Goal: Task Accomplishment & Management: Manage account settings

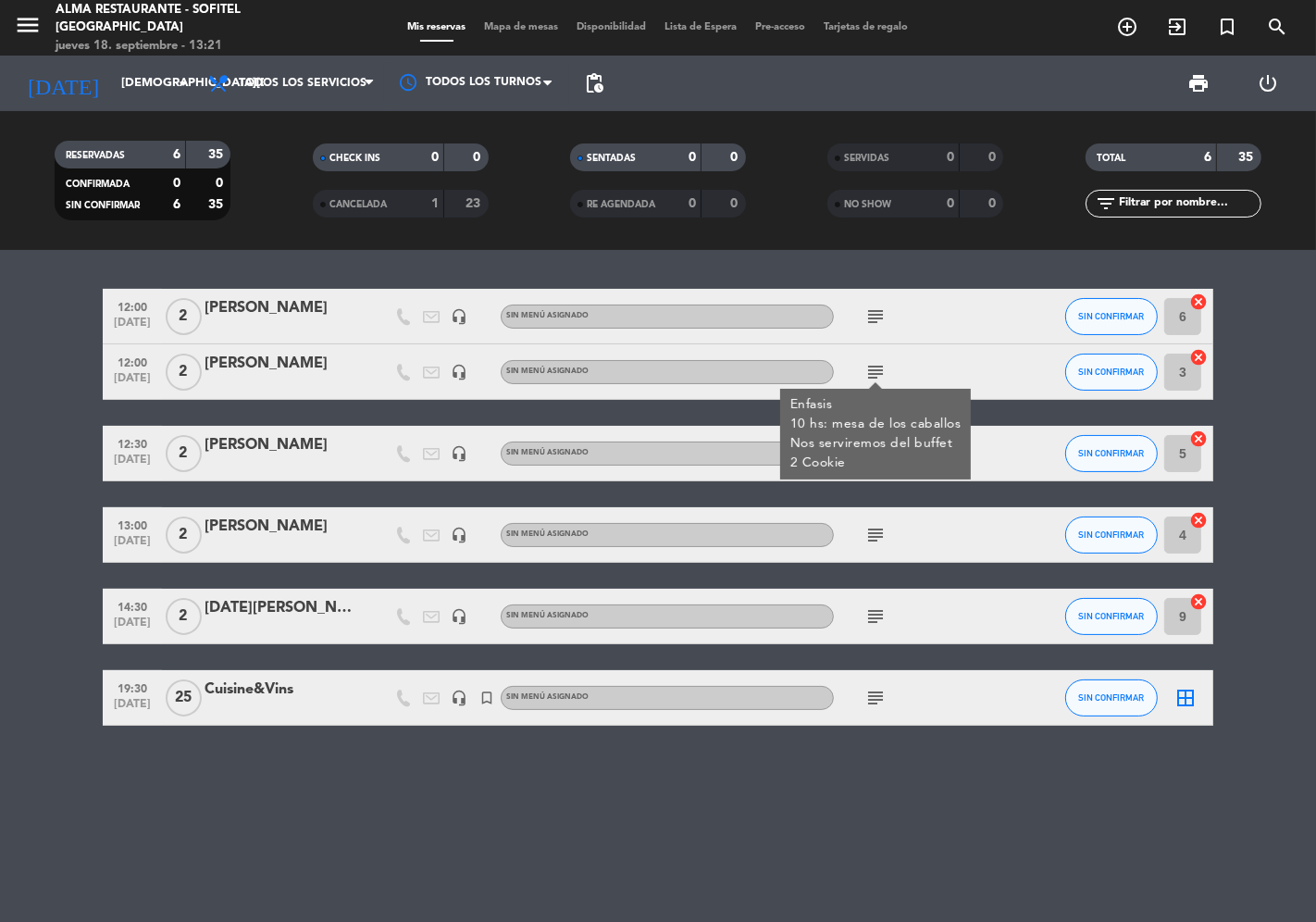
click at [283, 763] on div "12:00 [DATE] 2 [PERSON_NAME] headset_mic Sin menú asignado subject SIN CONFIRMA…" at bounding box center [658, 585] width 1316 height 672
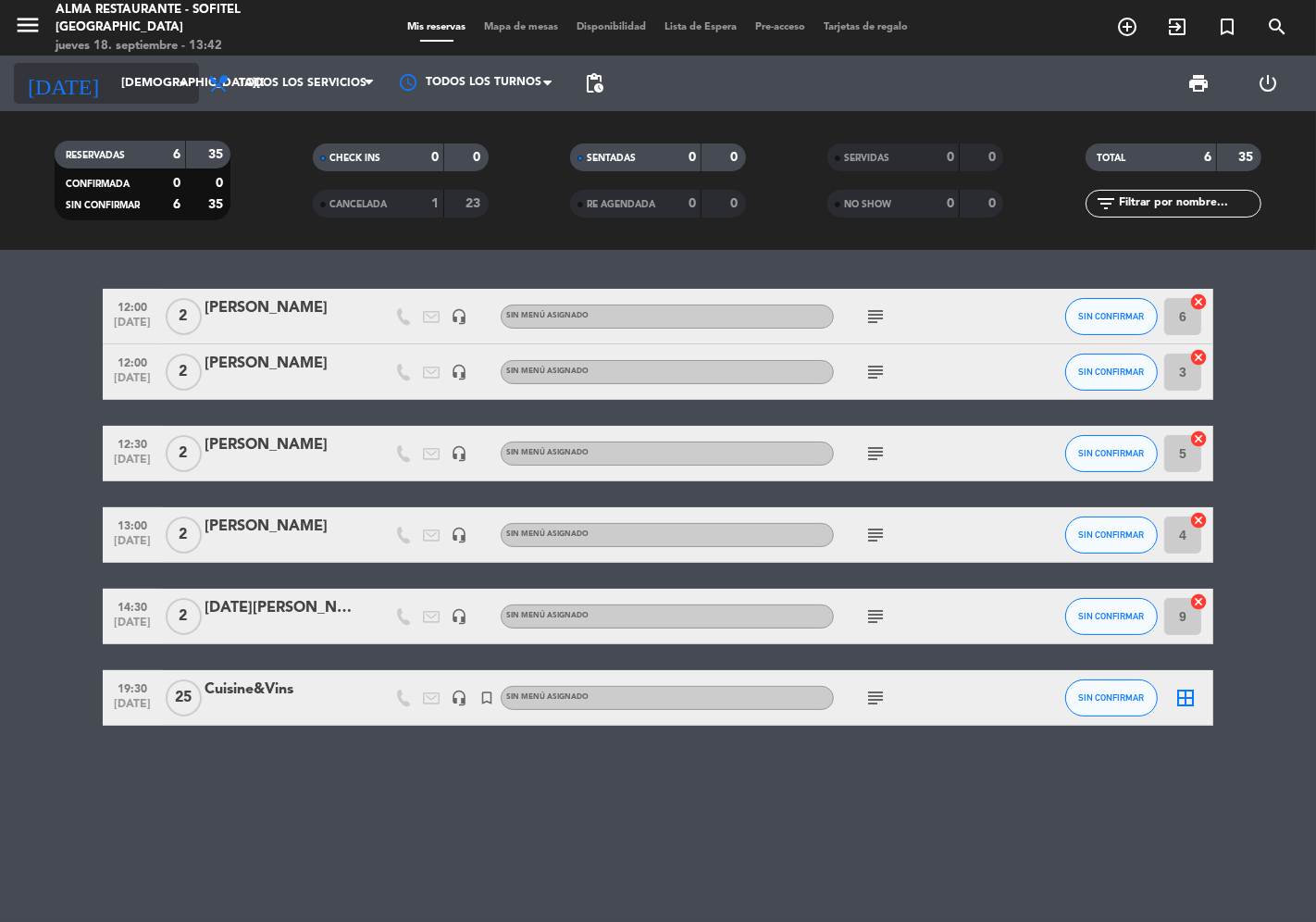
click at [112, 86] on input "[DEMOGRAPHIC_DATA][DATE]" at bounding box center [192, 83] width 161 height 33
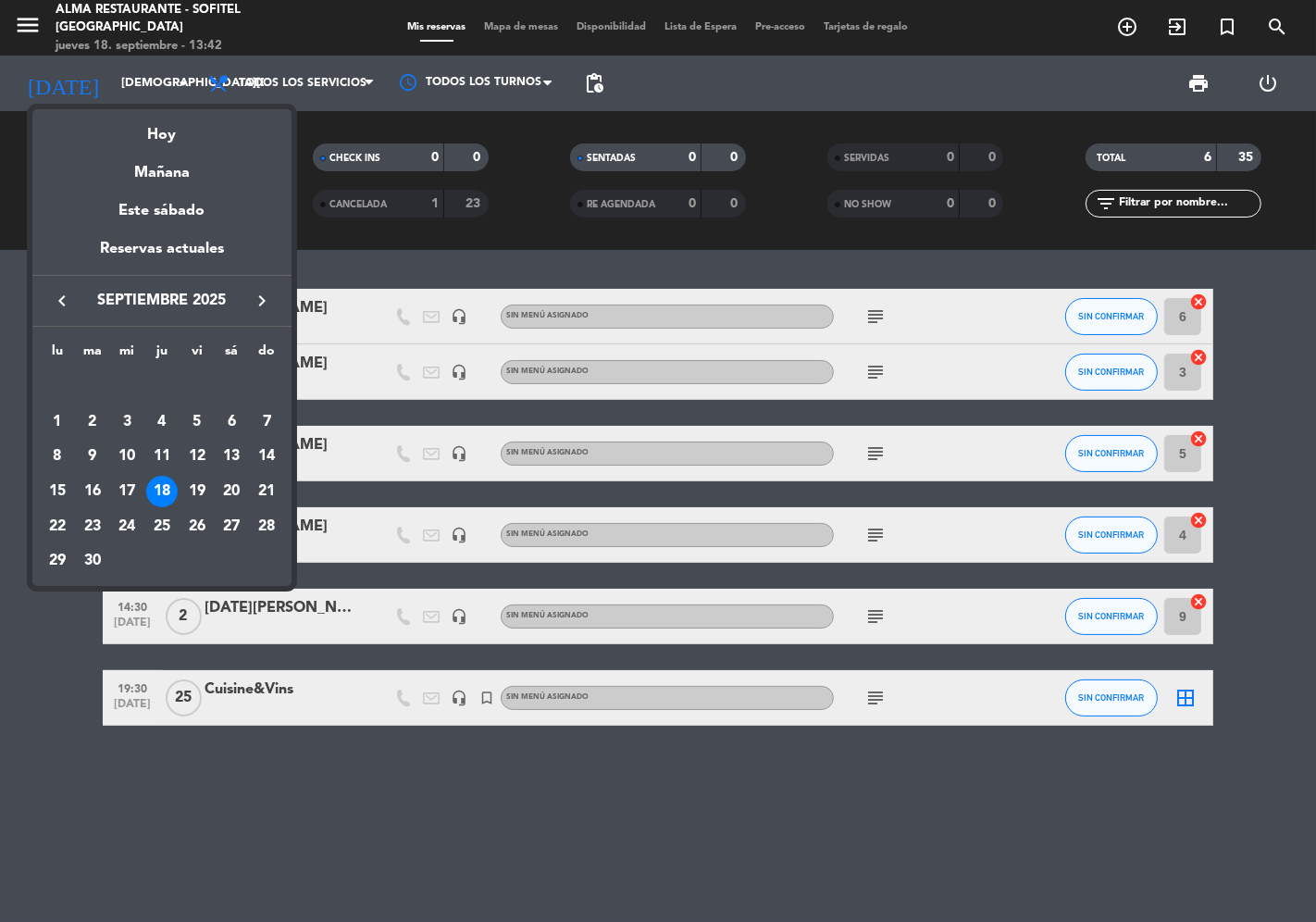
click at [257, 296] on icon "keyboard_arrow_right" at bounding box center [261, 300] width 22 height 22
click at [196, 426] on div "3" at bounding box center [197, 422] width 31 height 31
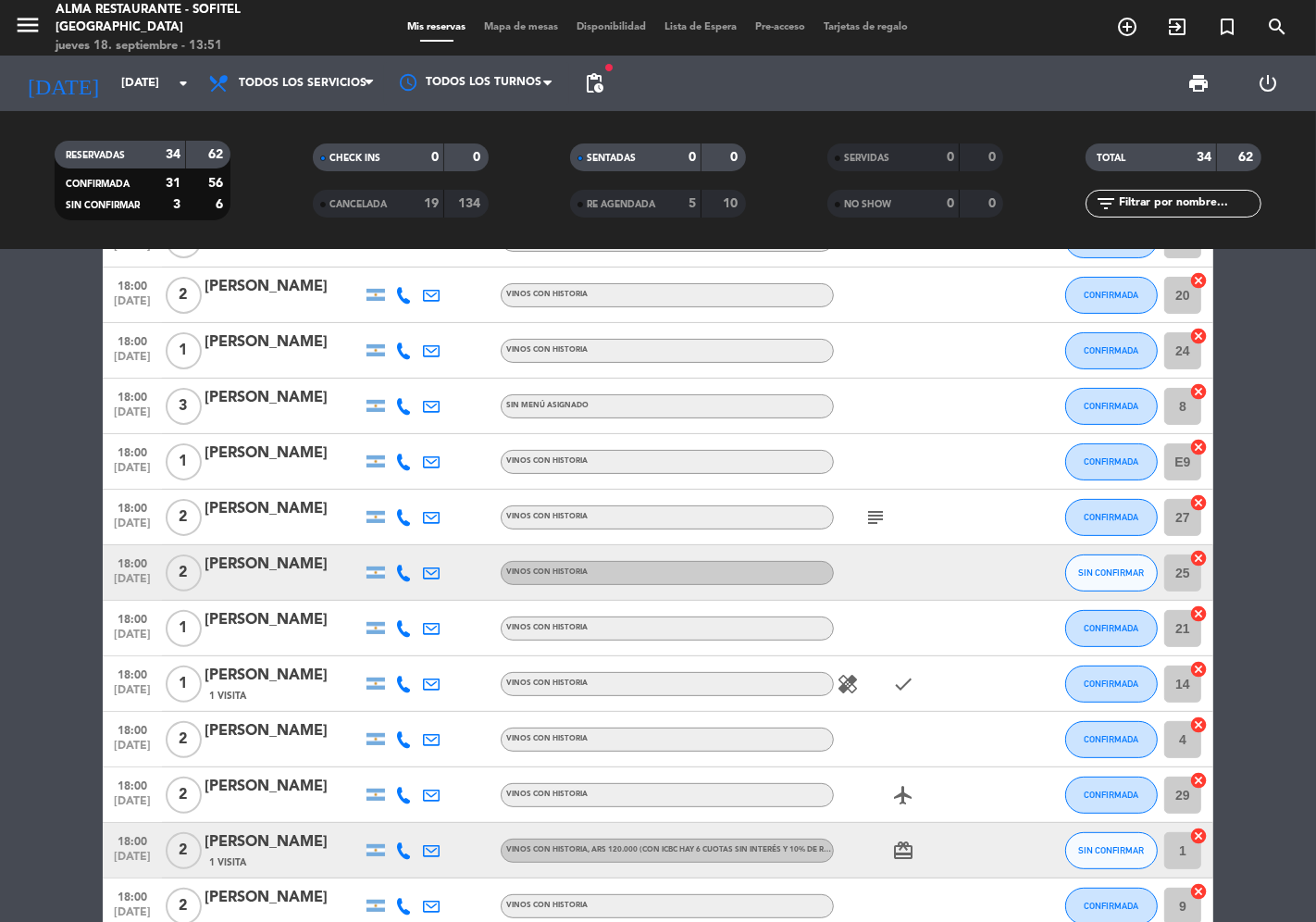
scroll to position [102, 0]
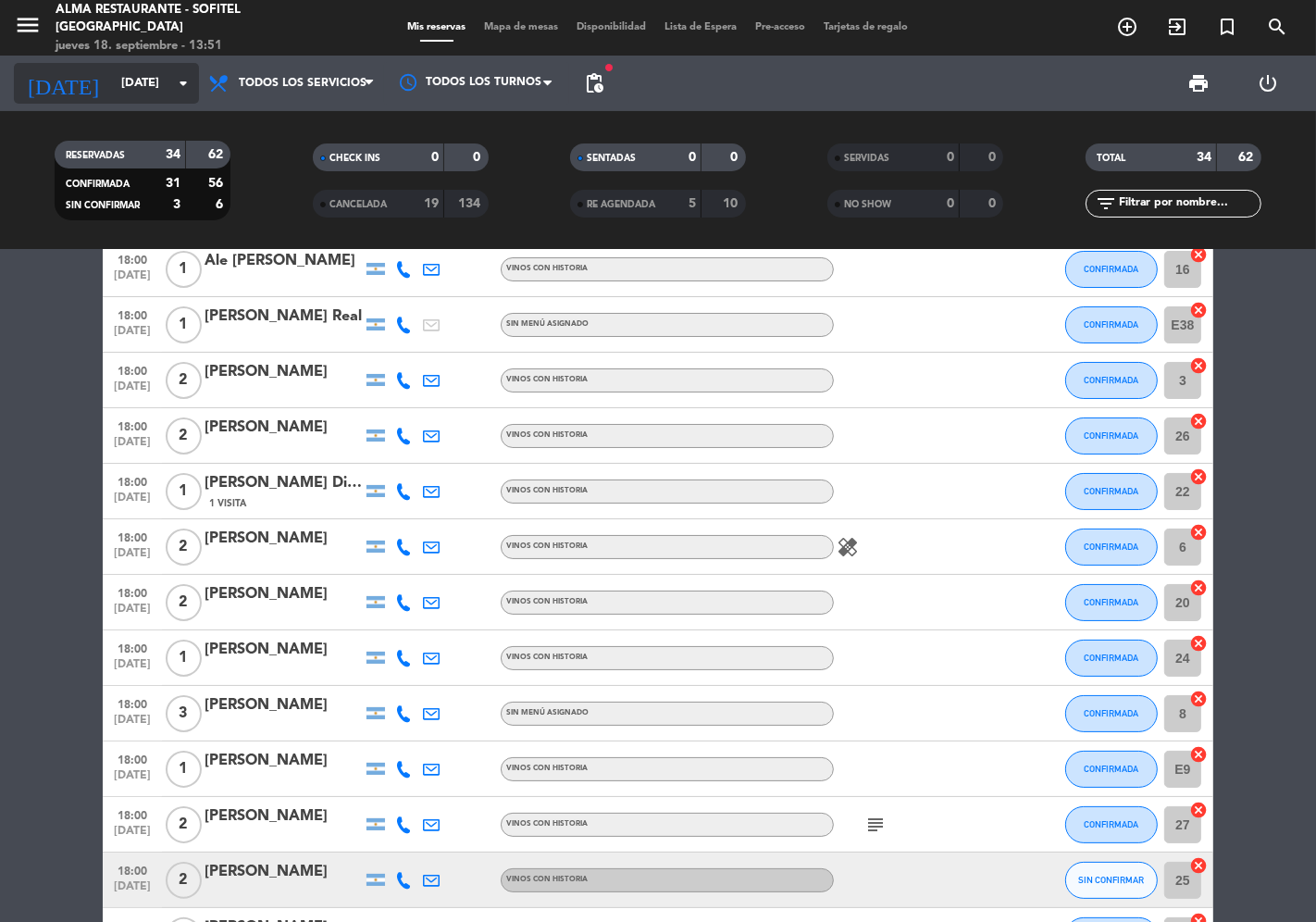
click at [132, 96] on input "[DATE]" at bounding box center [192, 83] width 161 height 33
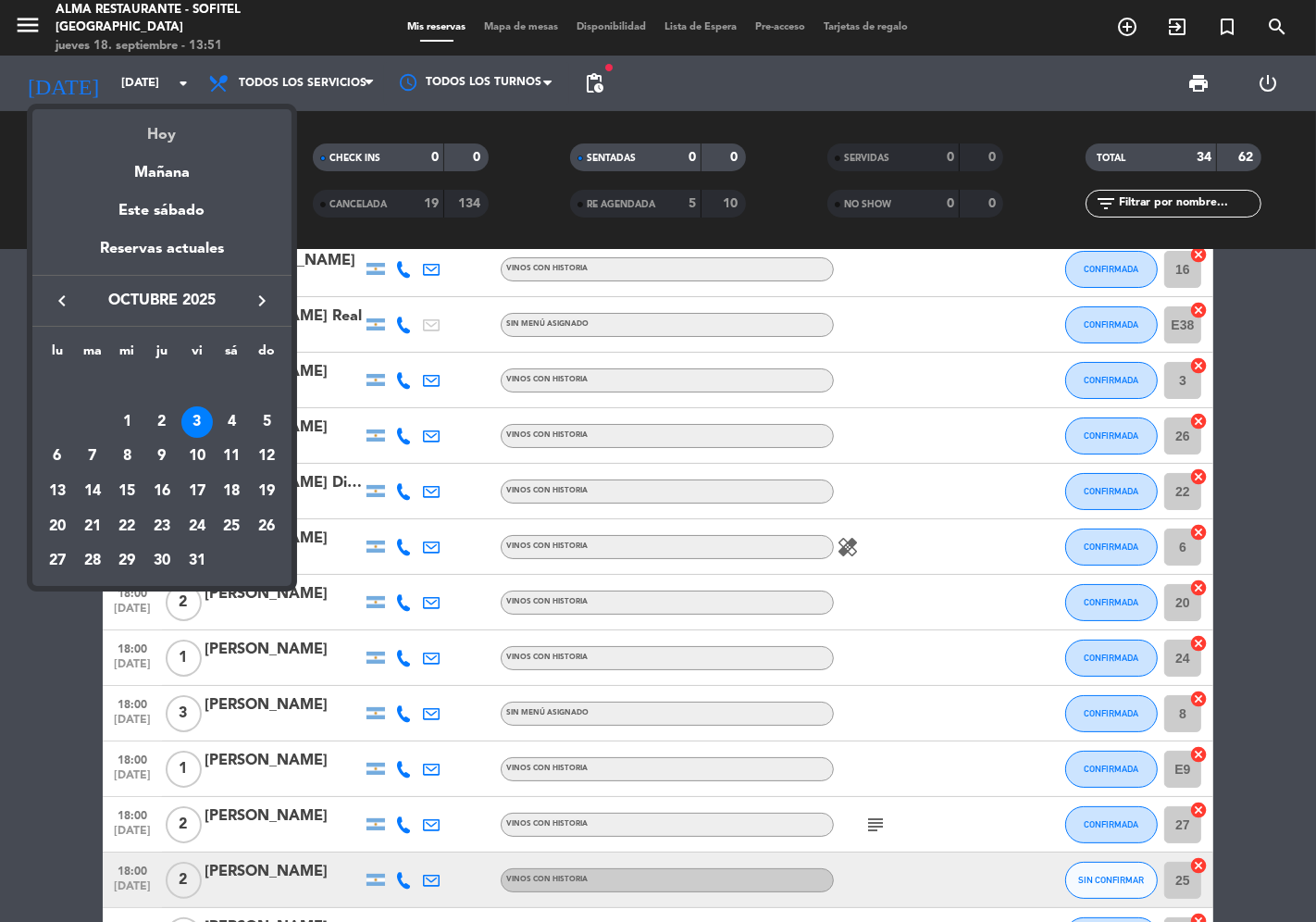
click at [159, 140] on div "Hoy" at bounding box center [162, 128] width 259 height 38
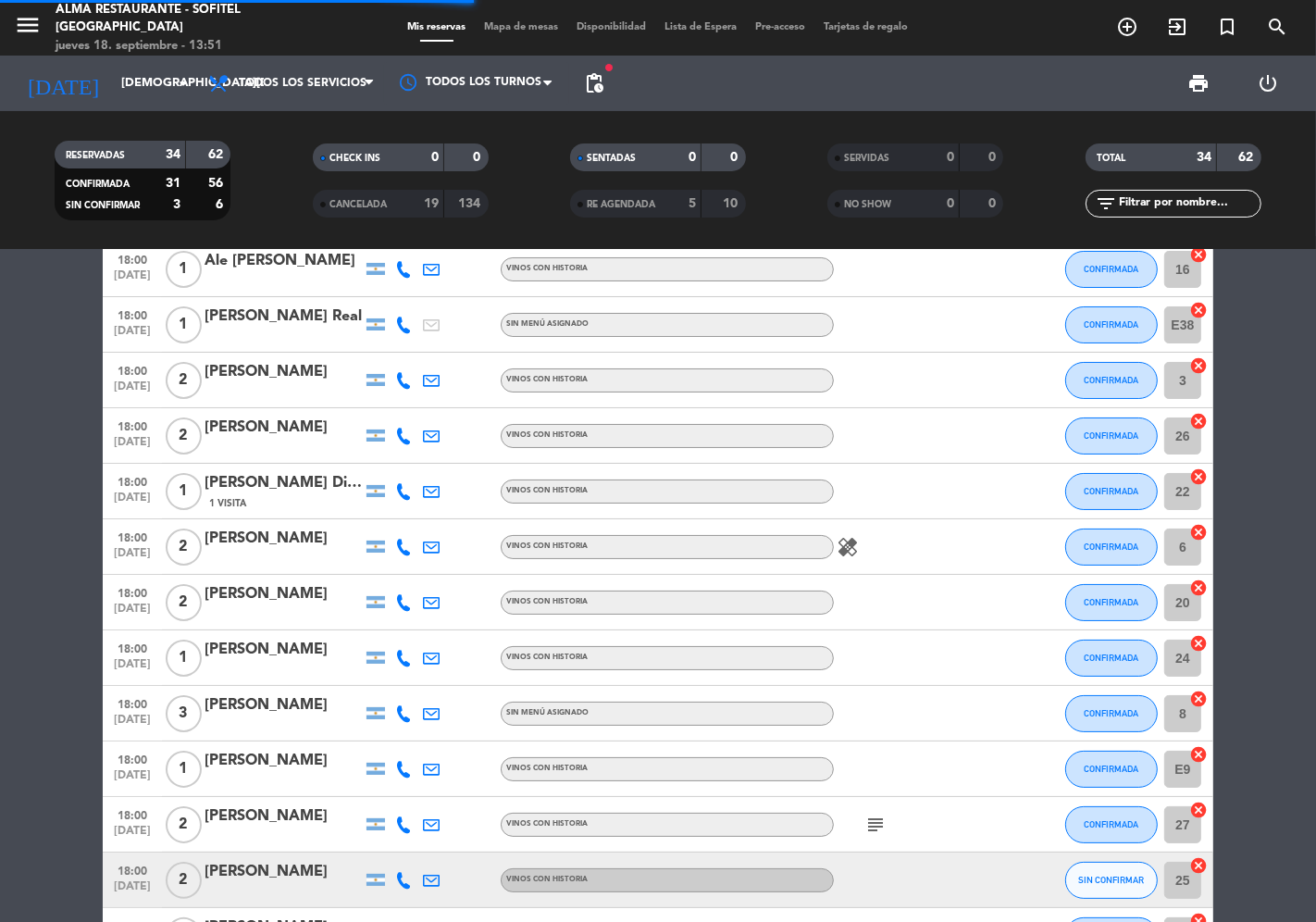
scroll to position [0, 0]
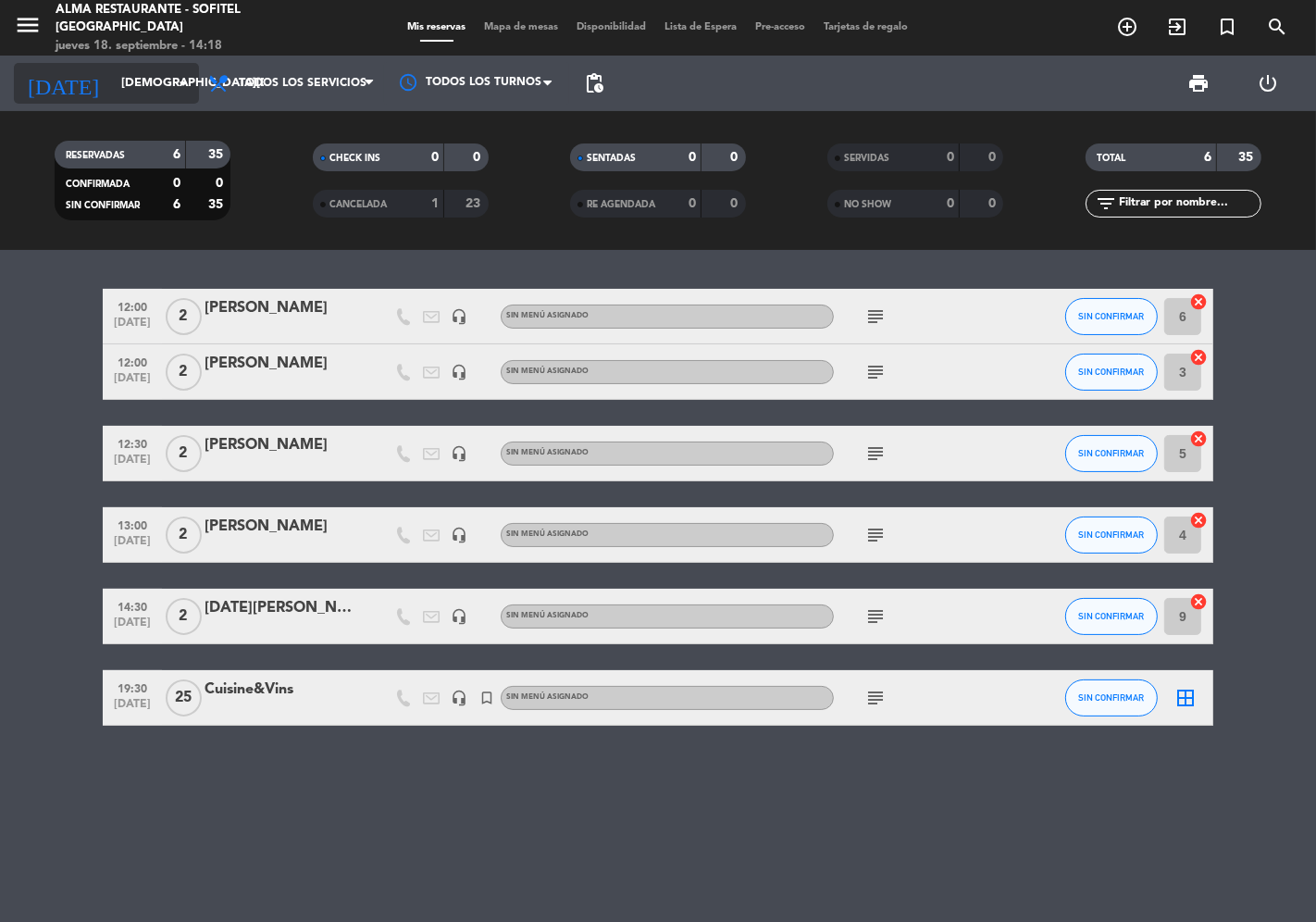
click at [112, 90] on input "[DEMOGRAPHIC_DATA][DATE]" at bounding box center [192, 83] width 161 height 33
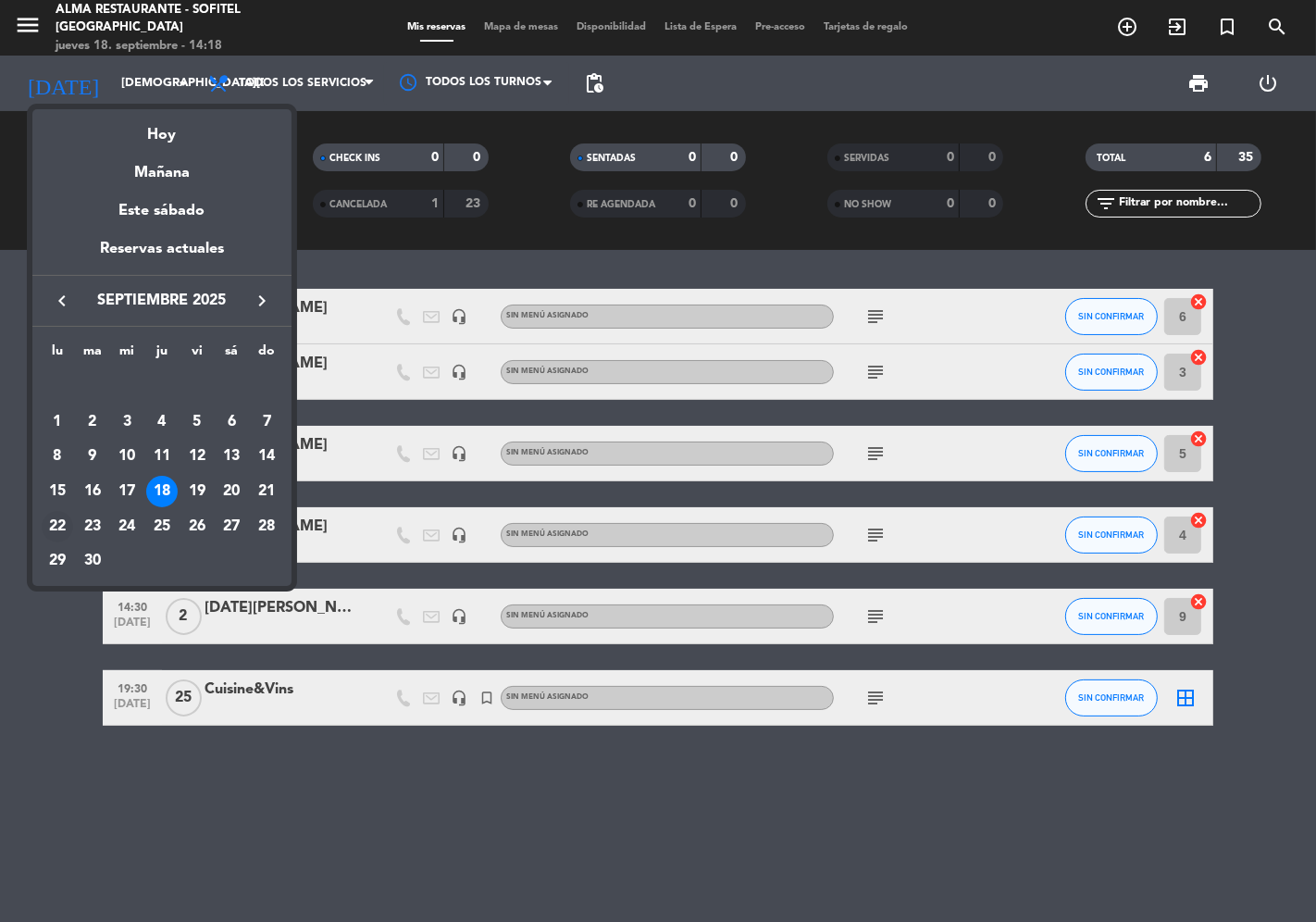
click at [57, 531] on div "22" at bounding box center [58, 526] width 31 height 31
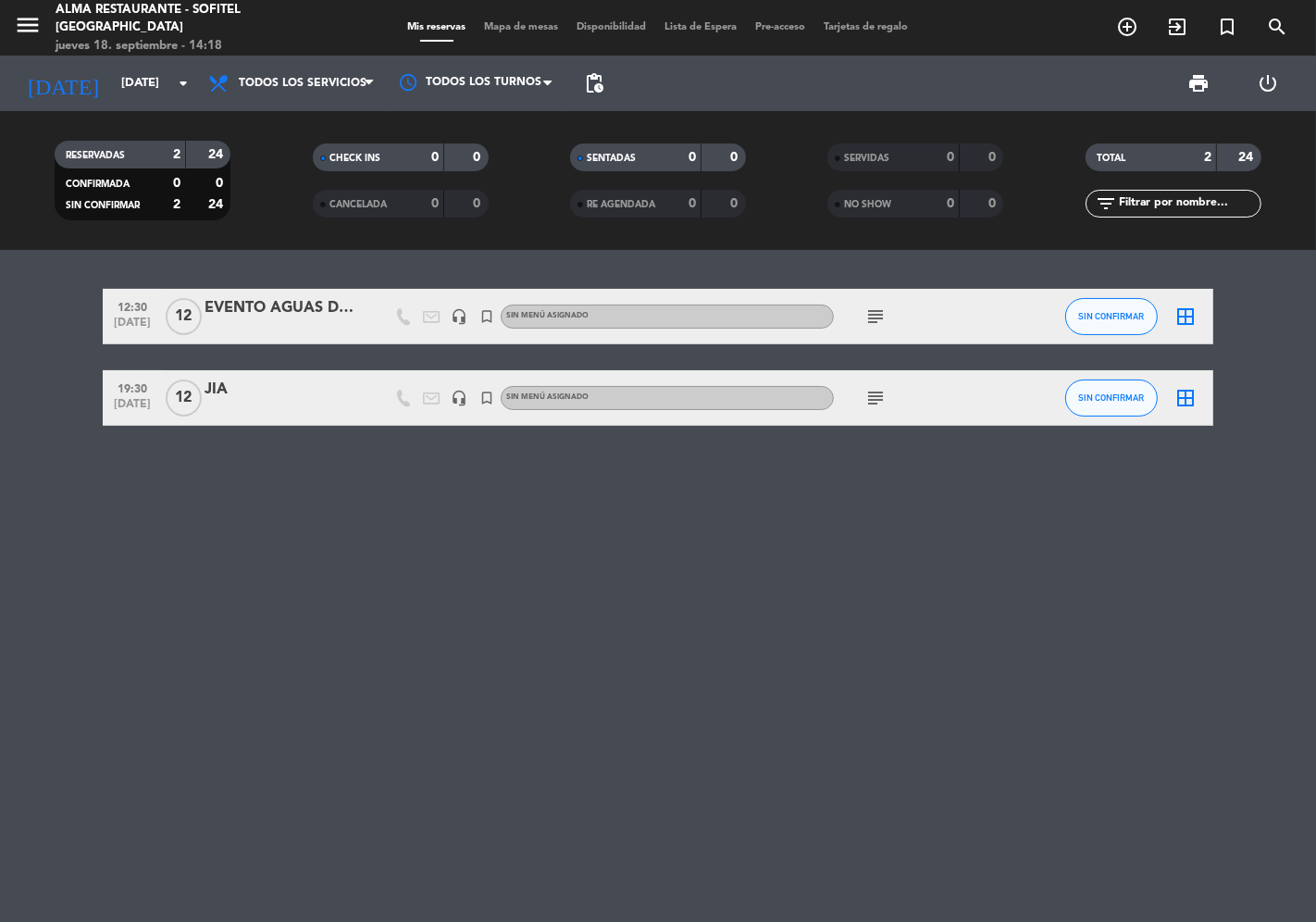
click at [265, 299] on div "EVENTO AGUAS DE ORIGEN" at bounding box center [283, 308] width 157 height 24
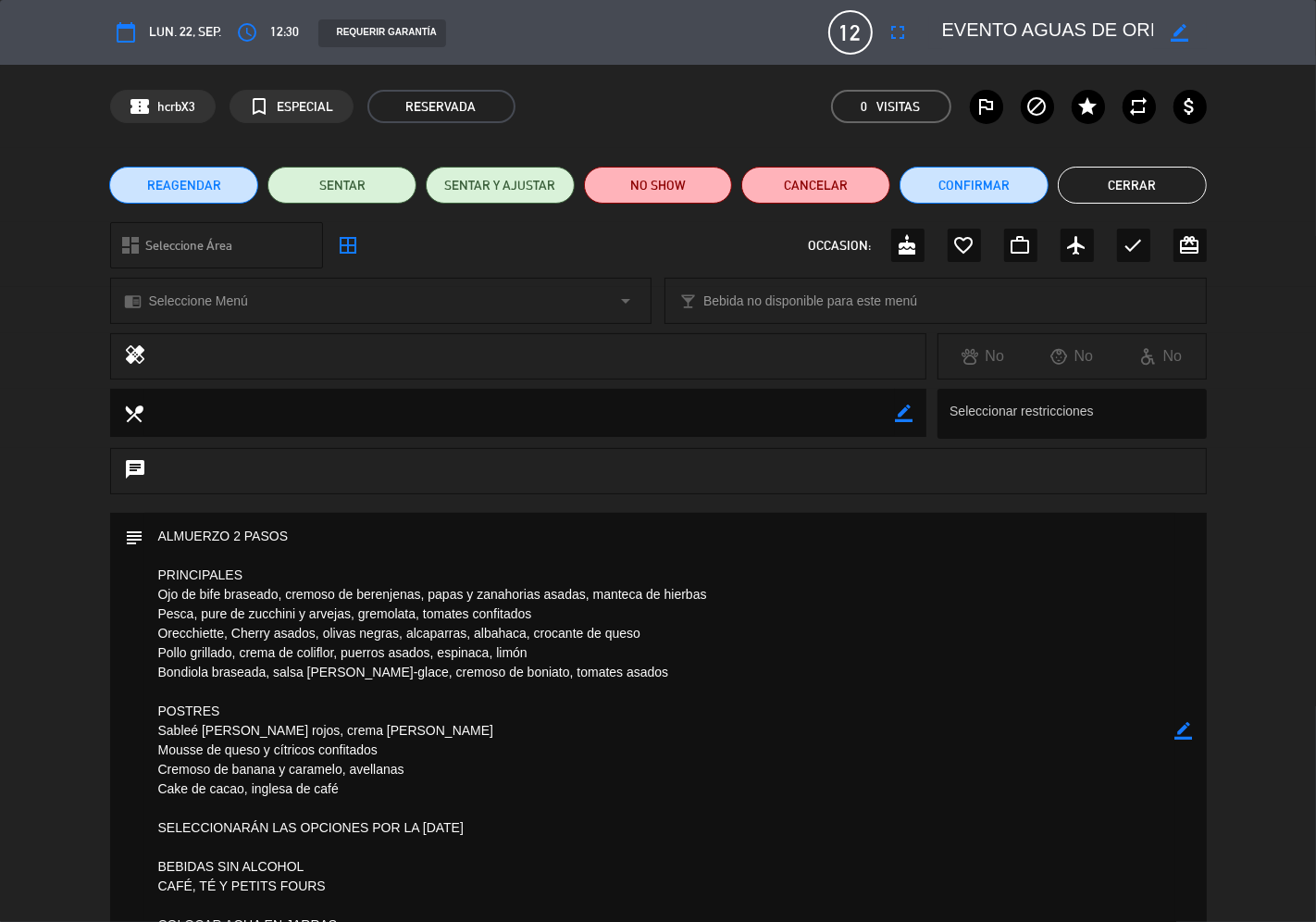
click at [1125, 175] on button "Cerrar" at bounding box center [1132, 185] width 149 height 37
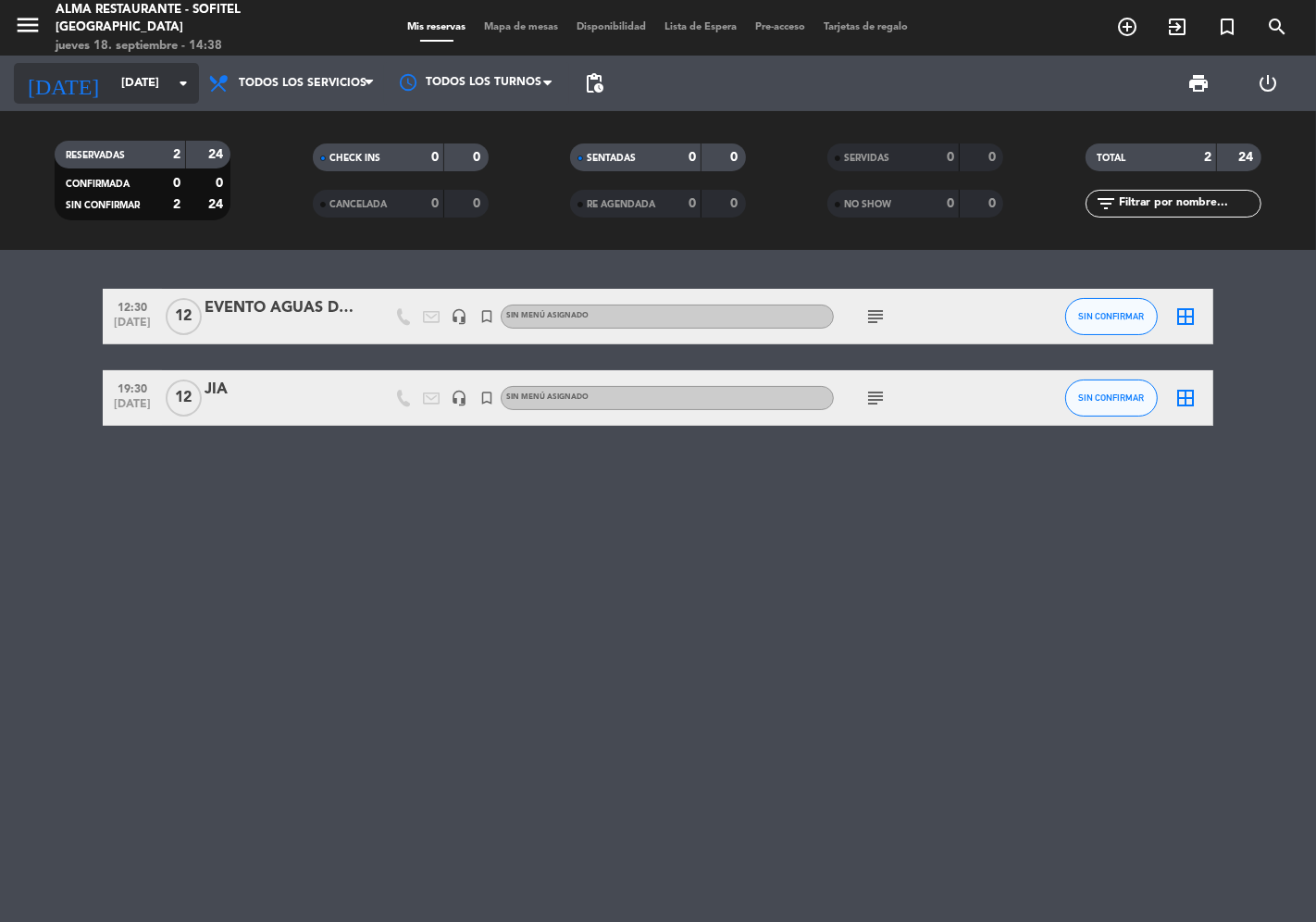
click at [115, 100] on div "[DATE] [DATE] arrow_drop_down" at bounding box center [106, 84] width 185 height 41
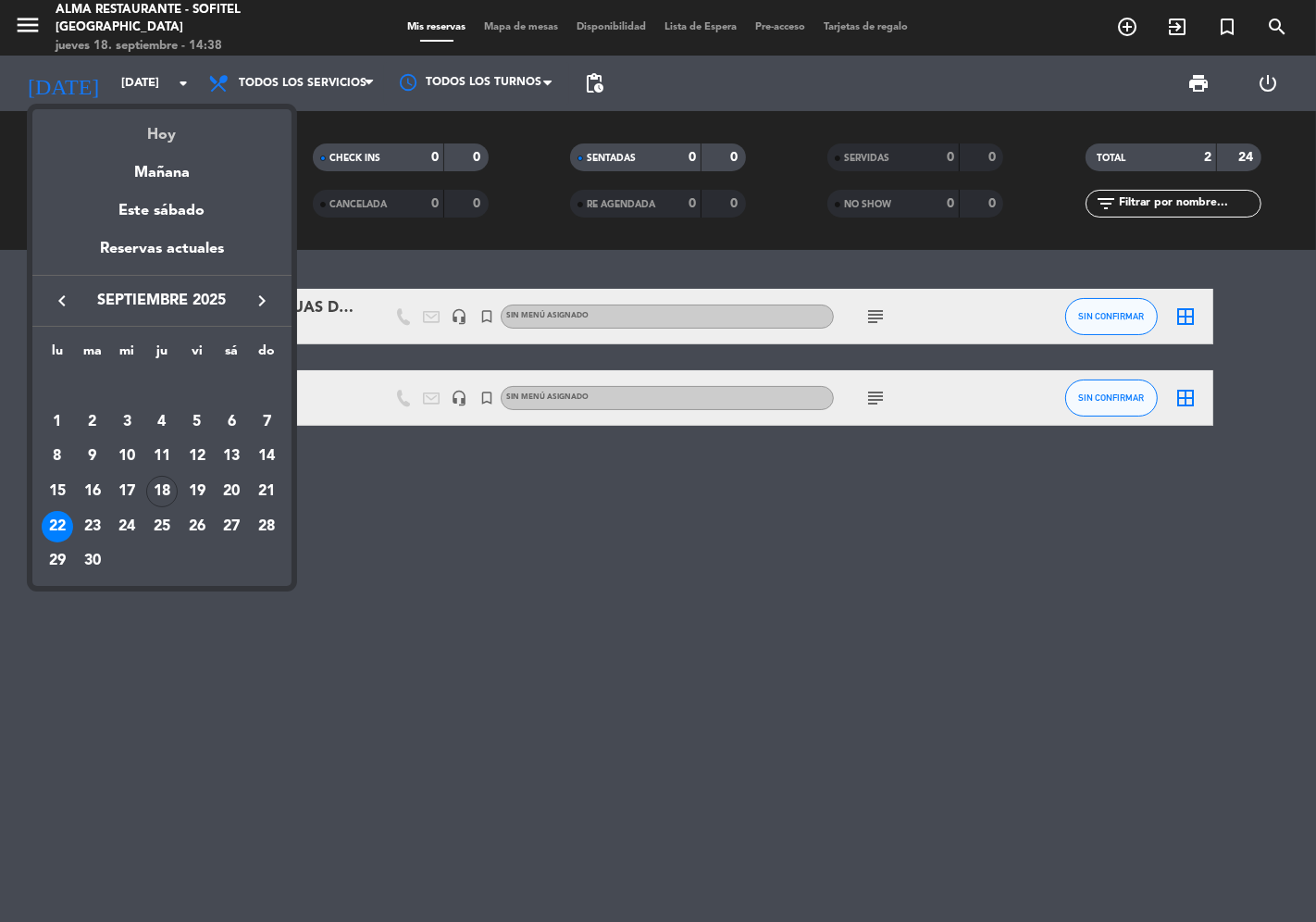
click at [138, 135] on div "Hoy" at bounding box center [162, 128] width 259 height 38
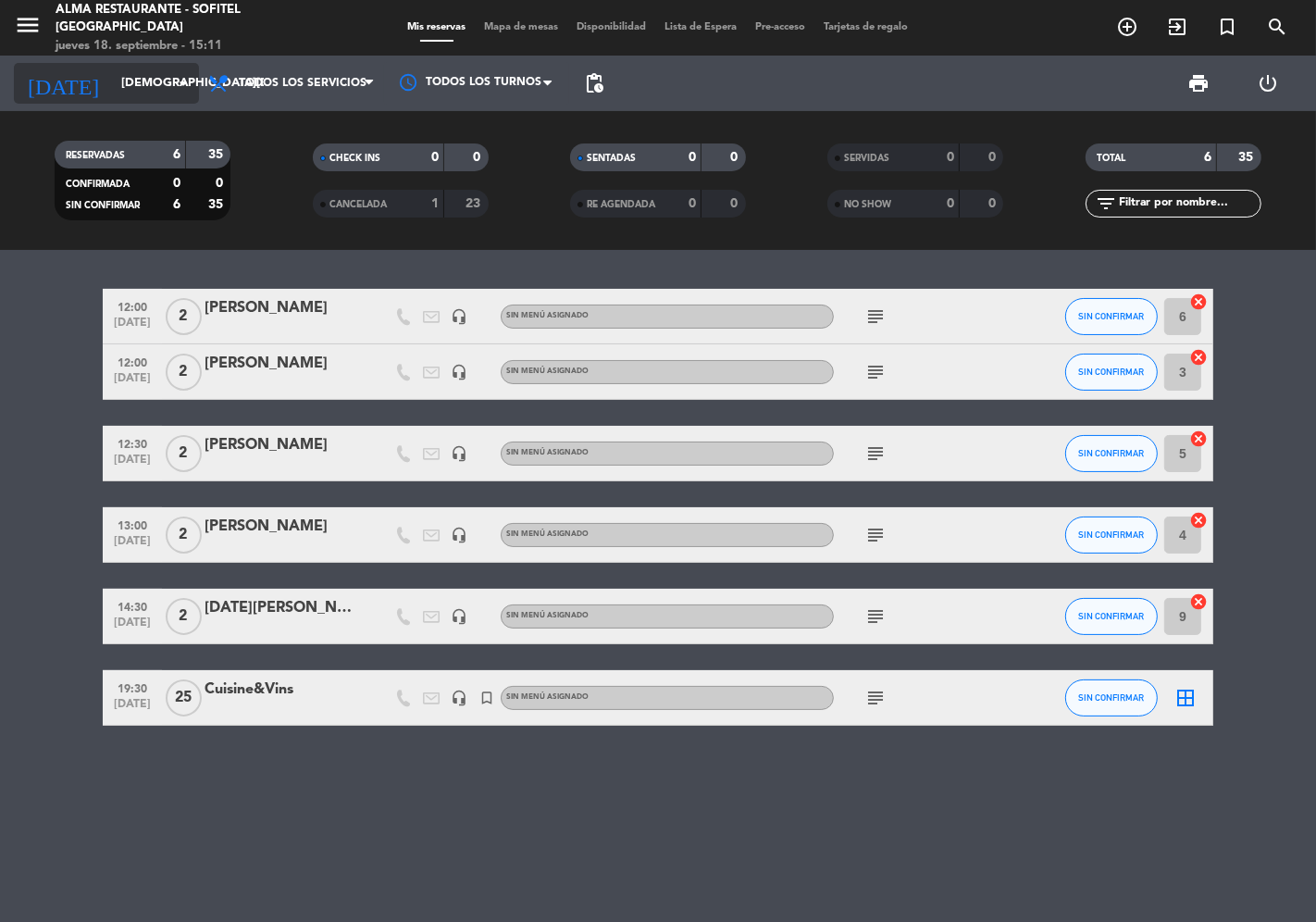
click at [124, 91] on input "[DEMOGRAPHIC_DATA][DATE]" at bounding box center [192, 83] width 161 height 33
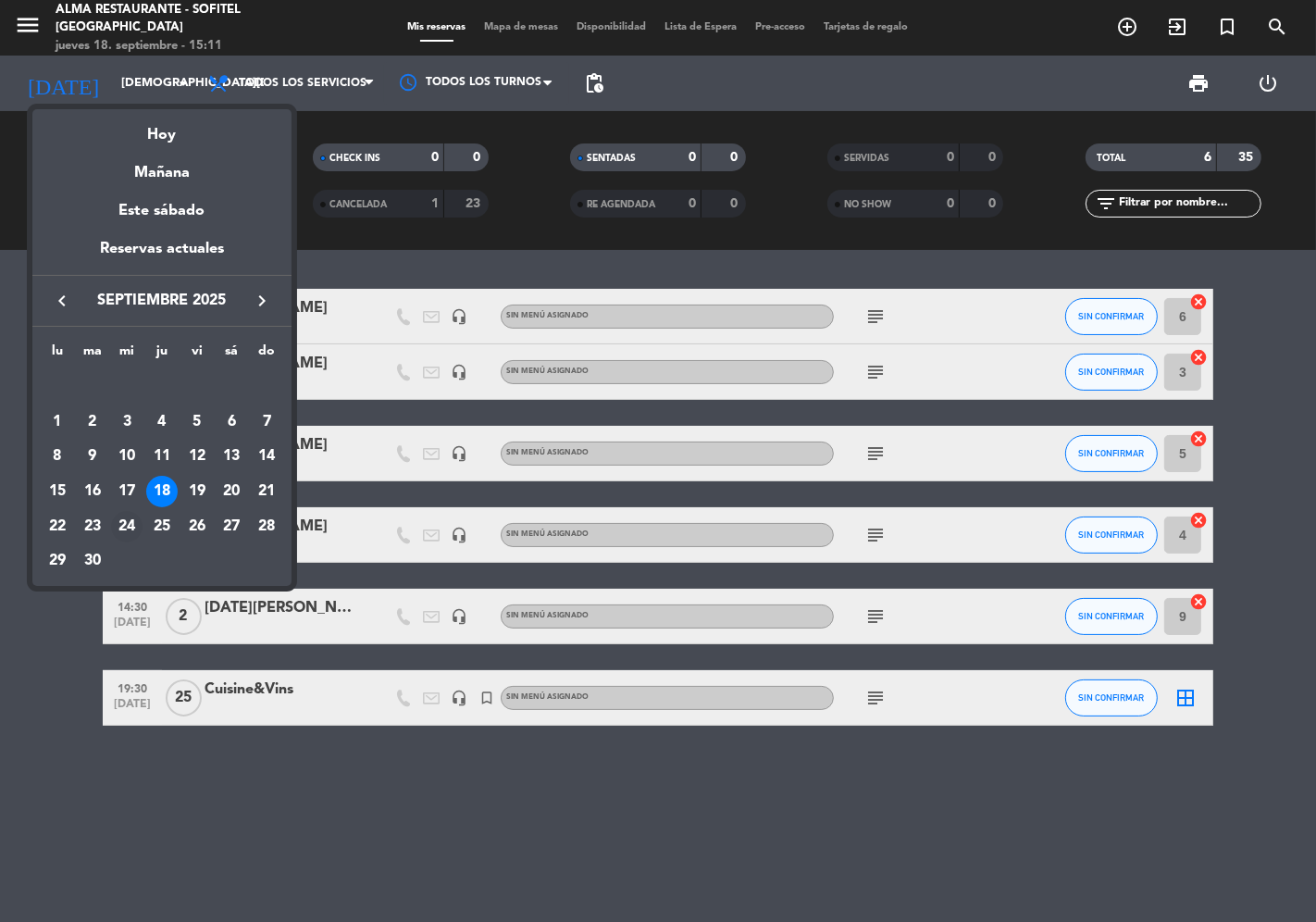
click at [124, 529] on div "24" at bounding box center [127, 526] width 31 height 31
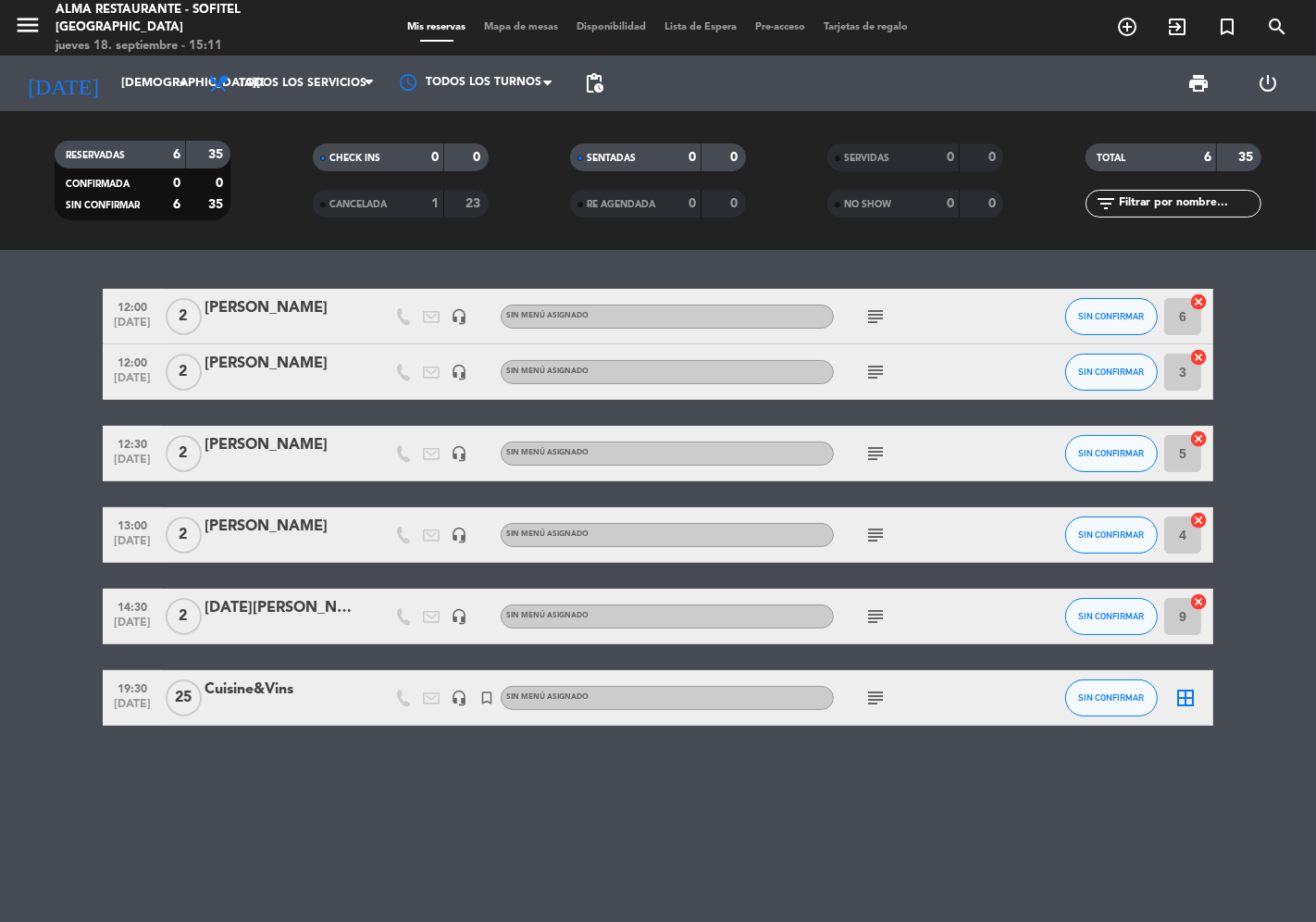
type input "[DATE]"
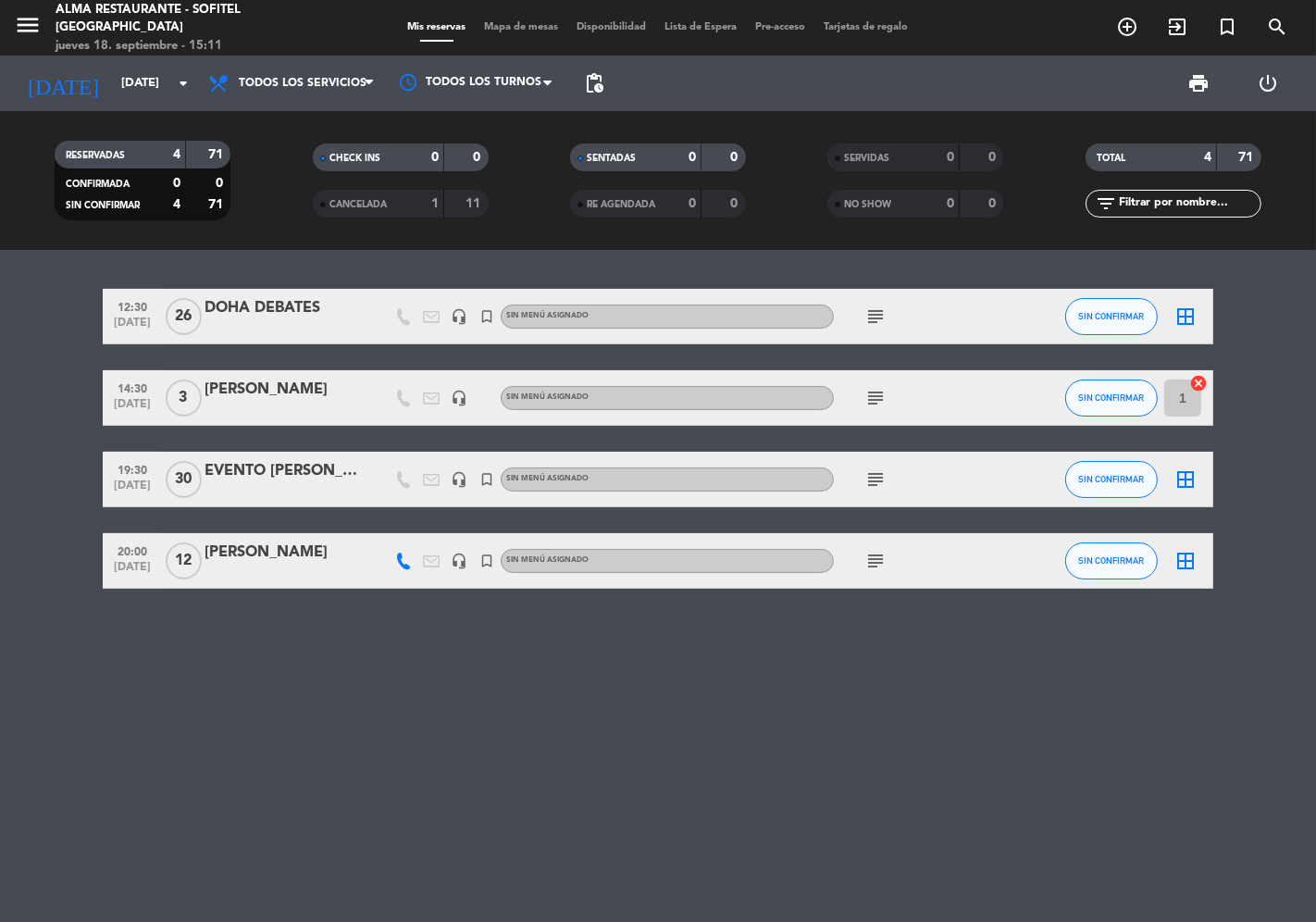
click at [246, 469] on div "EVENTO [PERSON_NAME]" at bounding box center [283, 471] width 157 height 24
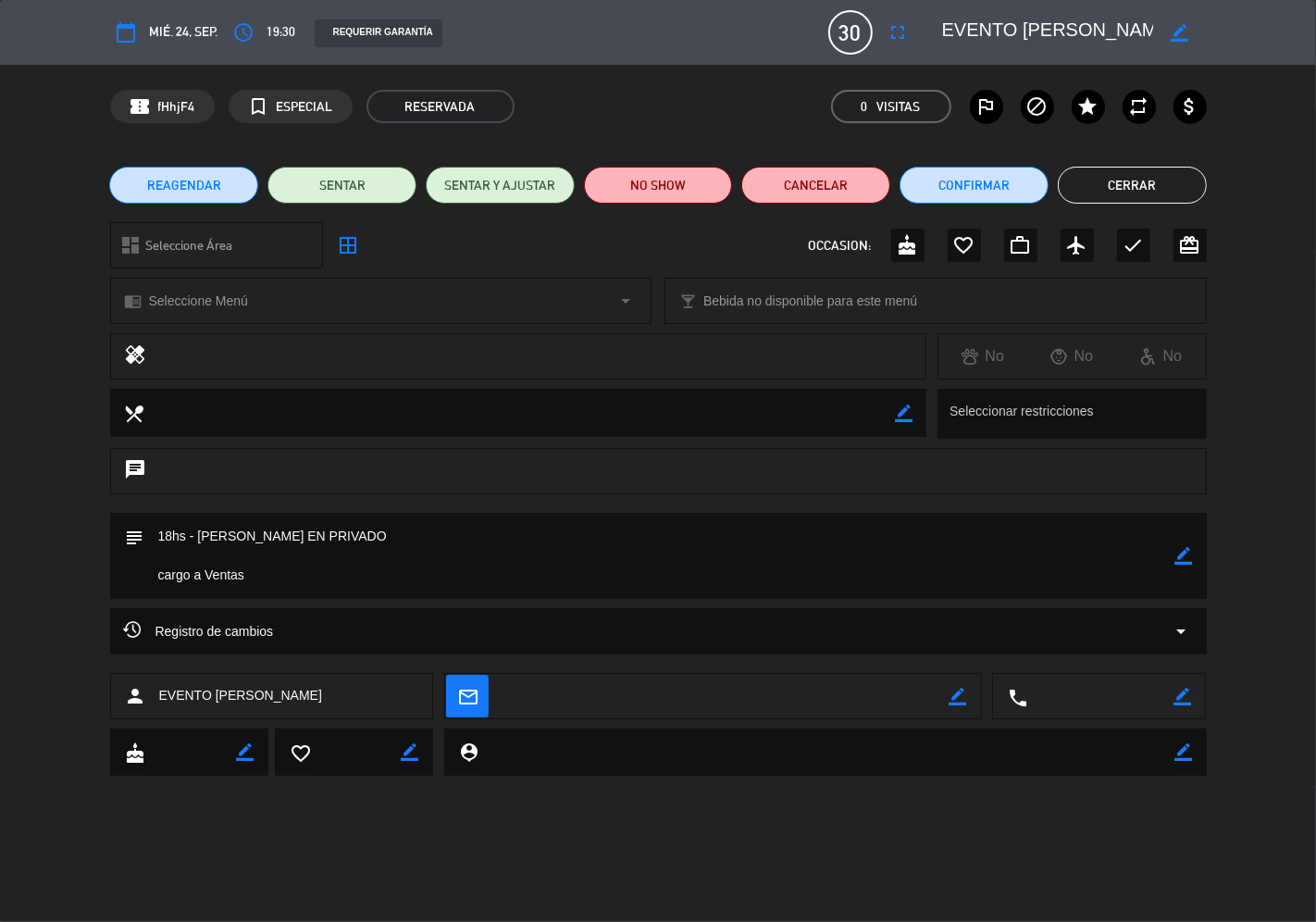
click at [1178, 551] on icon "border_color" at bounding box center [1184, 556] width 18 height 18
drag, startPoint x: 303, startPoint y: 584, endPoint x: 276, endPoint y: 574, distance: 28.8
click at [276, 574] on textarea at bounding box center [660, 556] width 1031 height 86
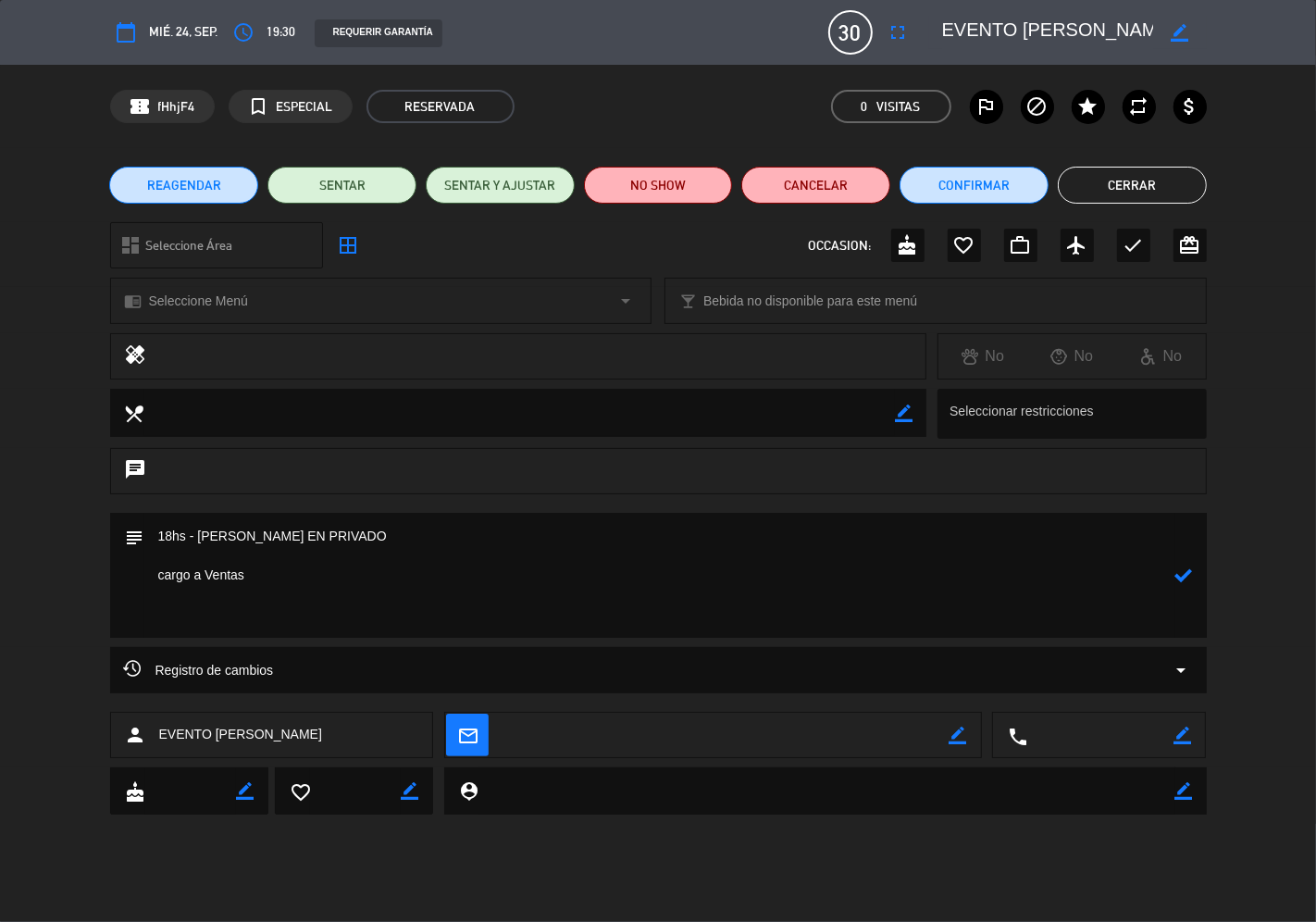
paste textarea "SALÓN: [PERSON_NAME] EN PRIVADO ** ES UNA ACCIÓN COMERCIAL DE VENTAS JUNTO CON …"
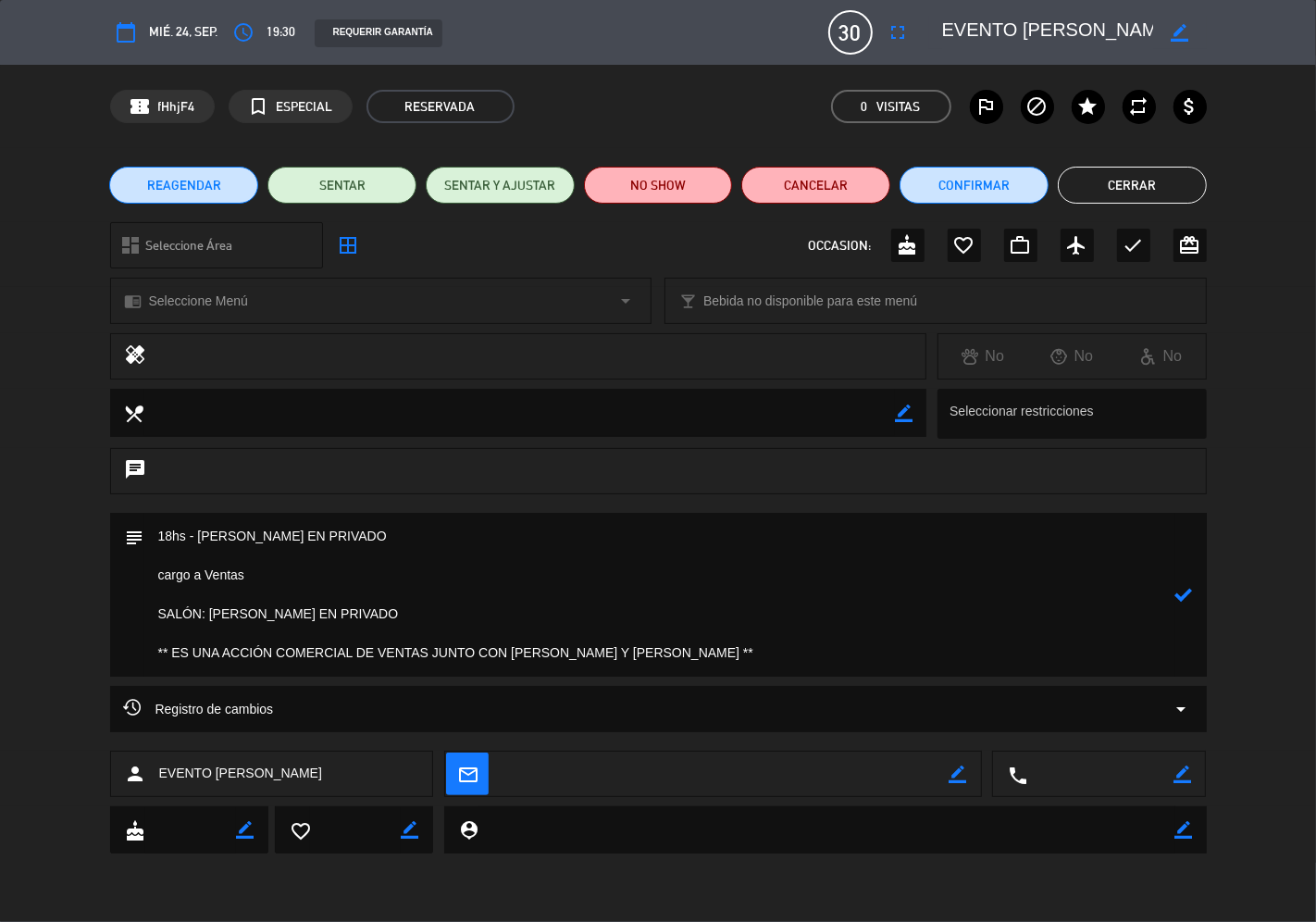
click at [151, 609] on textarea at bounding box center [660, 595] width 1031 height 164
drag, startPoint x: 276, startPoint y: 568, endPoint x: 141, endPoint y: 527, distance: 141.1
click at [141, 527] on div "subject" at bounding box center [658, 595] width 1097 height 164
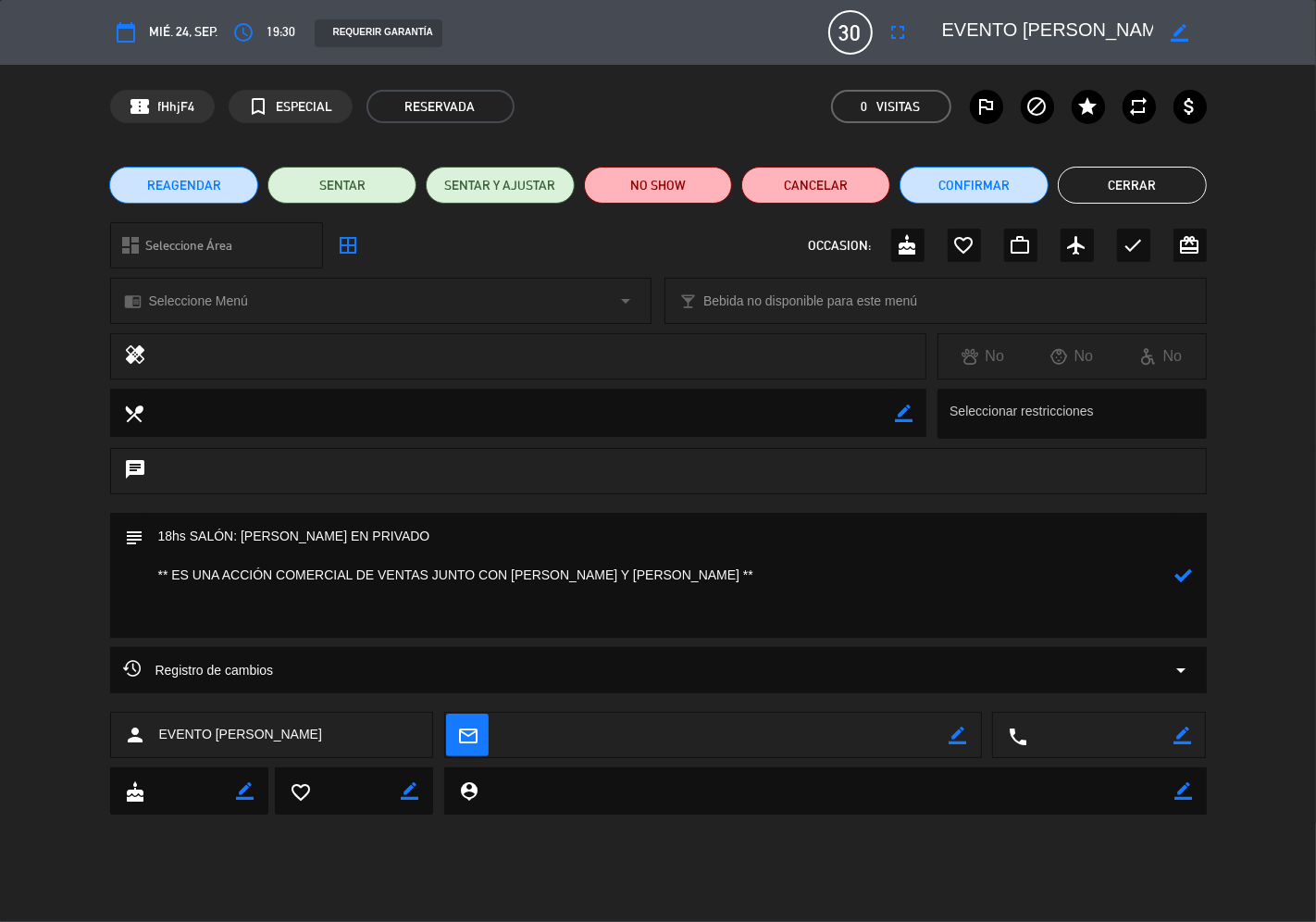
click at [157, 569] on textarea at bounding box center [660, 575] width 1031 height 125
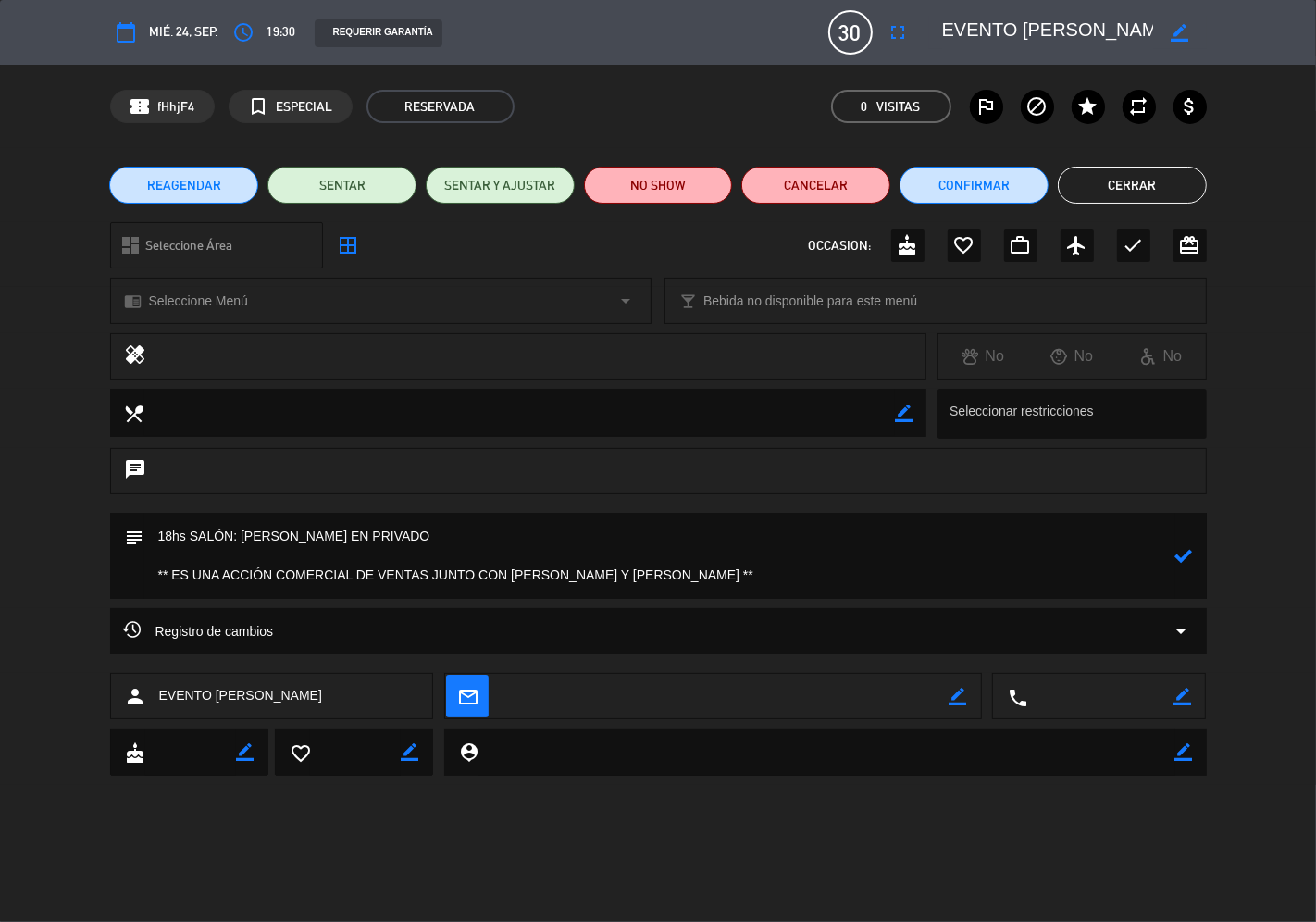
type textarea "18hs SALÓN: [PERSON_NAME] EN PRIVADO ** ES UNA ACCIÓN COMERCIAL DE VENTAS JUNTO…"
click at [1190, 553] on icon at bounding box center [1184, 556] width 18 height 18
click at [1186, 557] on icon "border_color" at bounding box center [1184, 556] width 18 height 18
click at [1186, 557] on icon at bounding box center [1184, 556] width 18 height 18
click at [1126, 185] on button "Cerrar" at bounding box center [1132, 185] width 149 height 37
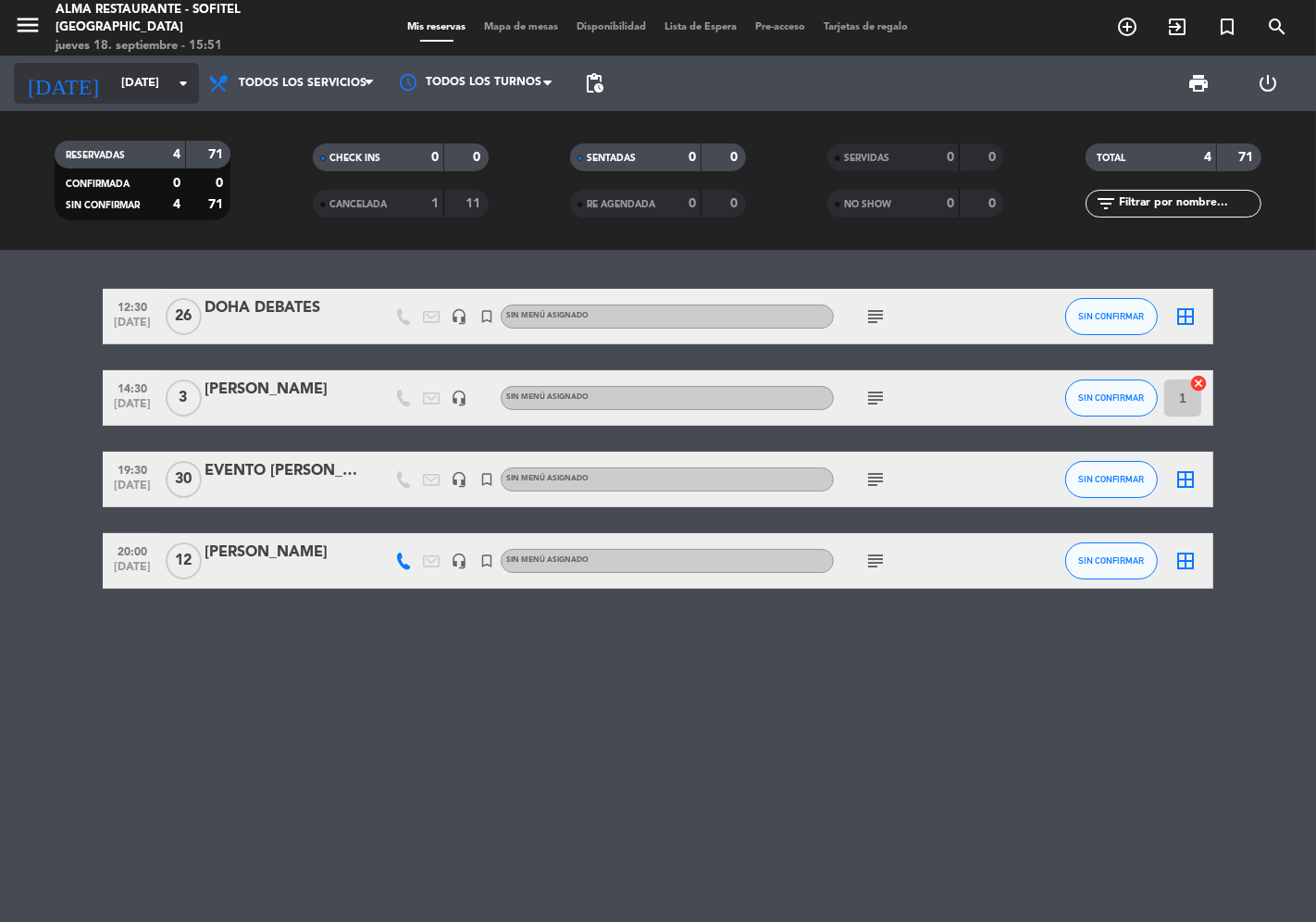
click at [112, 74] on input "[DATE]" at bounding box center [192, 83] width 161 height 33
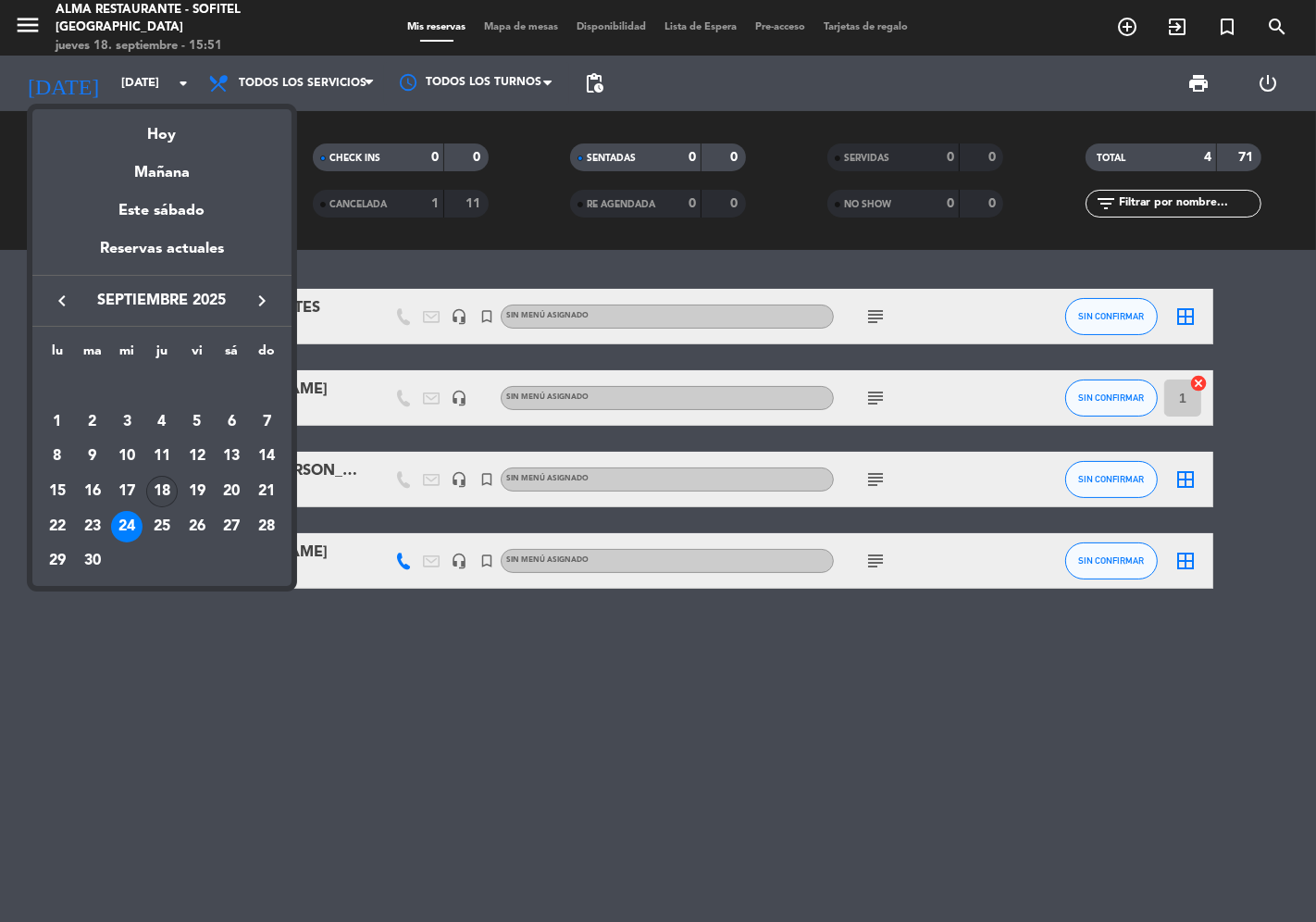
click at [165, 495] on div "18" at bounding box center [162, 491] width 31 height 31
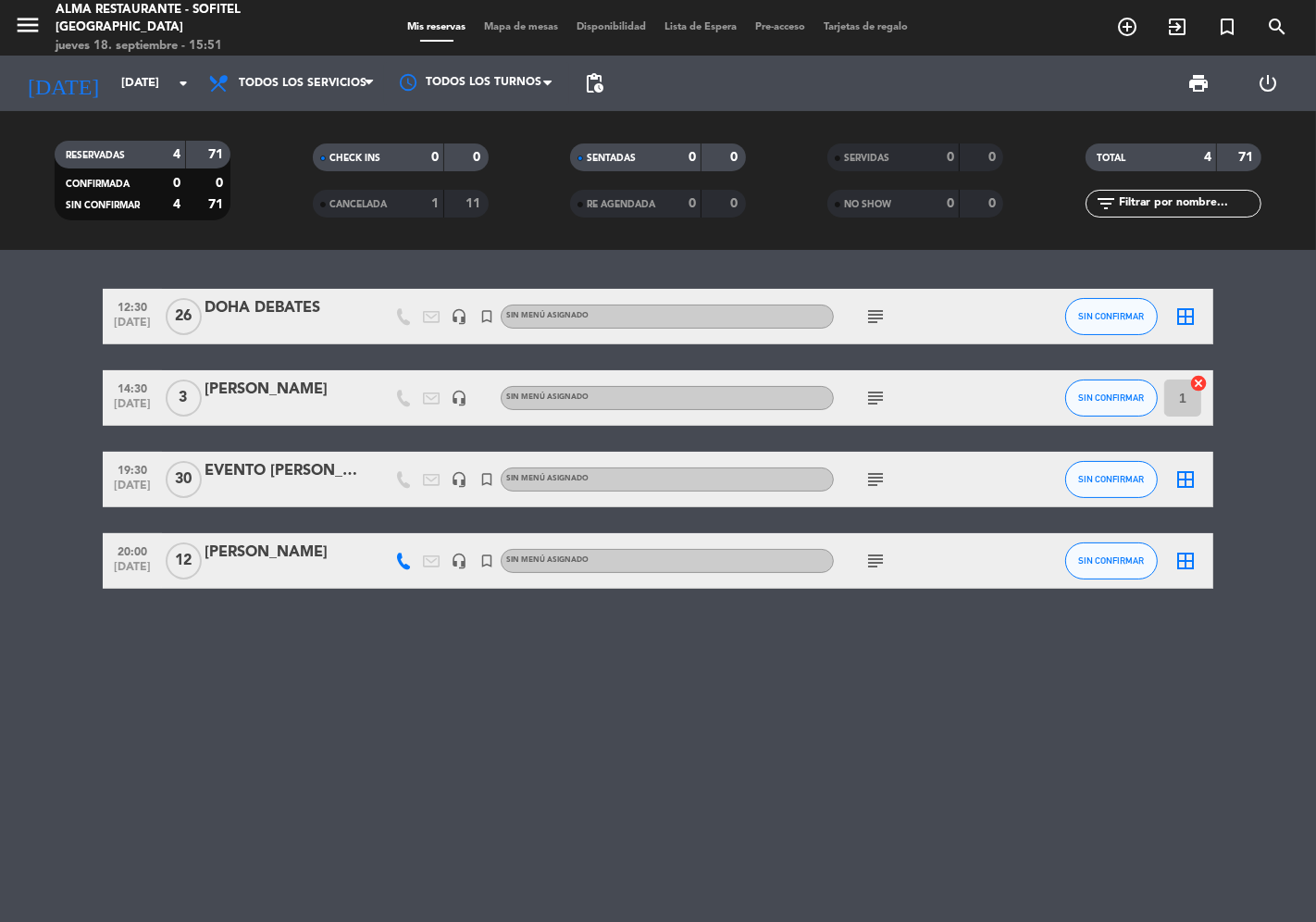
type input "[DEMOGRAPHIC_DATA][DATE]"
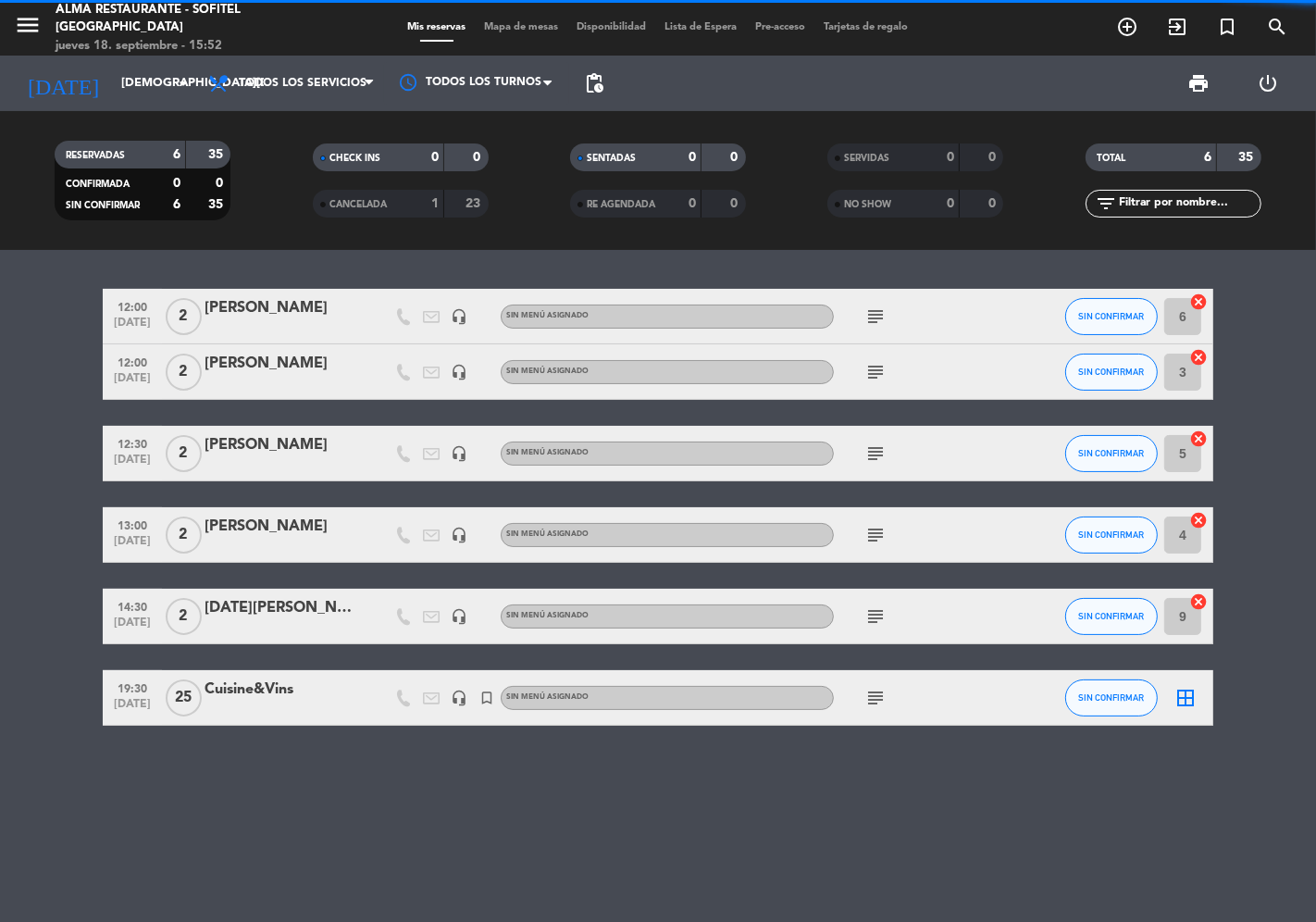
click at [257, 446] on div "[PERSON_NAME]" at bounding box center [283, 444] width 157 height 24
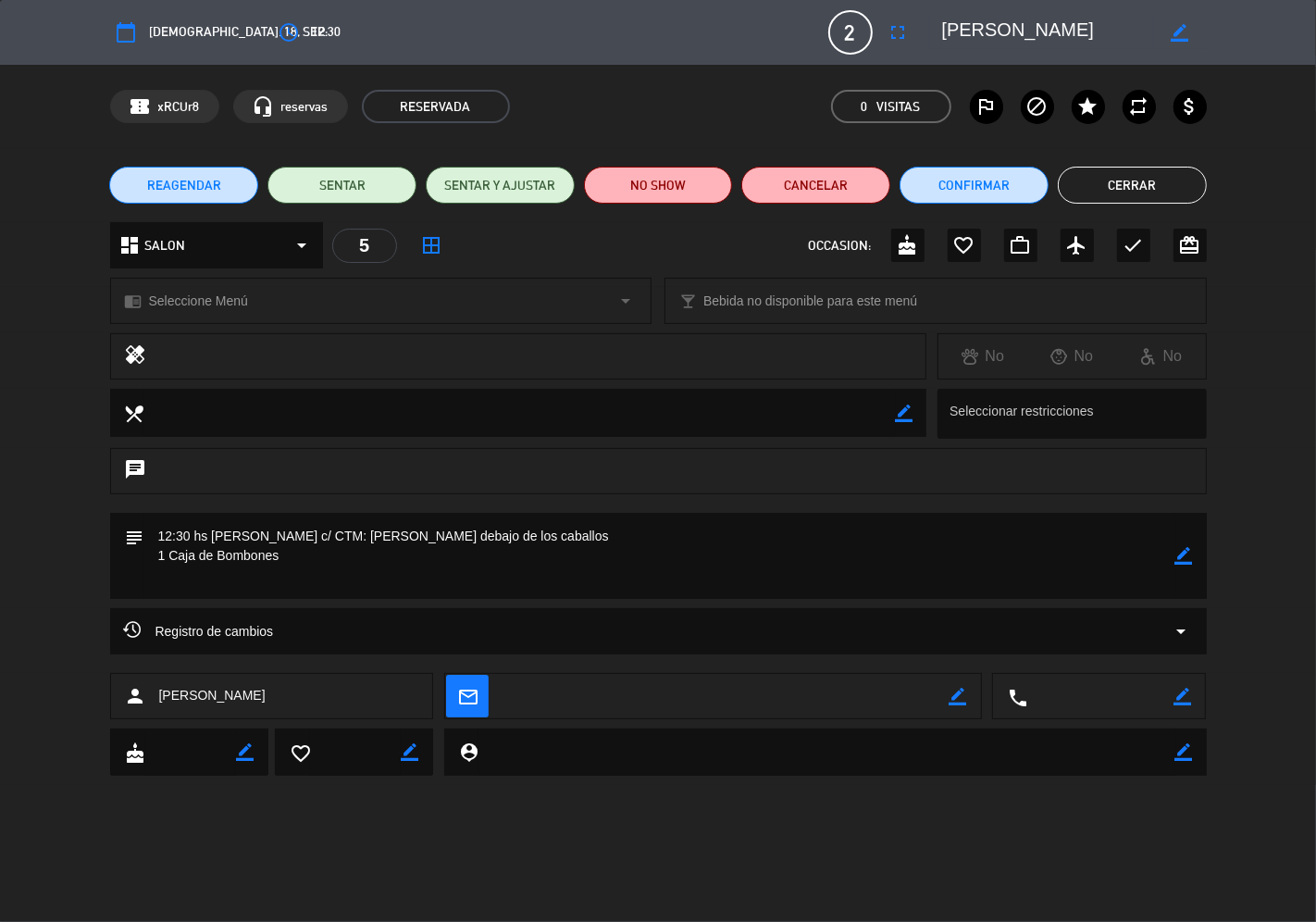
click at [219, 182] on button "REAGENDAR" at bounding box center [183, 185] width 149 height 37
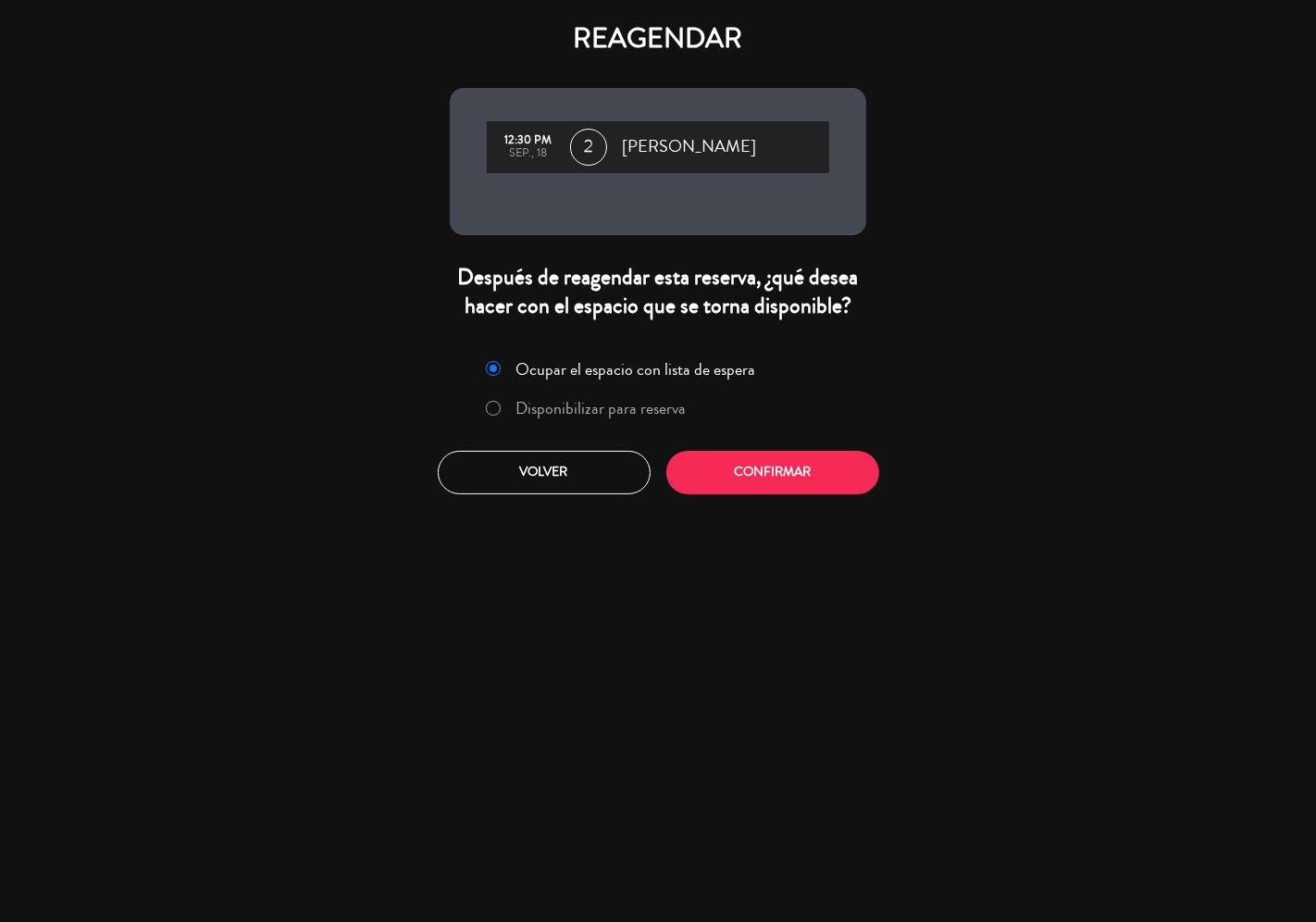
click at [624, 412] on label "Disponibilizar para reserva" at bounding box center [601, 407] width 171 height 17
drag, startPoint x: 715, startPoint y: 473, endPoint x: 727, endPoint y: 476, distance: 12.4
click at [716, 474] on button "Confirmar" at bounding box center [773, 472] width 213 height 44
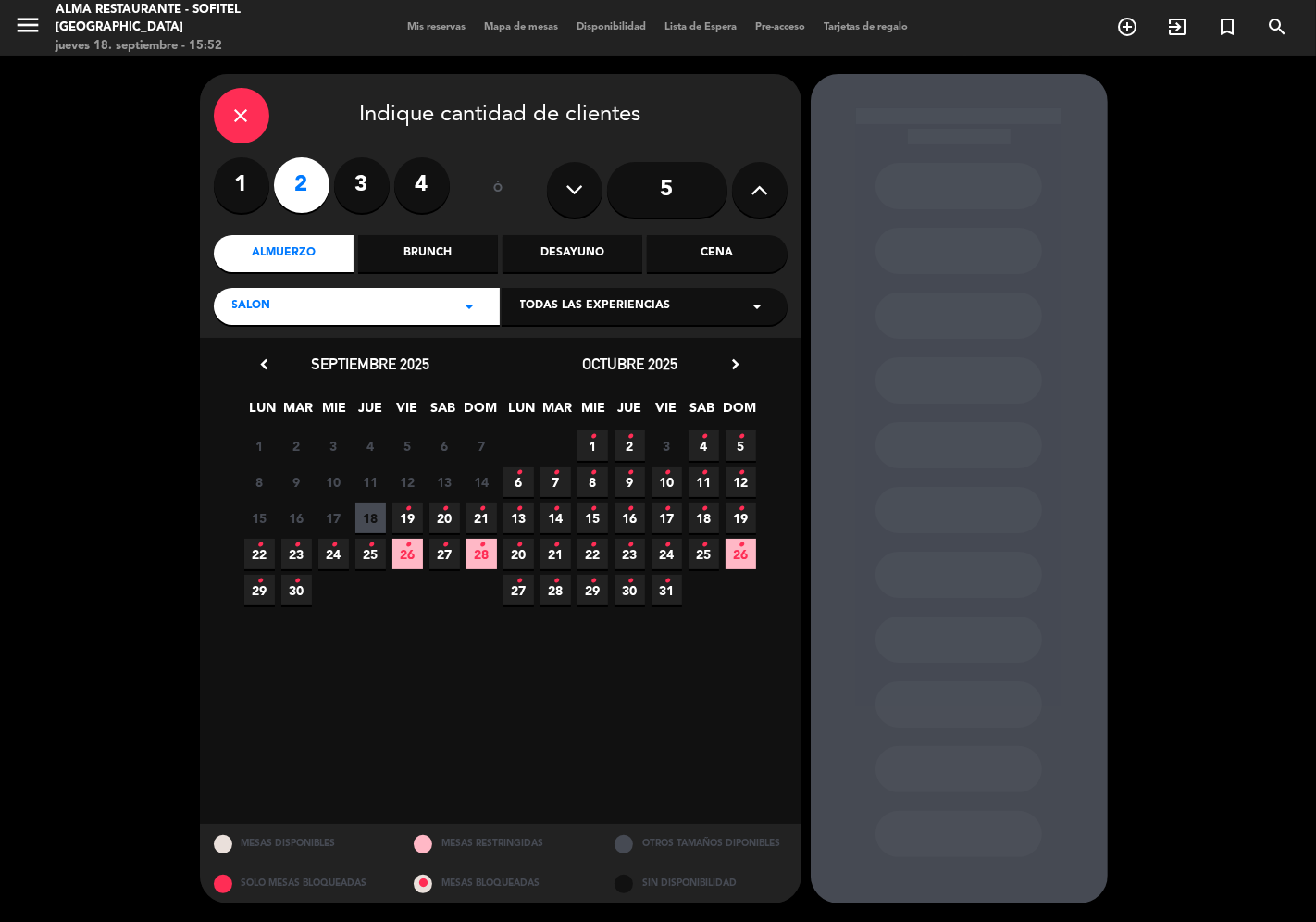
click at [368, 550] on icon "•" at bounding box center [370, 545] width 7 height 29
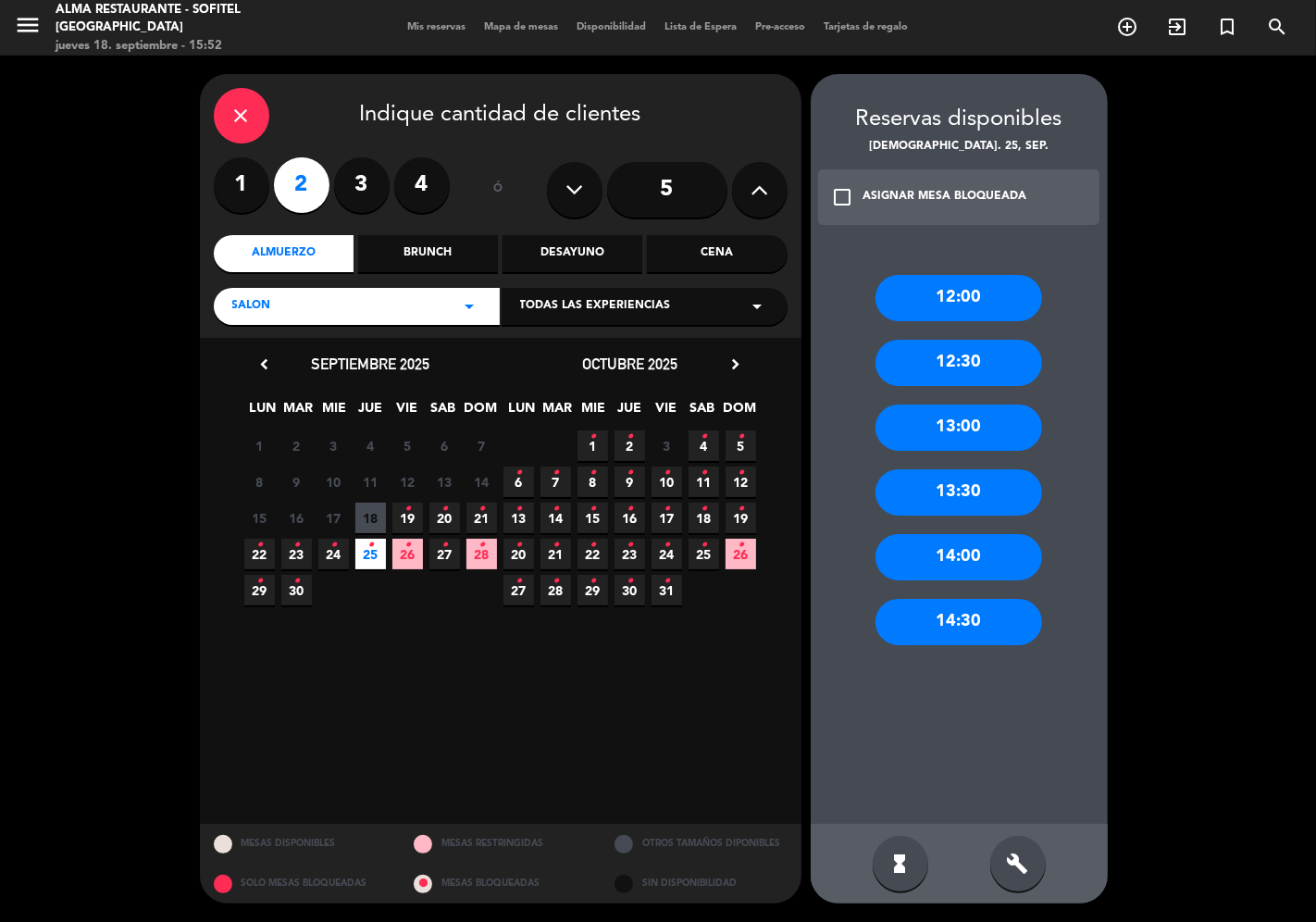
click at [922, 370] on div "12:30" at bounding box center [958, 362] width 167 height 46
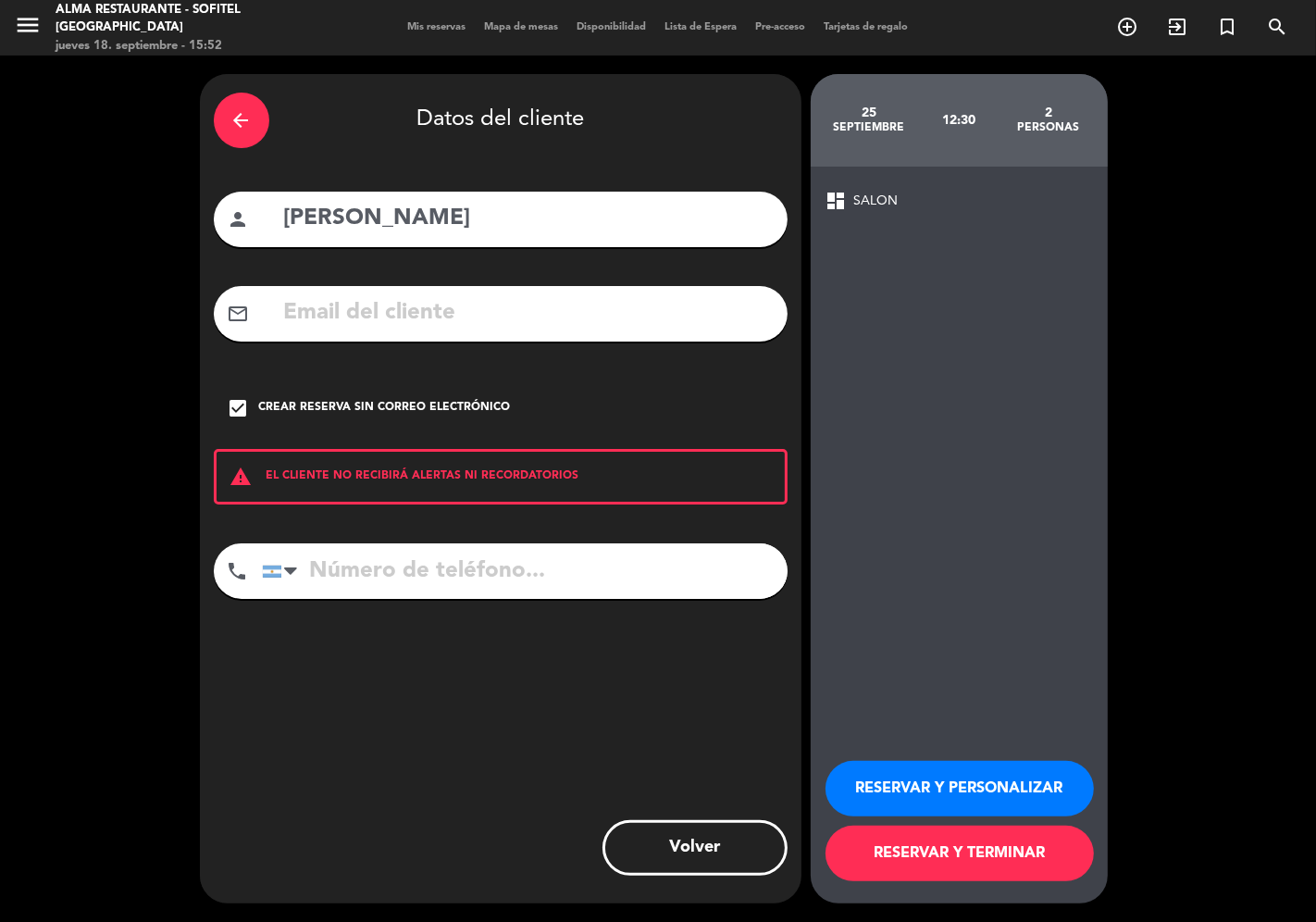
click at [974, 850] on button "RESERVAR Y TERMINAR" at bounding box center [959, 853] width 268 height 56
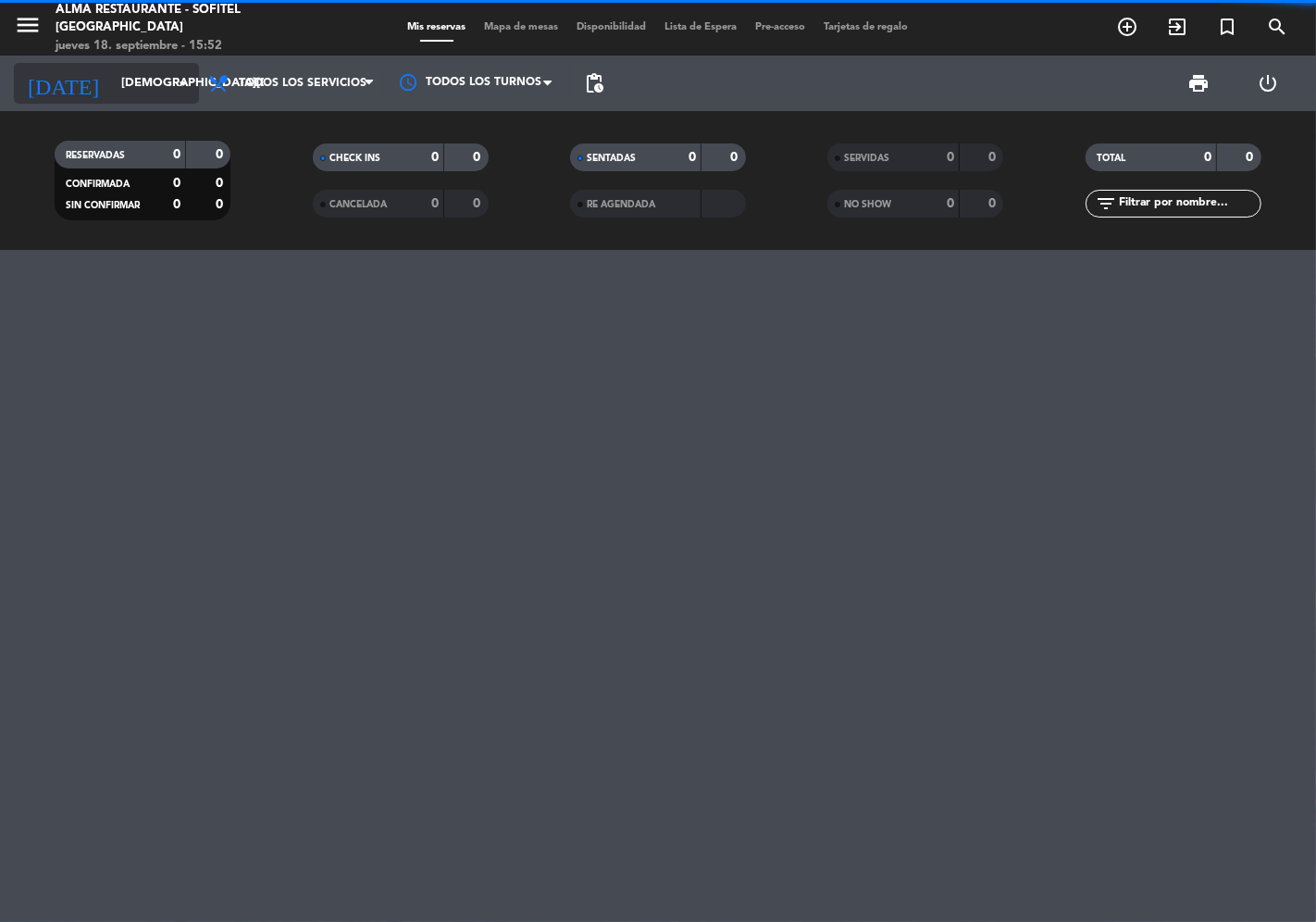
click at [131, 83] on input "[DEMOGRAPHIC_DATA][DATE]" at bounding box center [192, 83] width 161 height 33
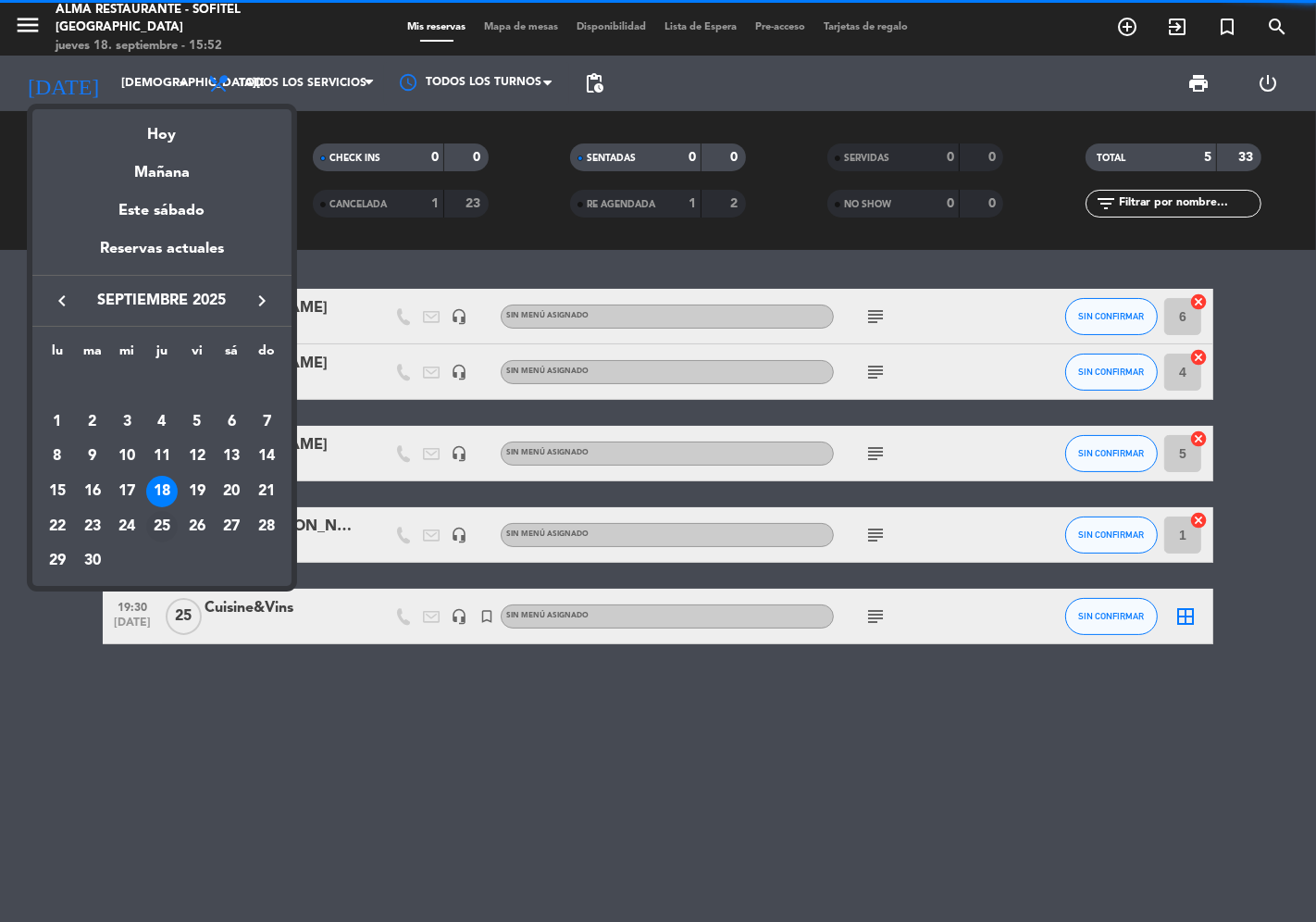
click at [167, 529] on div "25" at bounding box center [162, 526] width 31 height 31
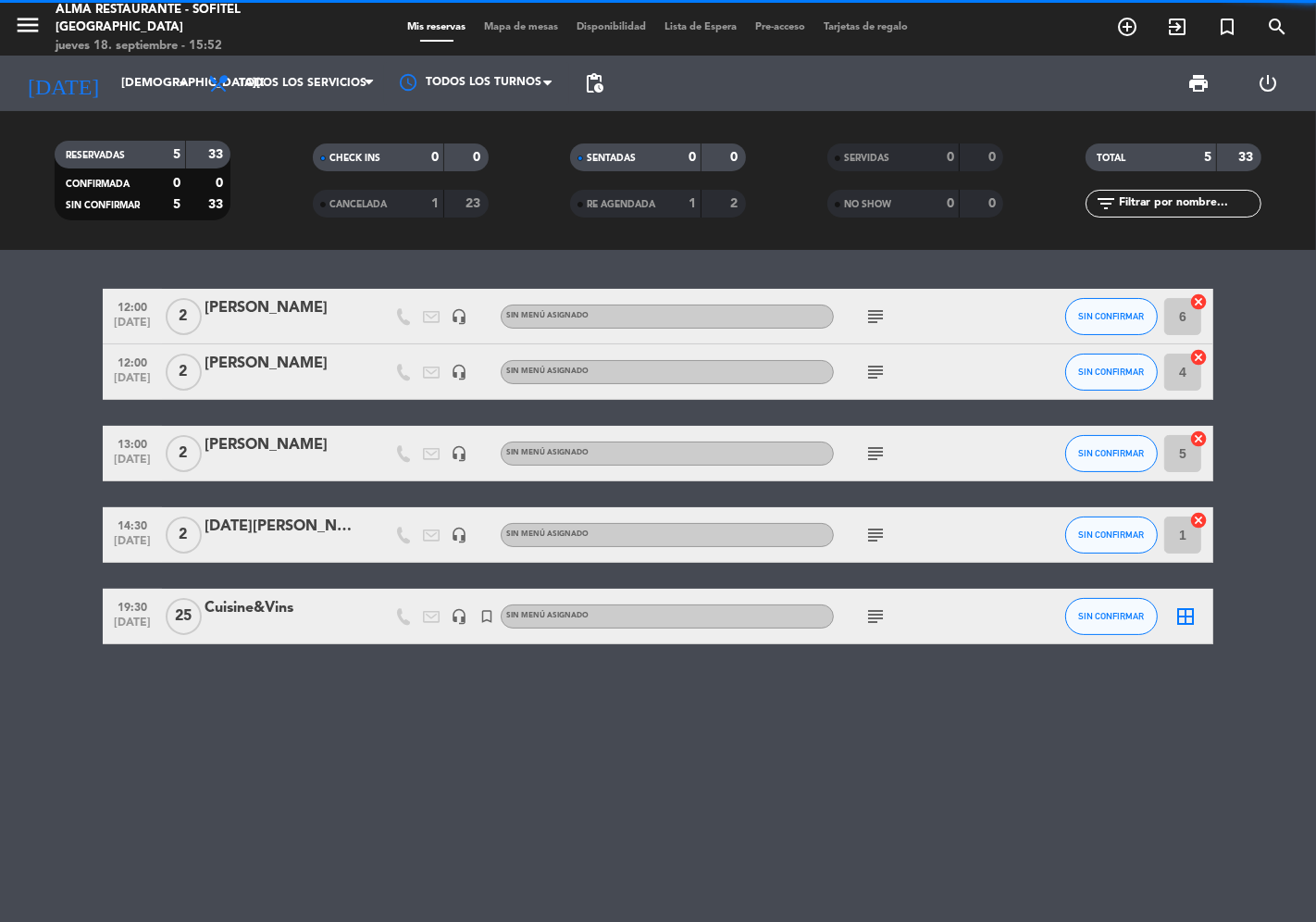
type input "[DEMOGRAPHIC_DATA][DATE]"
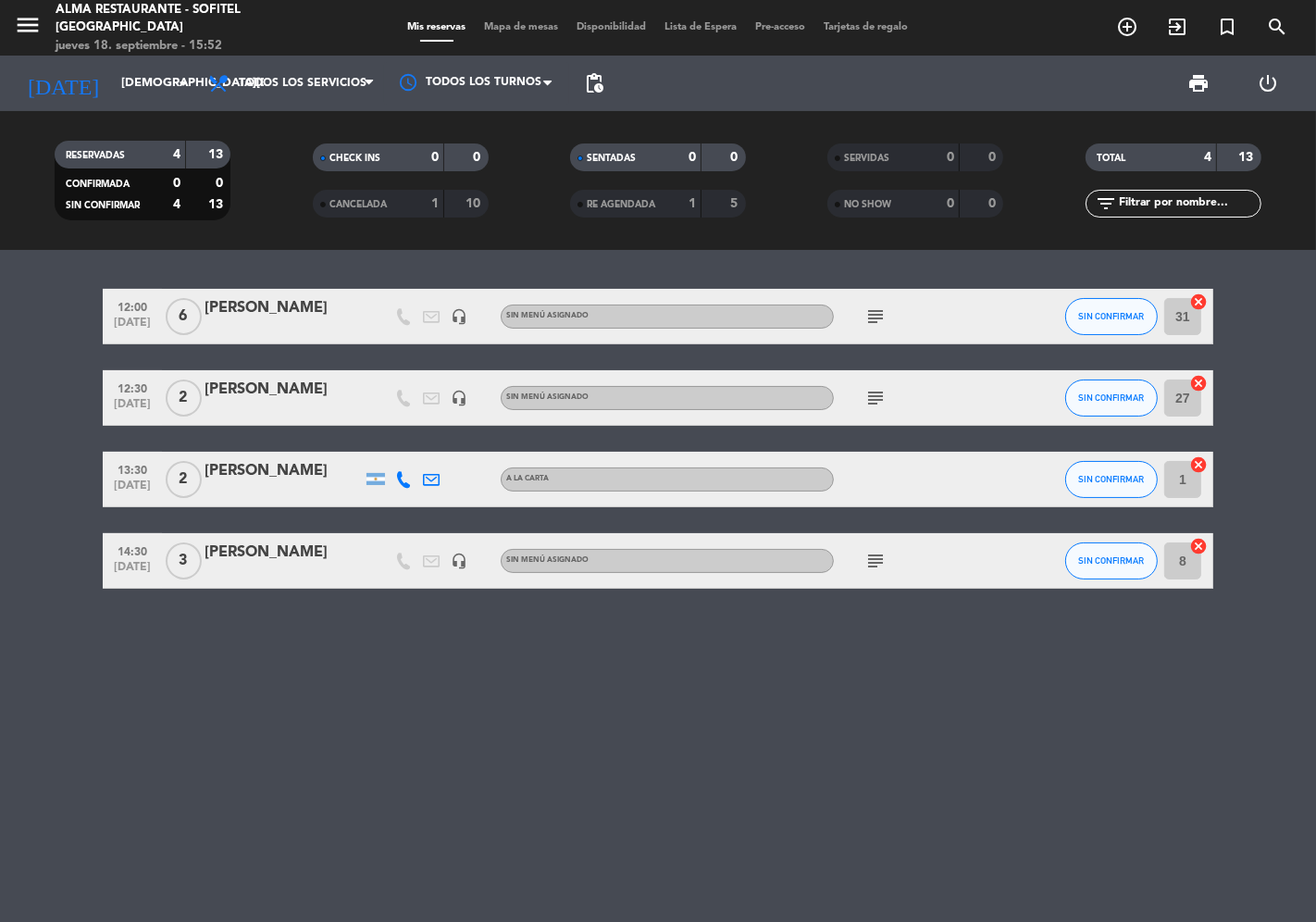
click at [865, 394] on icon "subject" at bounding box center [875, 398] width 22 height 22
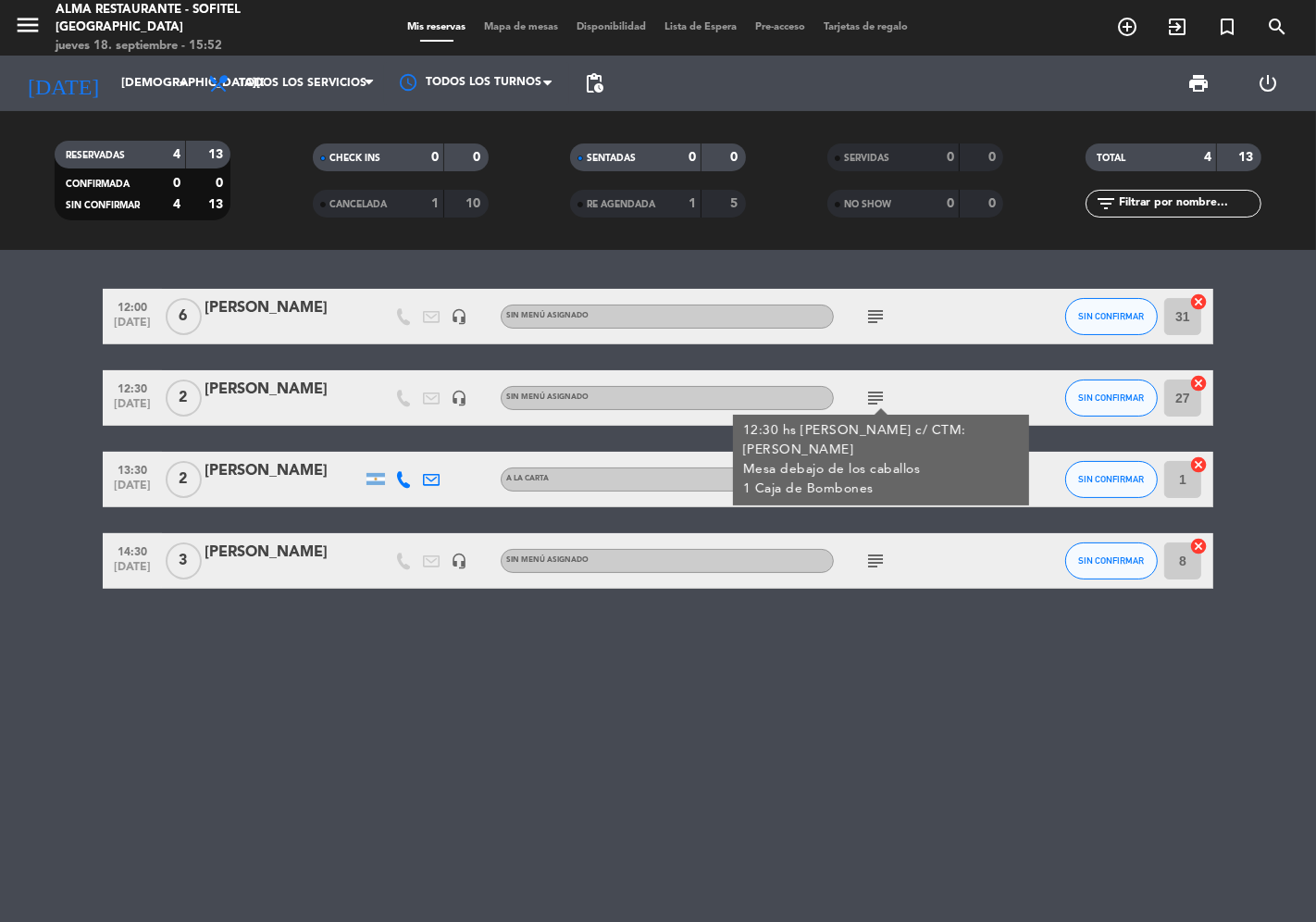
click at [256, 391] on div "[PERSON_NAME]" at bounding box center [283, 389] width 157 height 24
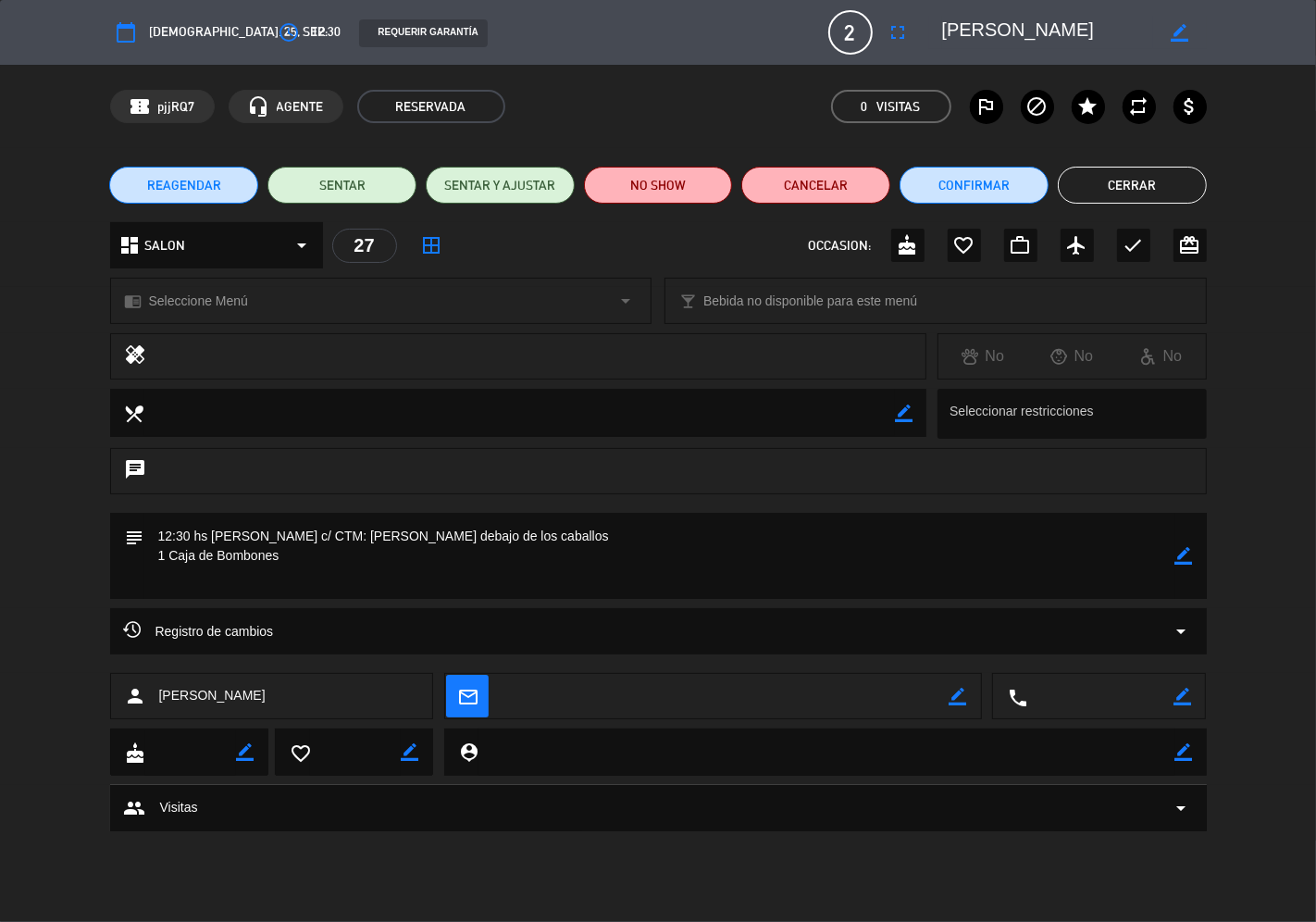
click at [1124, 191] on button "Cerrar" at bounding box center [1132, 185] width 149 height 37
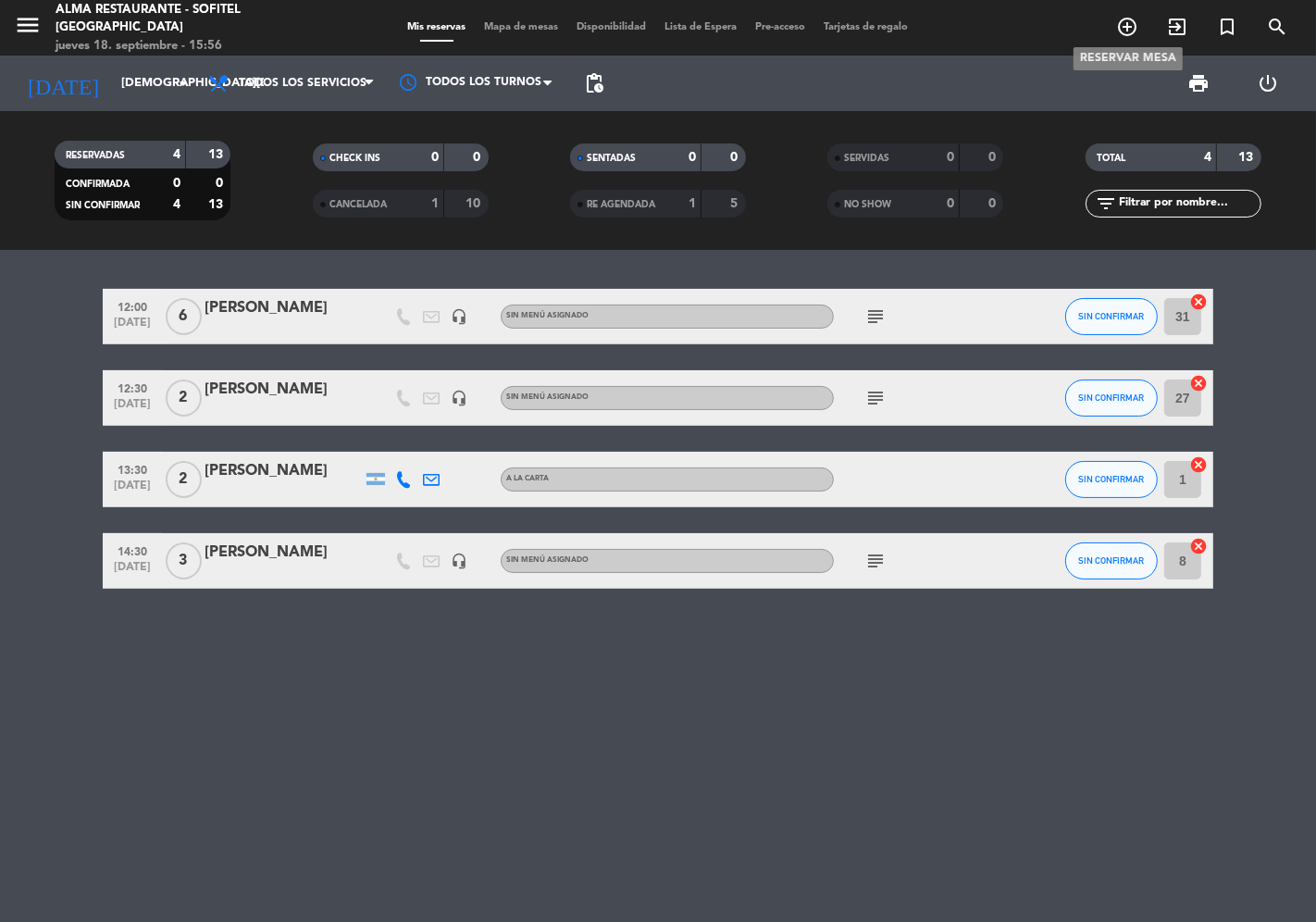
click at [1128, 24] on icon "add_circle_outline" at bounding box center [1127, 26] width 22 height 22
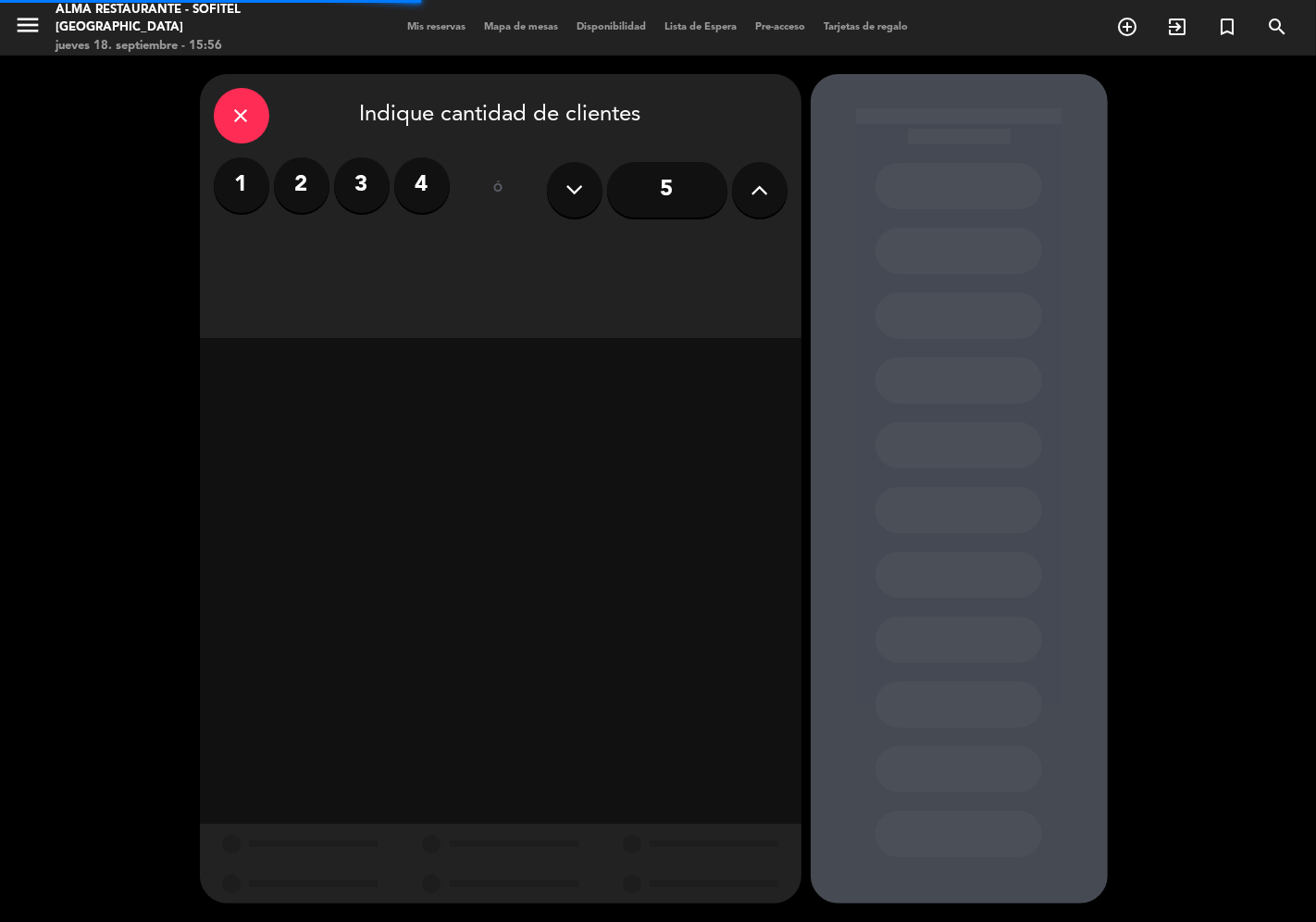
click at [370, 192] on label "3" at bounding box center [362, 184] width 56 height 56
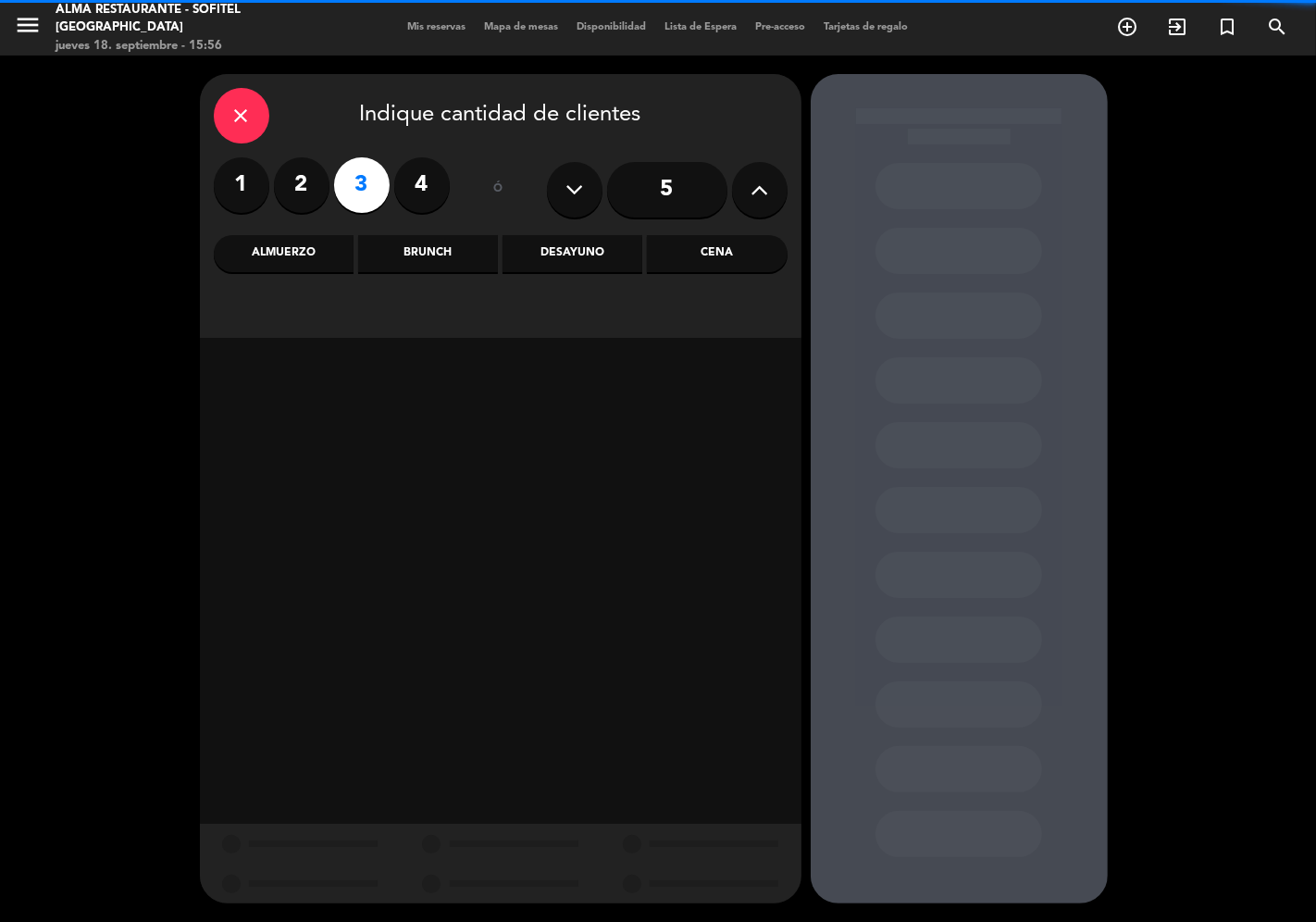
click at [411, 191] on label "4" at bounding box center [421, 184] width 56 height 56
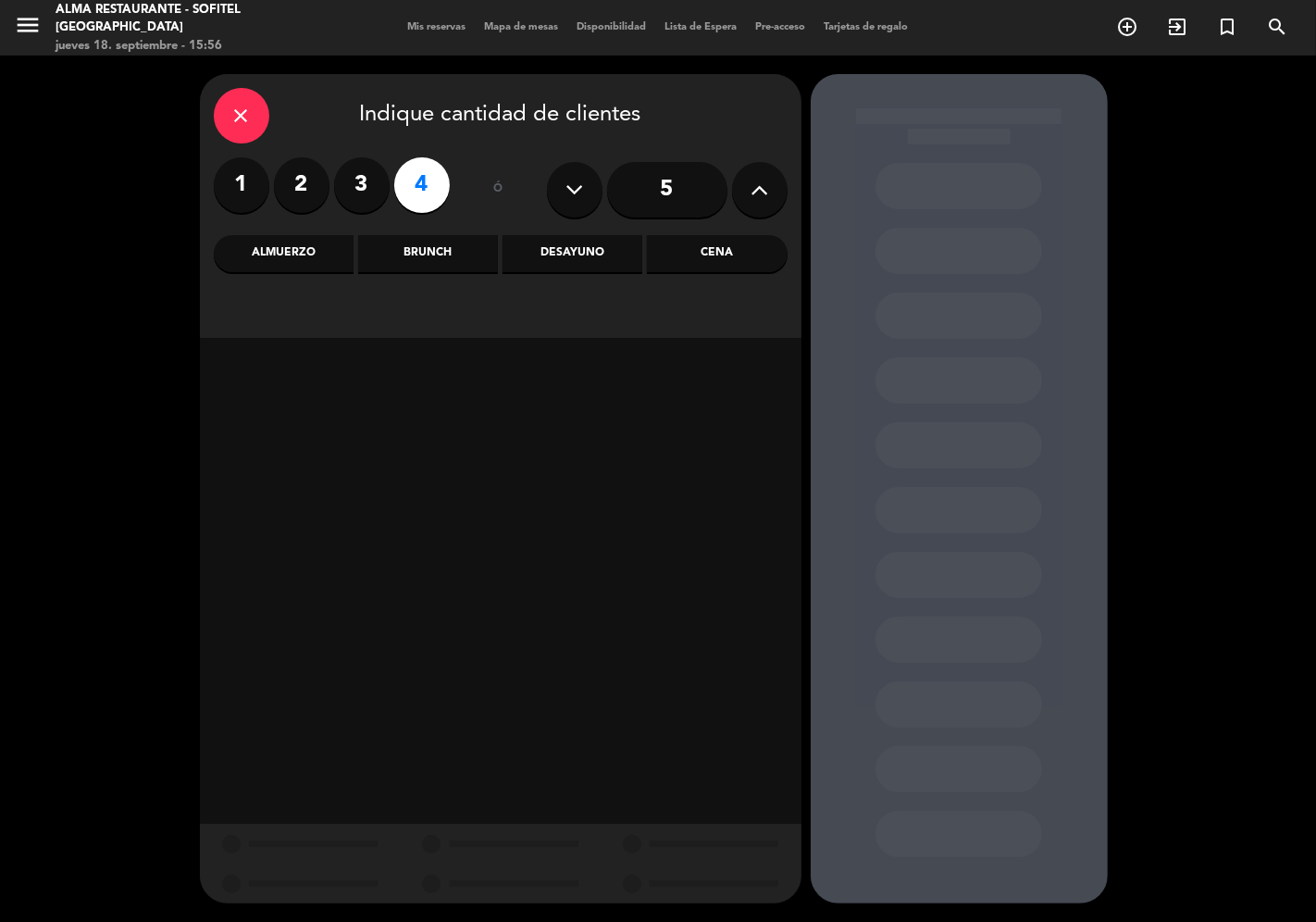
click at [300, 261] on div "Almuerzo" at bounding box center [283, 253] width 139 height 37
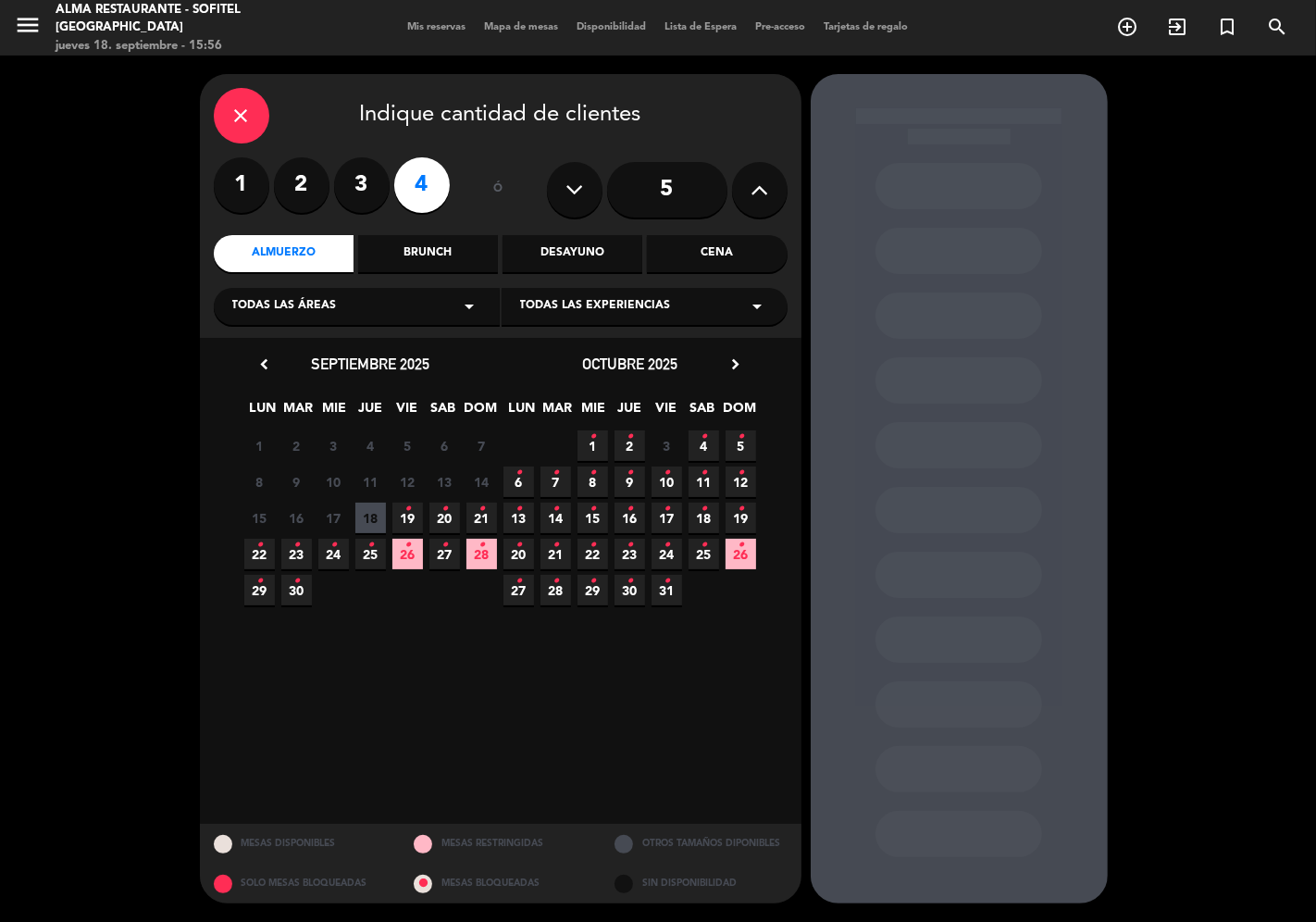
click at [259, 551] on icon "•" at bounding box center [259, 545] width 7 height 29
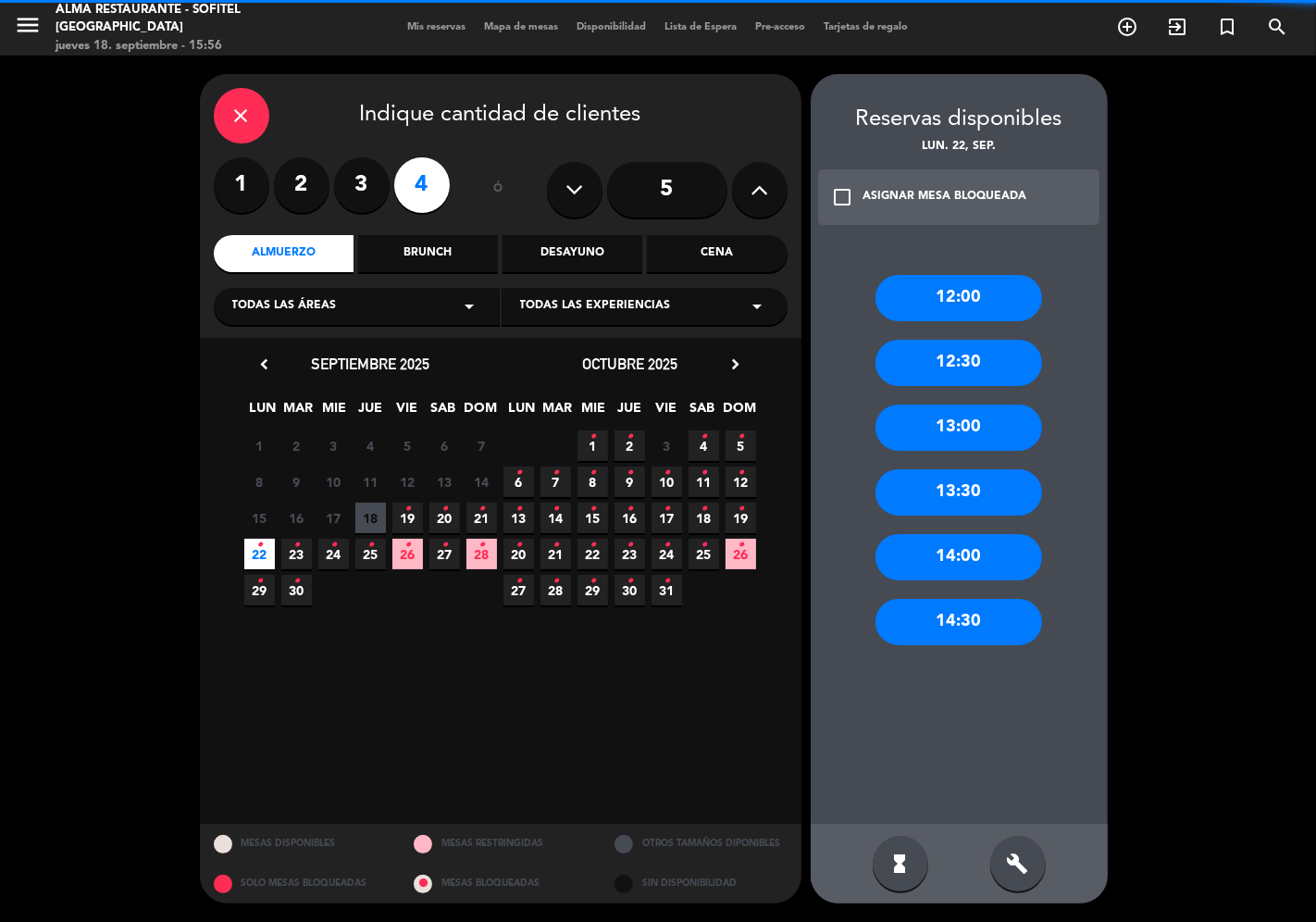
click at [953, 293] on div "12:00" at bounding box center [958, 297] width 167 height 46
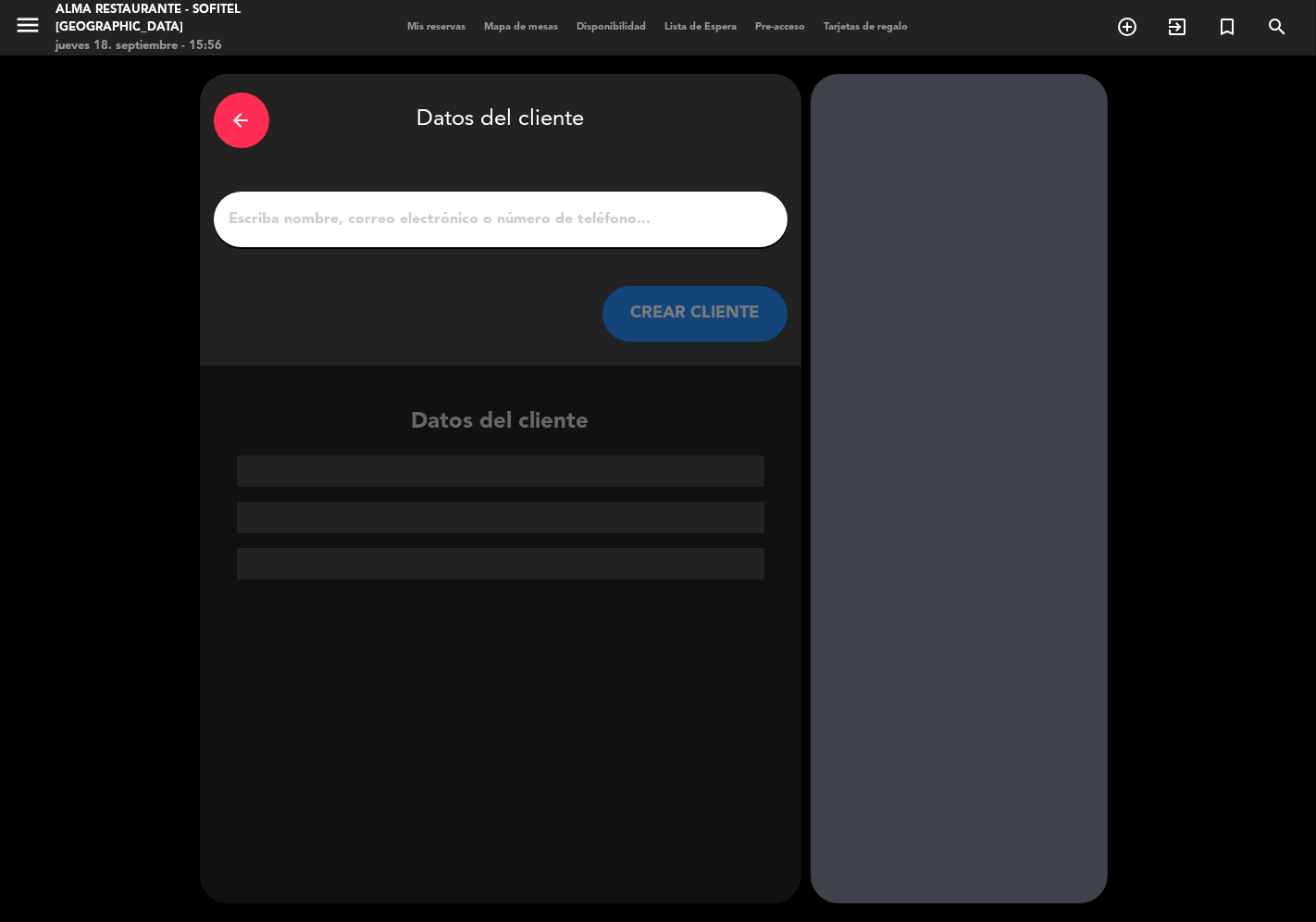
click at [441, 224] on input "1" at bounding box center [501, 219] width 546 height 26
paste input "[PERSON_NAME]"
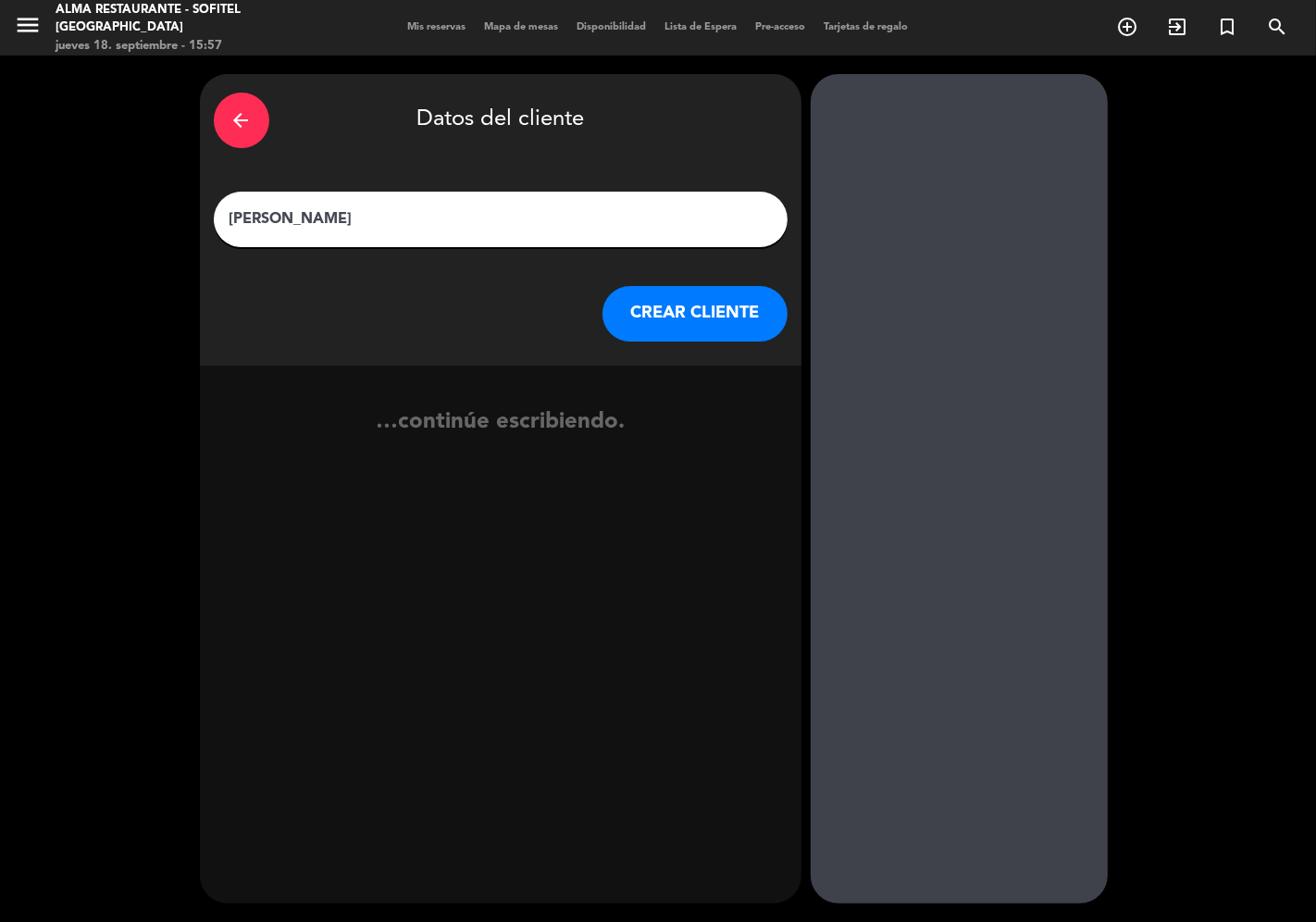
type input "[PERSON_NAME]"
click at [669, 305] on button "CREAR CLIENTE" at bounding box center [695, 313] width 185 height 56
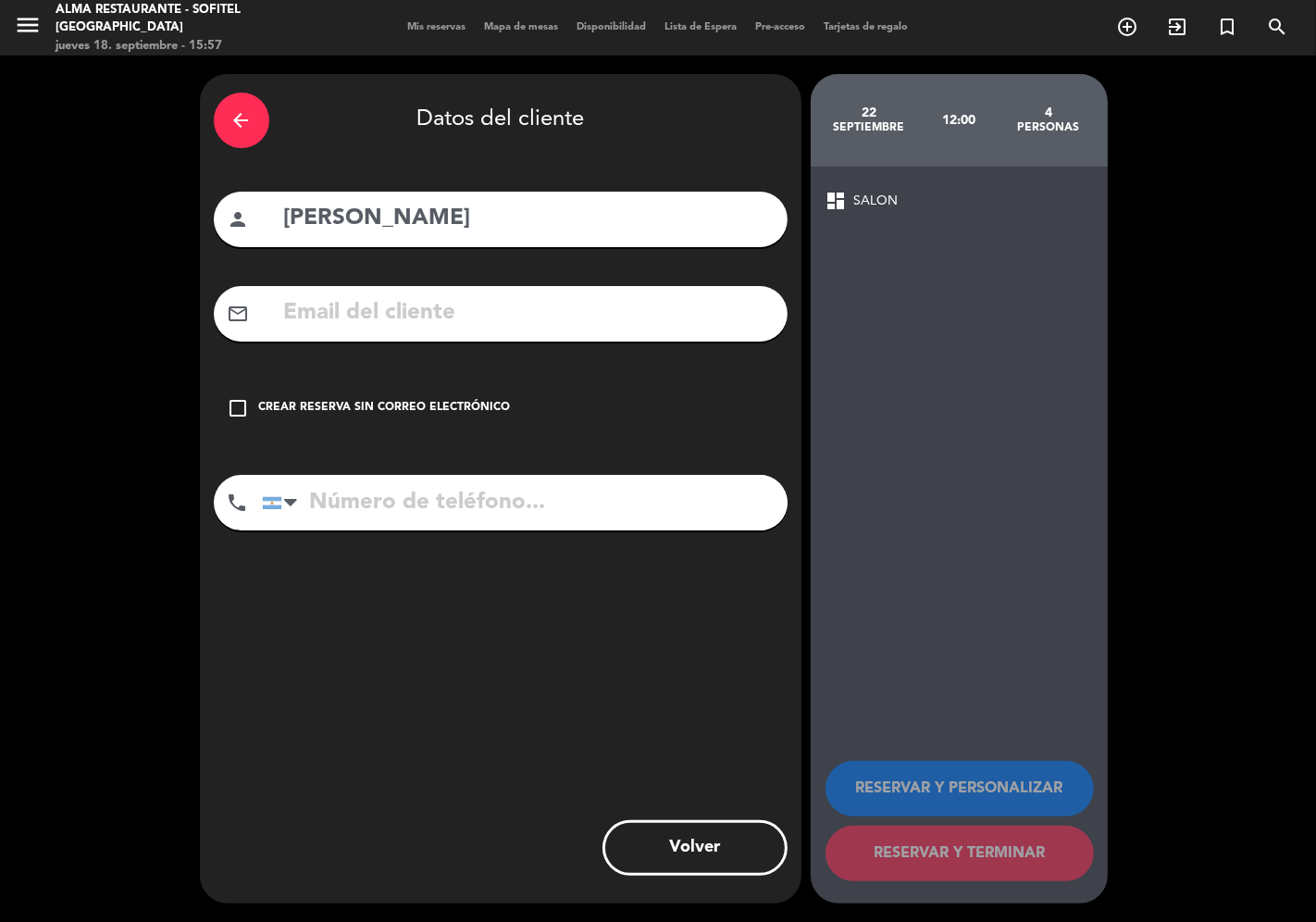
click at [488, 392] on div "check_box_outline_blank Crear reserva sin correo electrónico" at bounding box center [500, 407] width 574 height 56
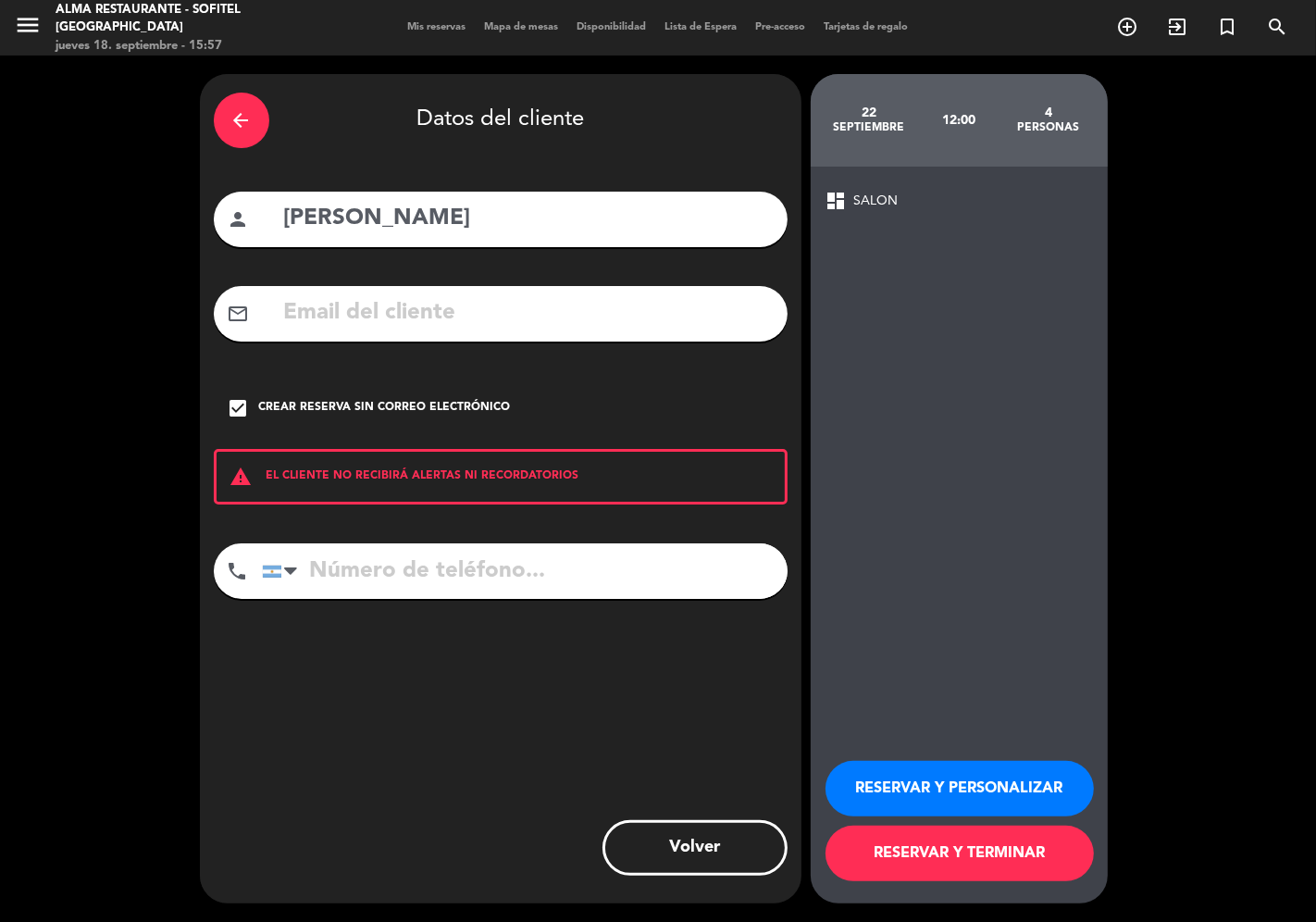
drag, startPoint x: 879, startPoint y: 762, endPoint x: 866, endPoint y: 798, distance: 38.3
click at [879, 763] on button "RESERVAR Y PERSONALIZAR" at bounding box center [959, 788] width 268 height 56
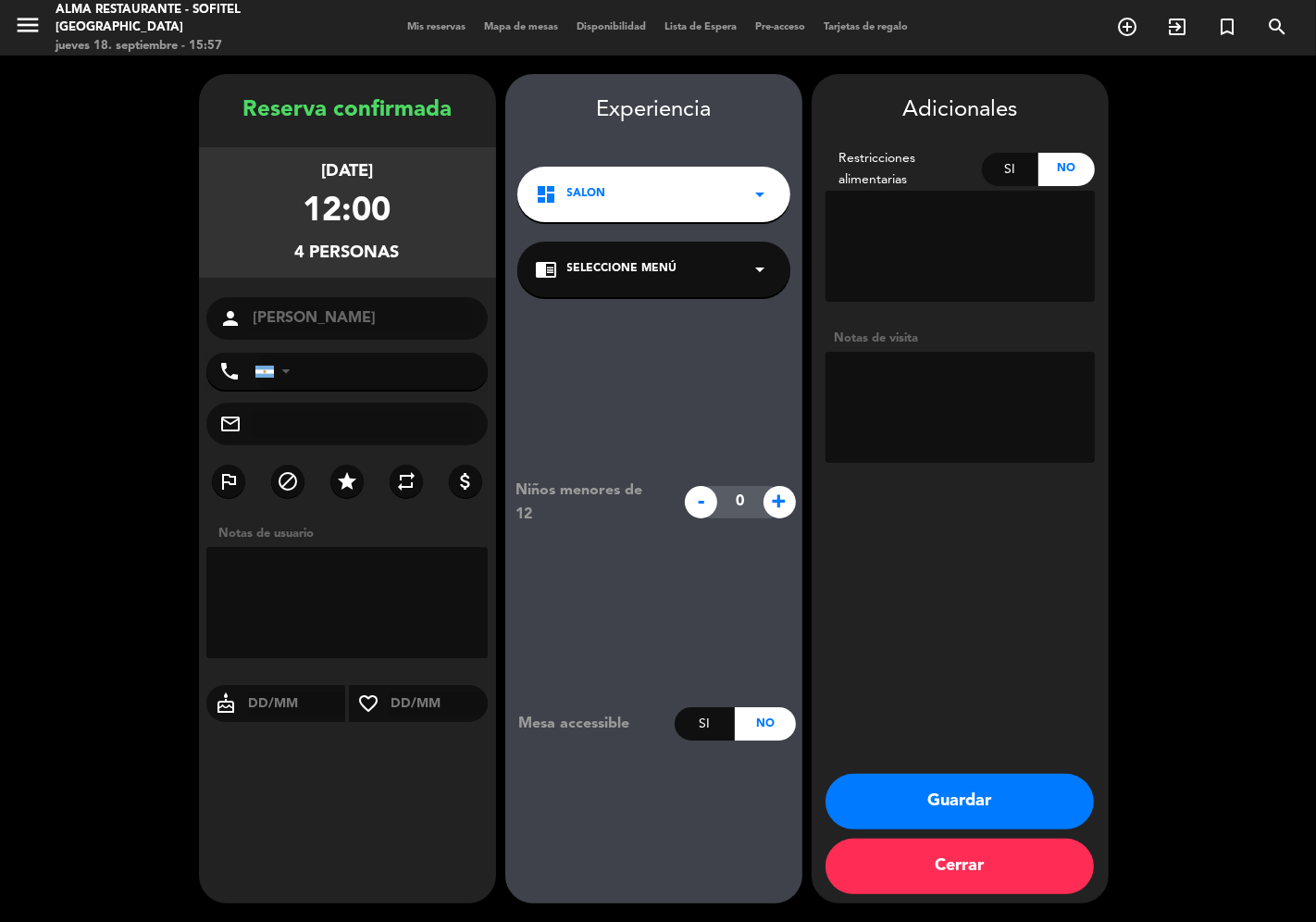
paste textarea "IRSA"
paste textarea "Sala Privada"
paste textarea "Caja de Bombones"
paste textarea "Envio logo por separado"
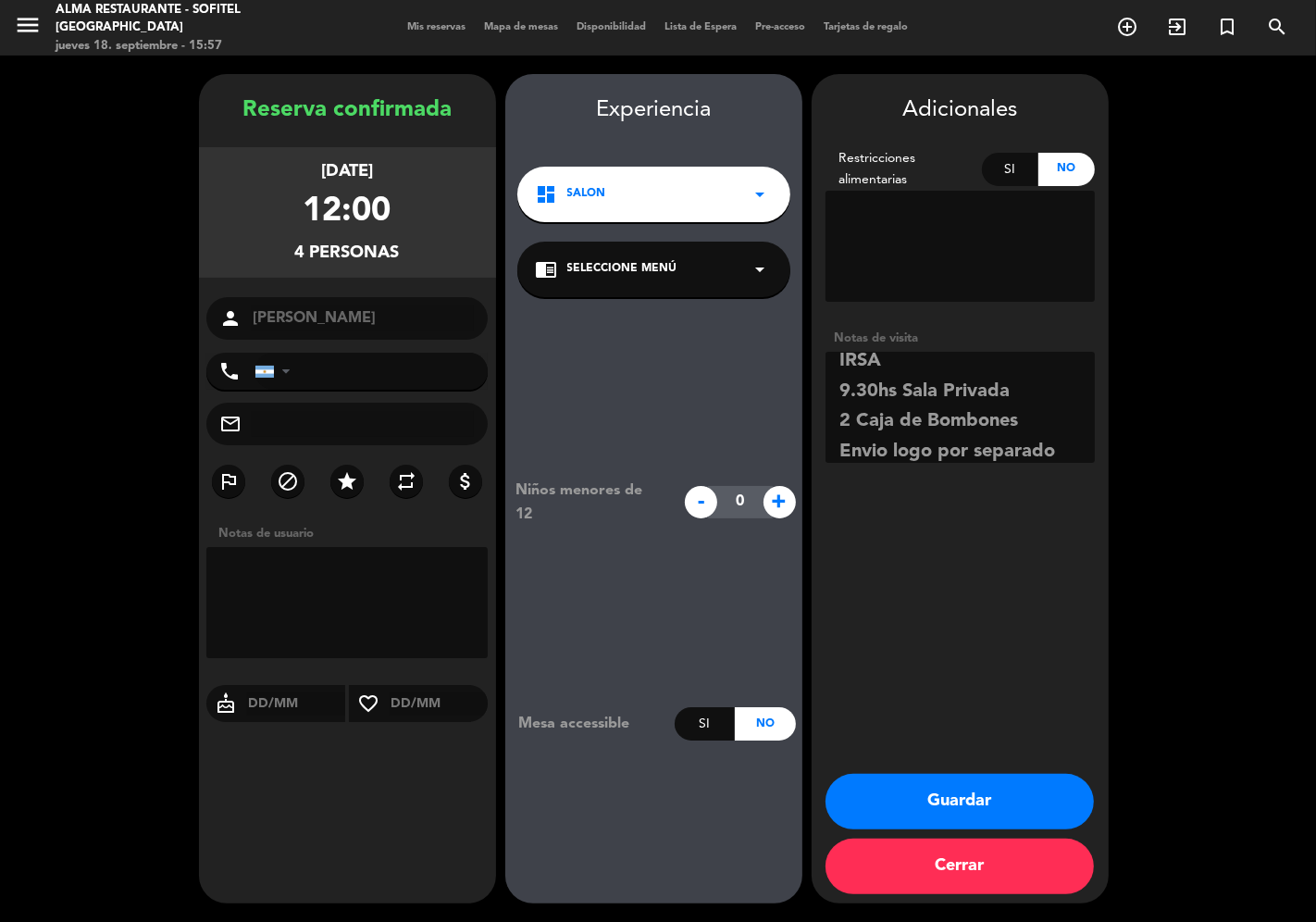
type textarea "IRSA 9.30hs Sala Privada 2 Caja de Bombones Envio logo por separado"
click at [975, 797] on button "Guardar" at bounding box center [959, 801] width 268 height 56
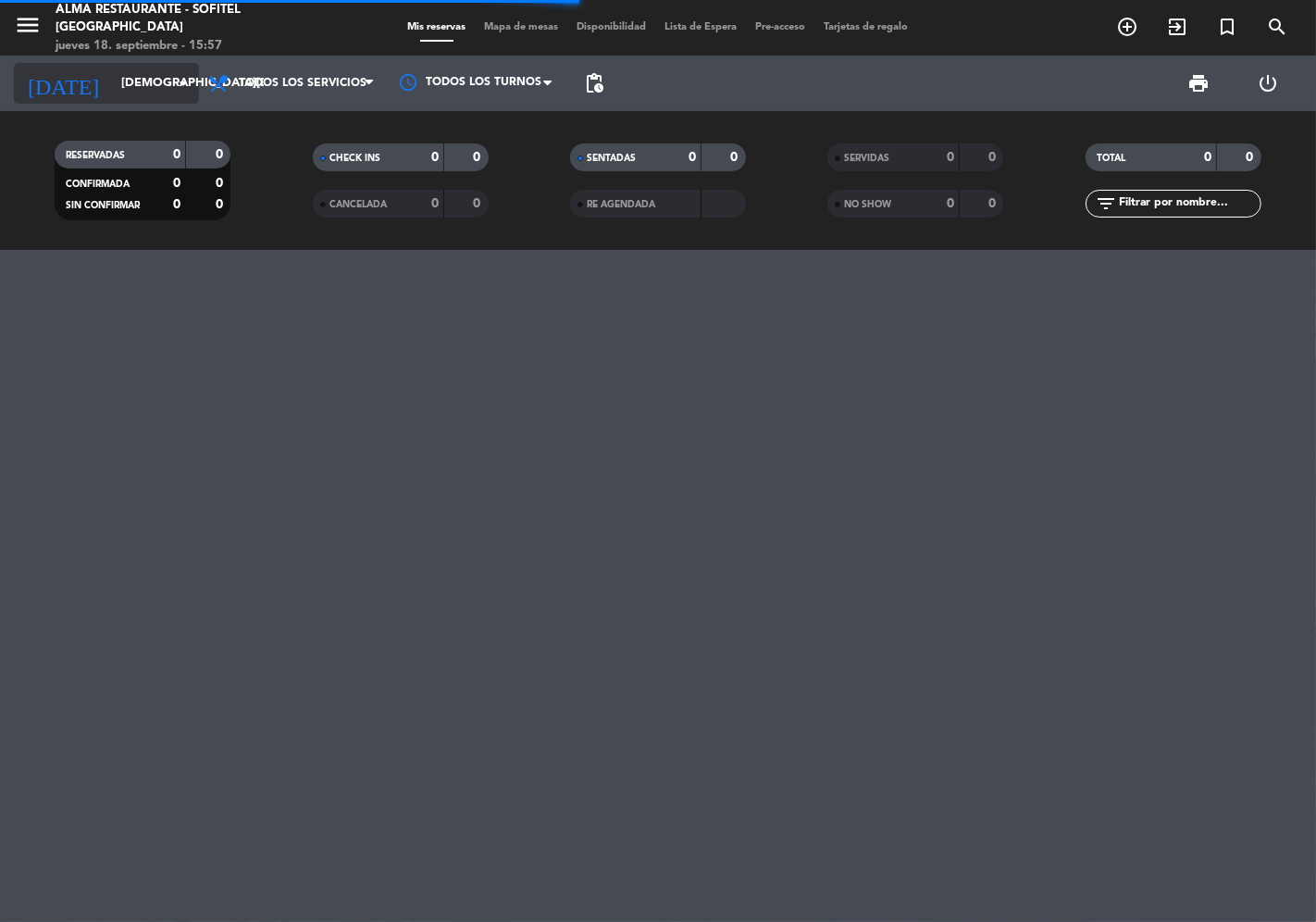
click at [134, 91] on input "[DEMOGRAPHIC_DATA][DATE]" at bounding box center [192, 83] width 161 height 33
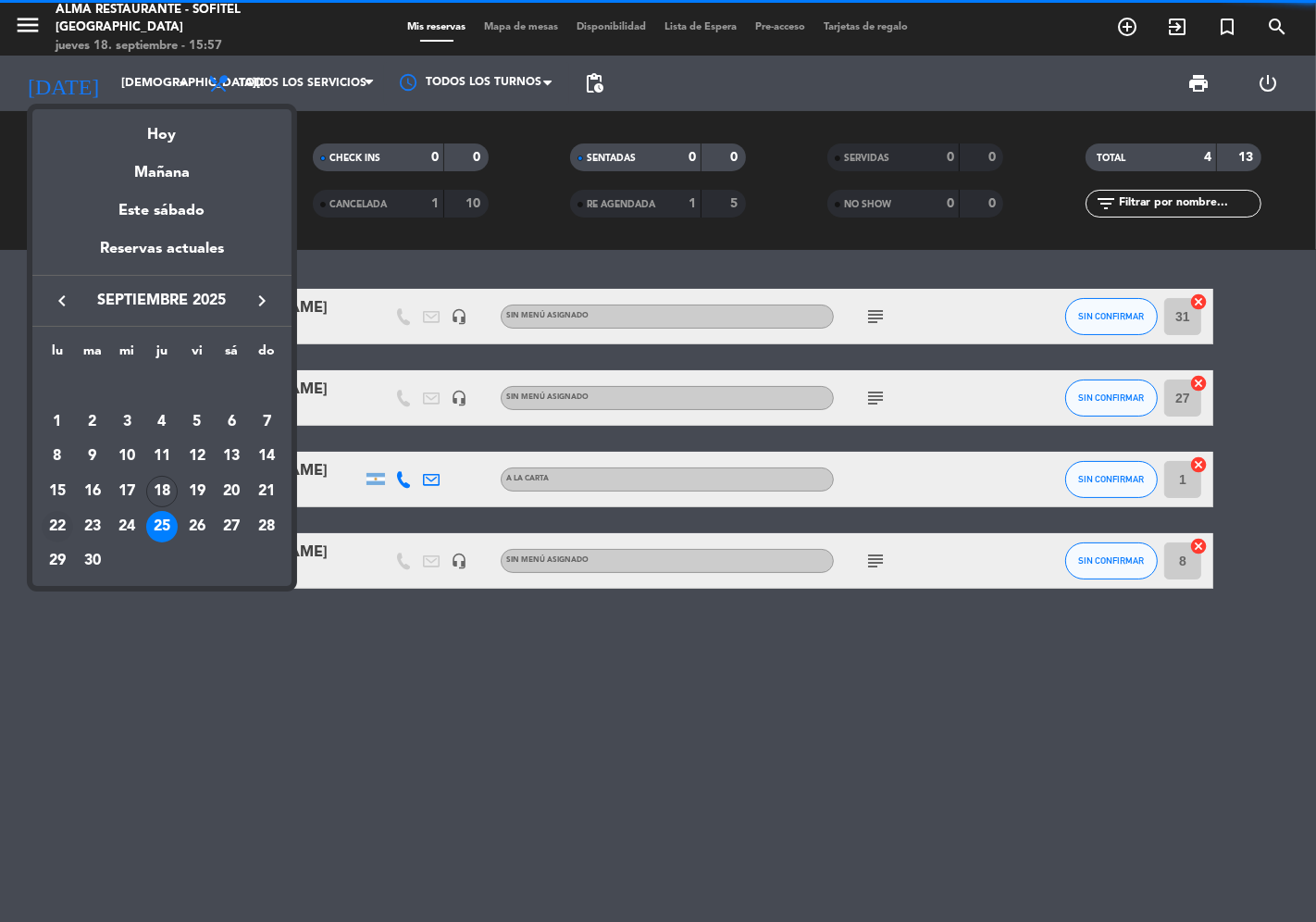
click at [58, 522] on div "22" at bounding box center [58, 526] width 31 height 31
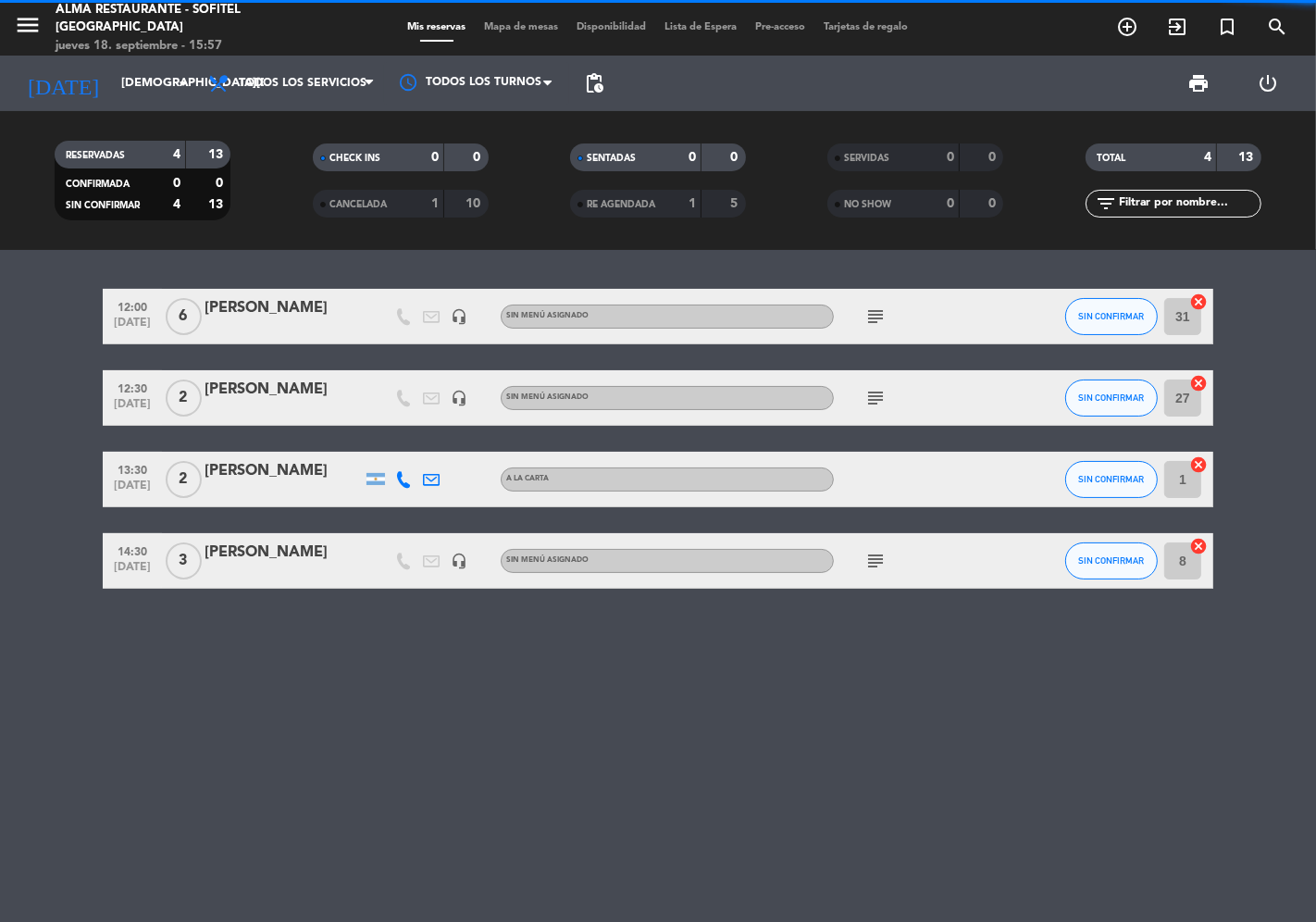
type input "[DATE]"
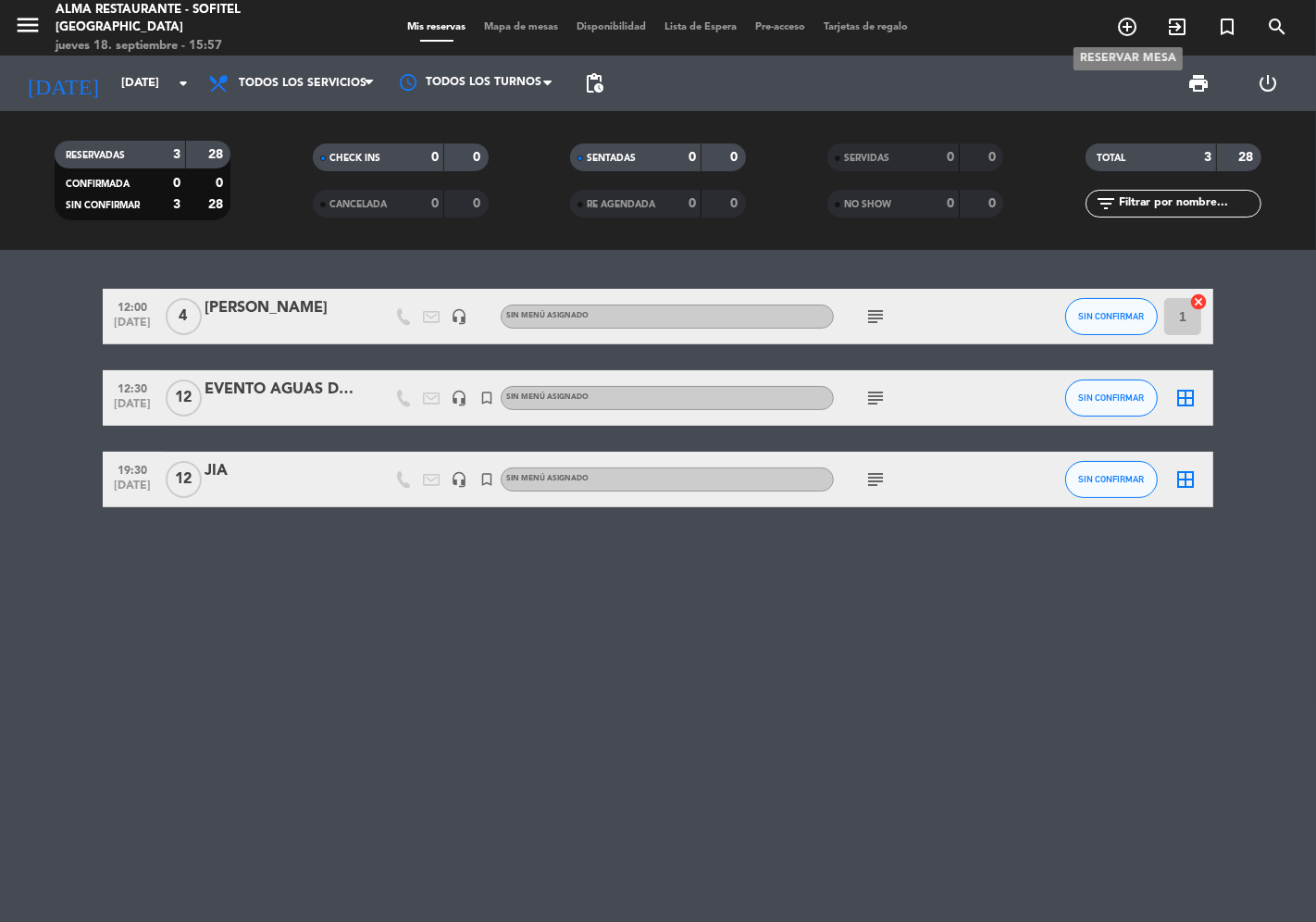
click at [1130, 28] on icon "add_circle_outline" at bounding box center [1127, 26] width 22 height 22
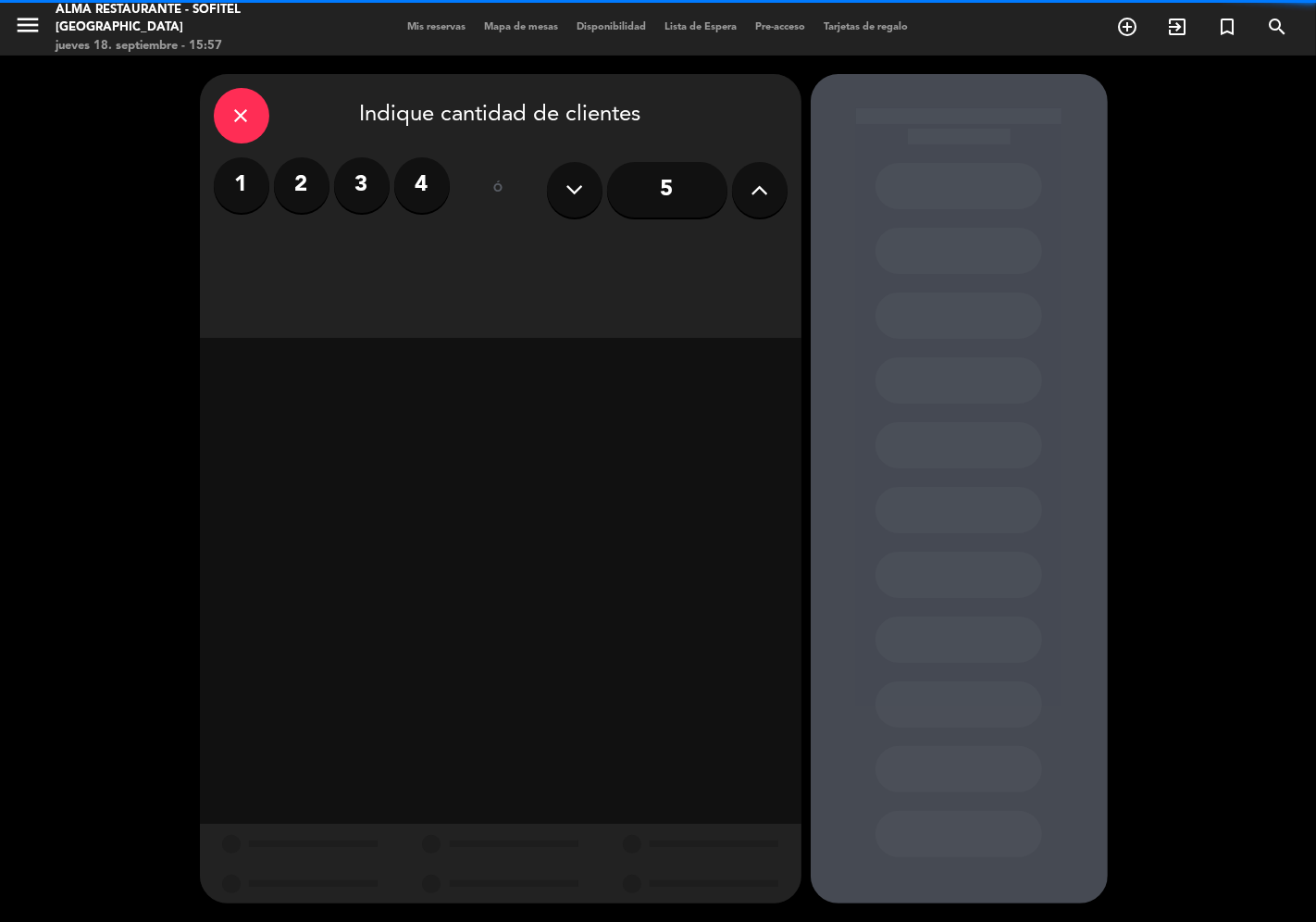
click at [367, 187] on label "3" at bounding box center [362, 184] width 56 height 56
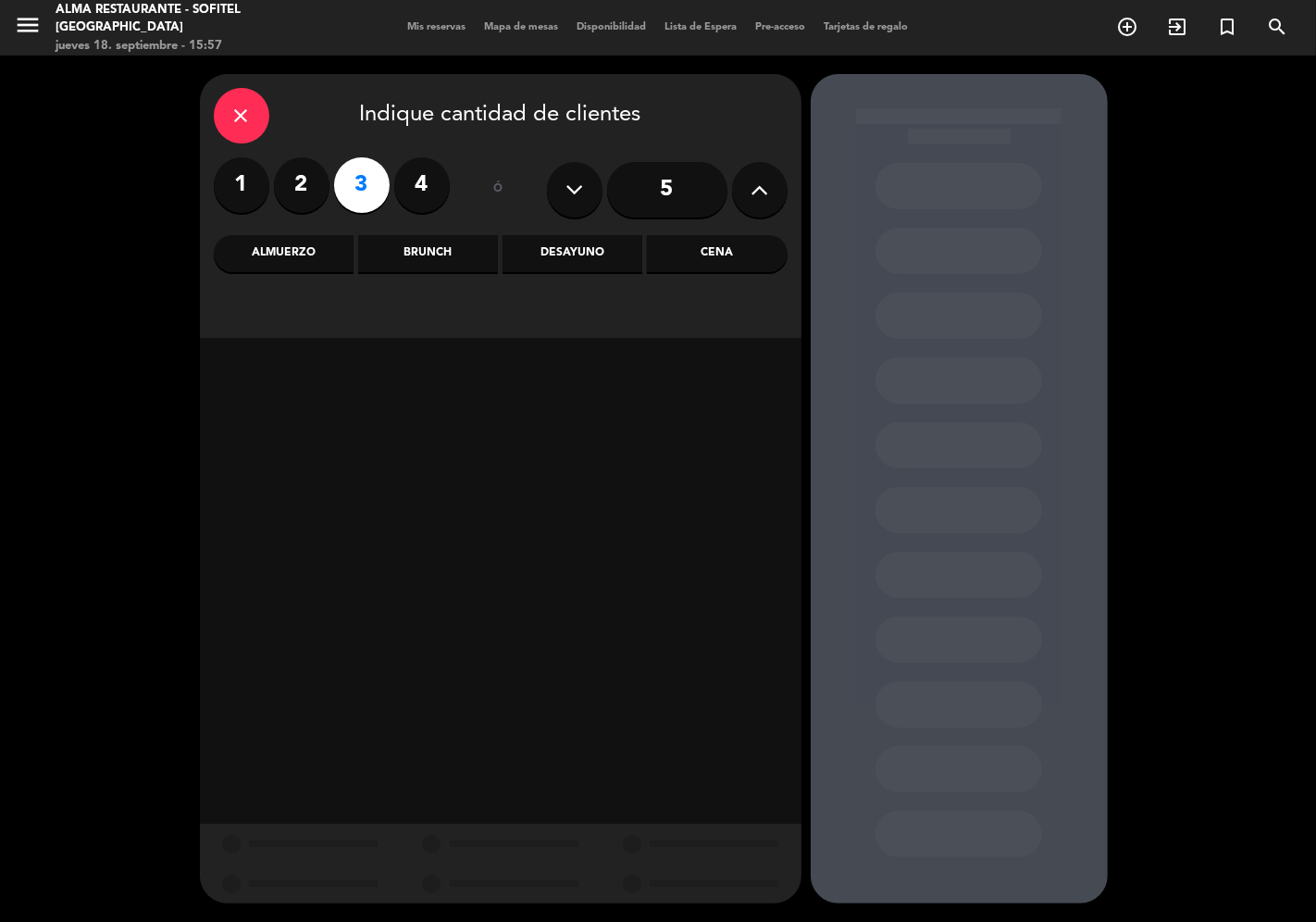
click at [302, 256] on div "Almuerzo" at bounding box center [283, 253] width 139 height 37
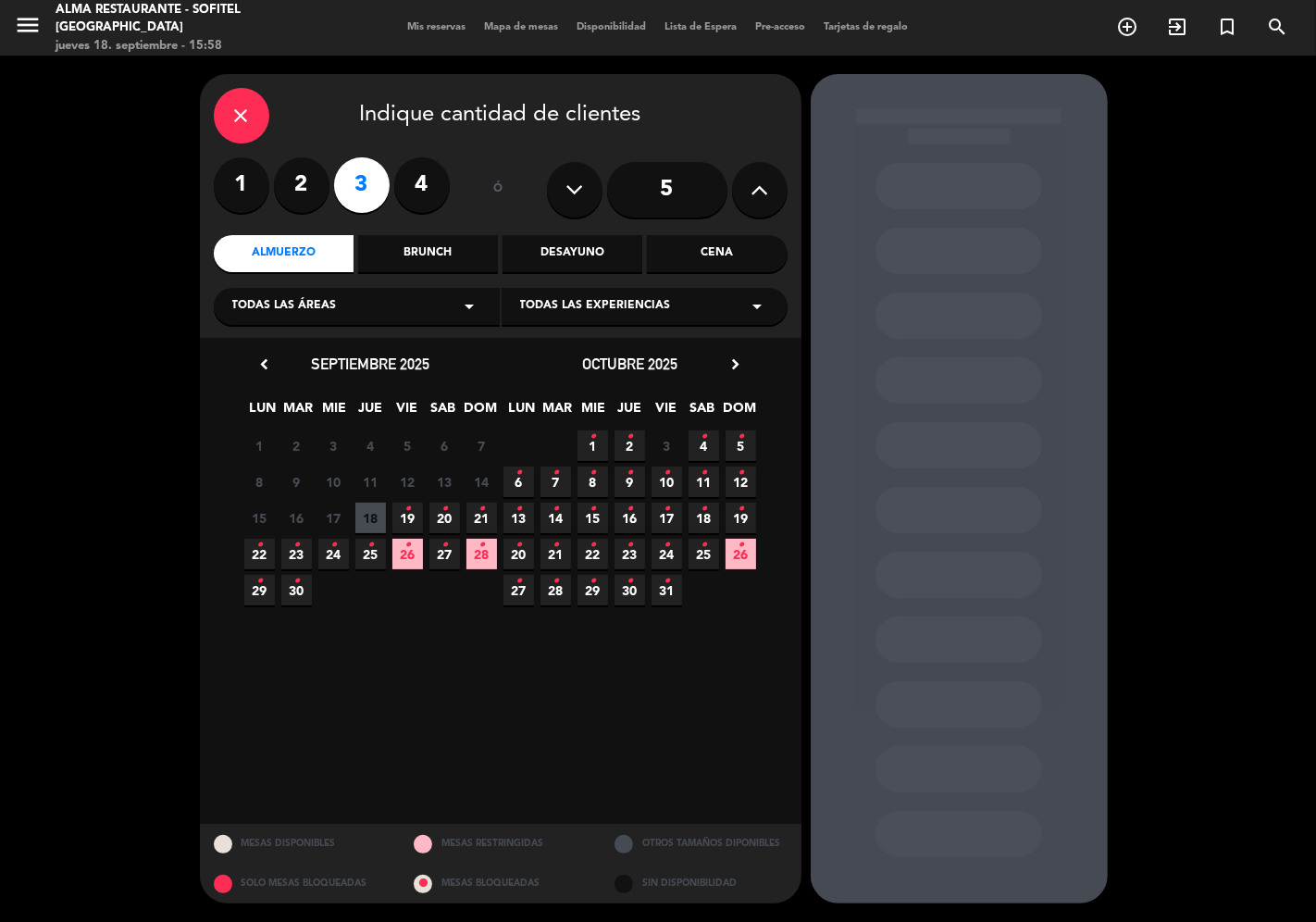
click at [265, 552] on span "22 •" at bounding box center [259, 554] width 30 height 30
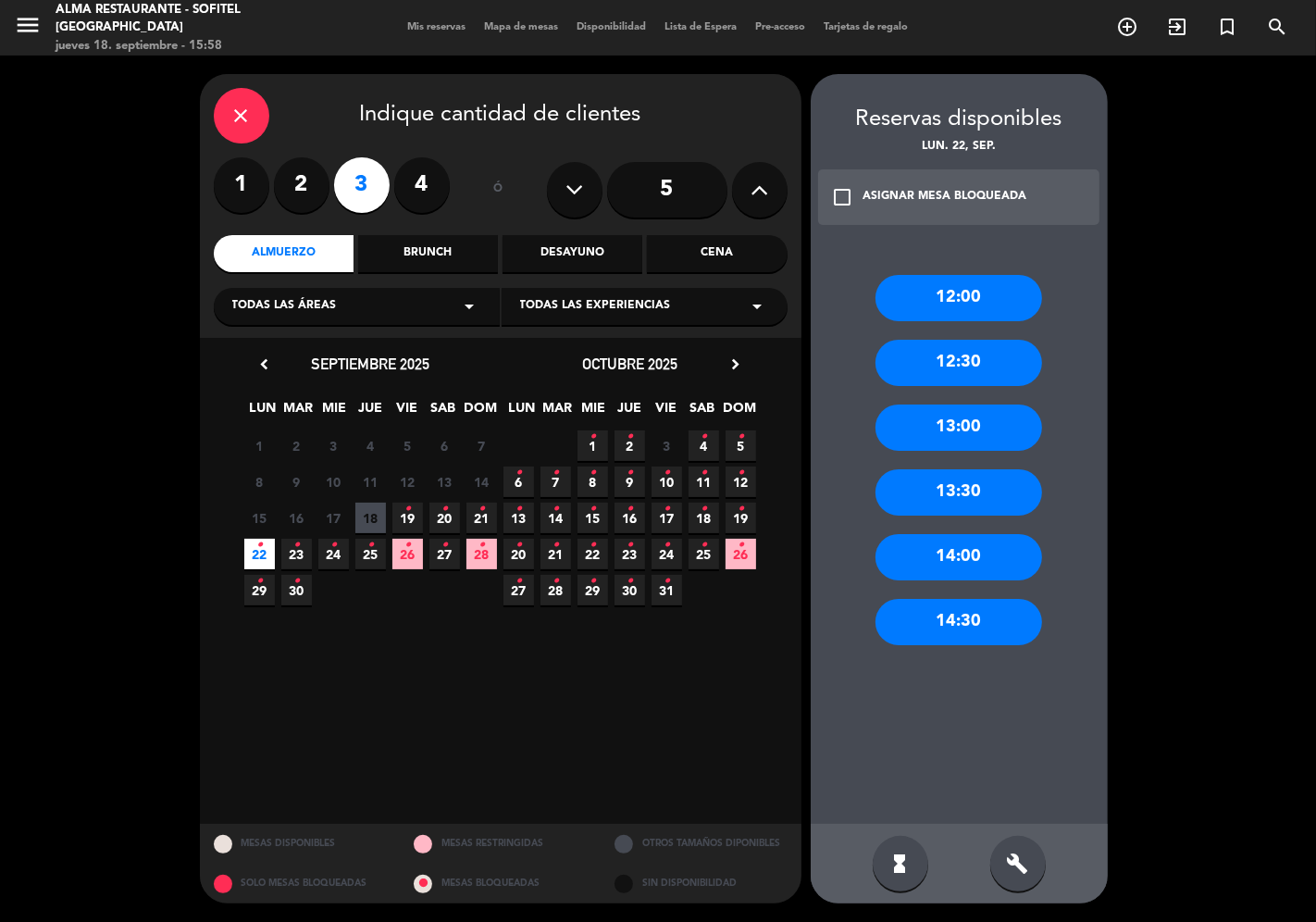
click at [986, 297] on div "12:00" at bounding box center [958, 297] width 167 height 46
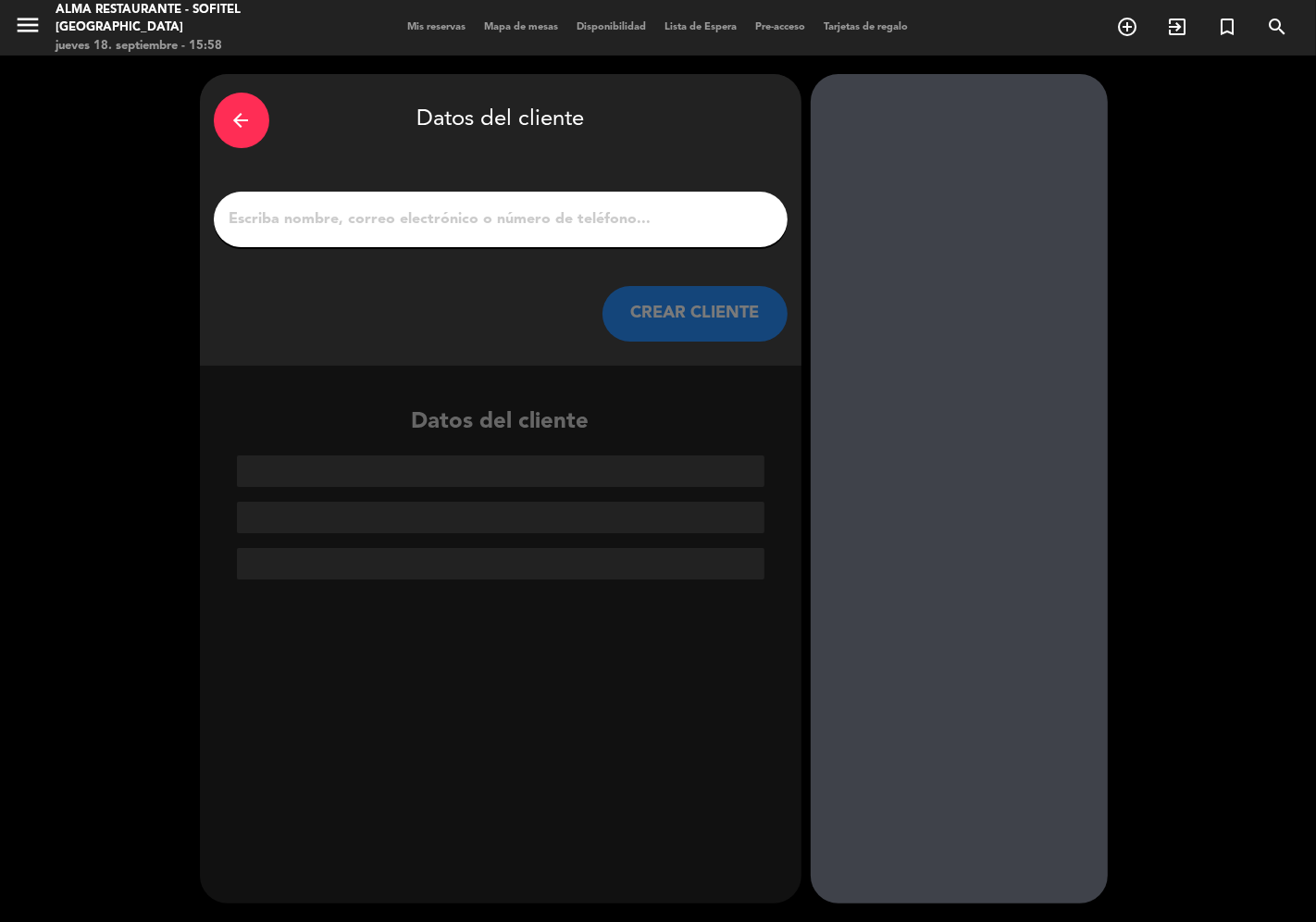
click at [379, 216] on input "1" at bounding box center [501, 219] width 546 height 26
paste input "[PERSON_NAME]"
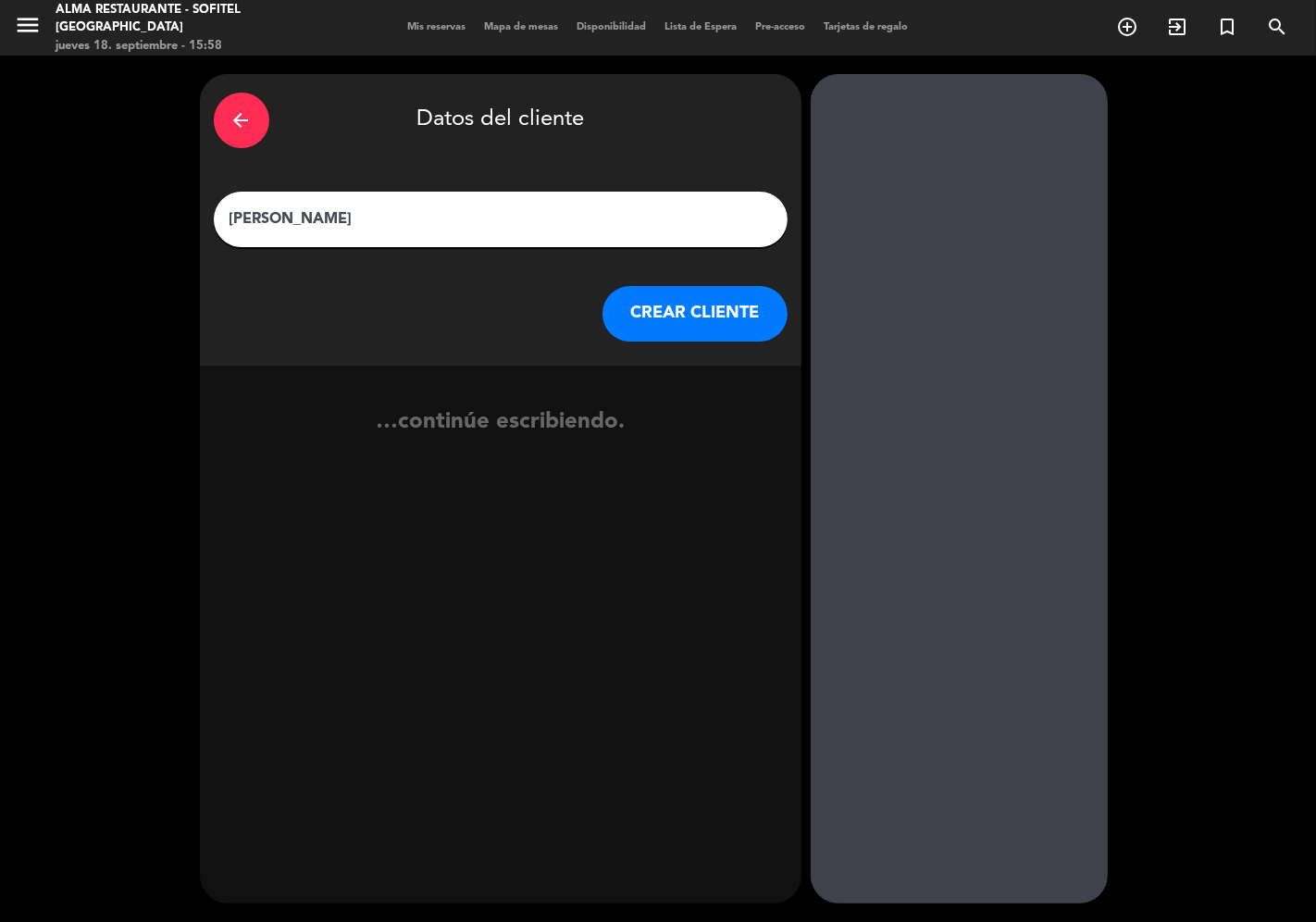
type input "[PERSON_NAME]"
click at [672, 316] on button "CREAR CLIENTE" at bounding box center [695, 313] width 185 height 56
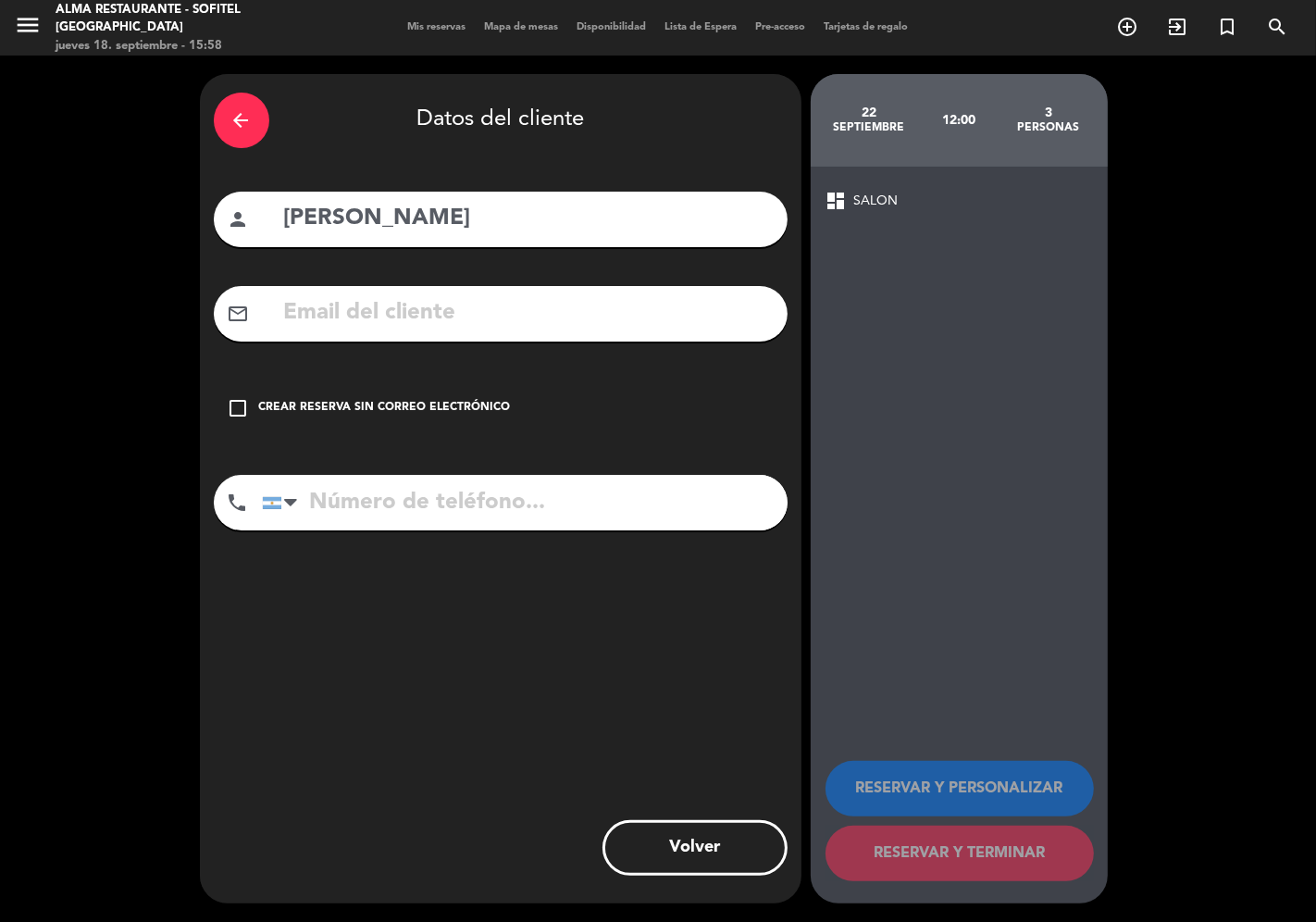
click at [428, 407] on div "Crear reserva sin correo electrónico" at bounding box center [385, 407] width 252 height 19
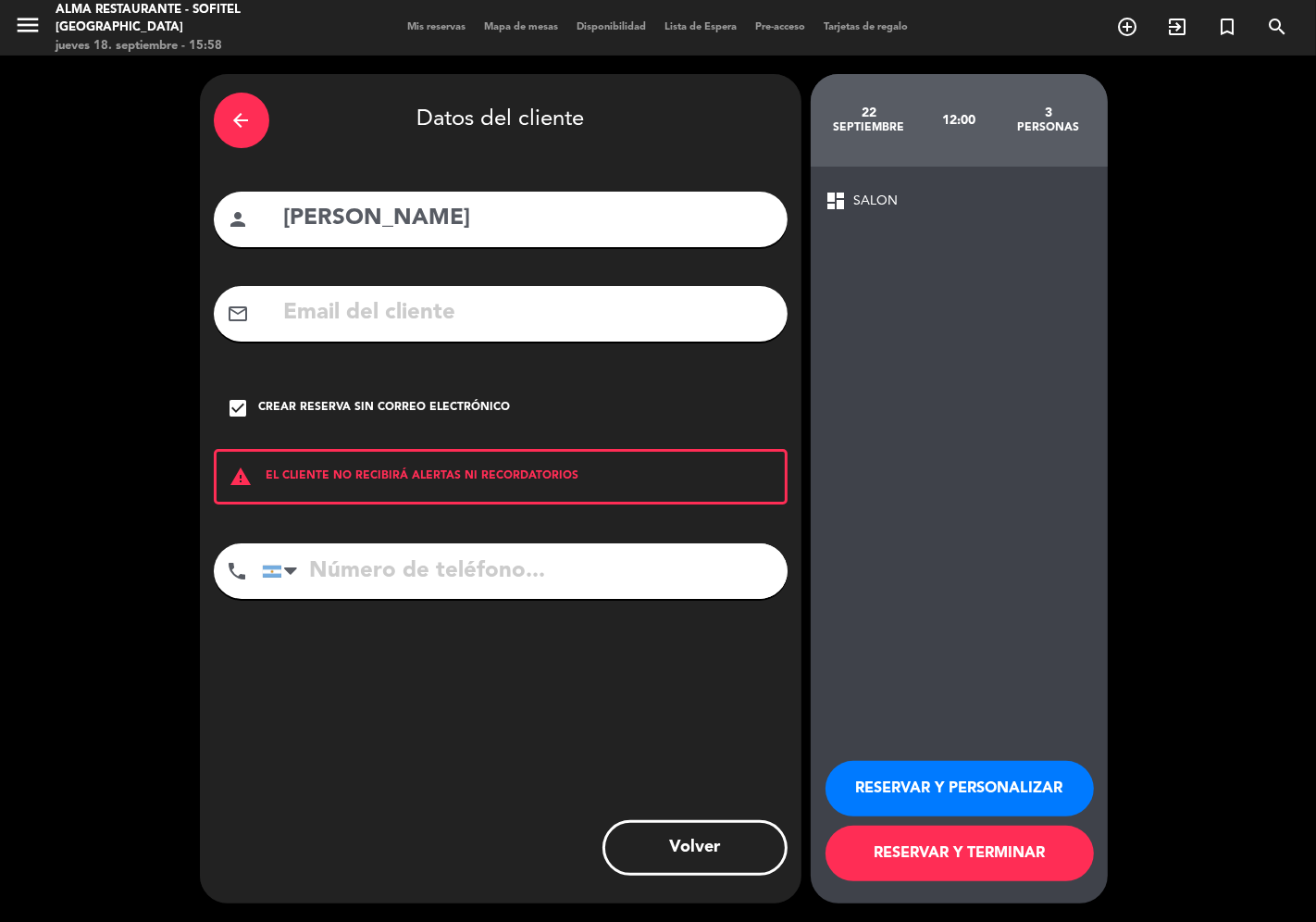
click at [946, 779] on button "RESERVAR Y PERSONALIZAR" at bounding box center [959, 788] width 268 height 56
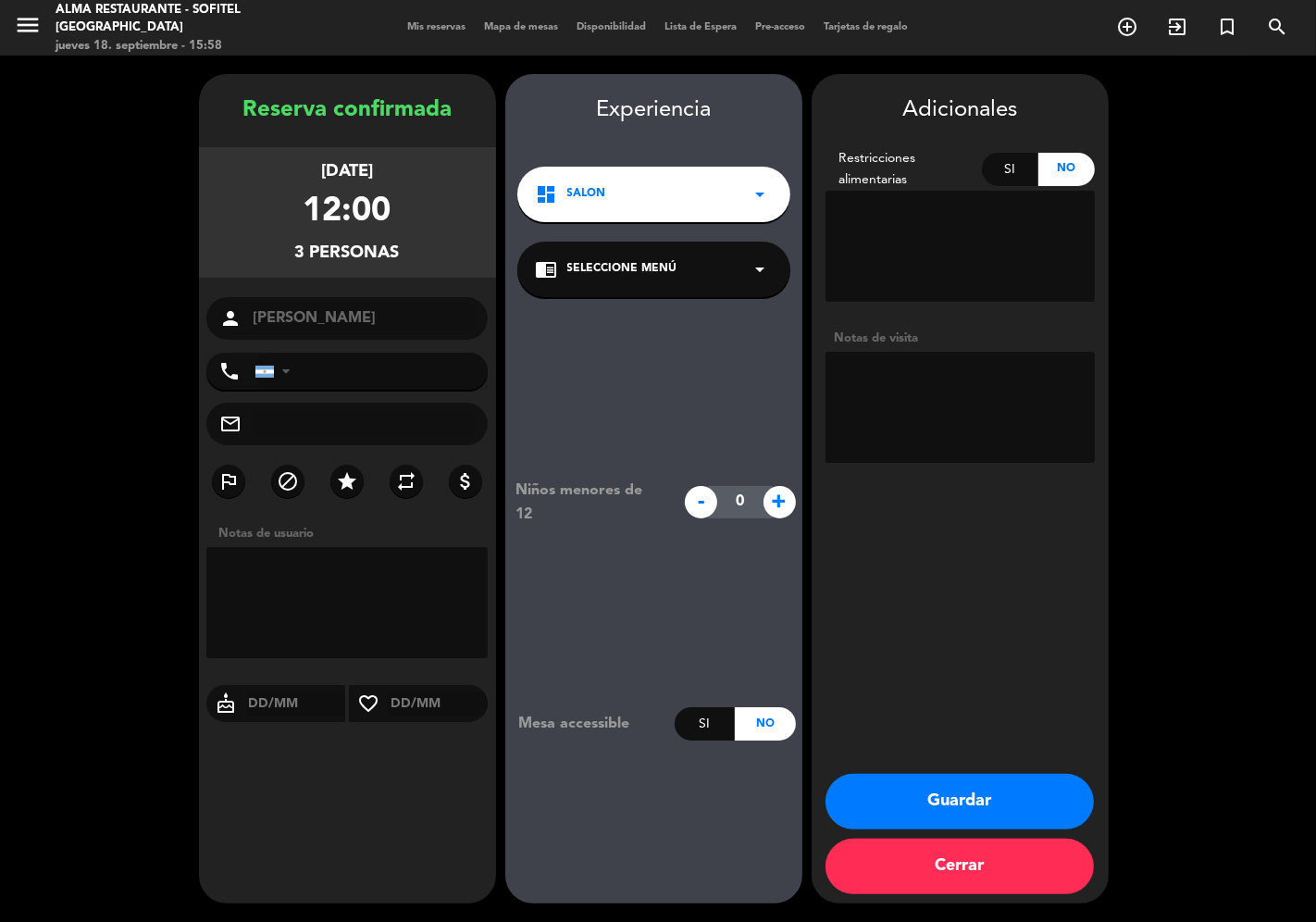
click at [877, 352] on textarea at bounding box center [960, 407] width 269 height 111
paste textarea "11:00 hs"
paste textarea "[PERSON_NAME] Eventos"
paste textarea "Preparar una laja con petits fours o cookies"
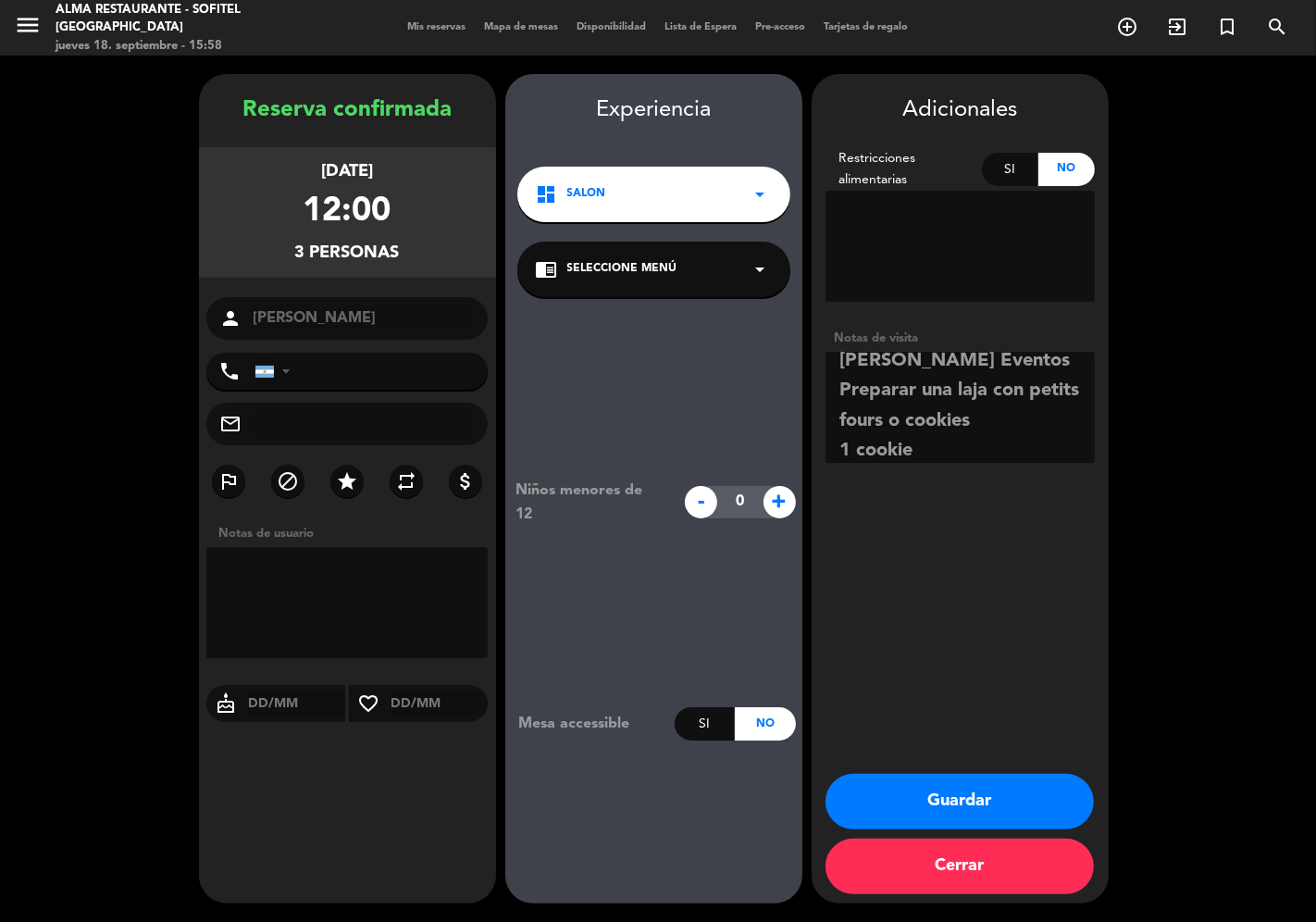
type textarea "11:00 hs [PERSON_NAME] Eventos Preparar una laja con petits fours o cookies 1 c…"
click at [943, 800] on button "Guardar" at bounding box center [959, 801] width 268 height 56
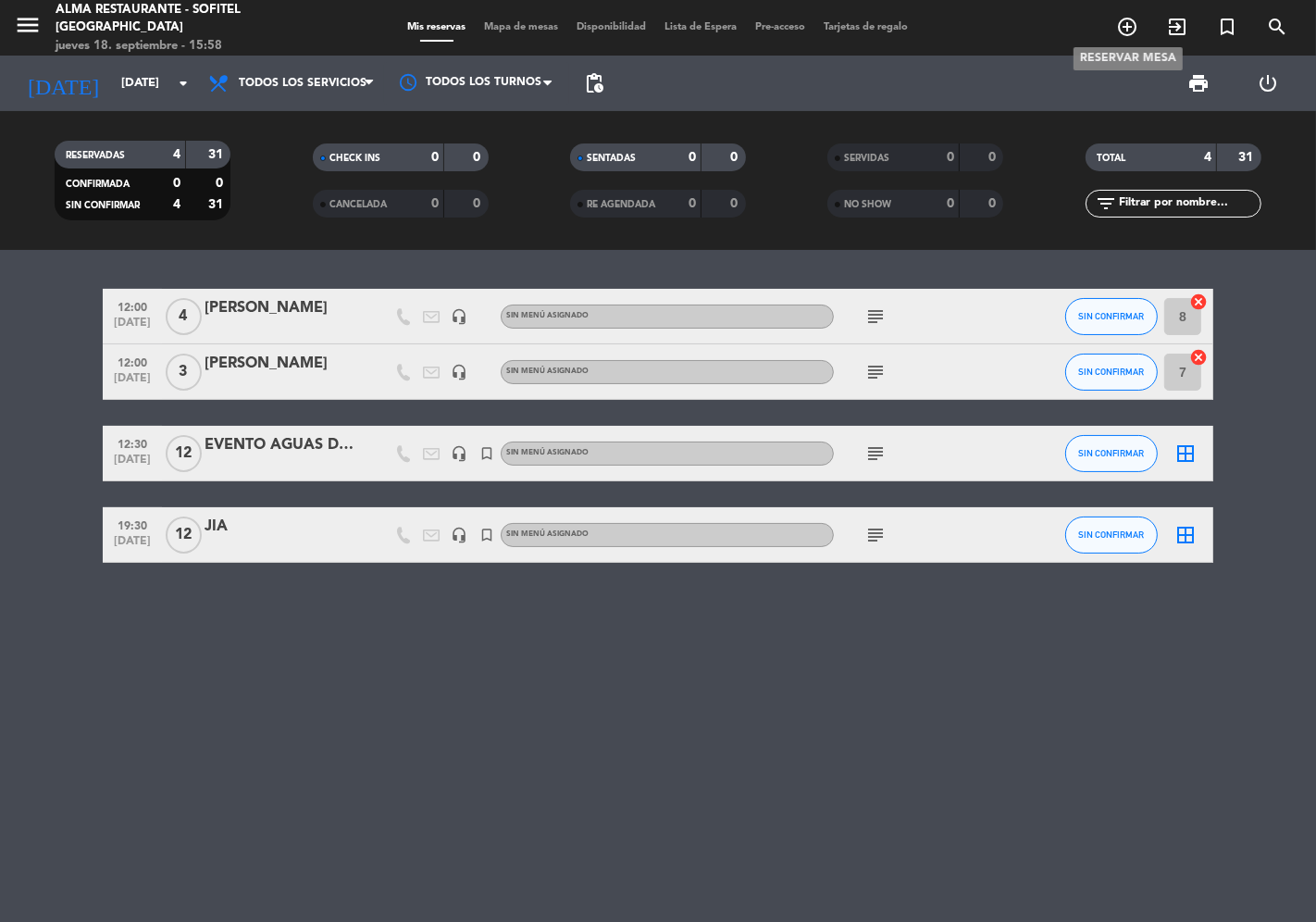
click at [1130, 30] on icon "add_circle_outline" at bounding box center [1127, 26] width 22 height 22
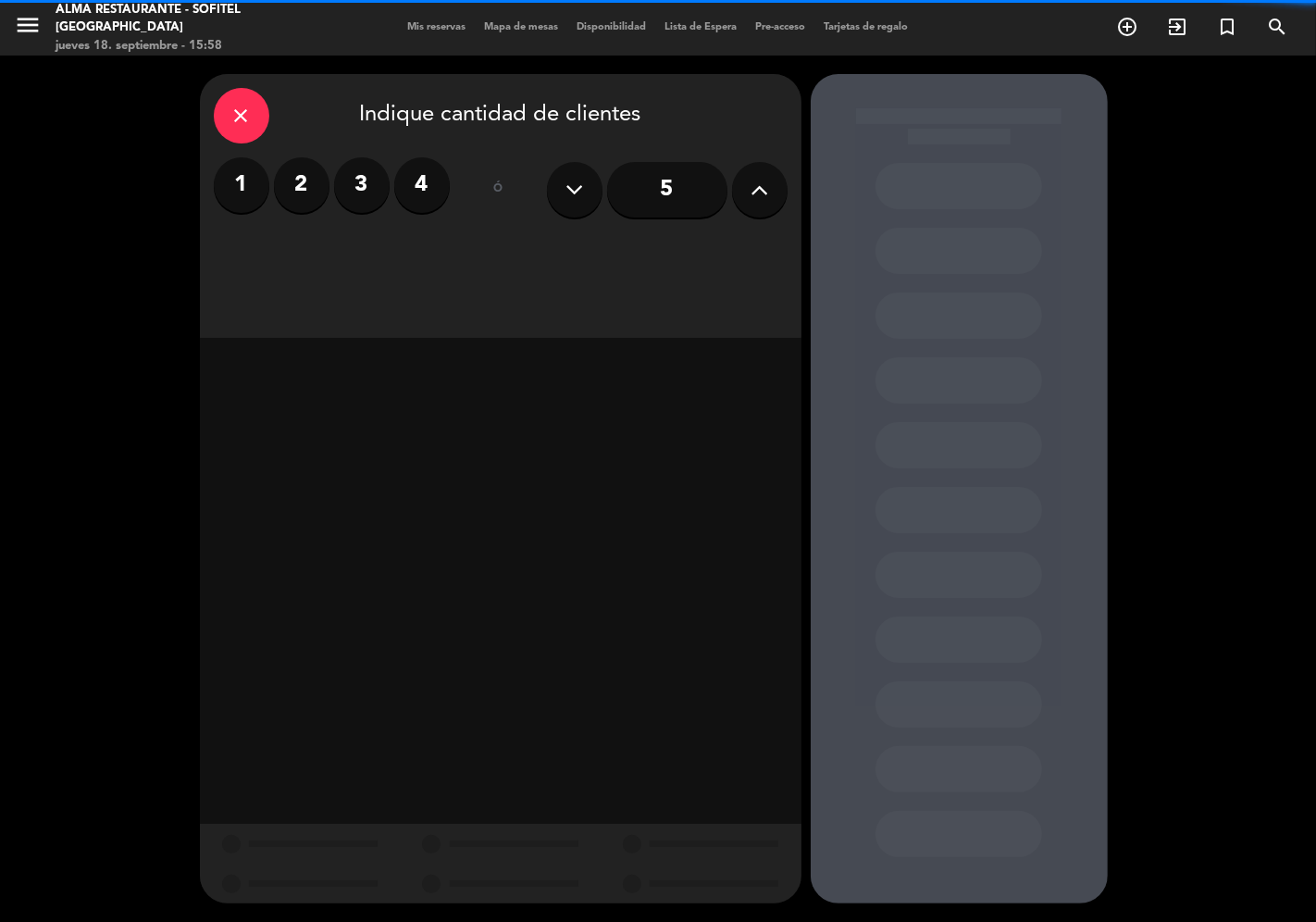
click at [364, 198] on label "3" at bounding box center [362, 184] width 56 height 56
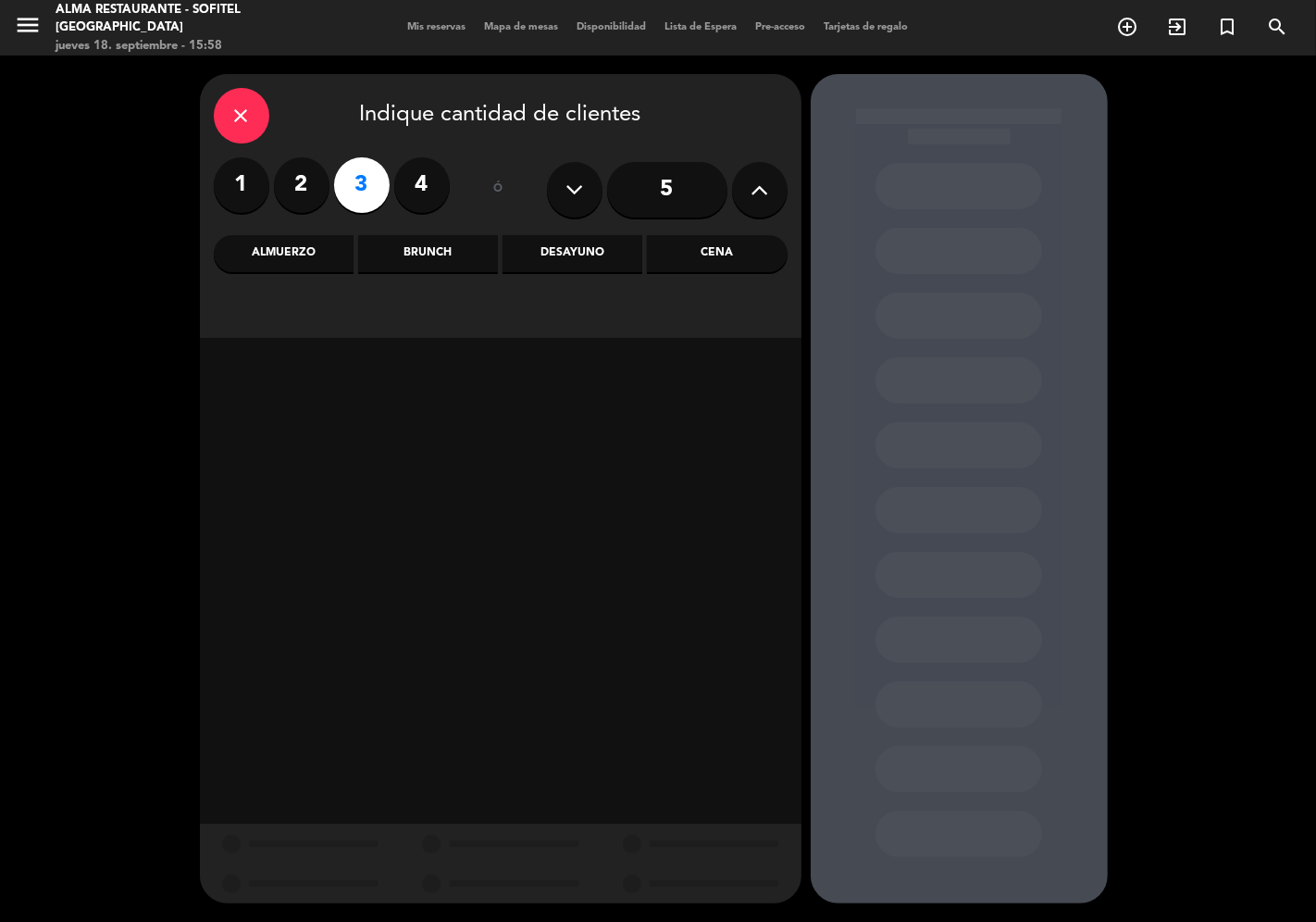
click at [319, 252] on div "Almuerzo" at bounding box center [283, 253] width 139 height 37
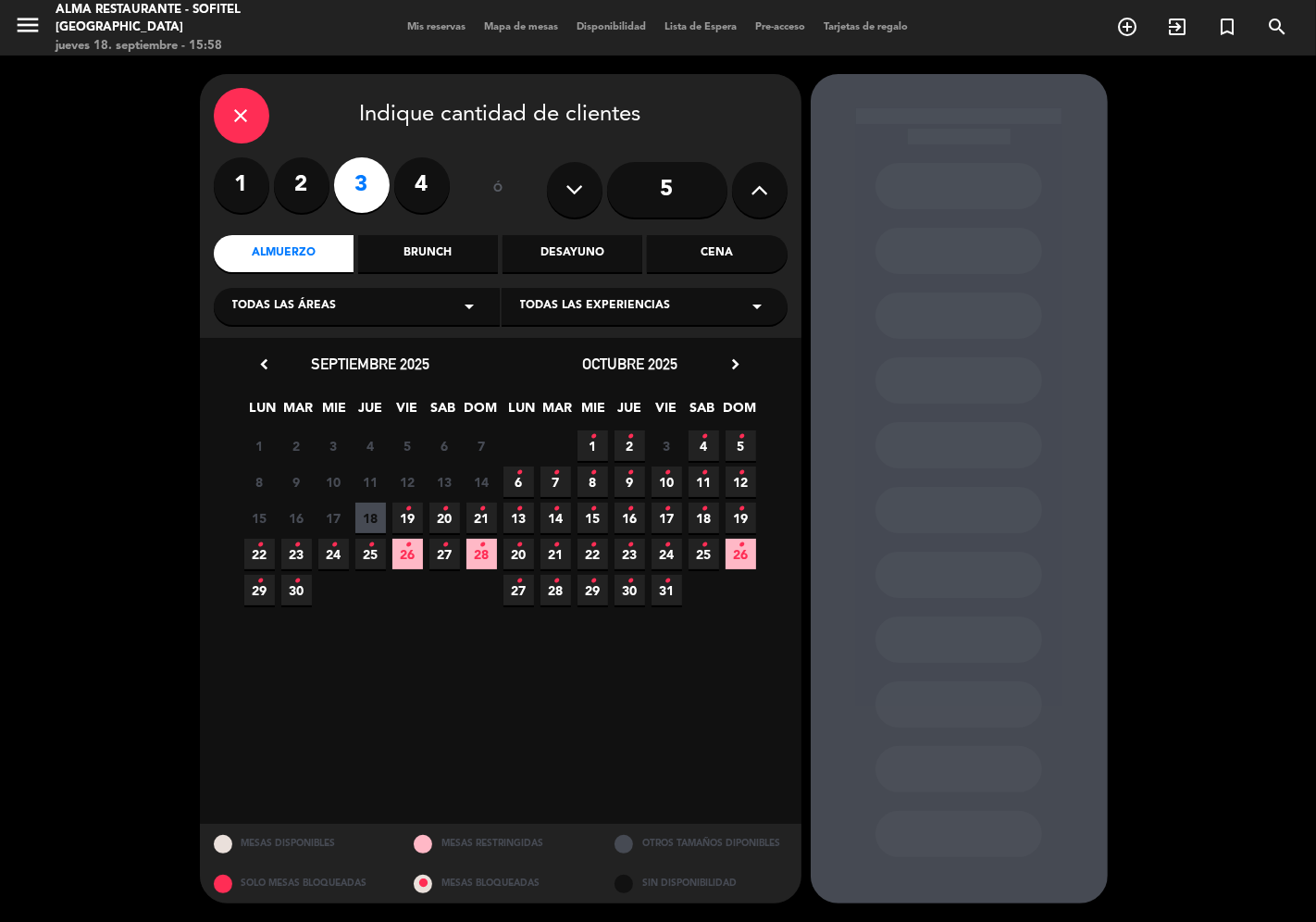
click at [265, 547] on span "22 •" at bounding box center [259, 554] width 30 height 30
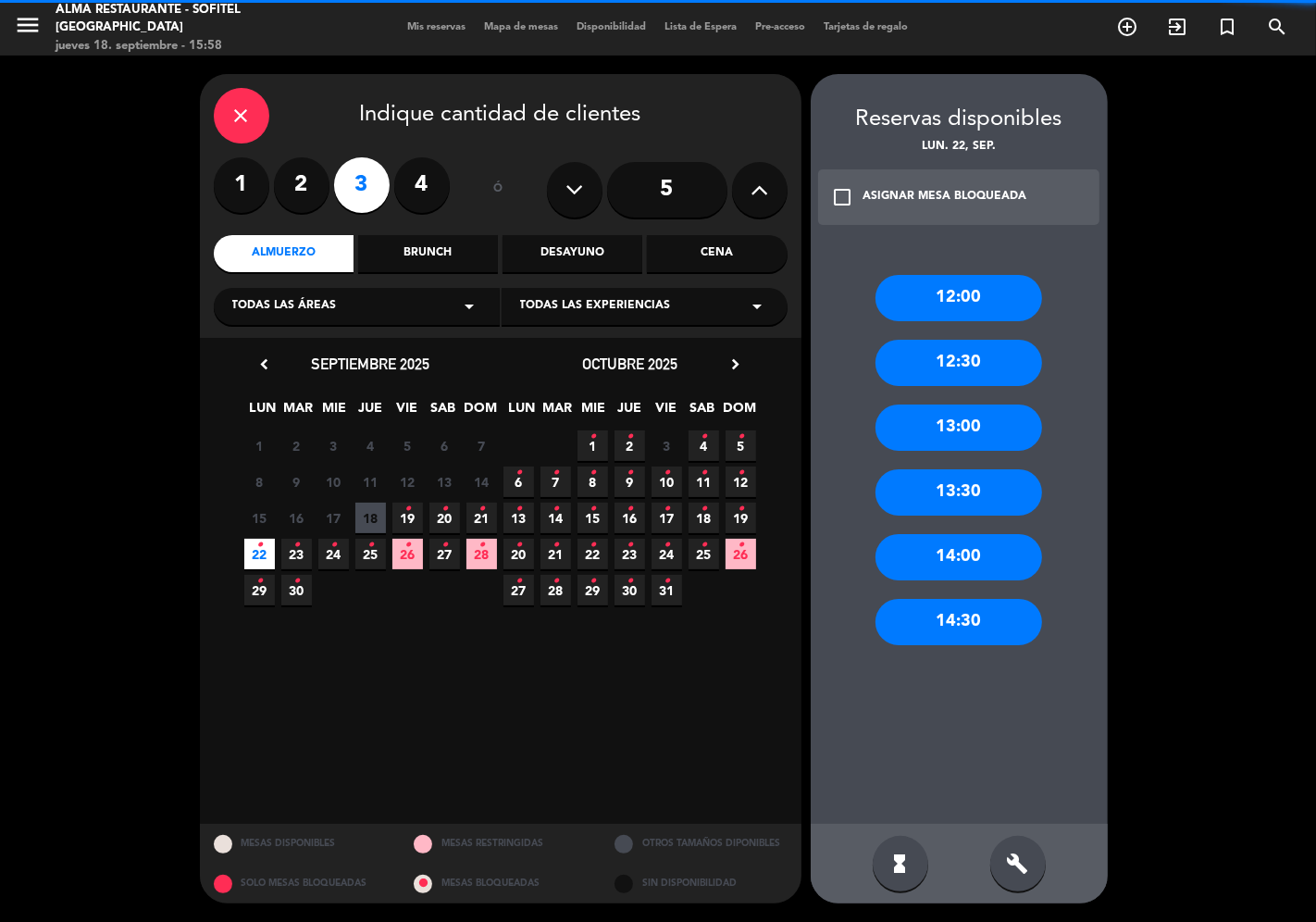
click at [973, 423] on div "13:00" at bounding box center [958, 427] width 167 height 46
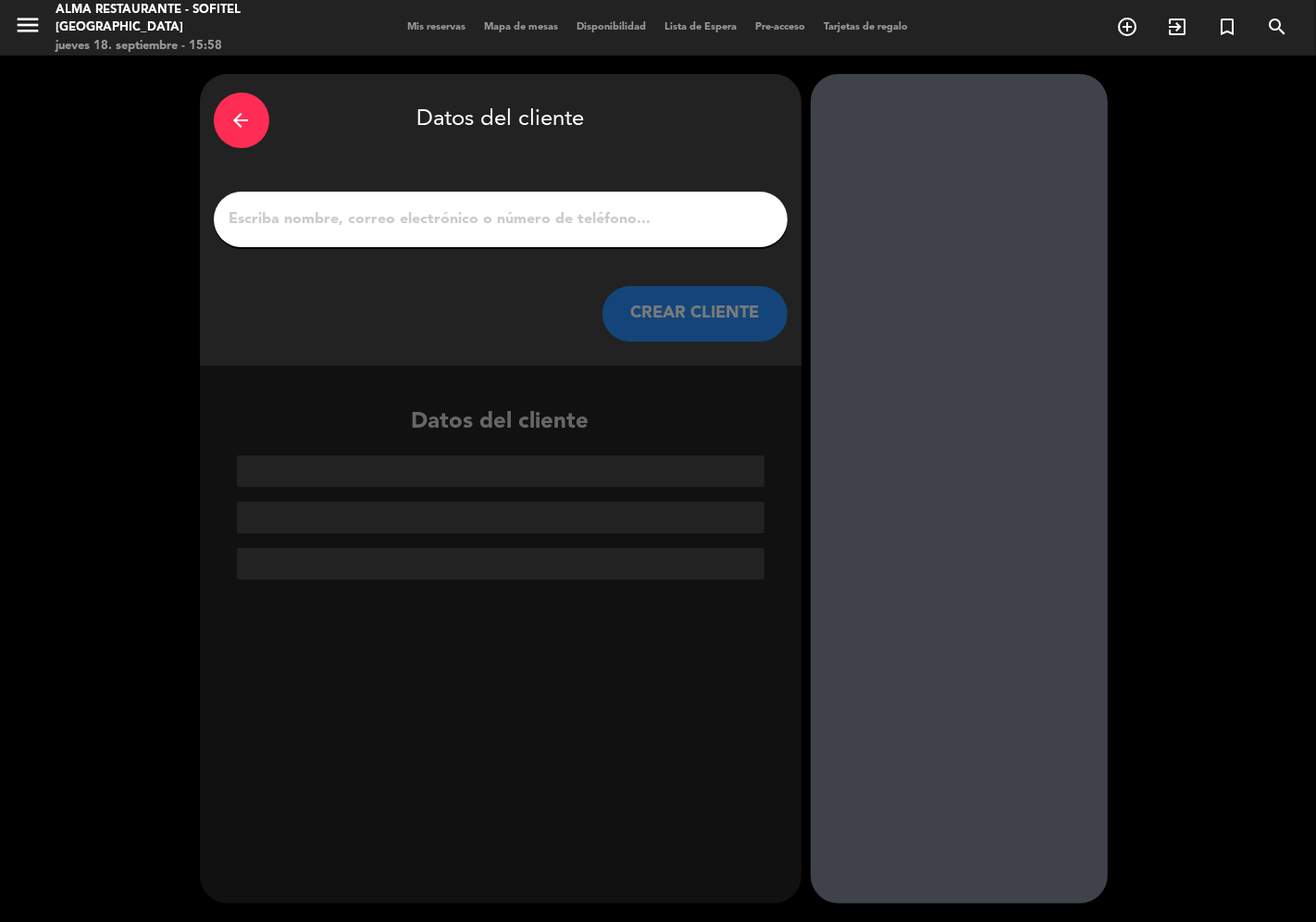
click at [463, 229] on input "1" at bounding box center [501, 219] width 546 height 26
paste input "[PERSON_NAME]"
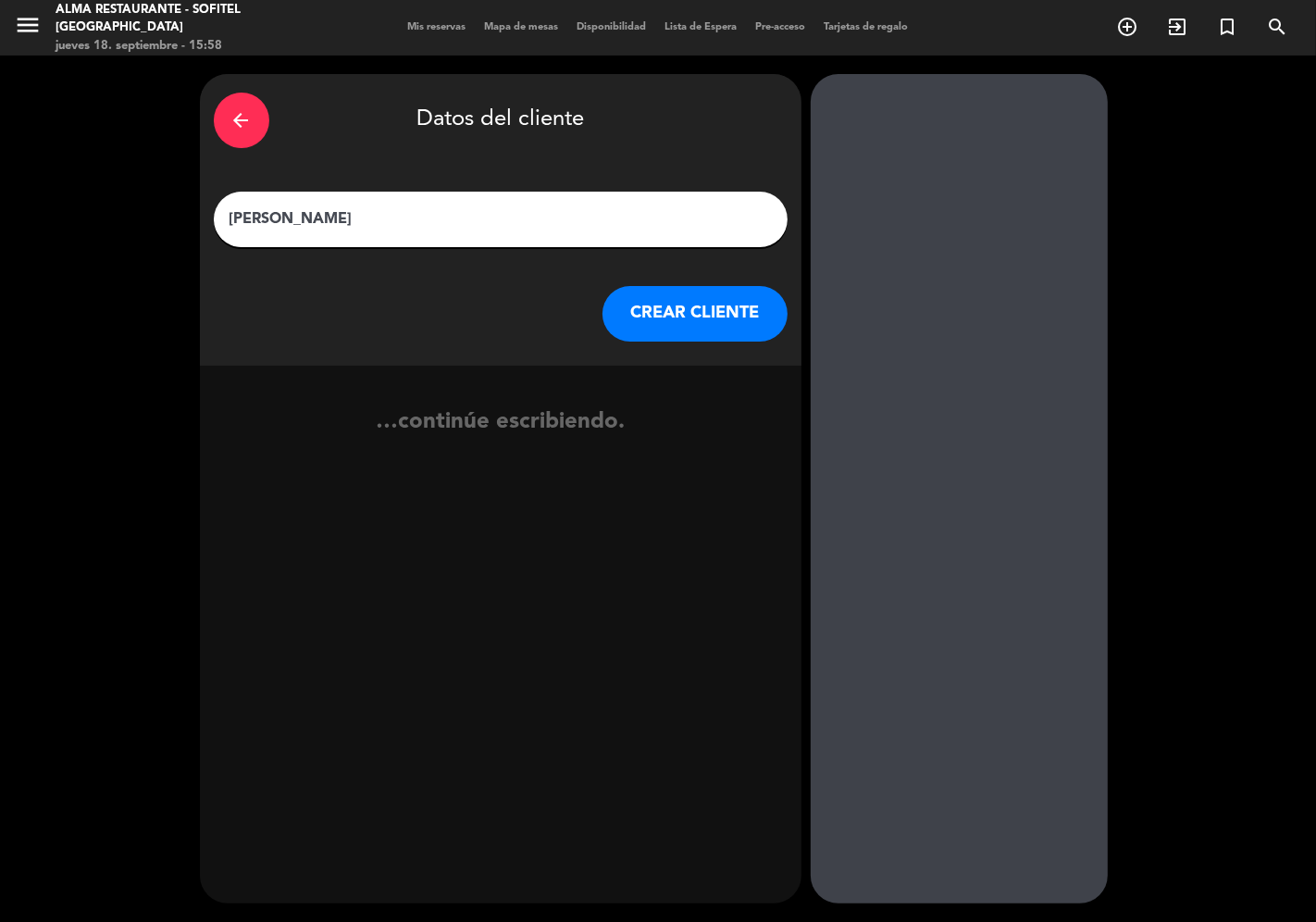
type input "[PERSON_NAME]"
click at [645, 325] on button "CREAR CLIENTE" at bounding box center [695, 313] width 185 height 56
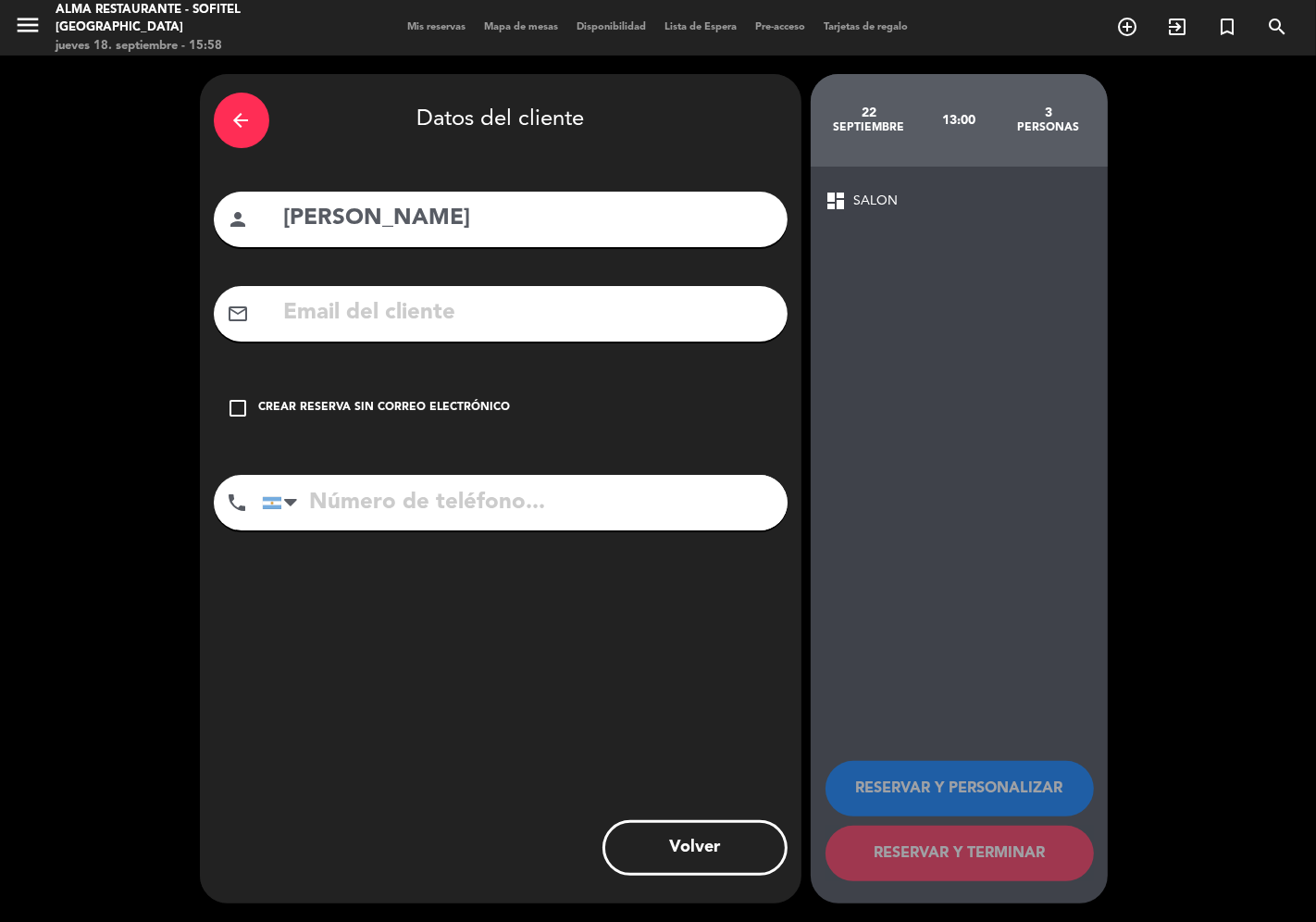
click at [465, 396] on div "check_box_outline_blank Crear reserva sin correo electrónico" at bounding box center [500, 407] width 574 height 56
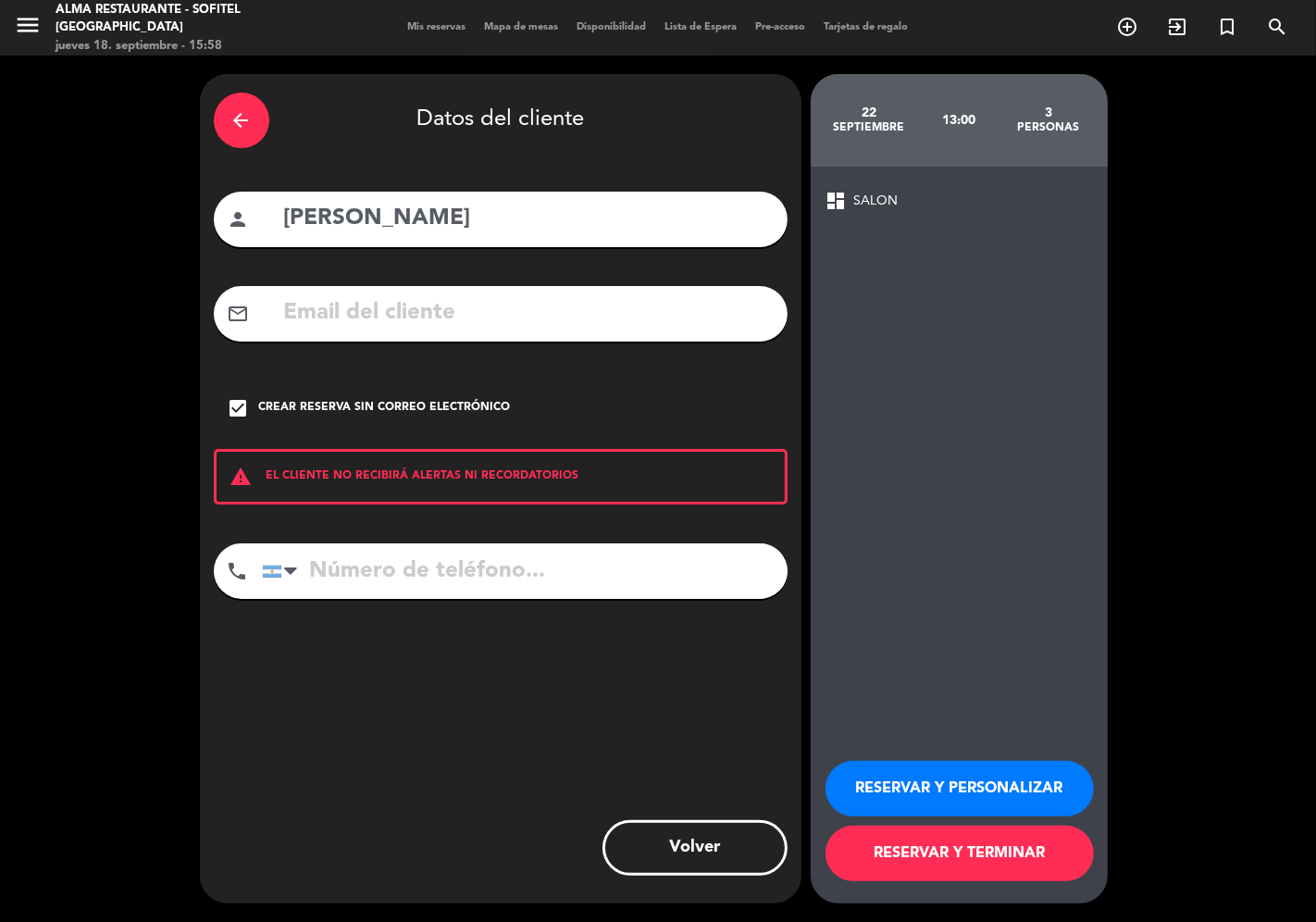
click at [905, 781] on button "RESERVAR Y PERSONALIZAR" at bounding box center [959, 788] width 268 height 56
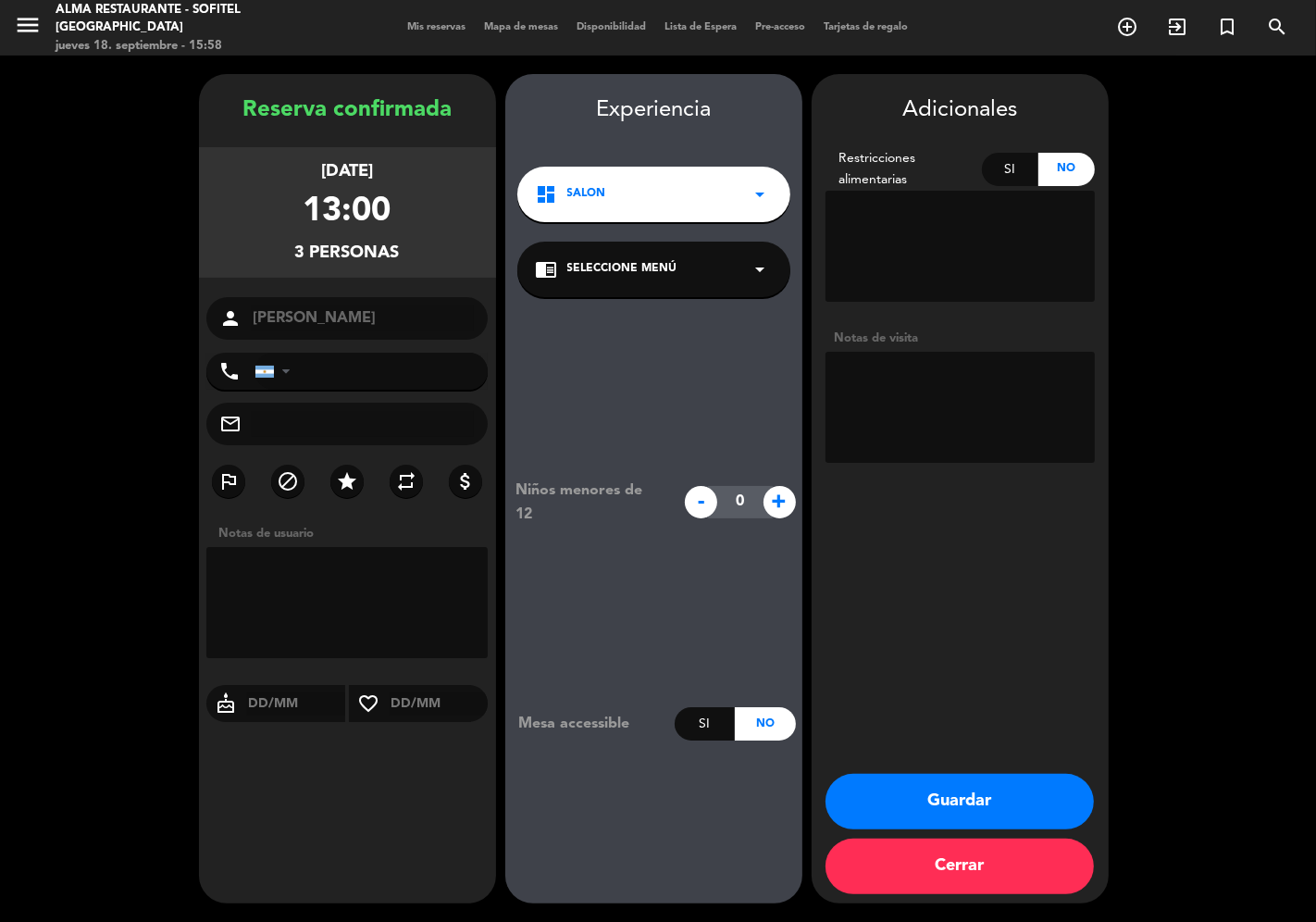
click at [875, 367] on textarea at bounding box center [960, 407] width 269 height 111
paste textarea "[PERSON_NAME]"
paste textarea "13 hs: Mesa de los caballos"
paste textarea "Menú ejecutivo de Alma"
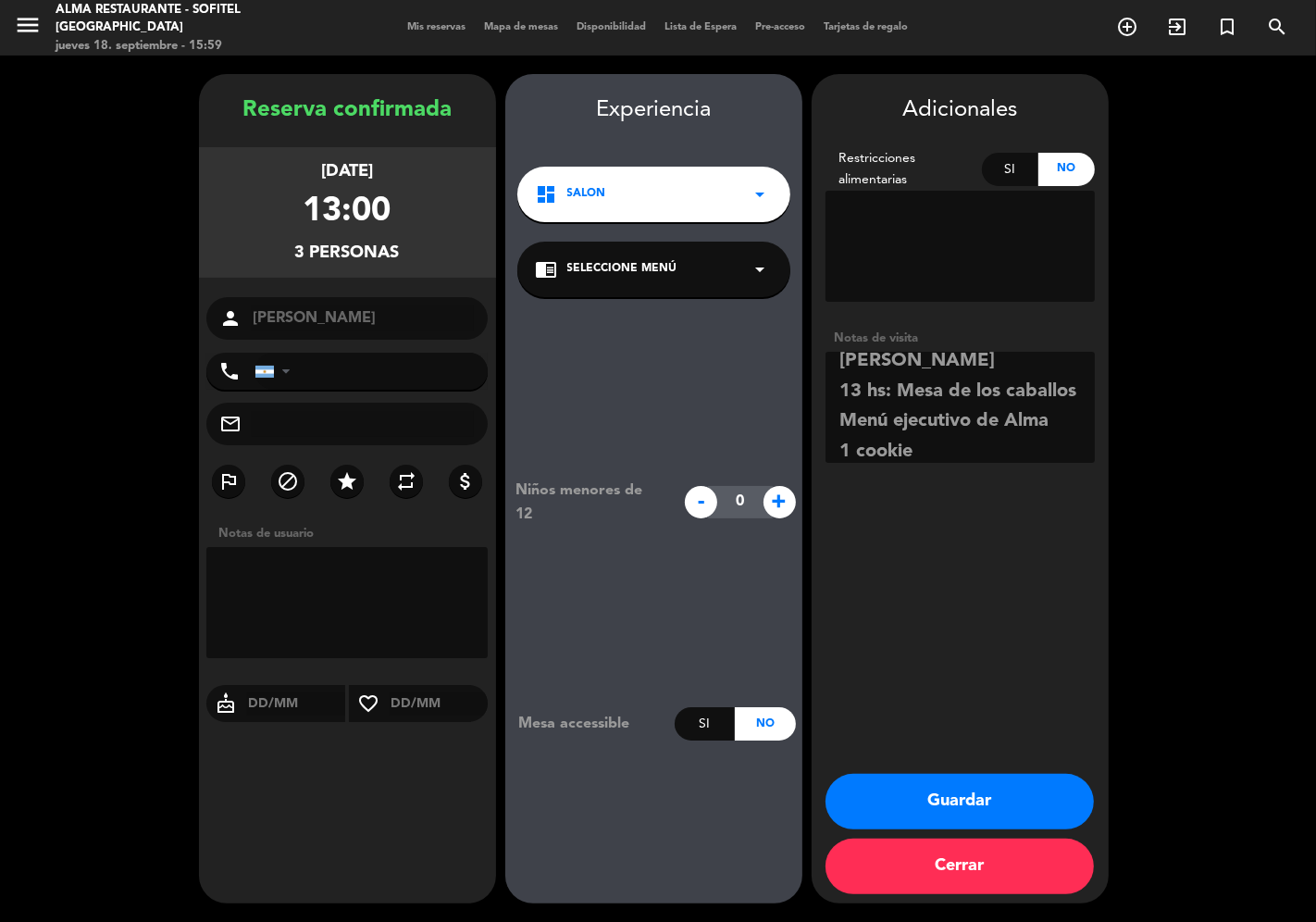
type textarea "[PERSON_NAME] 13 hs: Mesa de los caballos Menú ejecutivo de Alma 1 cookie"
click at [993, 806] on button "Guardar" at bounding box center [959, 801] width 268 height 56
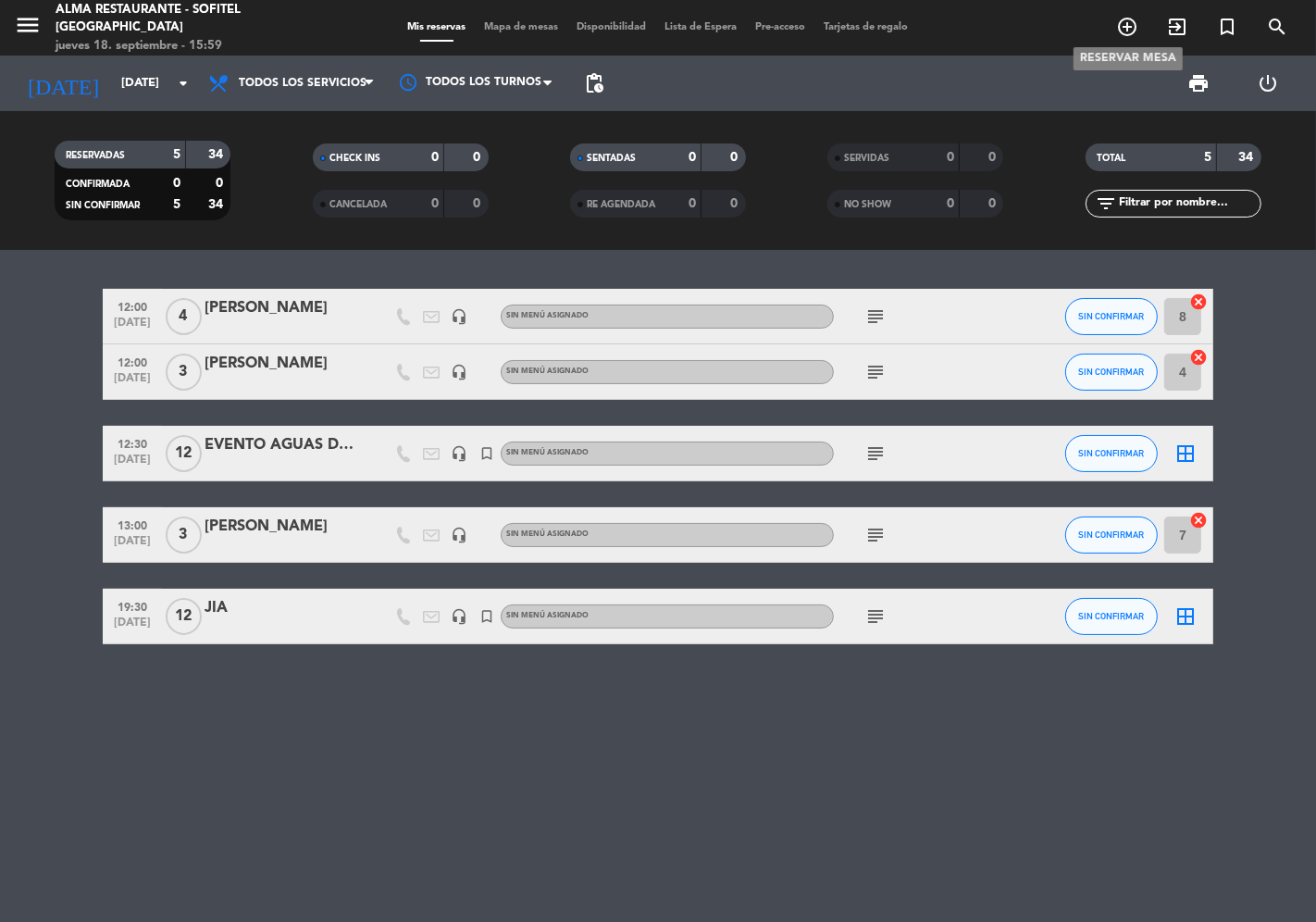
click at [1127, 27] on icon "add_circle_outline" at bounding box center [1127, 26] width 22 height 22
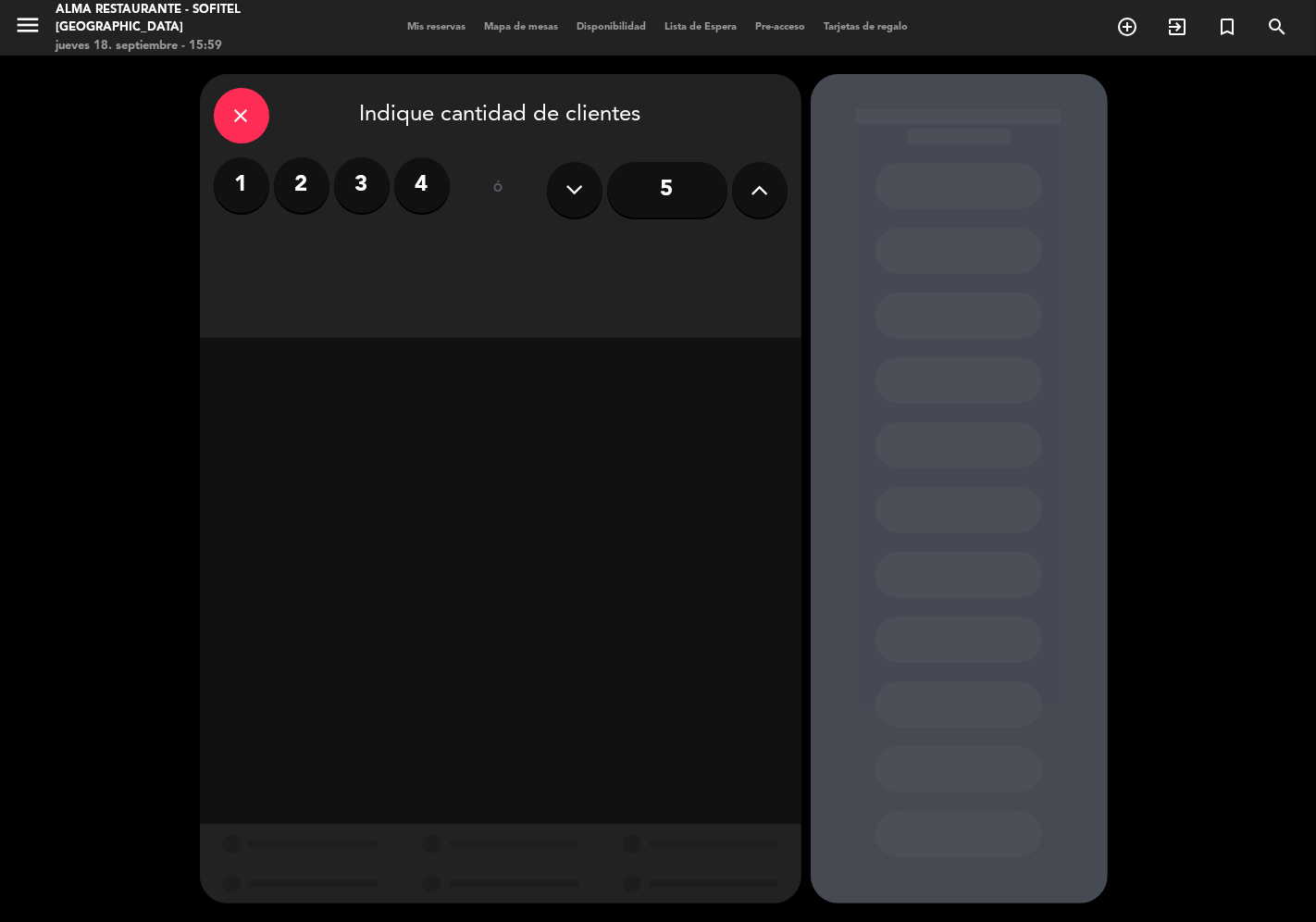
click at [394, 186] on label "4" at bounding box center [421, 184] width 56 height 56
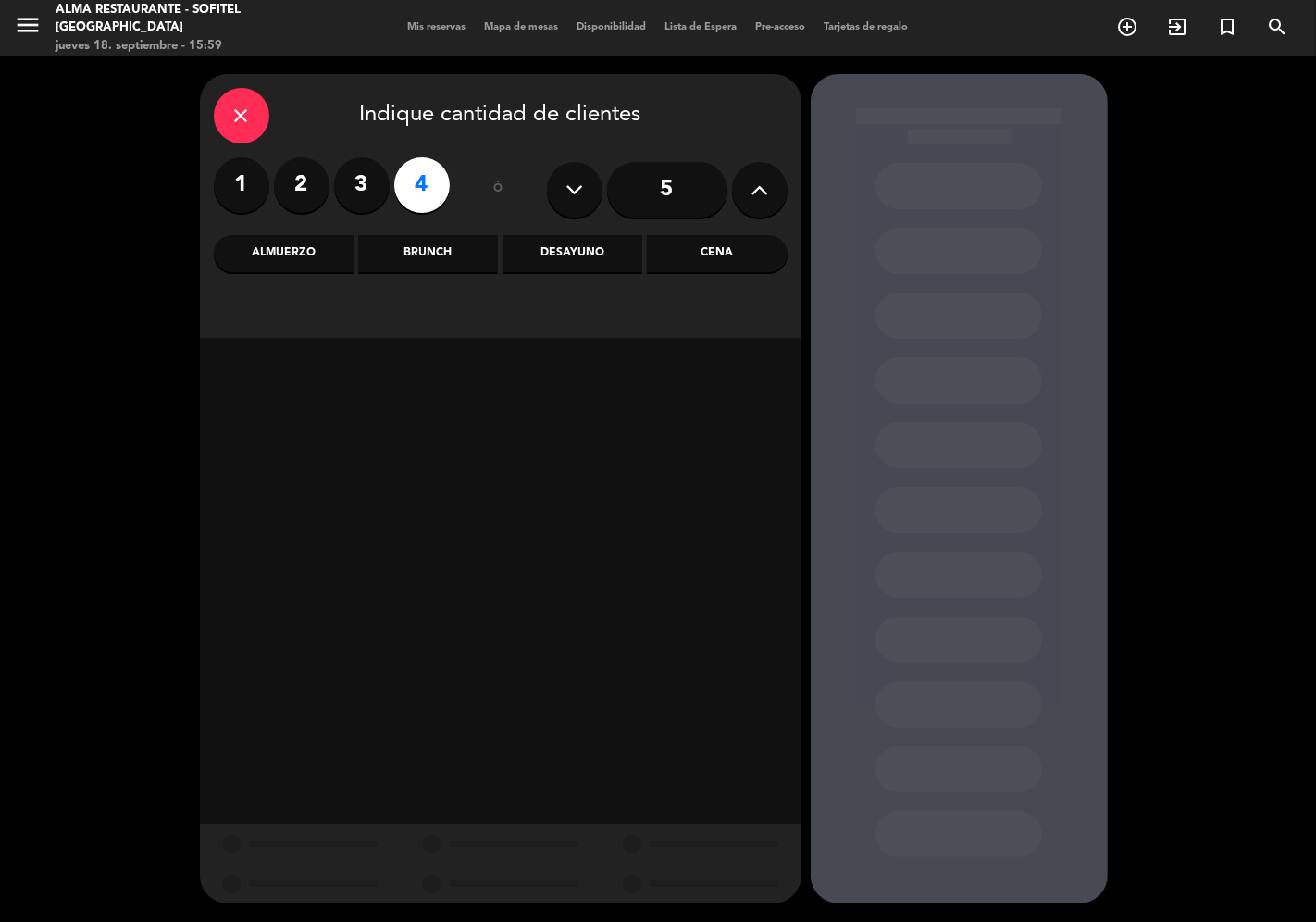
click at [299, 259] on div "Almuerzo" at bounding box center [283, 253] width 139 height 37
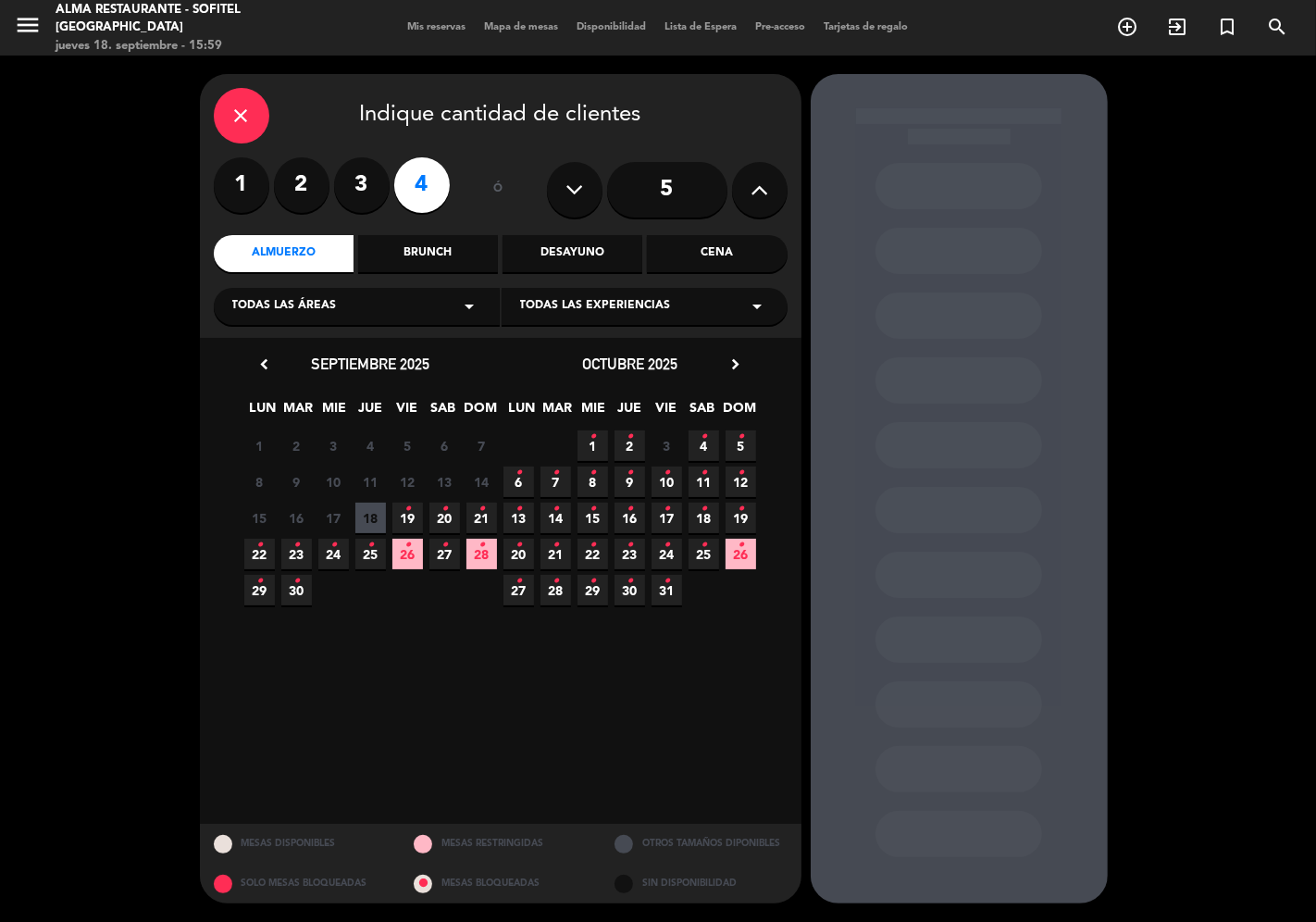
click at [290, 554] on span "23 •" at bounding box center [296, 554] width 30 height 30
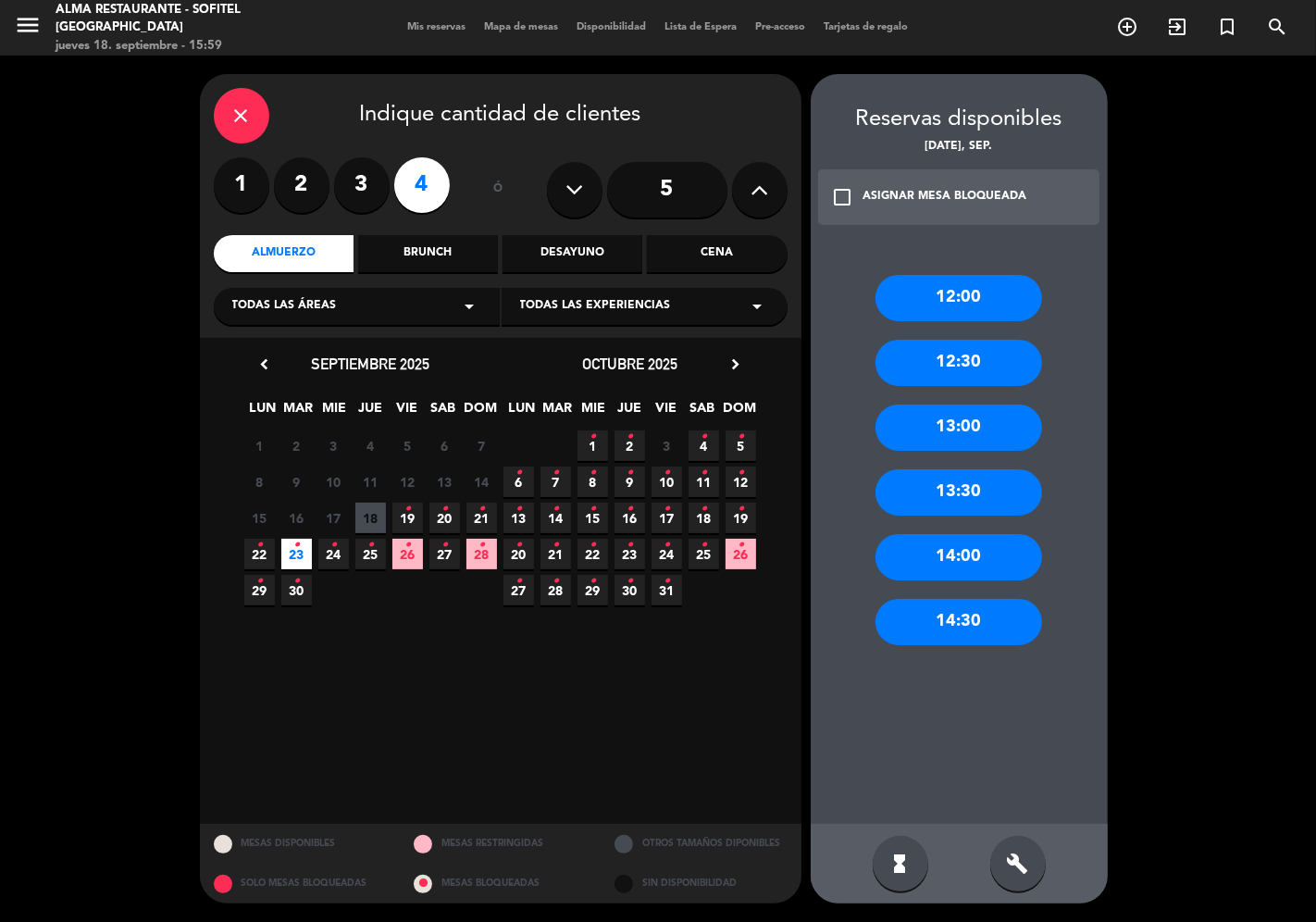
click at [1011, 296] on div "12:00" at bounding box center [958, 297] width 167 height 46
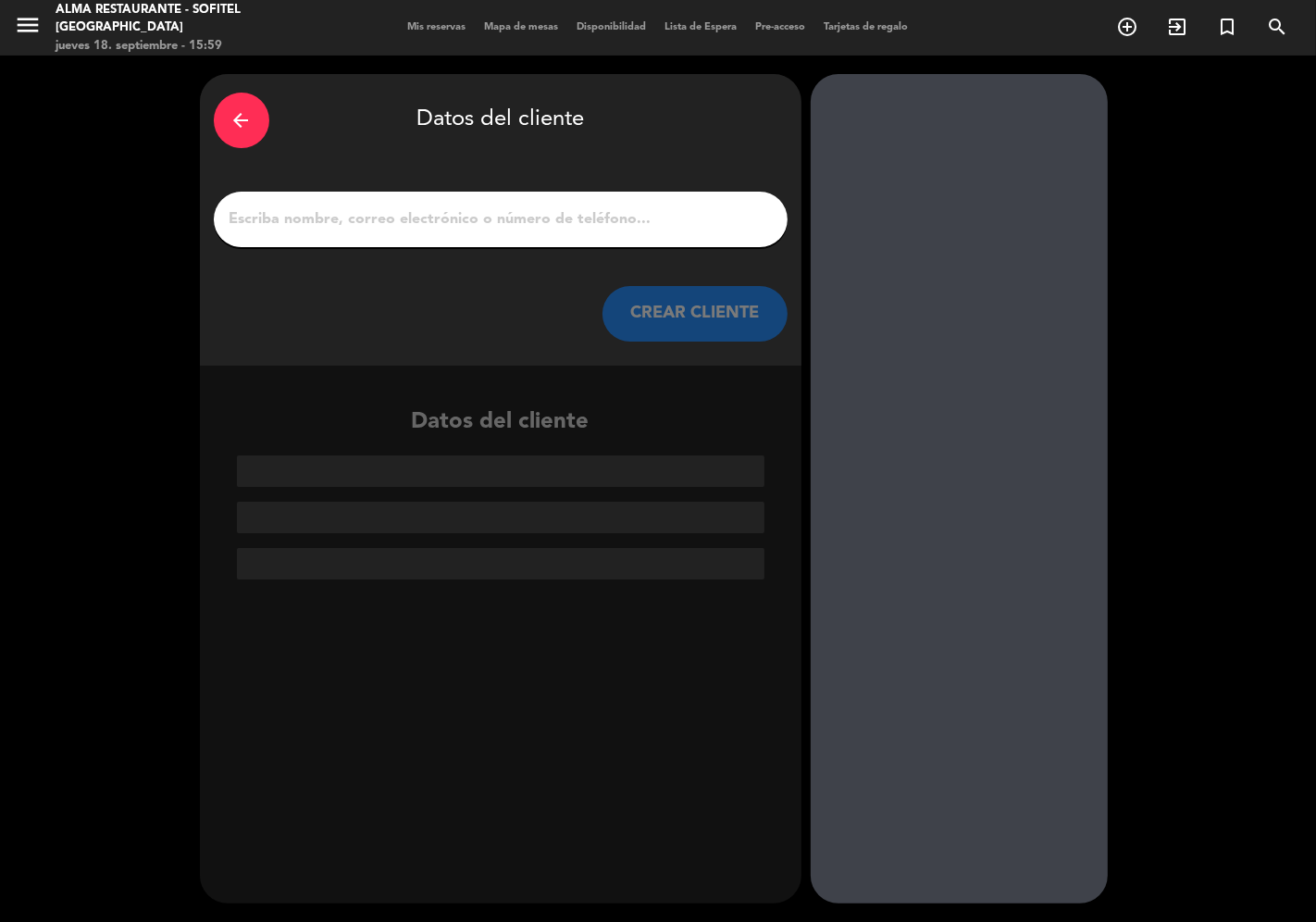
click at [478, 220] on input "1" at bounding box center [501, 219] width 546 height 26
paste input "[PERSON_NAME] / [PERSON_NAME]"
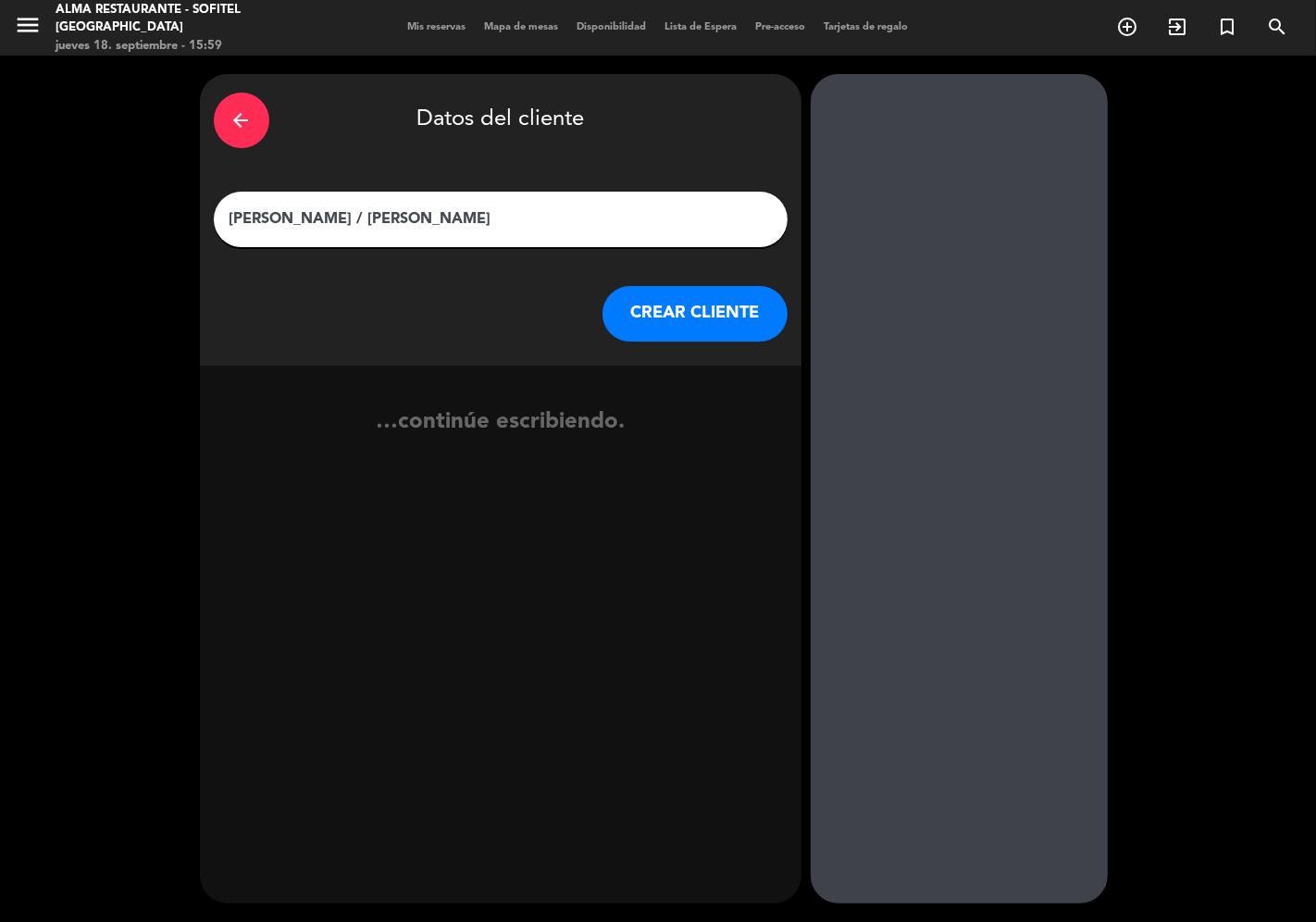
type input "[PERSON_NAME] / [PERSON_NAME]"
click at [677, 310] on button "CREAR CLIENTE" at bounding box center [695, 313] width 185 height 56
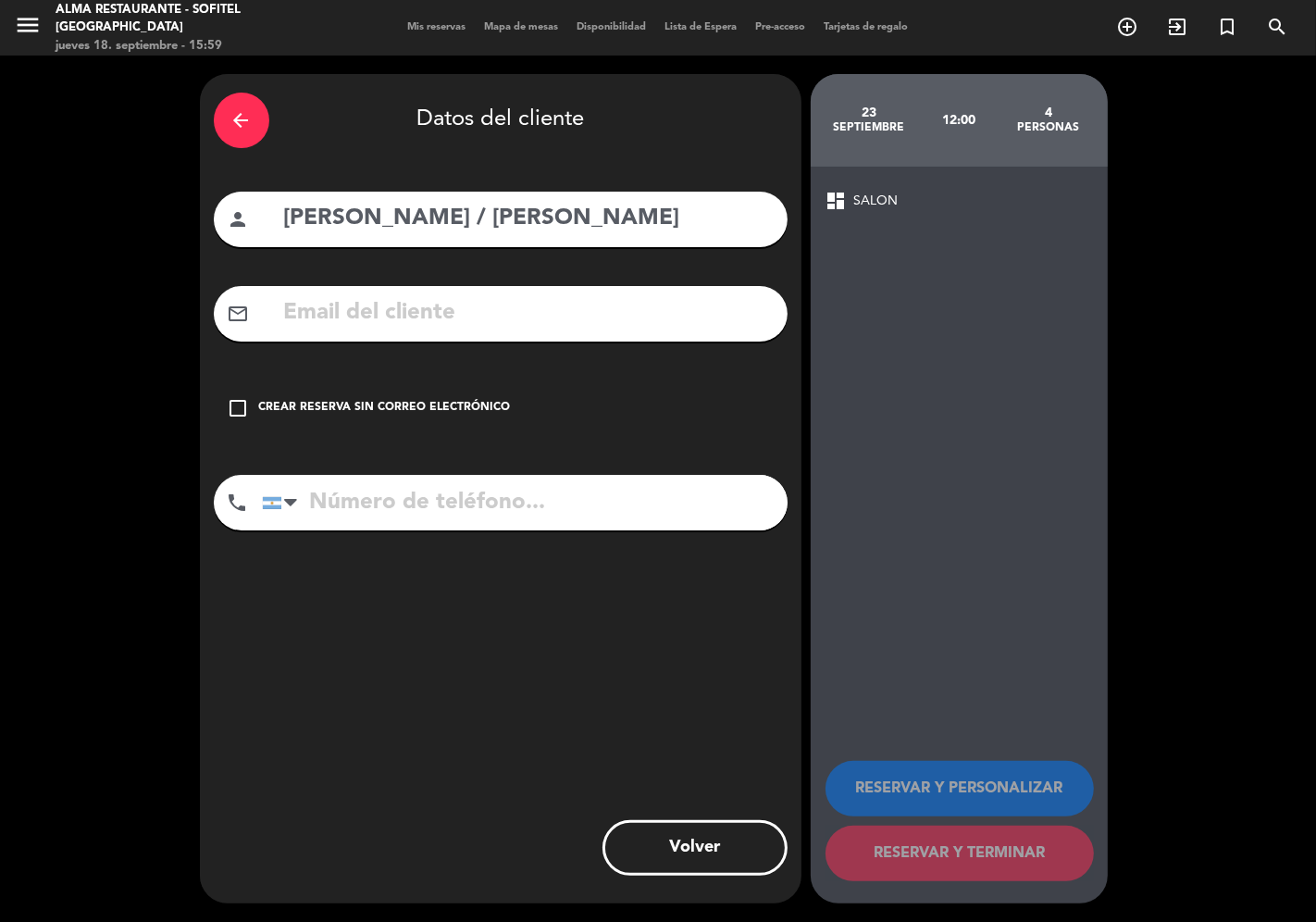
click at [484, 395] on div "check_box_outline_blank Crear reserva sin correo electrónico" at bounding box center [500, 407] width 574 height 56
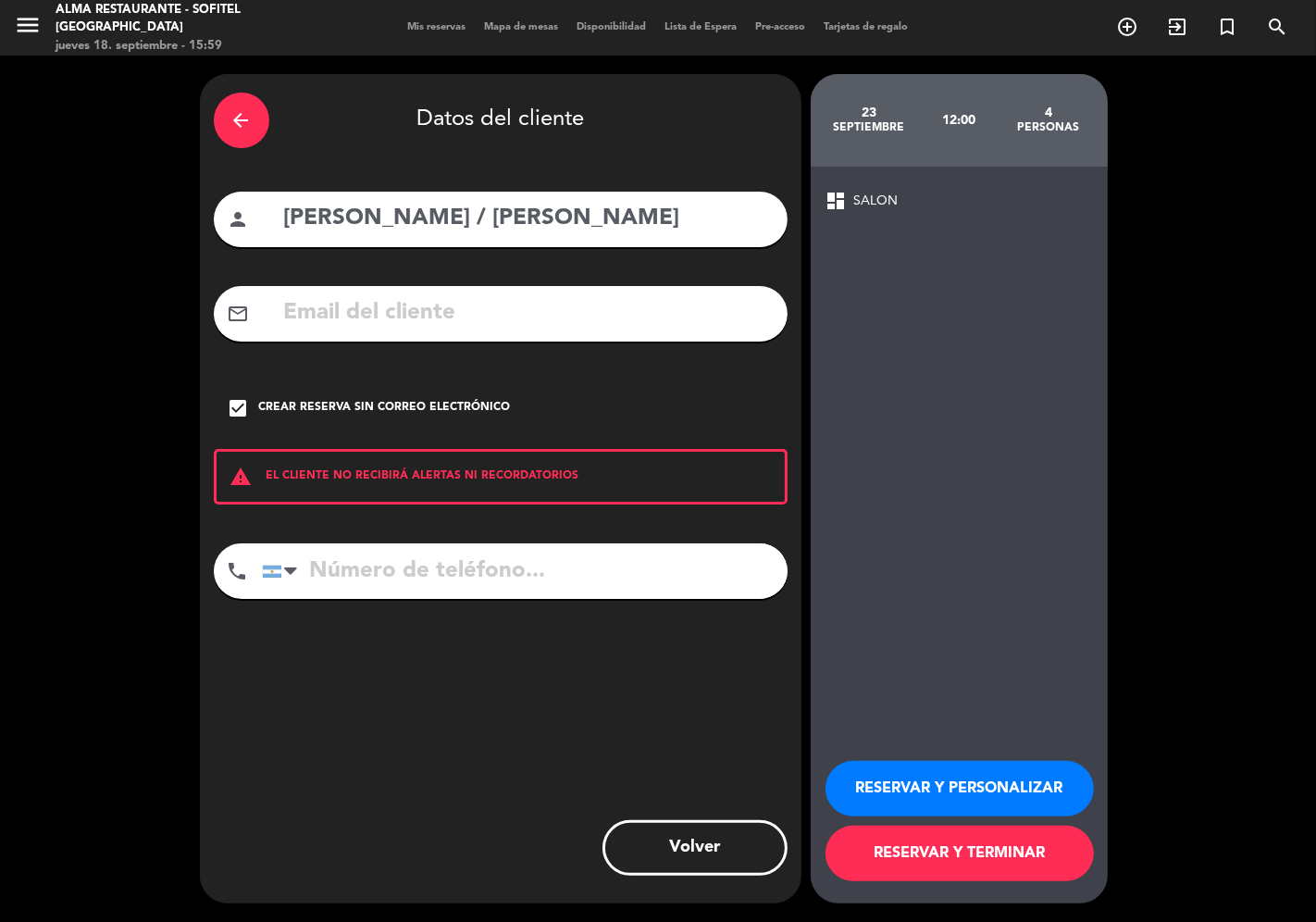
click at [898, 778] on button "RESERVAR Y PERSONALIZAR" at bounding box center [959, 788] width 268 height 56
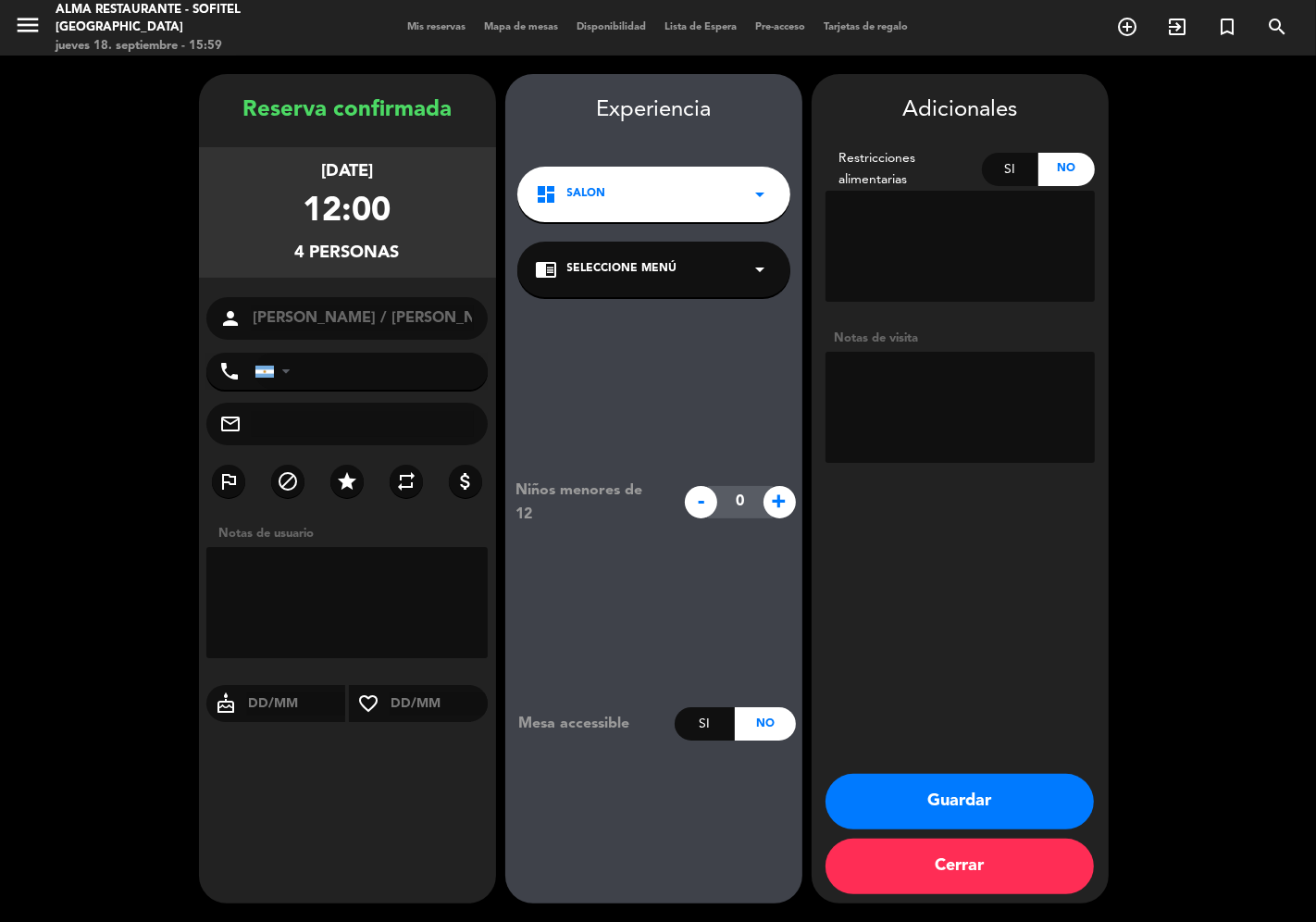
click at [896, 383] on textarea at bounding box center [960, 407] width 269 height 111
paste textarea "Virtuoso"
paste textarea "Privado de Alma"
paste textarea "Desayuno en privado con menu logo Virtuoso"
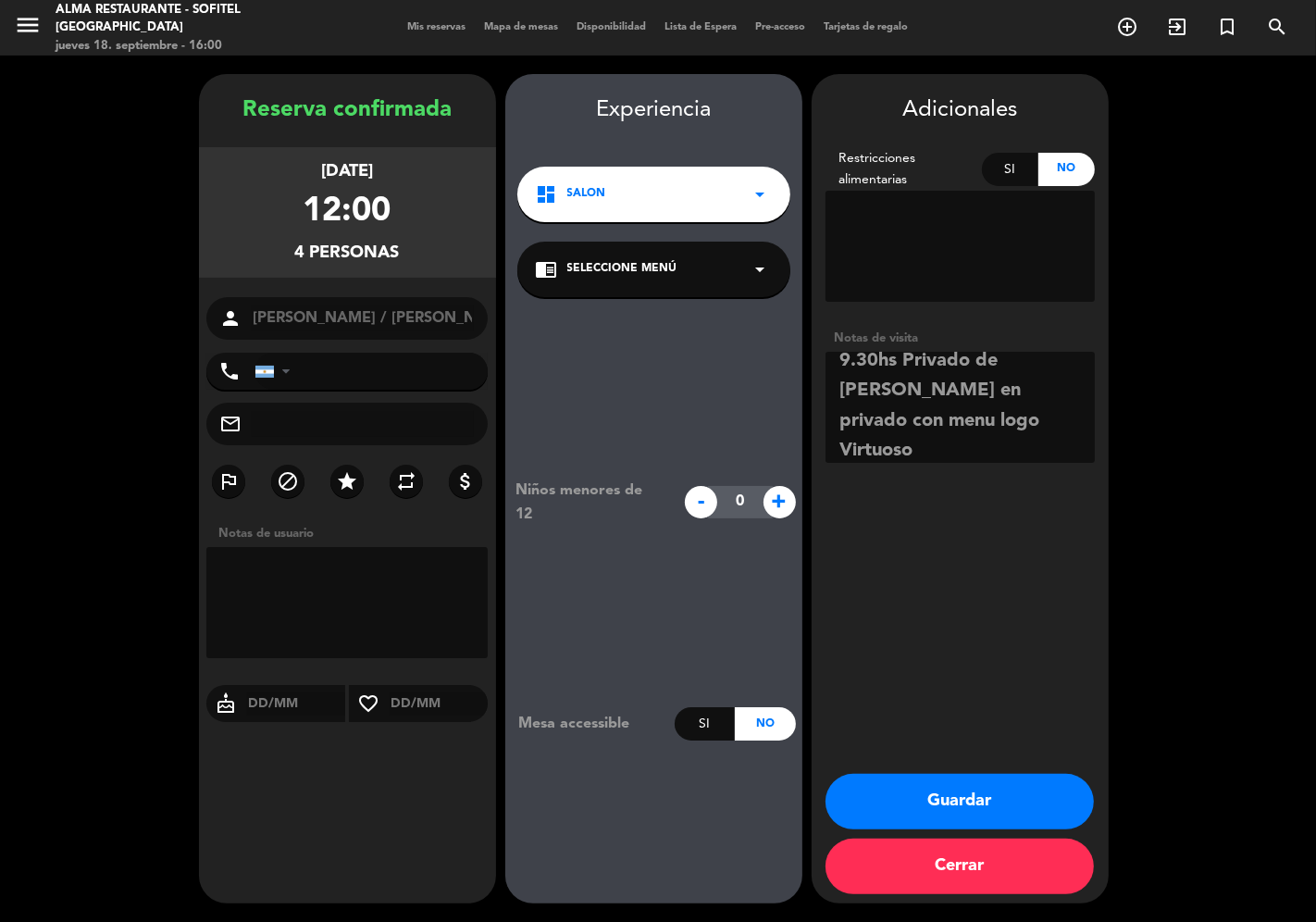
paste textarea "Caja de Bombones"
type textarea "Virtuoso 9.30hs Privado de [PERSON_NAME] en privado con menu logo Virtuoso 2 Ca…"
click at [979, 810] on button "Guardar" at bounding box center [959, 801] width 268 height 56
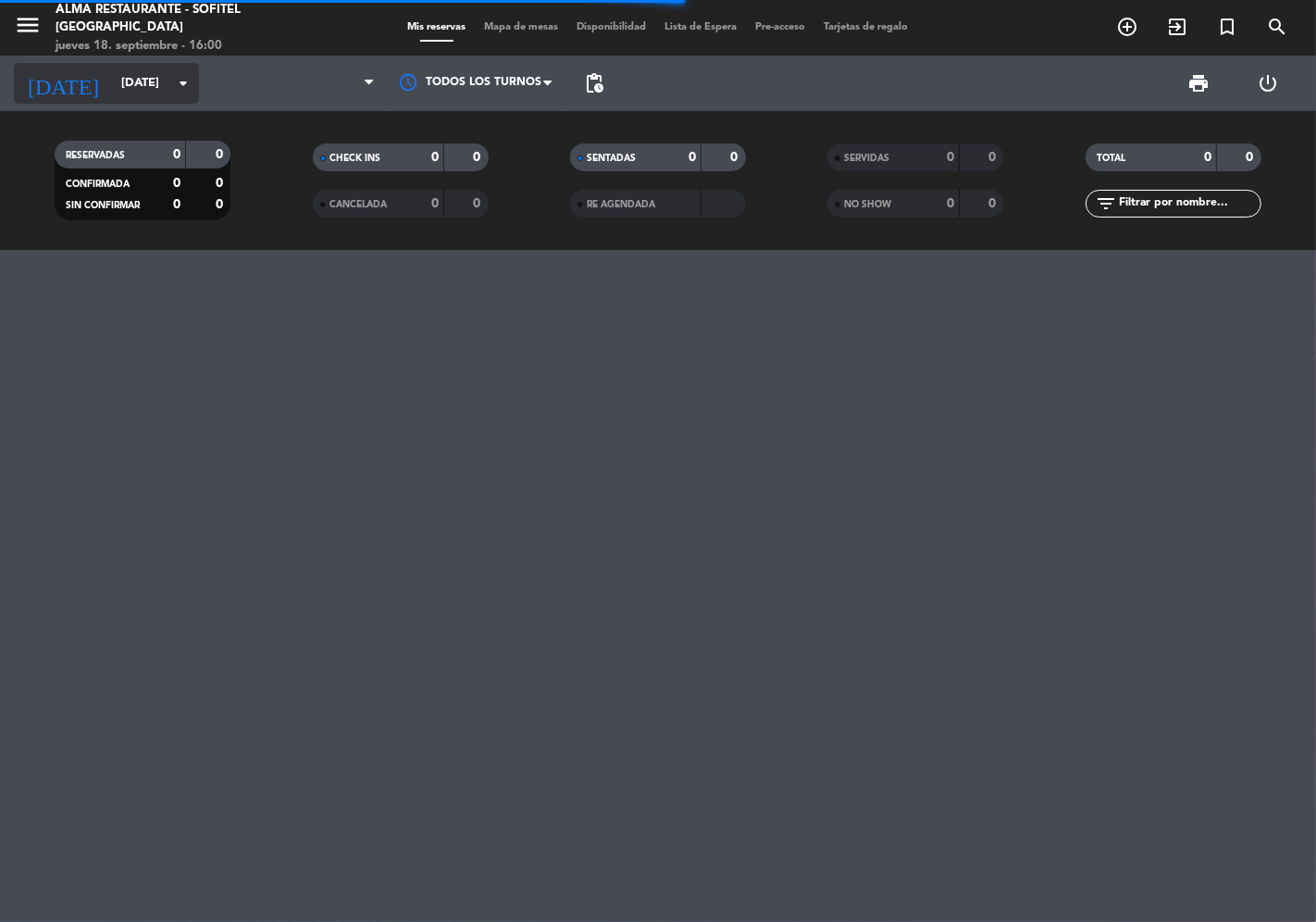
click at [127, 91] on input "[DATE]" at bounding box center [192, 83] width 161 height 33
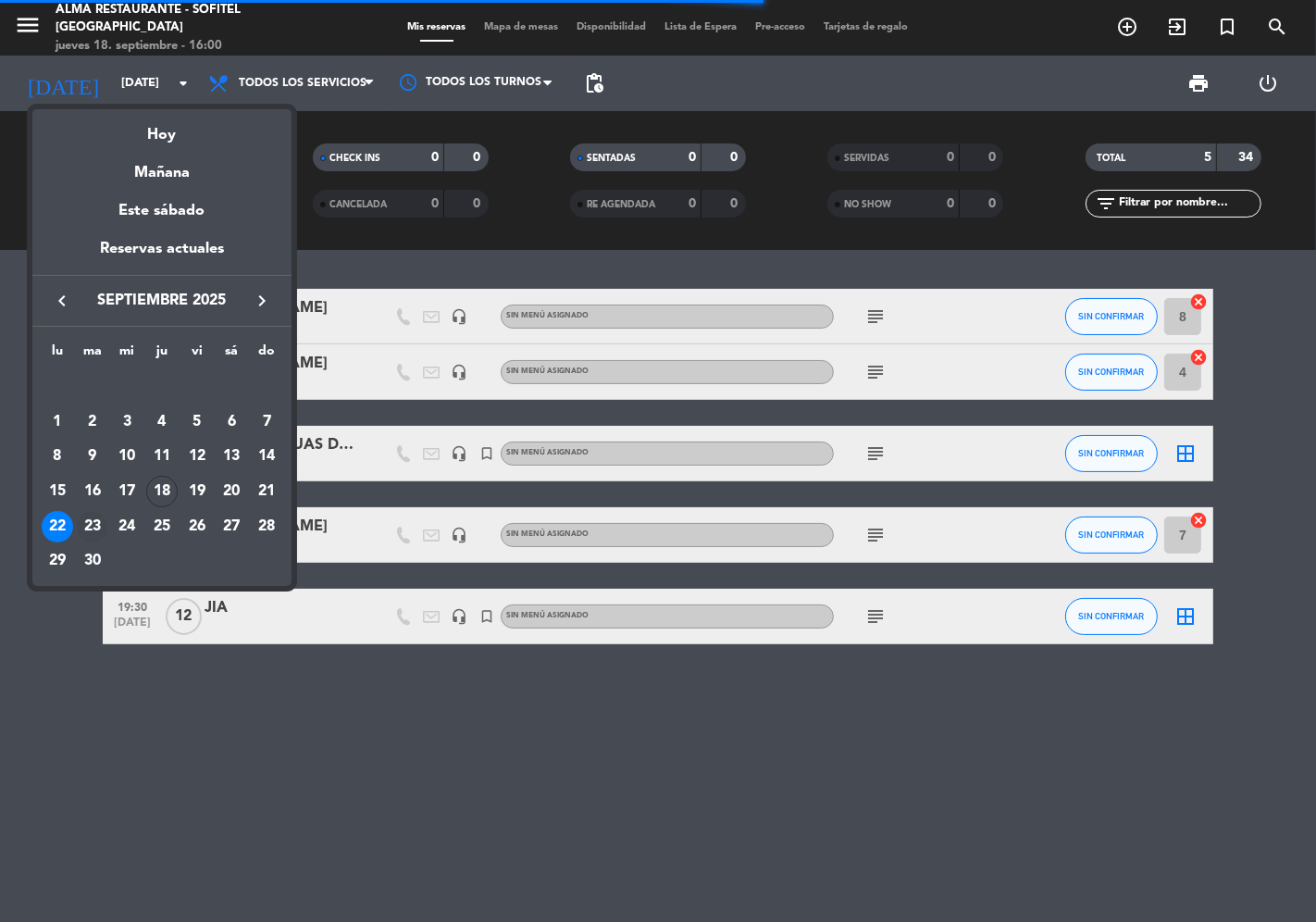
click at [94, 522] on div "23" at bounding box center [93, 526] width 31 height 31
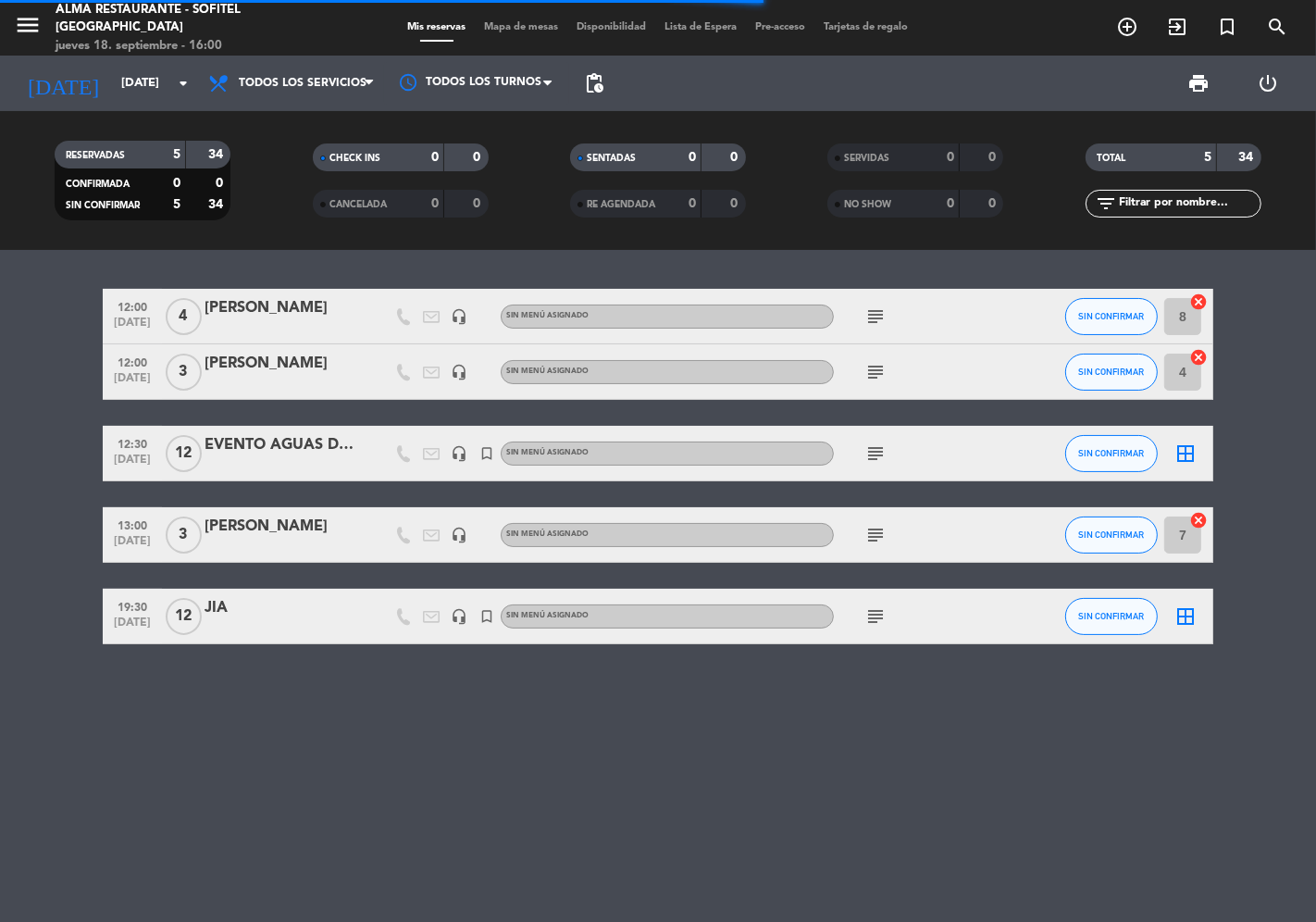
type input "[DATE]"
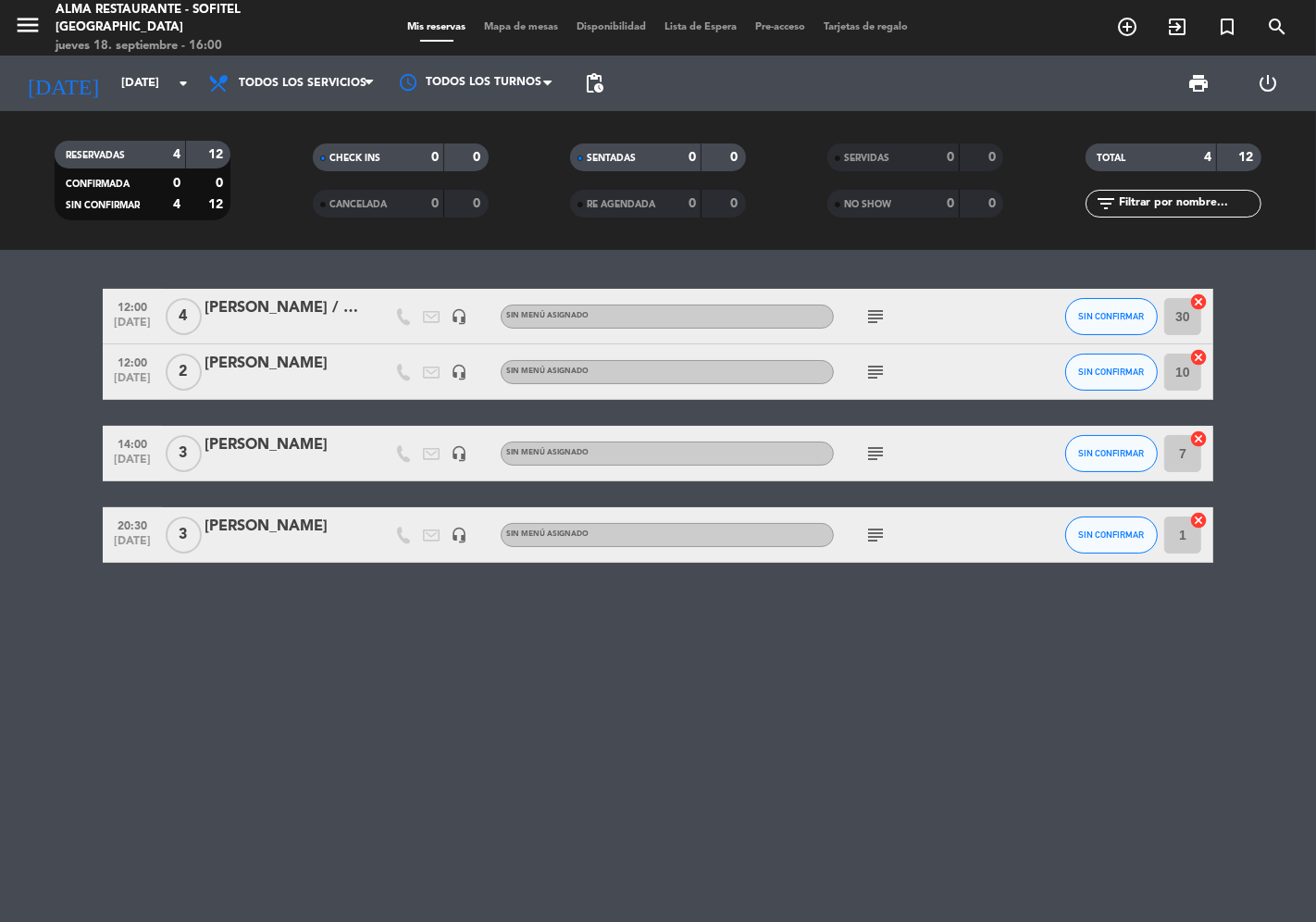
click at [879, 308] on icon "subject" at bounding box center [875, 316] width 22 height 22
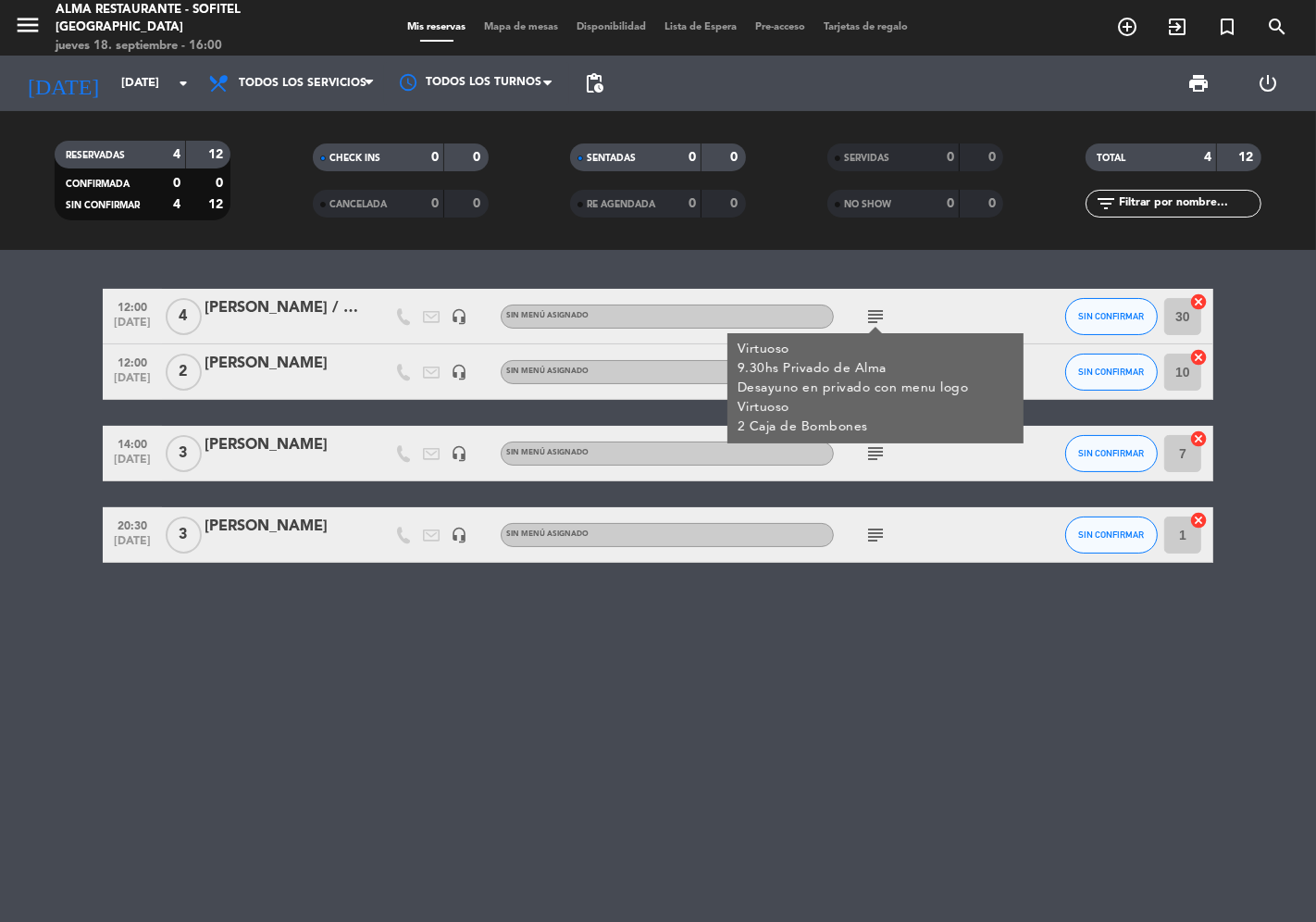
click at [745, 716] on div "12:00 [DATE] 4 [PERSON_NAME] / [PERSON_NAME] headset_mic Sin menú asignado subj…" at bounding box center [658, 585] width 1316 height 672
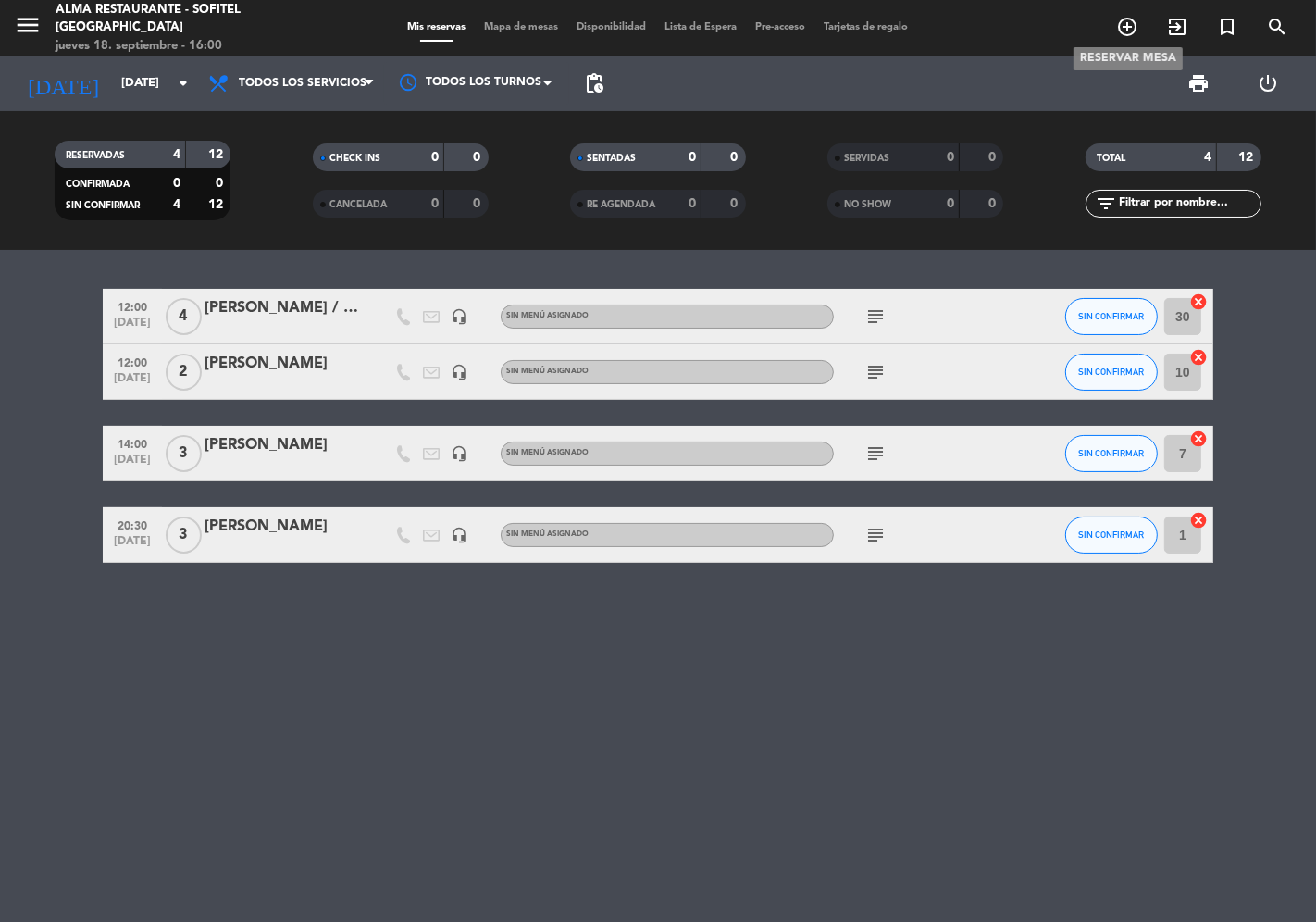
click at [1125, 22] on icon "add_circle_outline" at bounding box center [1127, 26] width 22 height 22
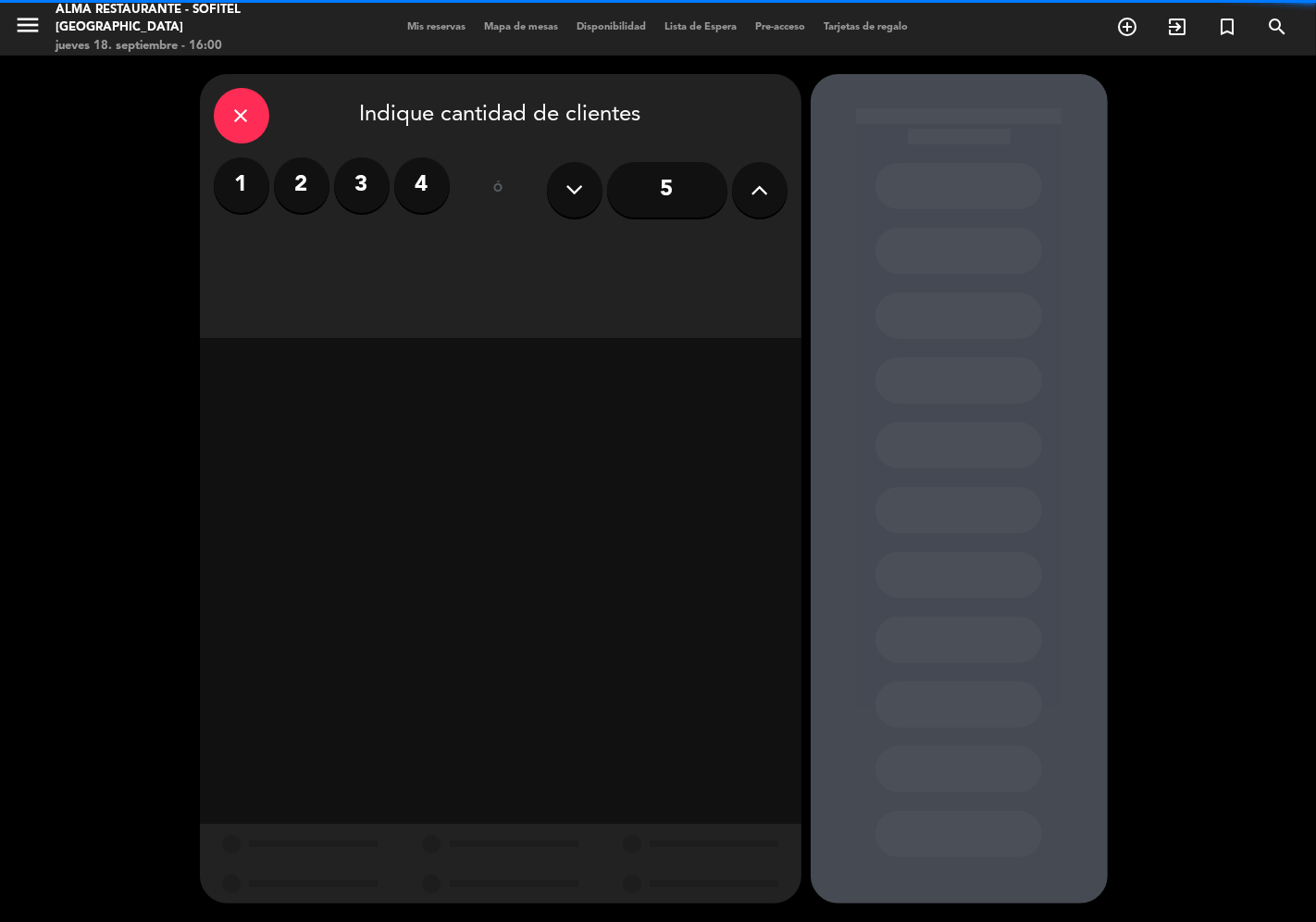
click at [432, 188] on label "4" at bounding box center [421, 184] width 56 height 56
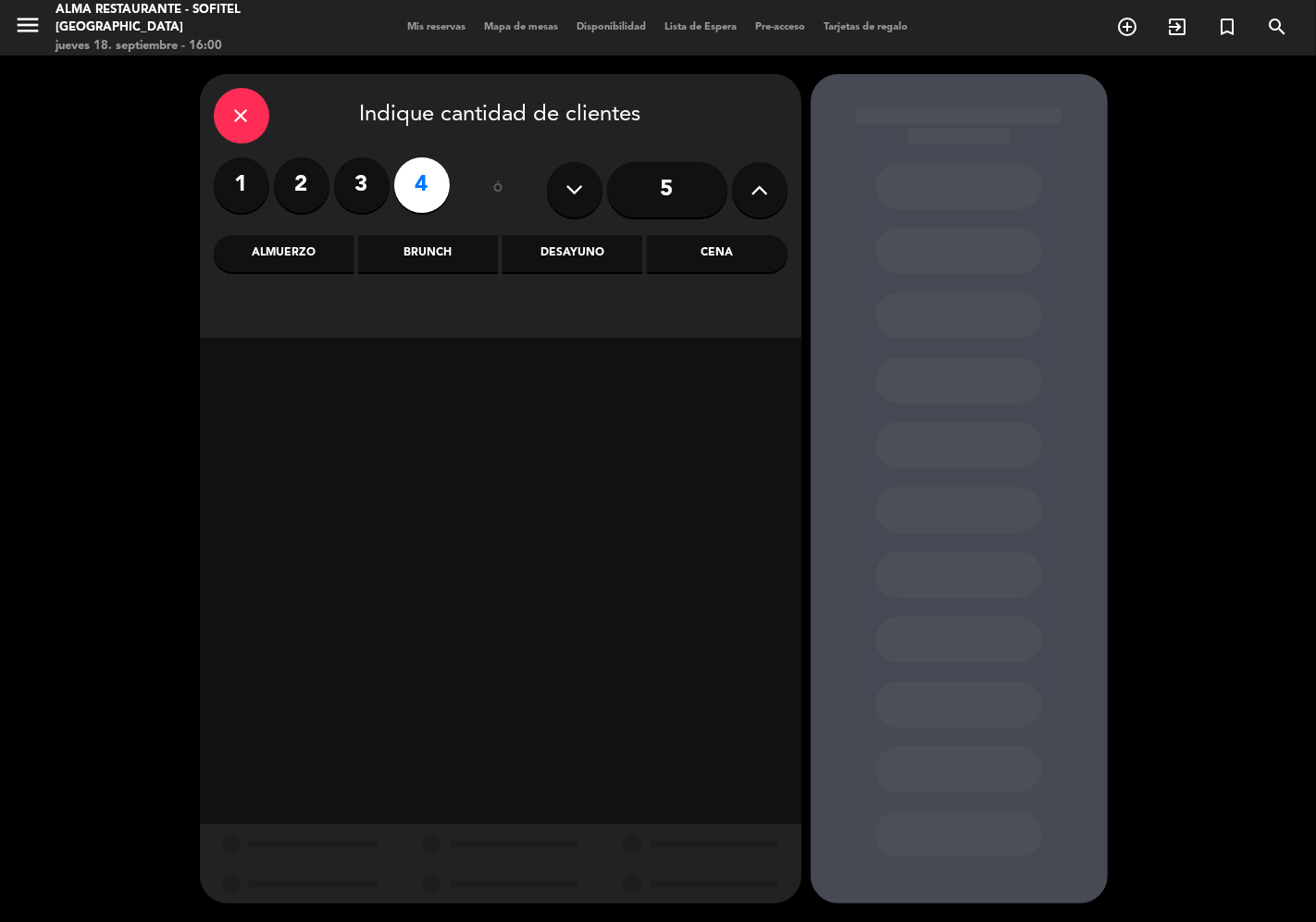
click at [300, 263] on div "Almuerzo" at bounding box center [283, 253] width 139 height 37
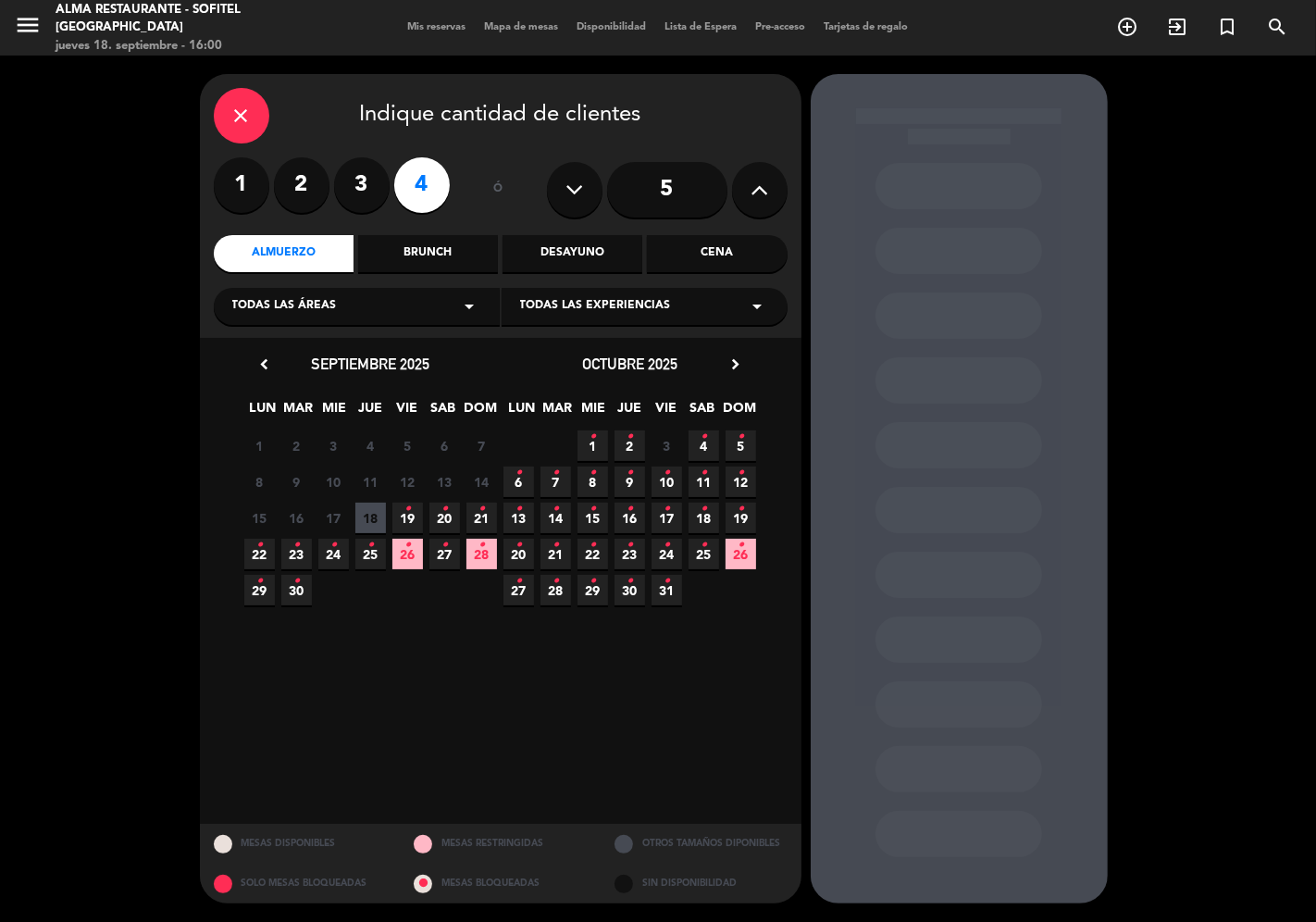
click at [297, 556] on icon "•" at bounding box center [296, 545] width 7 height 29
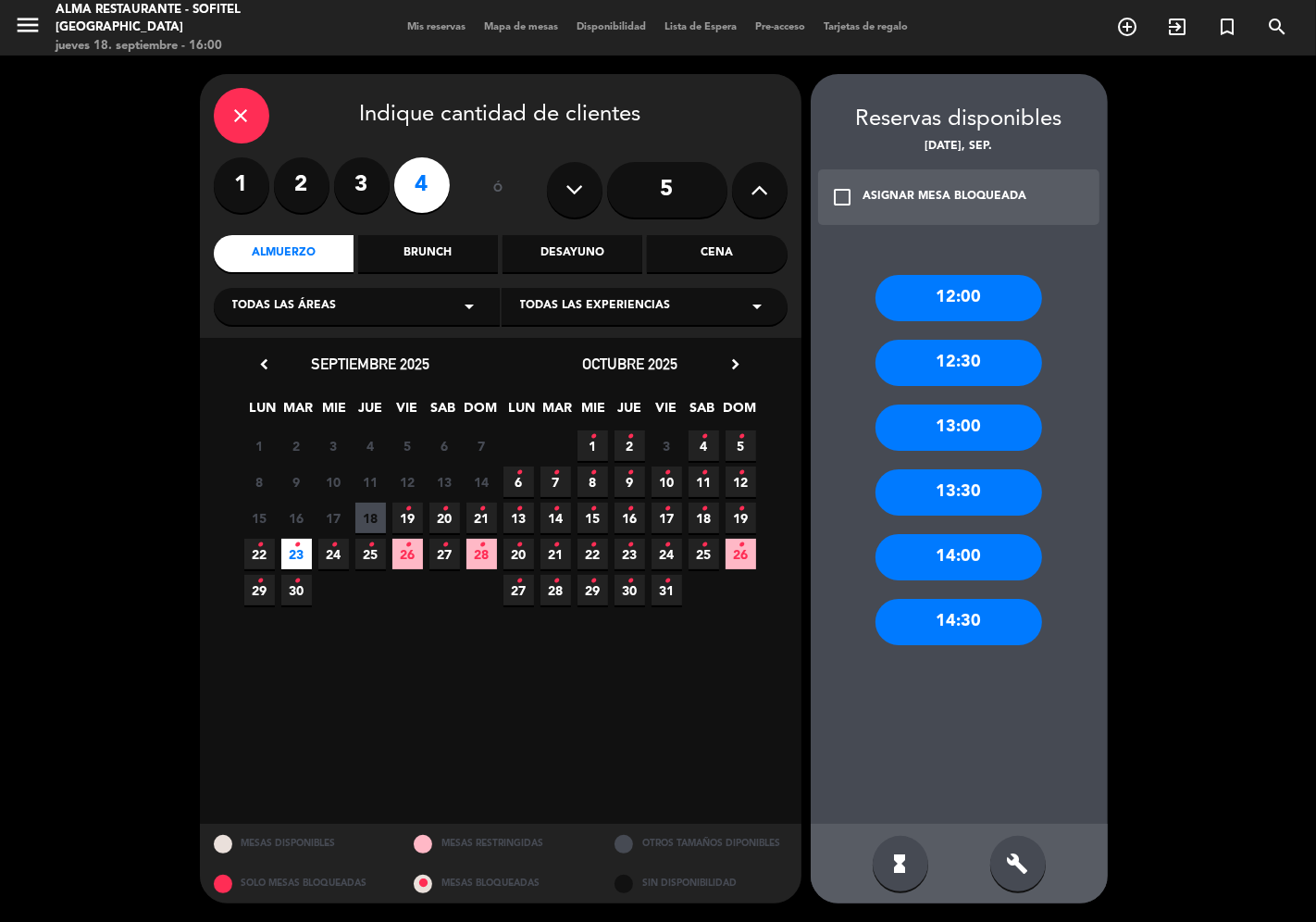
click at [987, 288] on div "12:00" at bounding box center [958, 297] width 167 height 46
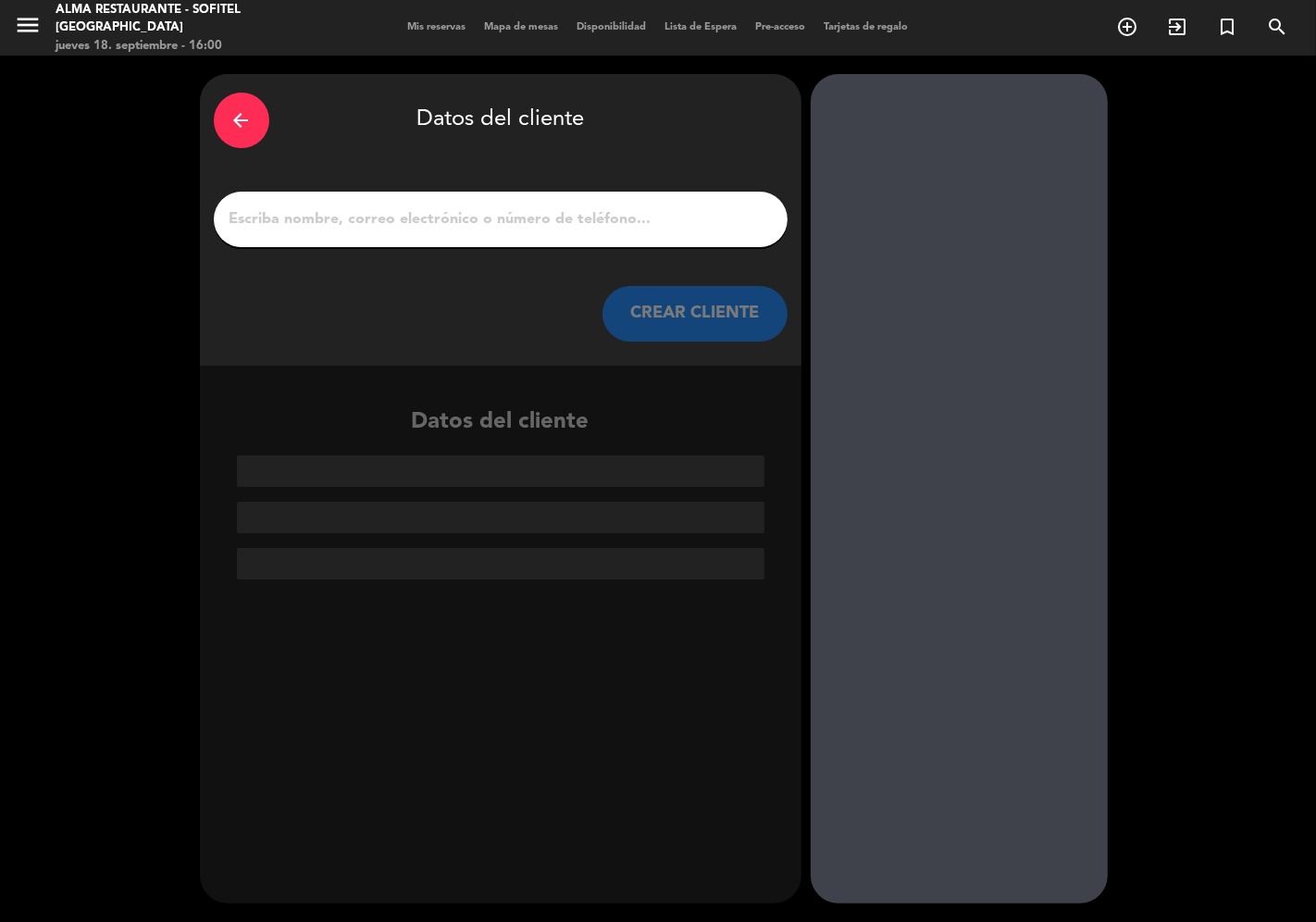
click at [540, 213] on input "1" at bounding box center [501, 219] width 546 height 26
paste input "[PERSON_NAME]"
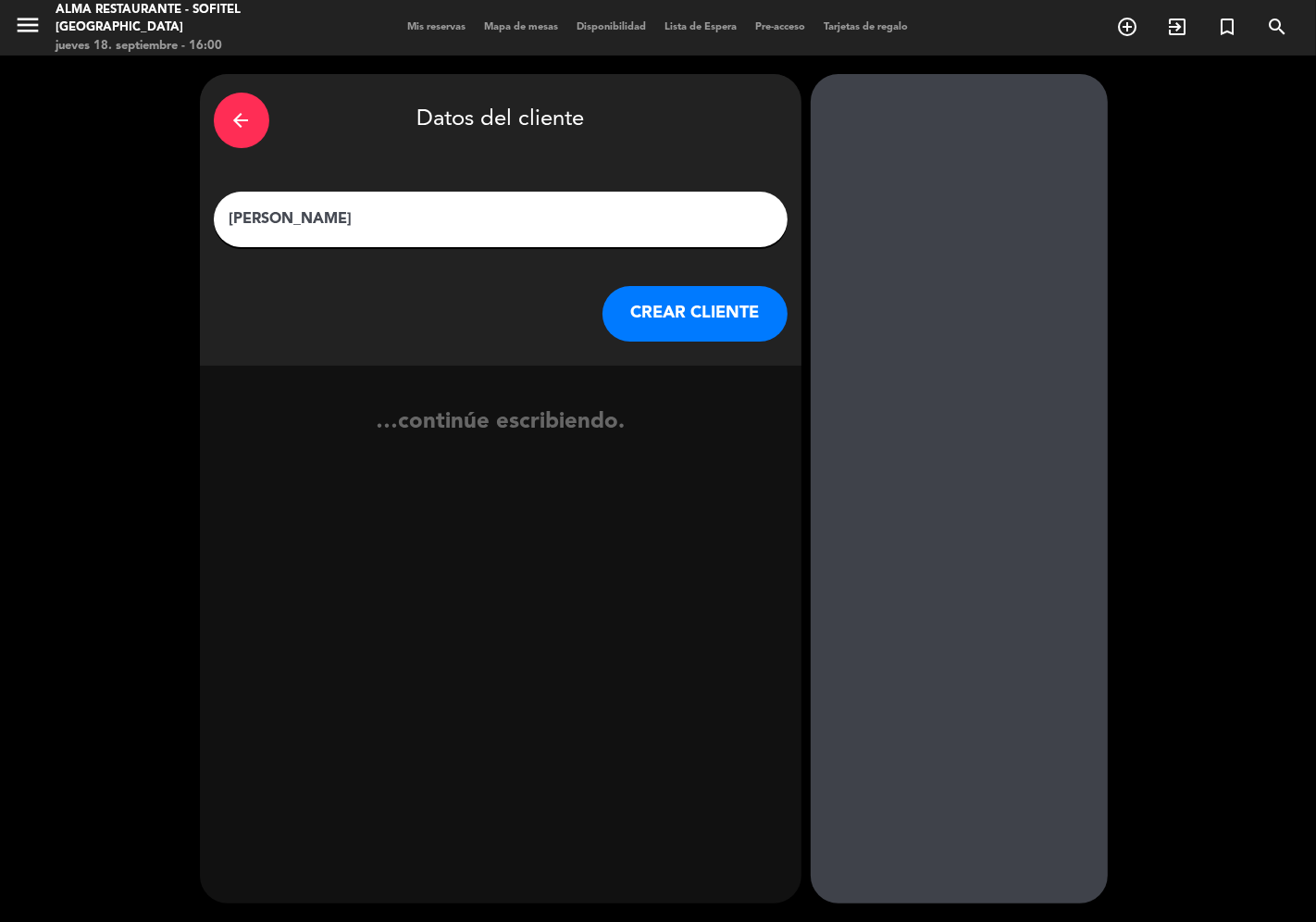
type input "[PERSON_NAME]"
click at [657, 310] on button "CREAR CLIENTE" at bounding box center [695, 313] width 185 height 56
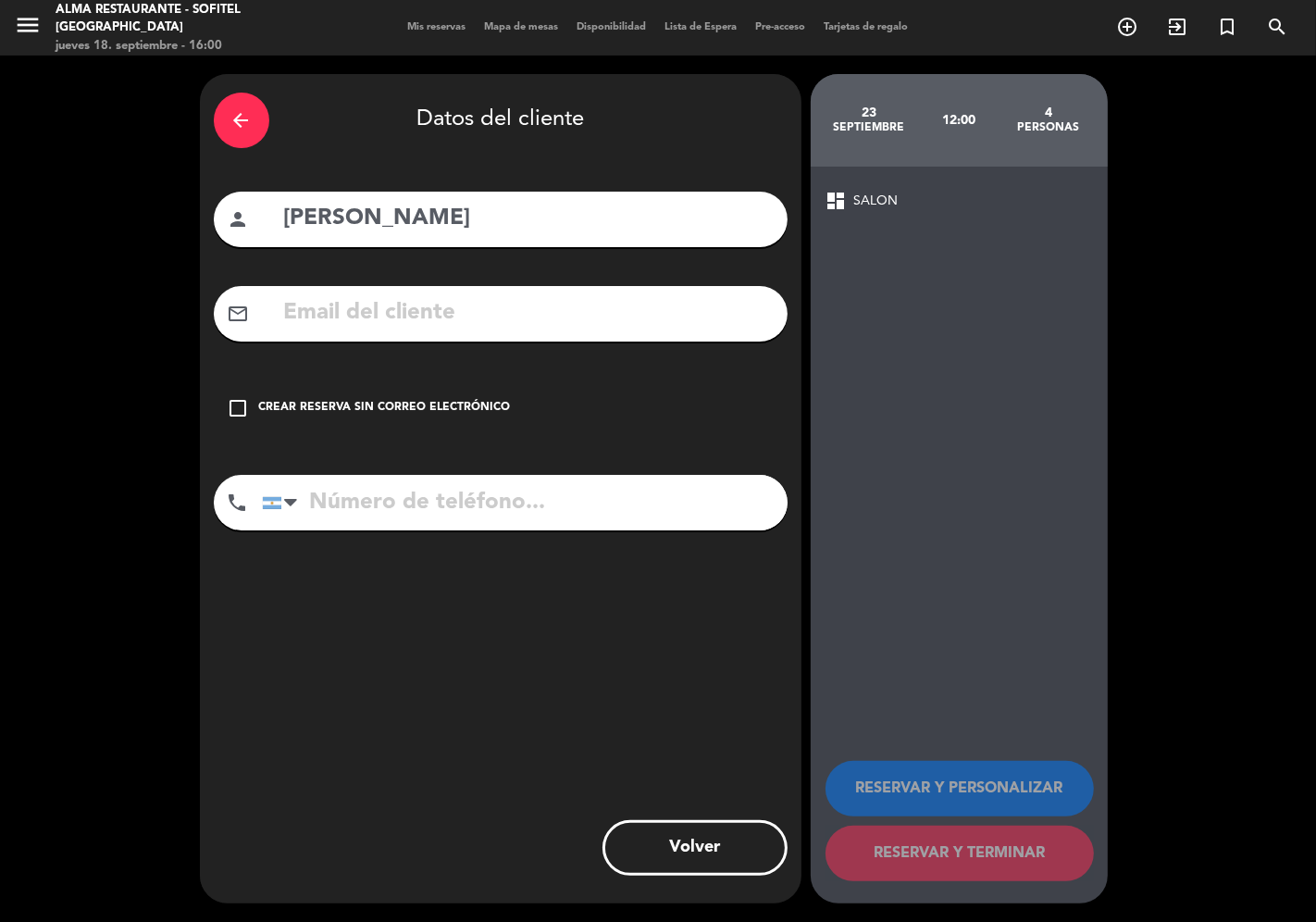
click at [497, 396] on div "check_box_outline_blank Crear reserva sin correo electrónico" at bounding box center [500, 407] width 574 height 56
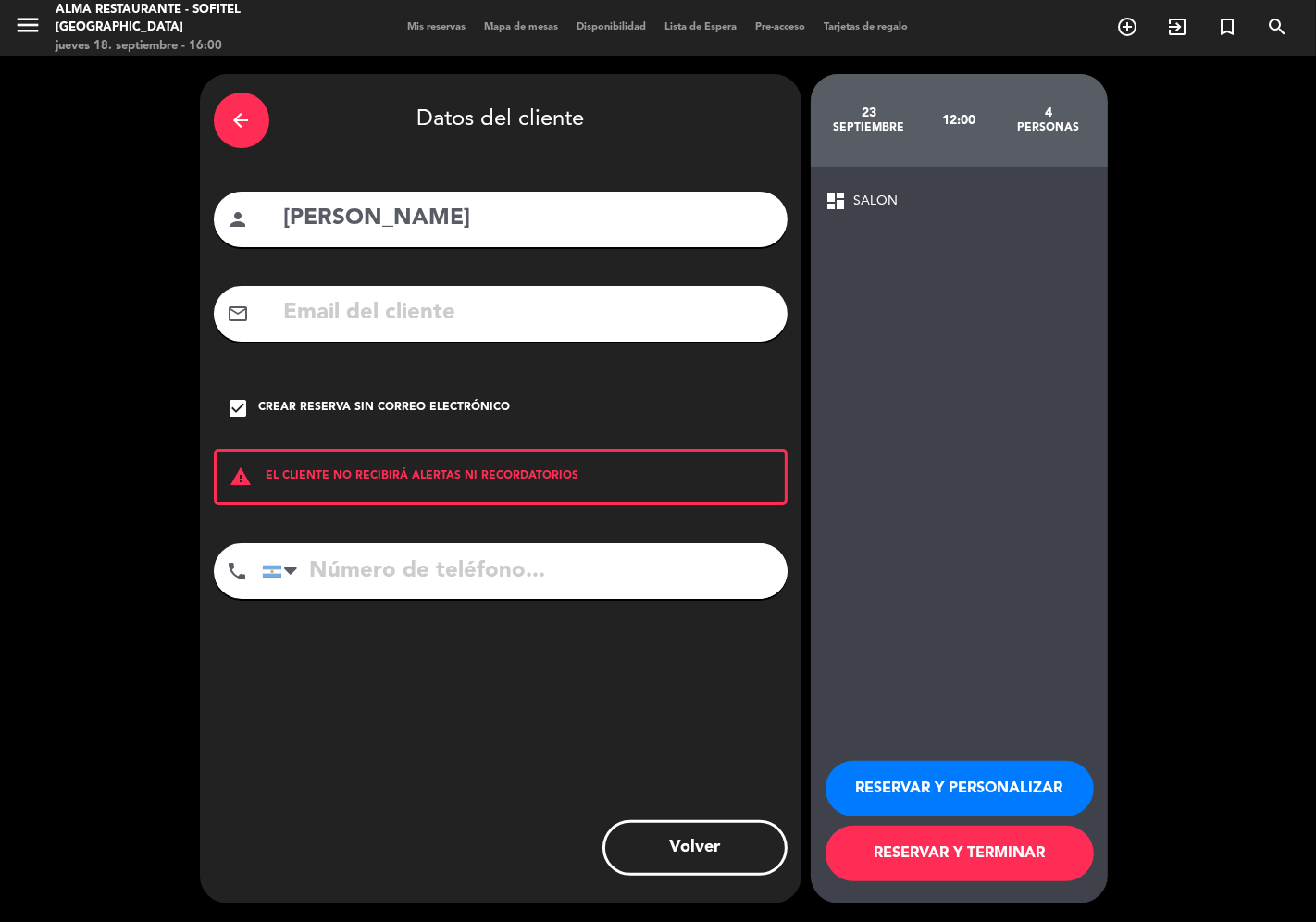
click at [883, 781] on button "RESERVAR Y PERSONALIZAR" at bounding box center [959, 788] width 268 height 56
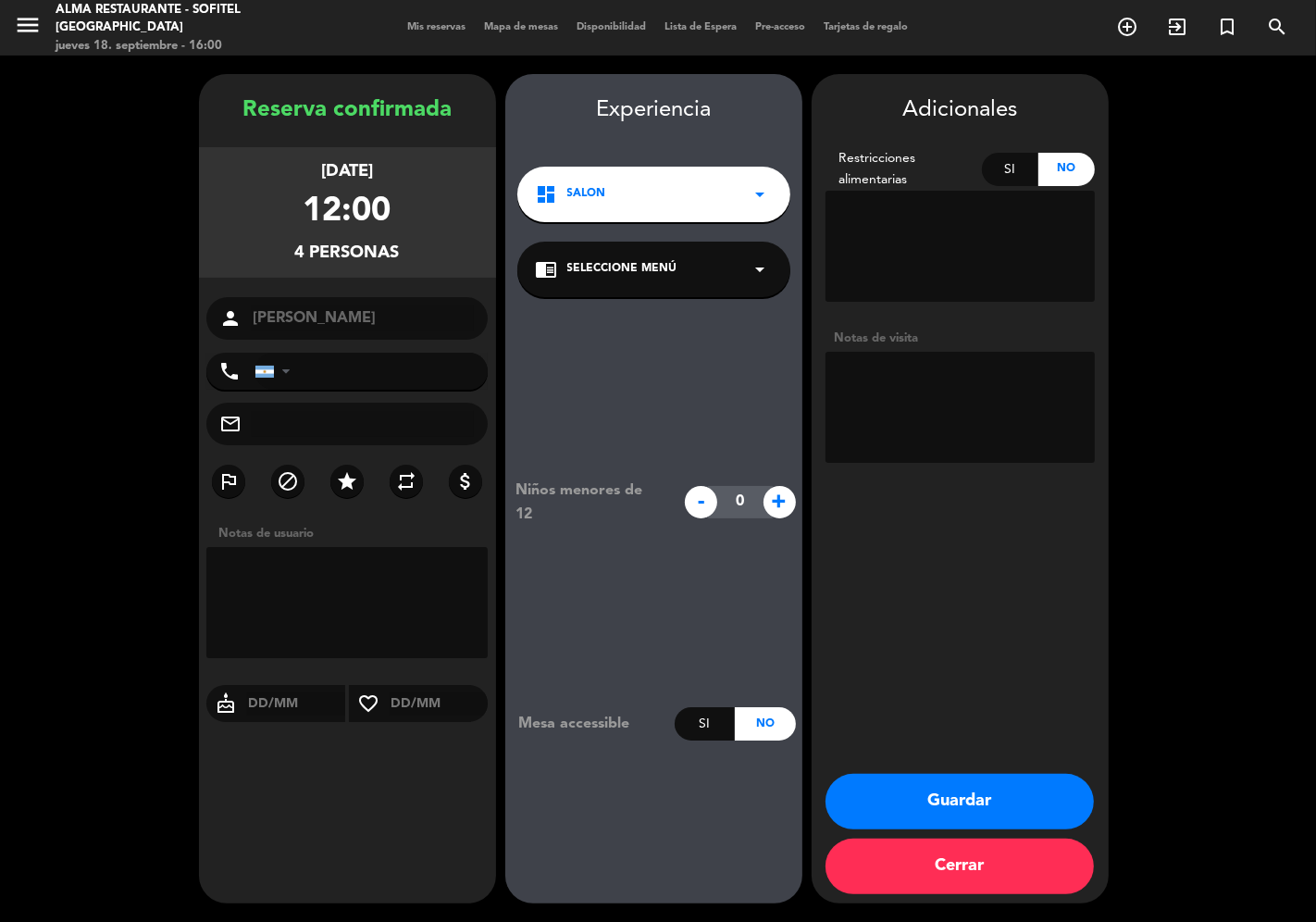
click at [959, 375] on textarea at bounding box center [960, 407] width 269 height 111
paste textarea "Alchemy"
paste textarea "Mesa para 4 en la Patisserie"
paste textarea "Brunch"
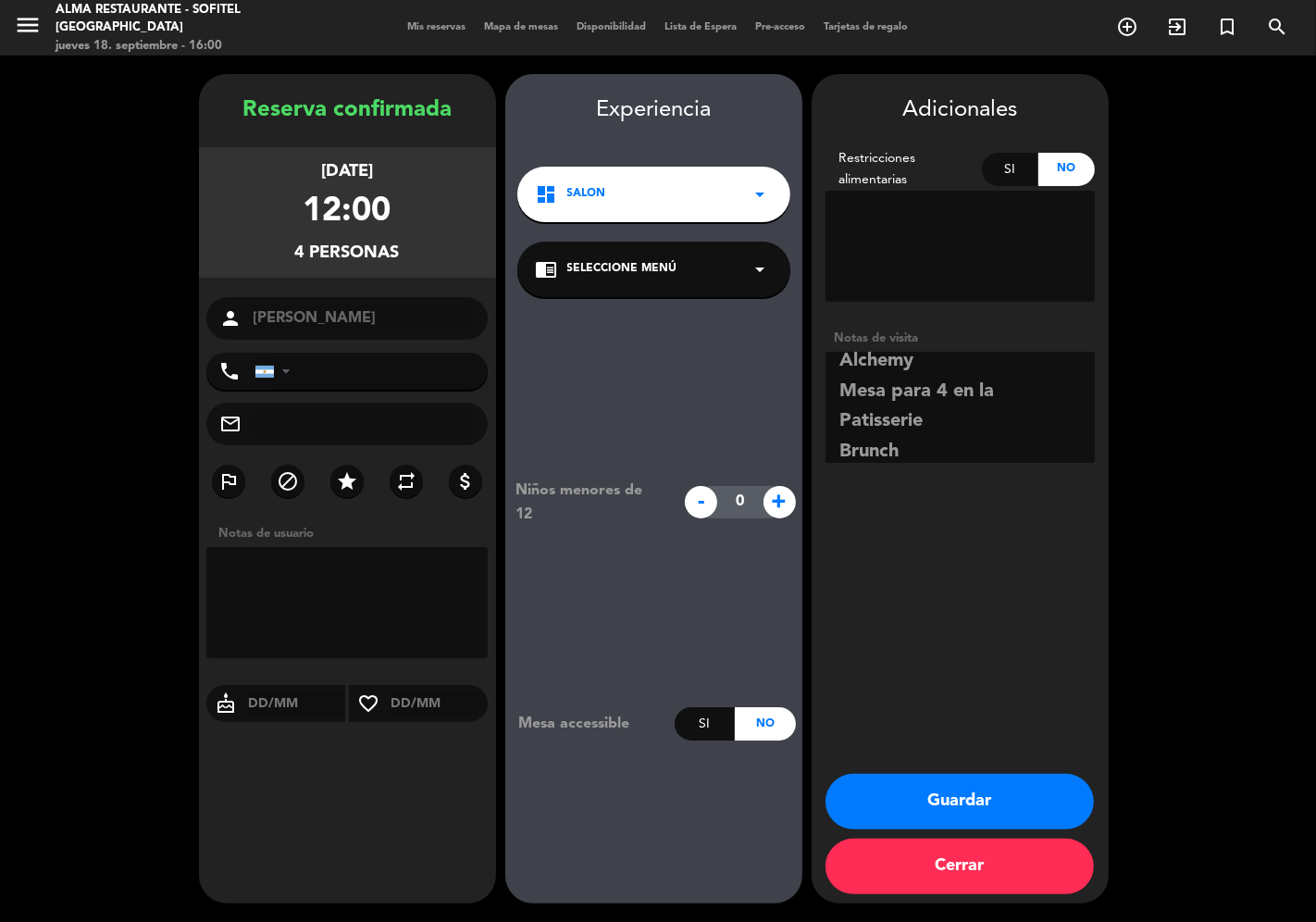
scroll to position [44, 0]
click at [839, 422] on textarea at bounding box center [960, 407] width 269 height 111
type textarea "Alchemy Mesa para 4 en la Patisserie - Brunch 3 cookies"
click at [942, 799] on button "Guardar" at bounding box center [959, 801] width 268 height 56
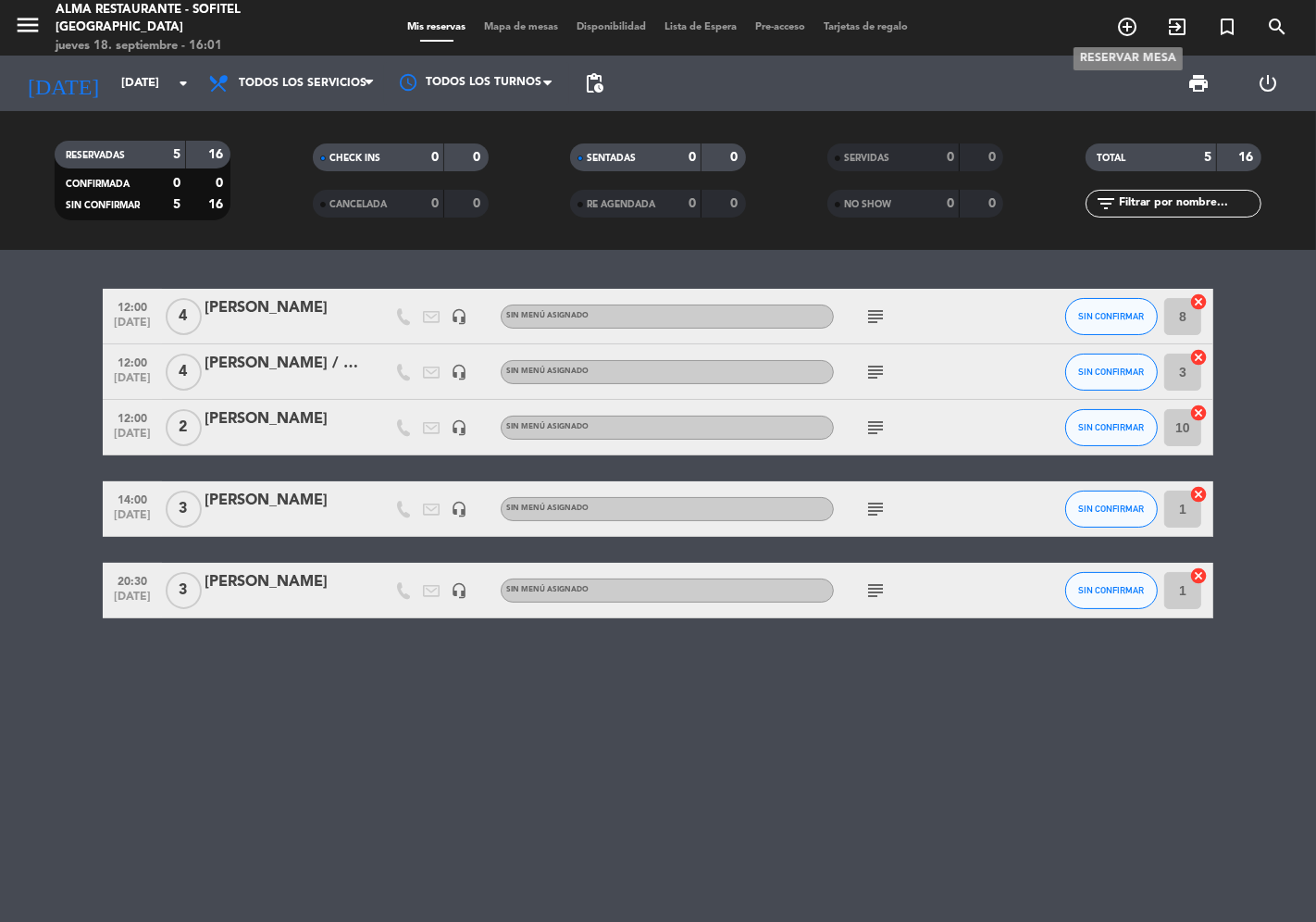
click at [1130, 20] on icon "add_circle_outline" at bounding box center [1127, 26] width 22 height 22
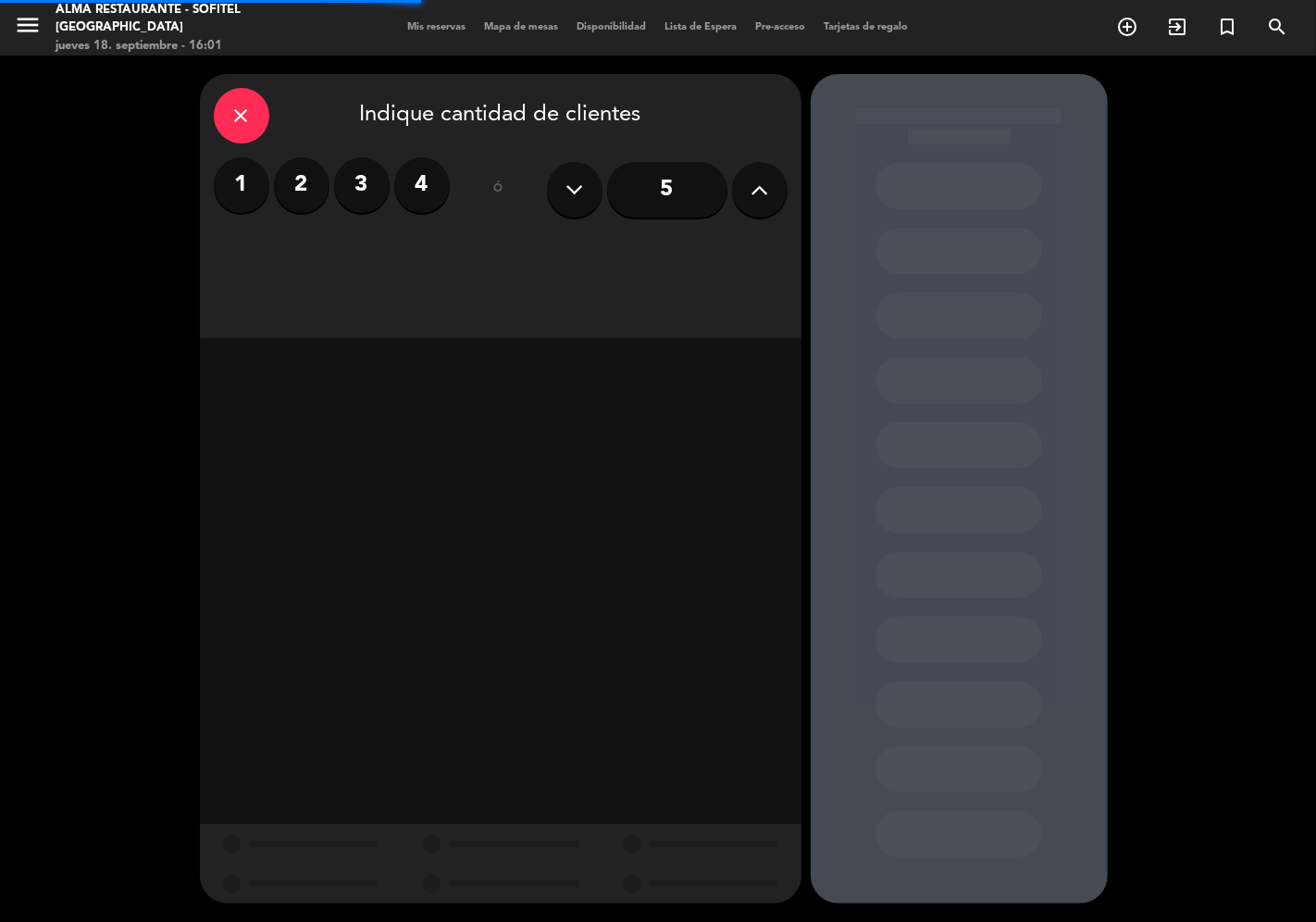
click at [422, 192] on label "4" at bounding box center [421, 184] width 56 height 56
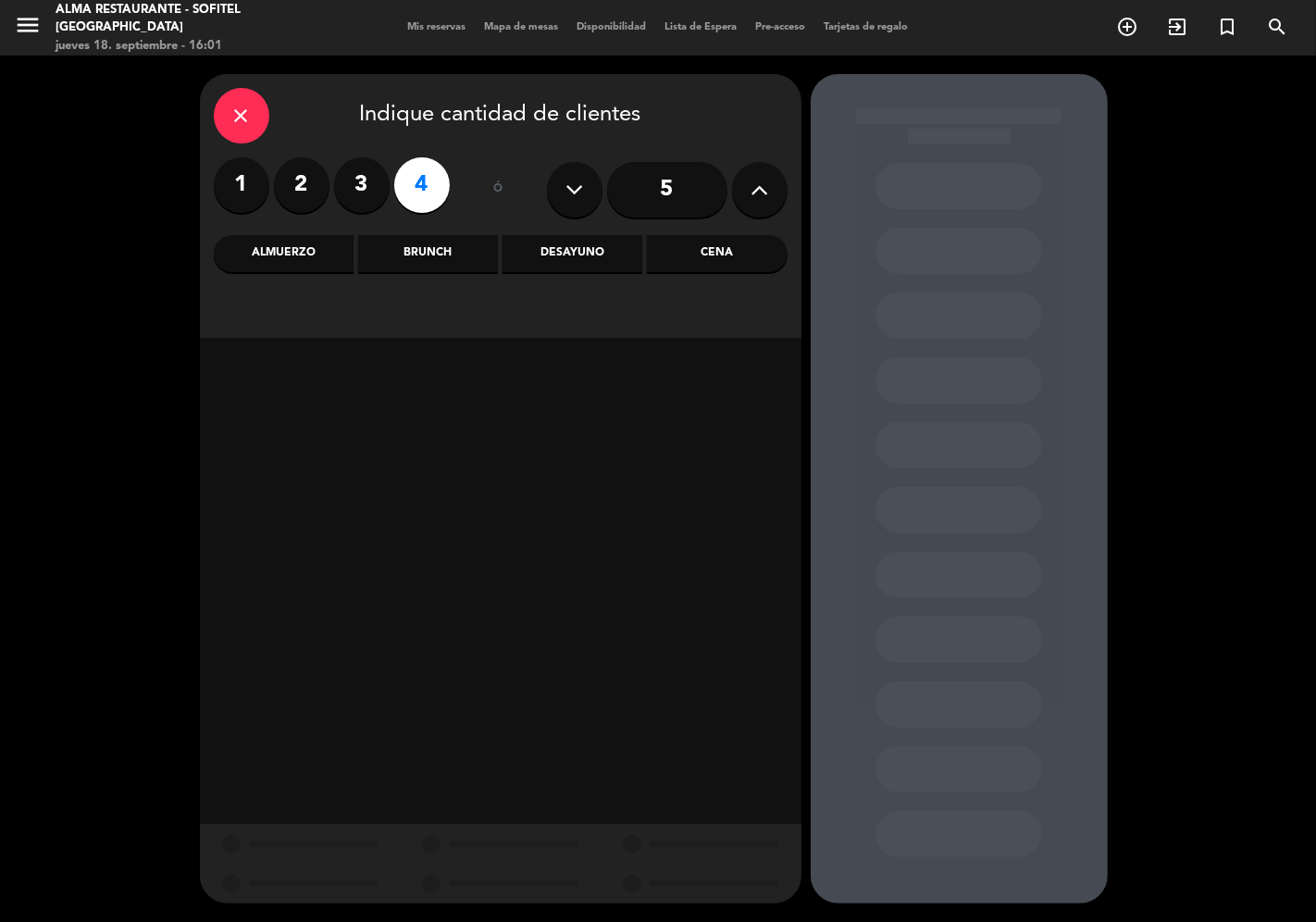
click at [293, 268] on div "Almuerzo" at bounding box center [283, 253] width 139 height 37
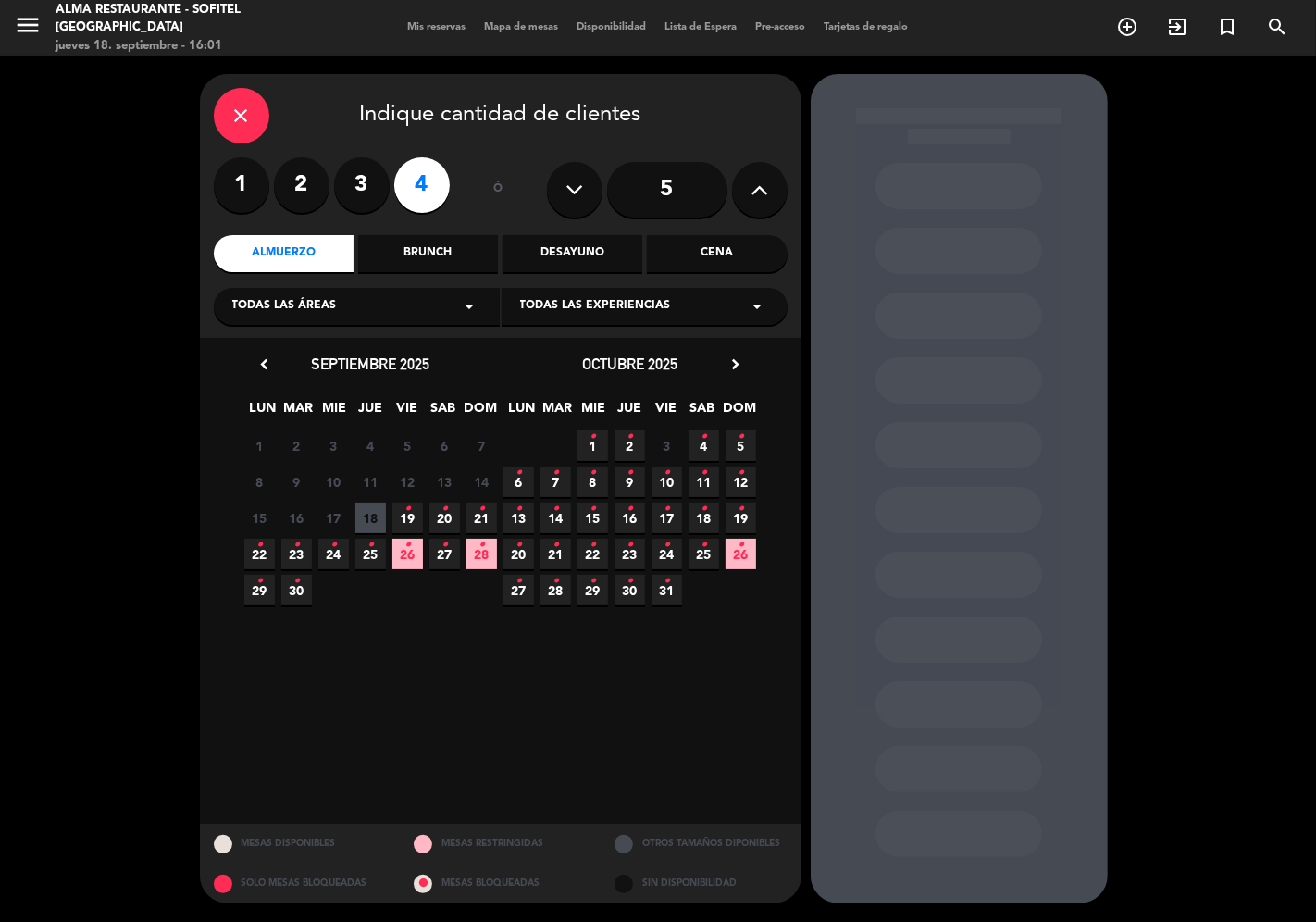
click at [343, 557] on span "24 •" at bounding box center [333, 554] width 30 height 30
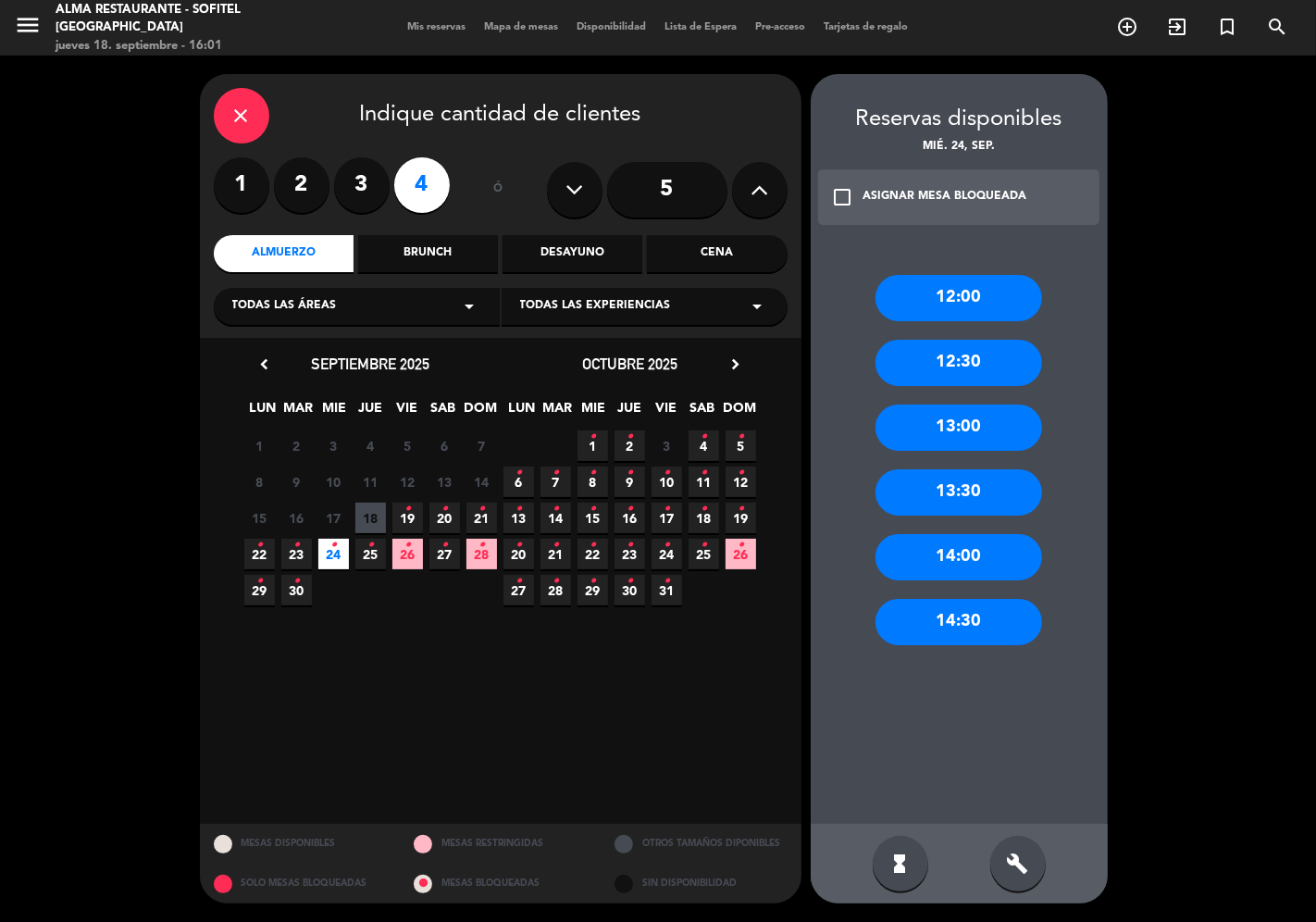
click at [962, 291] on div "12:00" at bounding box center [958, 297] width 167 height 46
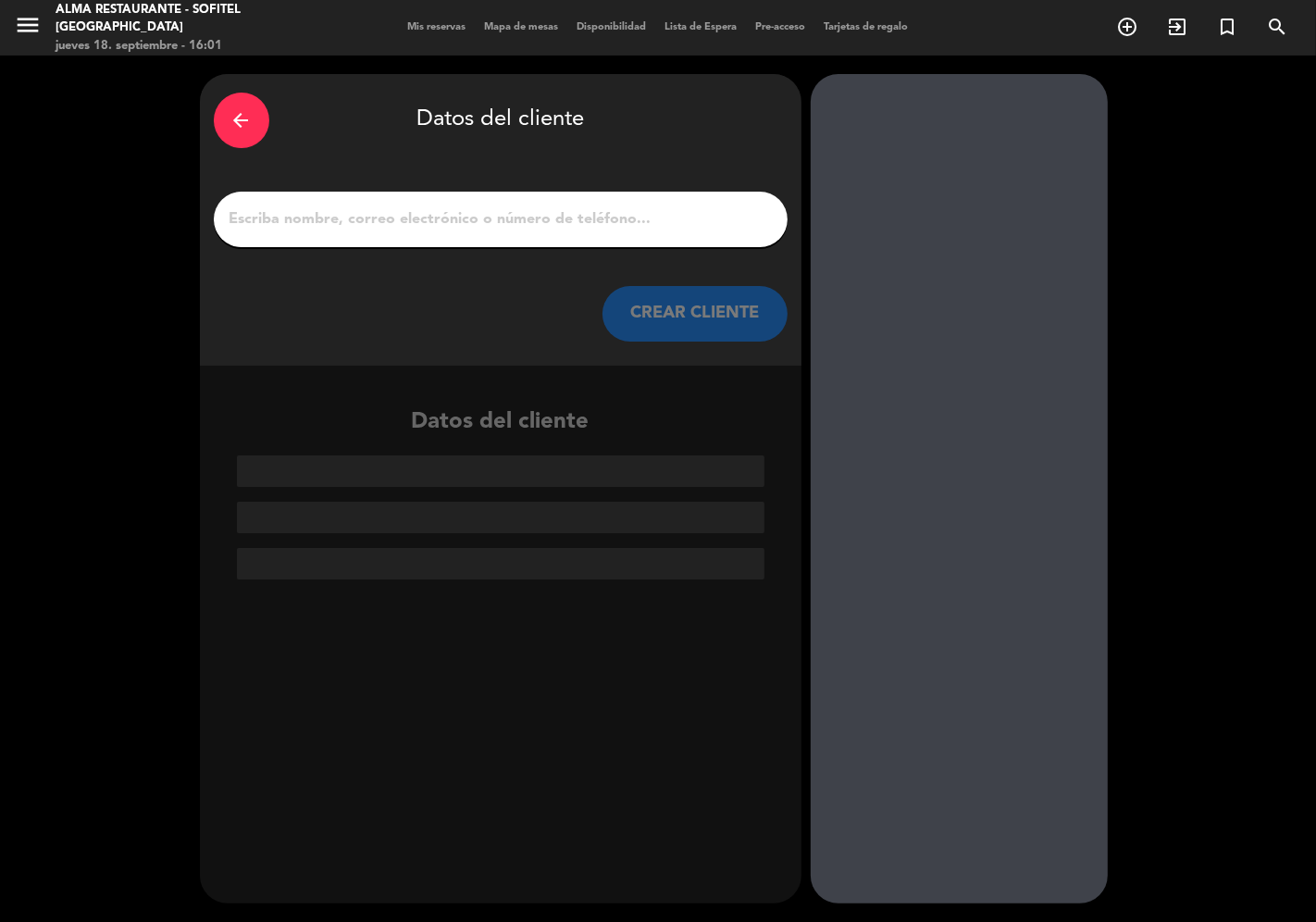
click at [500, 208] on input "1" at bounding box center [501, 219] width 546 height 26
paste input "[PERSON_NAME]"
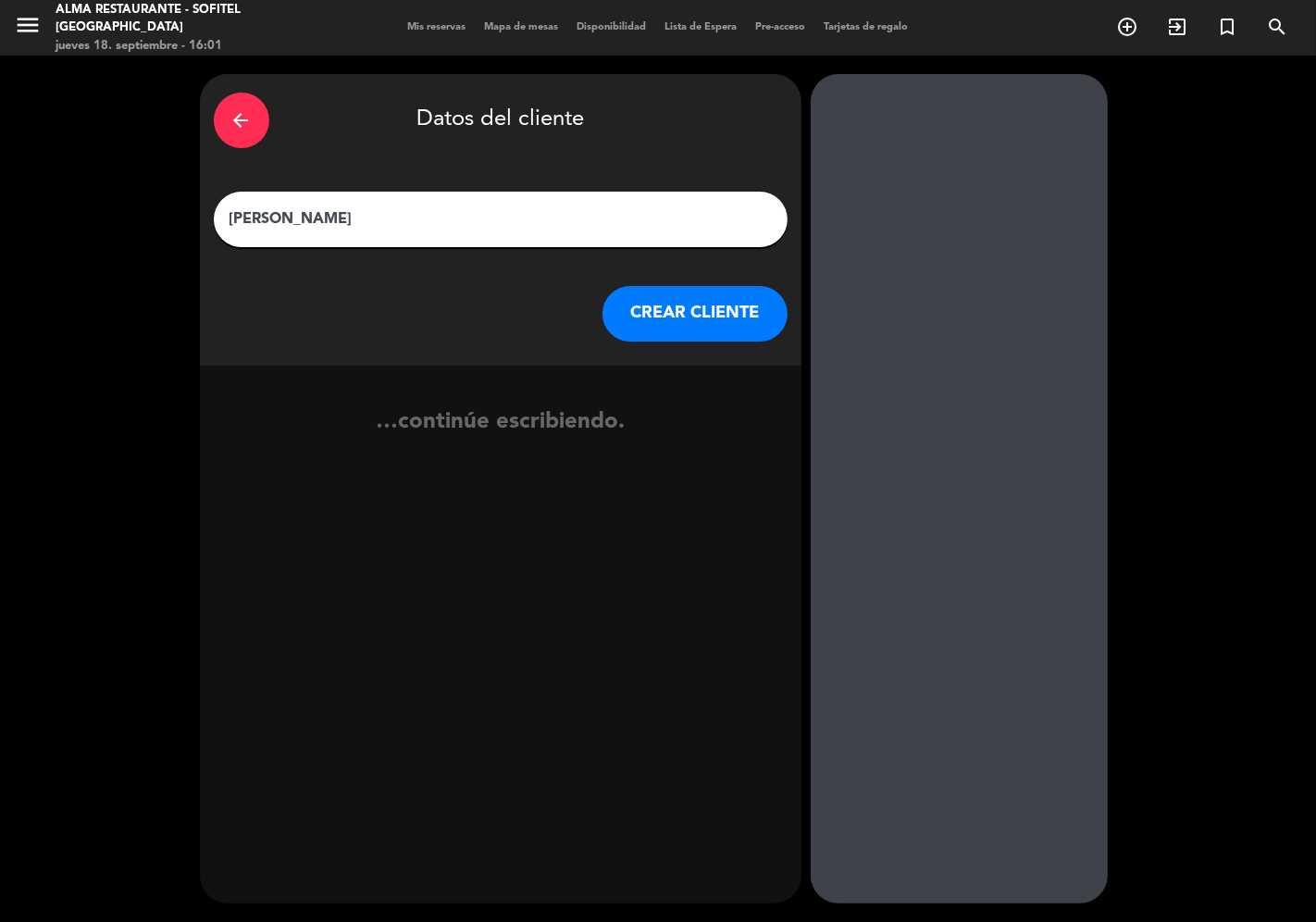
type input "[PERSON_NAME]"
click at [681, 337] on button "CREAR CLIENTE" at bounding box center [695, 313] width 185 height 56
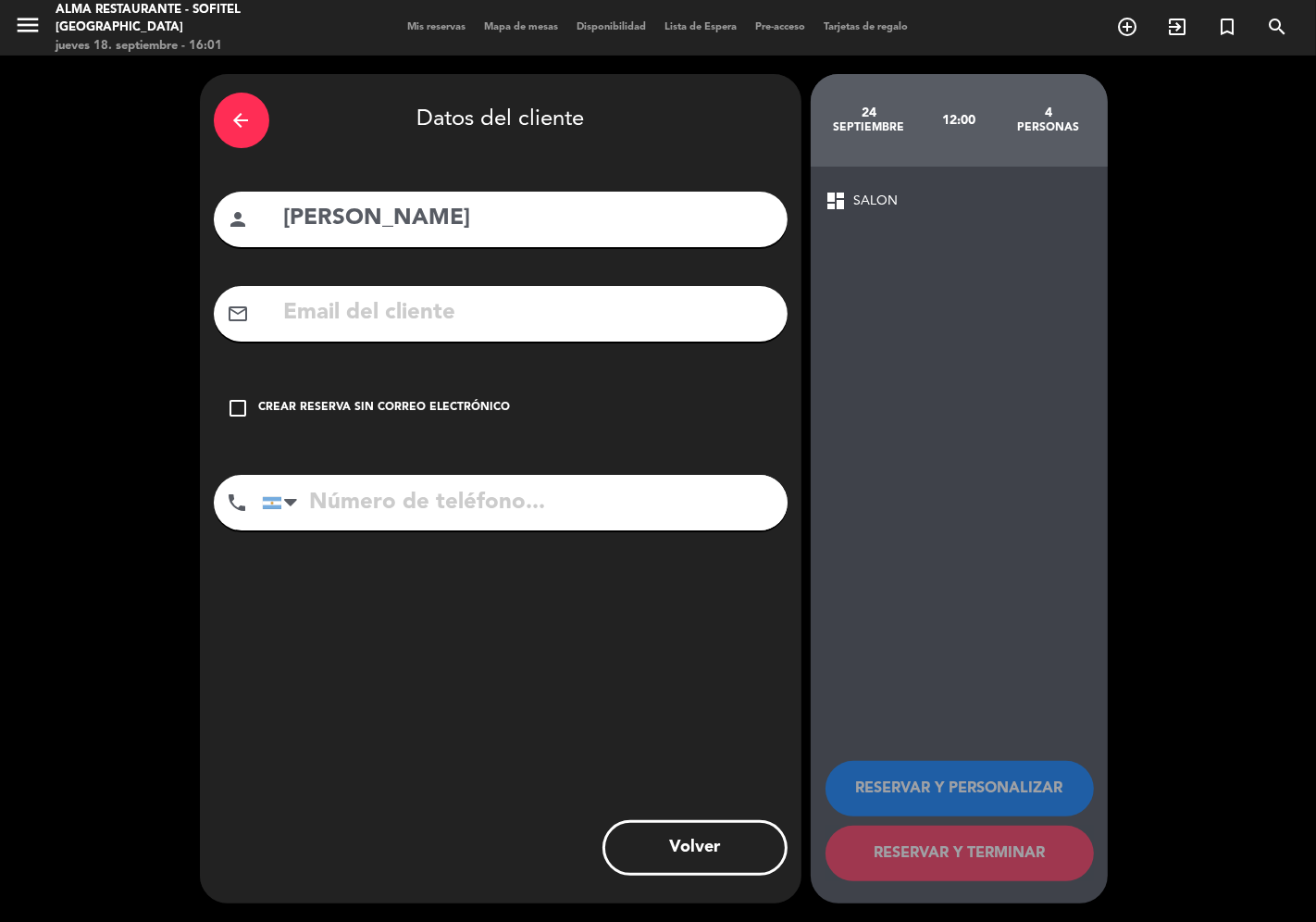
click at [491, 402] on div "Crear reserva sin correo electrónico" at bounding box center [385, 407] width 252 height 19
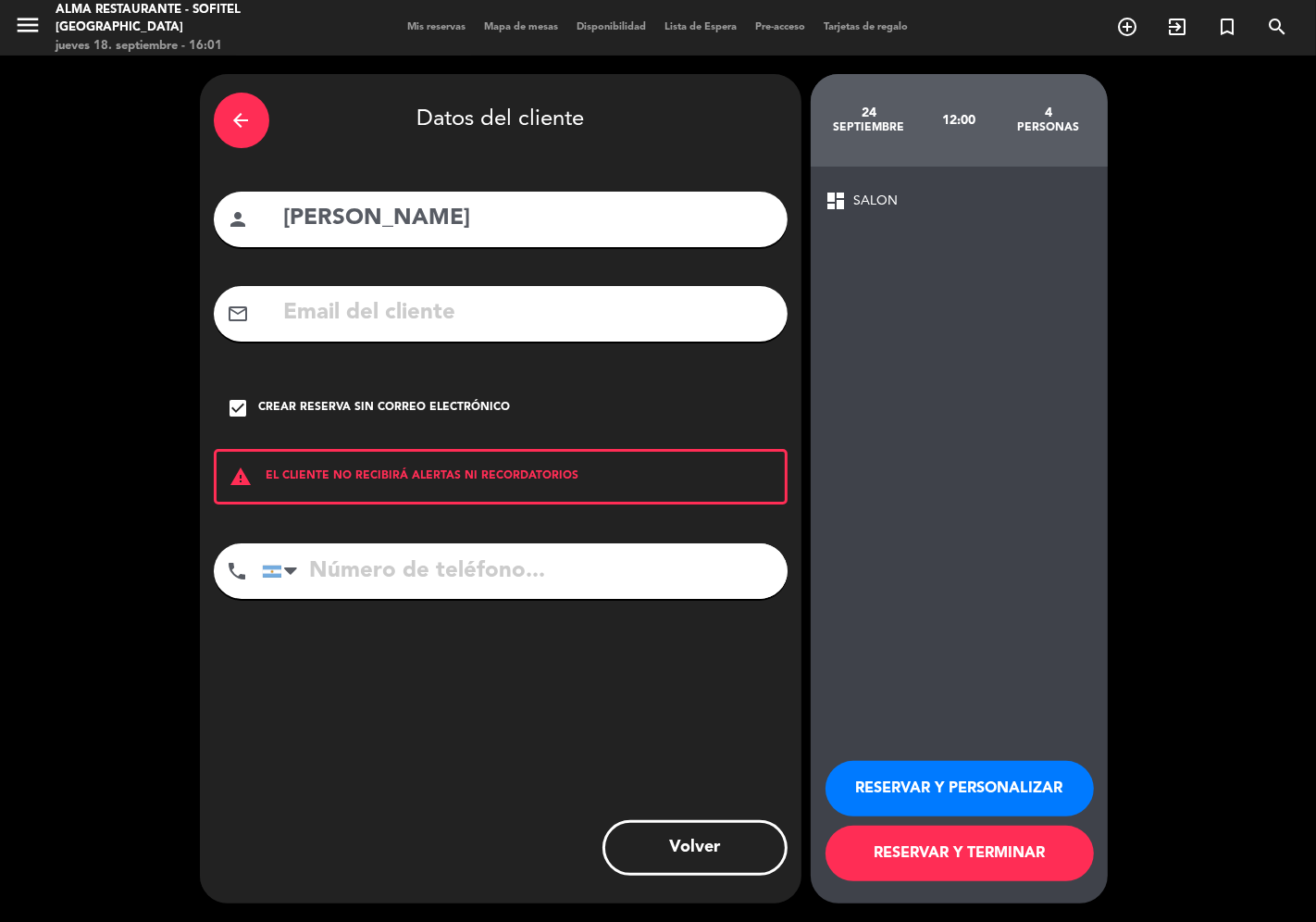
click at [896, 782] on button "RESERVAR Y PERSONALIZAR" at bounding box center [959, 788] width 268 height 56
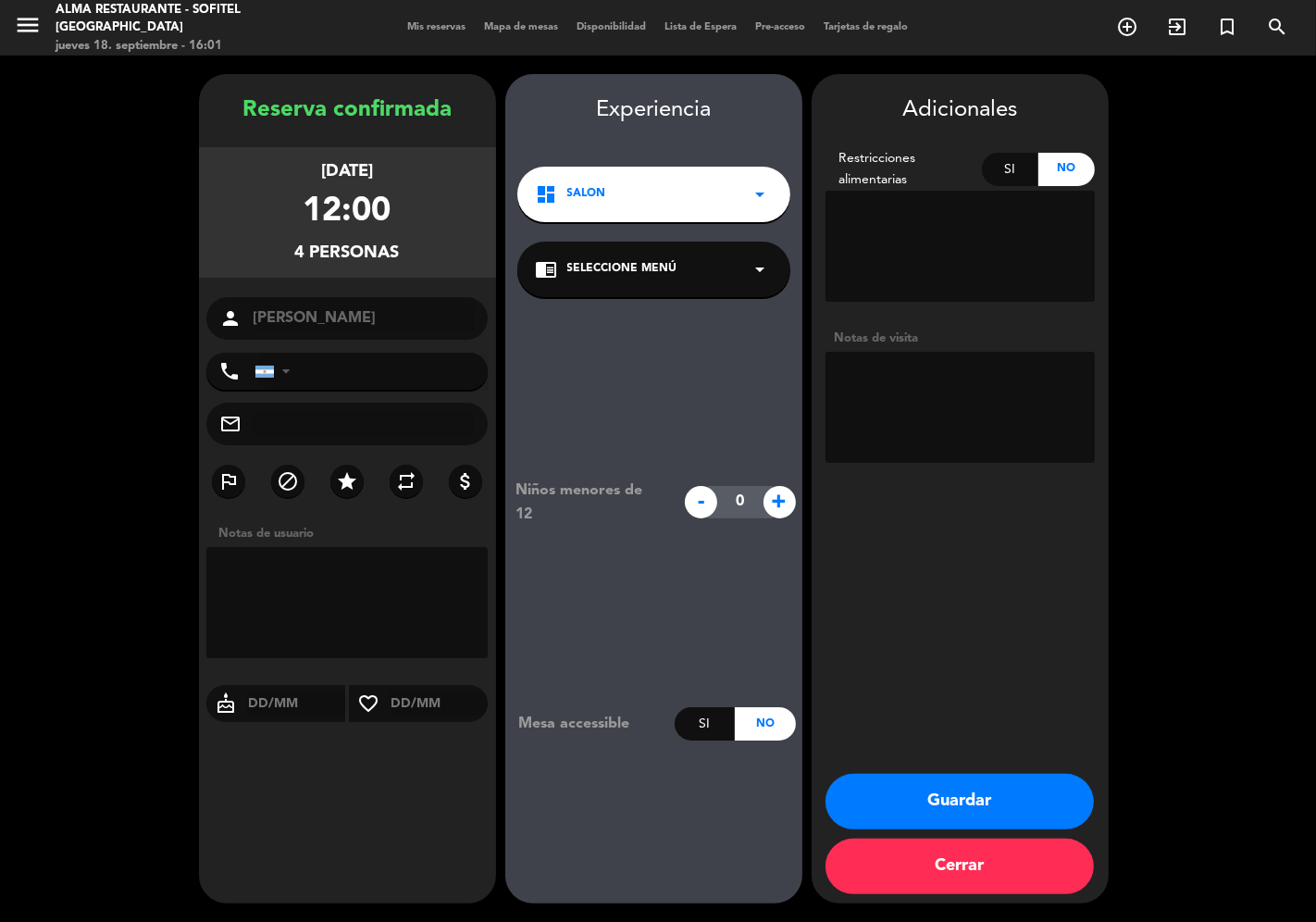
click at [872, 358] on textarea at bounding box center [960, 407] width 269 height 111
paste textarea "[PERSON_NAME] Incoming"
paste textarea "Privado de Alma"
click at [839, 405] on textarea at bounding box center [960, 407] width 269 height 111
click at [863, 439] on textarea at bounding box center [960, 407] width 269 height 111
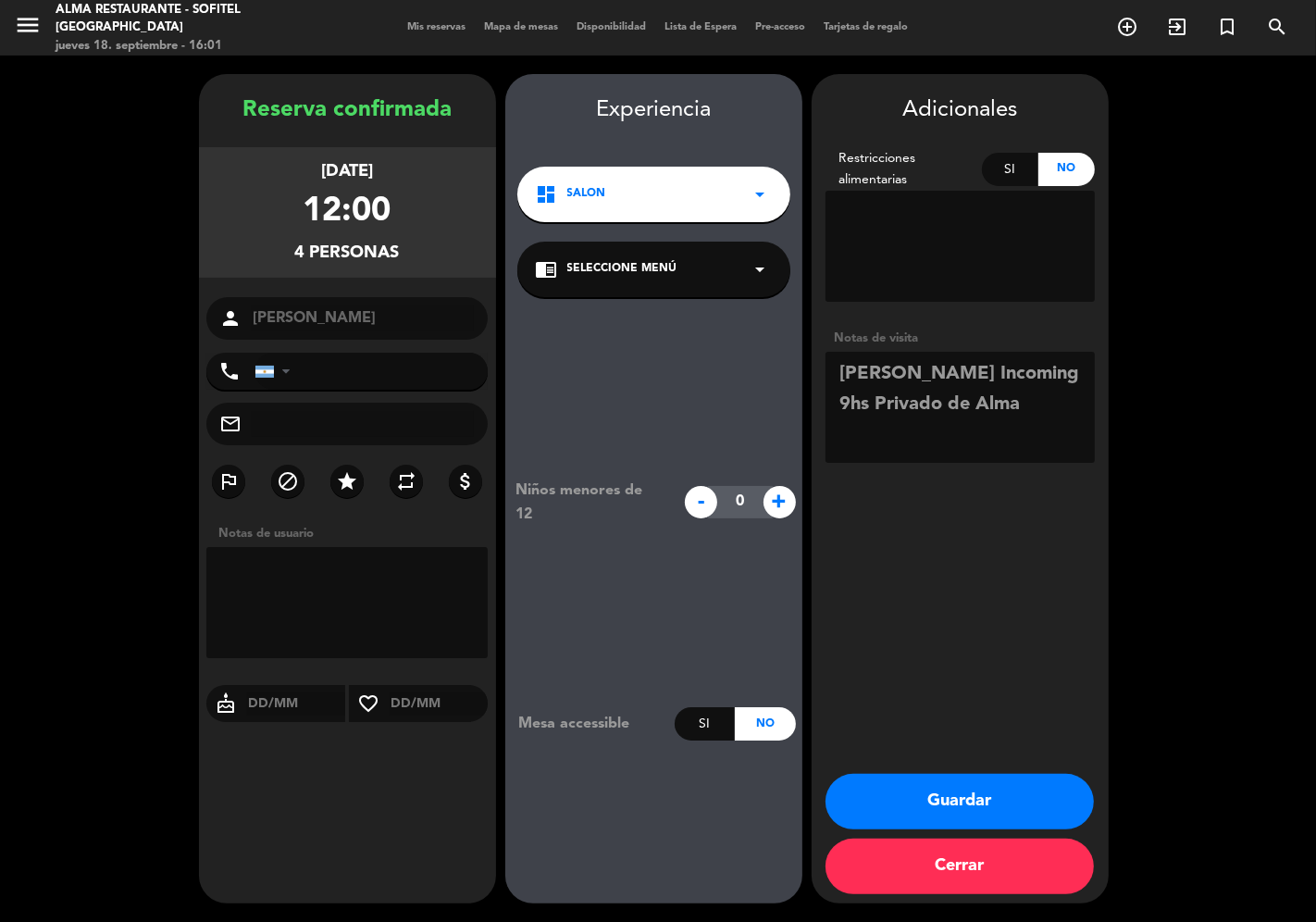
click at [1031, 412] on textarea at bounding box center [960, 407] width 269 height 111
paste textarea "Seteo de desayuno y menú con Logo."
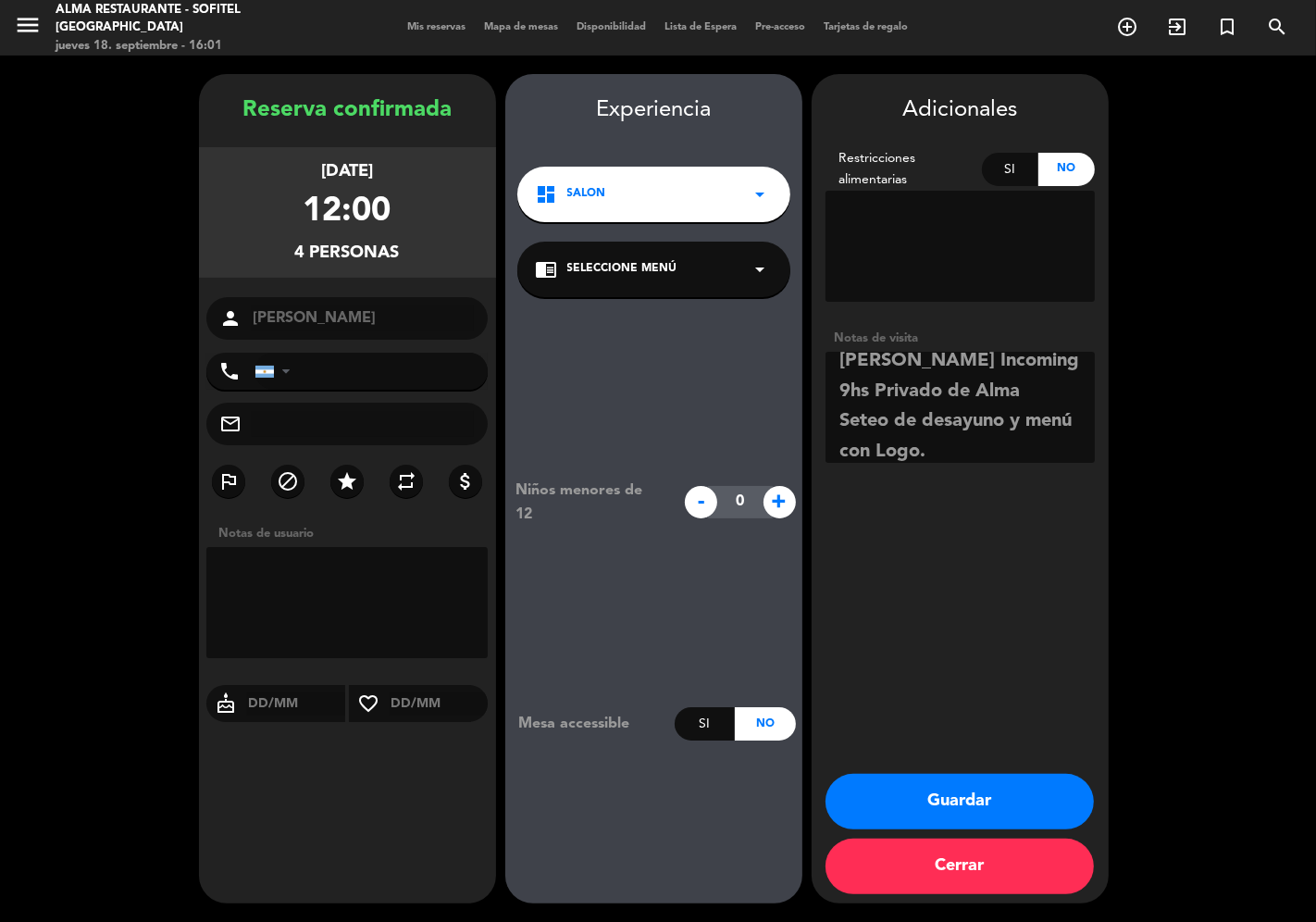
scroll to position [44, 0]
type textarea "[PERSON_NAME] Incoming 9hs Privado de Alma Seteo de desayuno y menú con Logo. 2…"
click at [961, 797] on button "Guardar" at bounding box center [959, 801] width 268 height 56
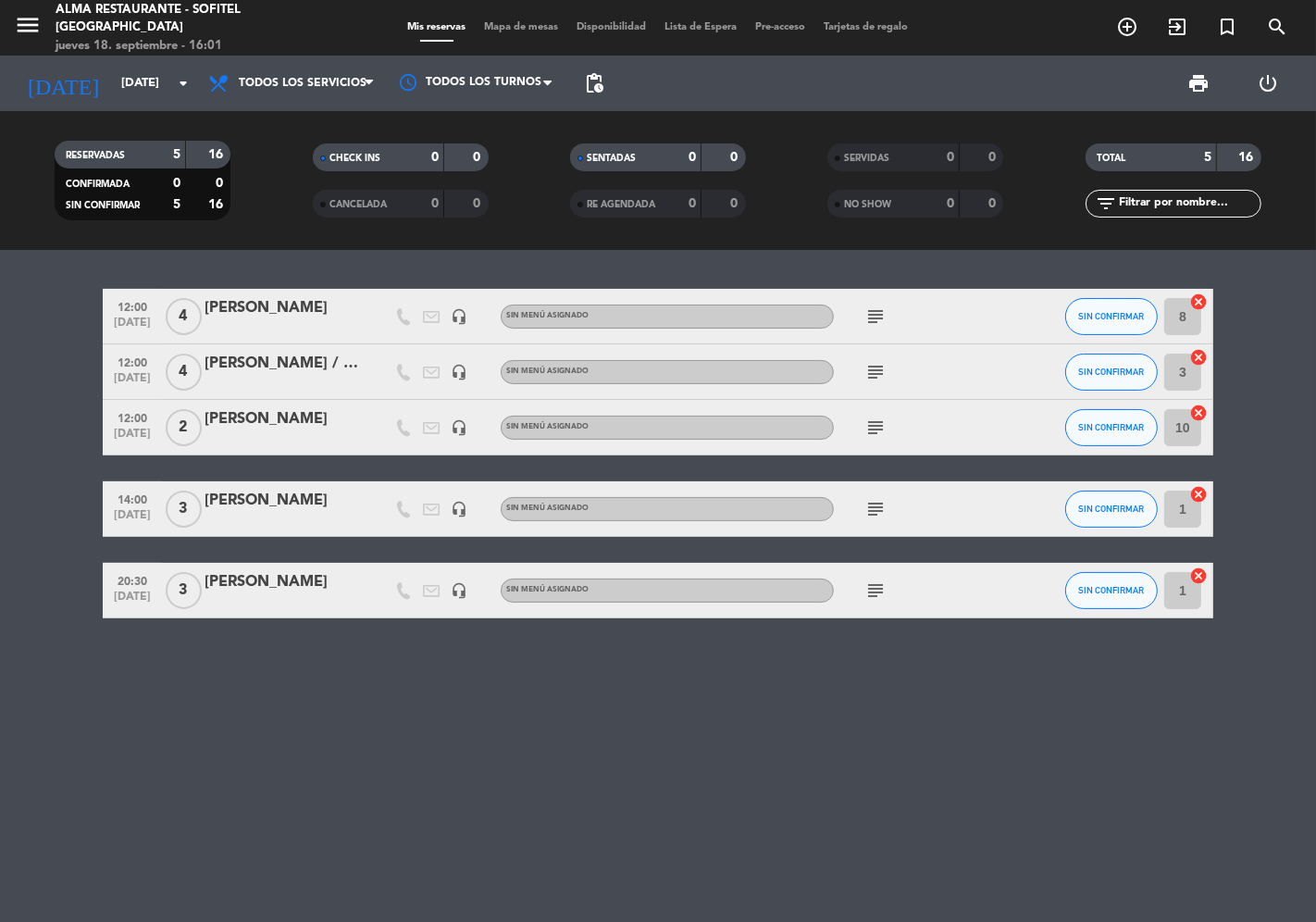
click at [875, 313] on icon "subject" at bounding box center [875, 316] width 22 height 22
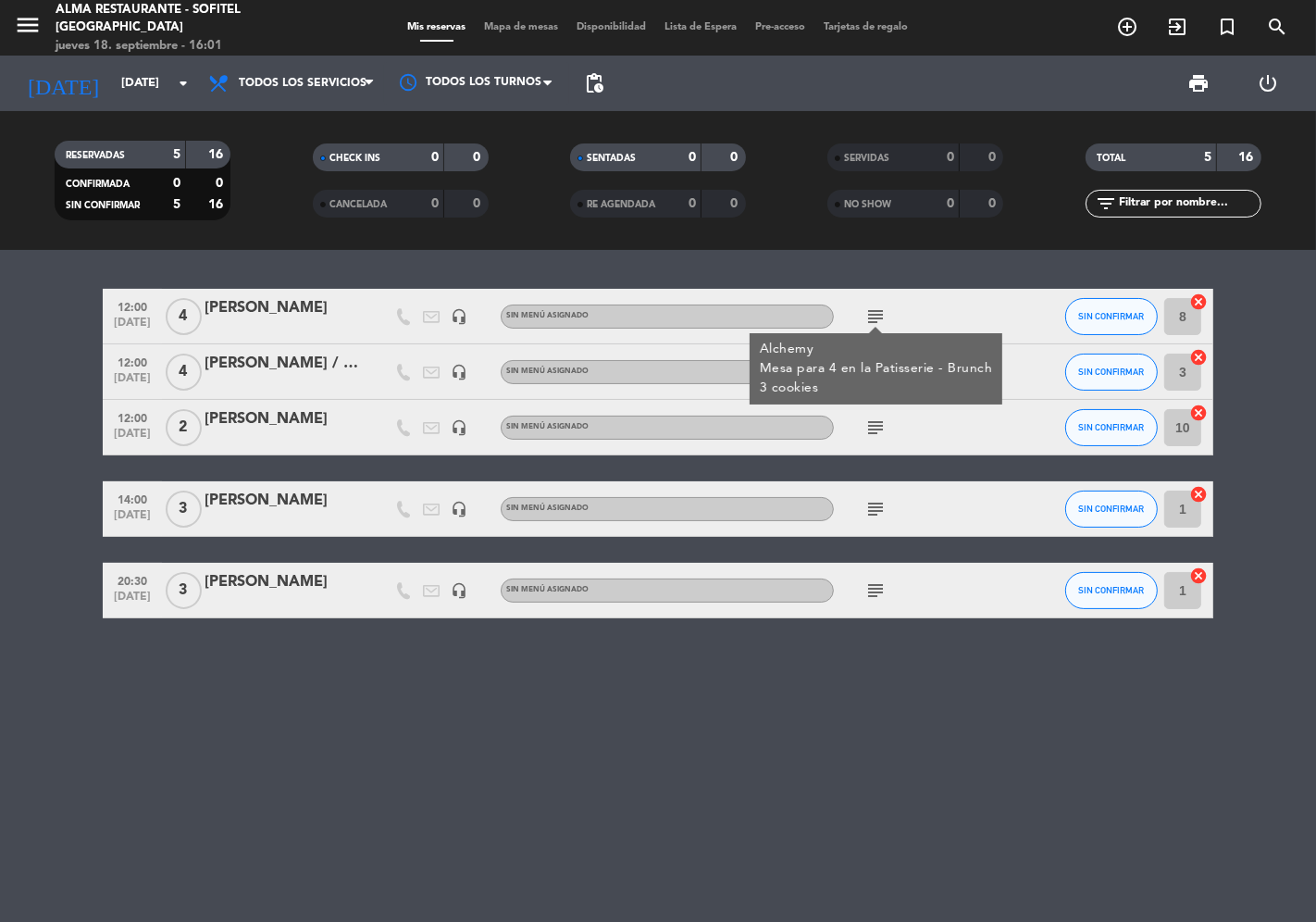
click at [902, 423] on div "subject" at bounding box center [917, 427] width 167 height 55
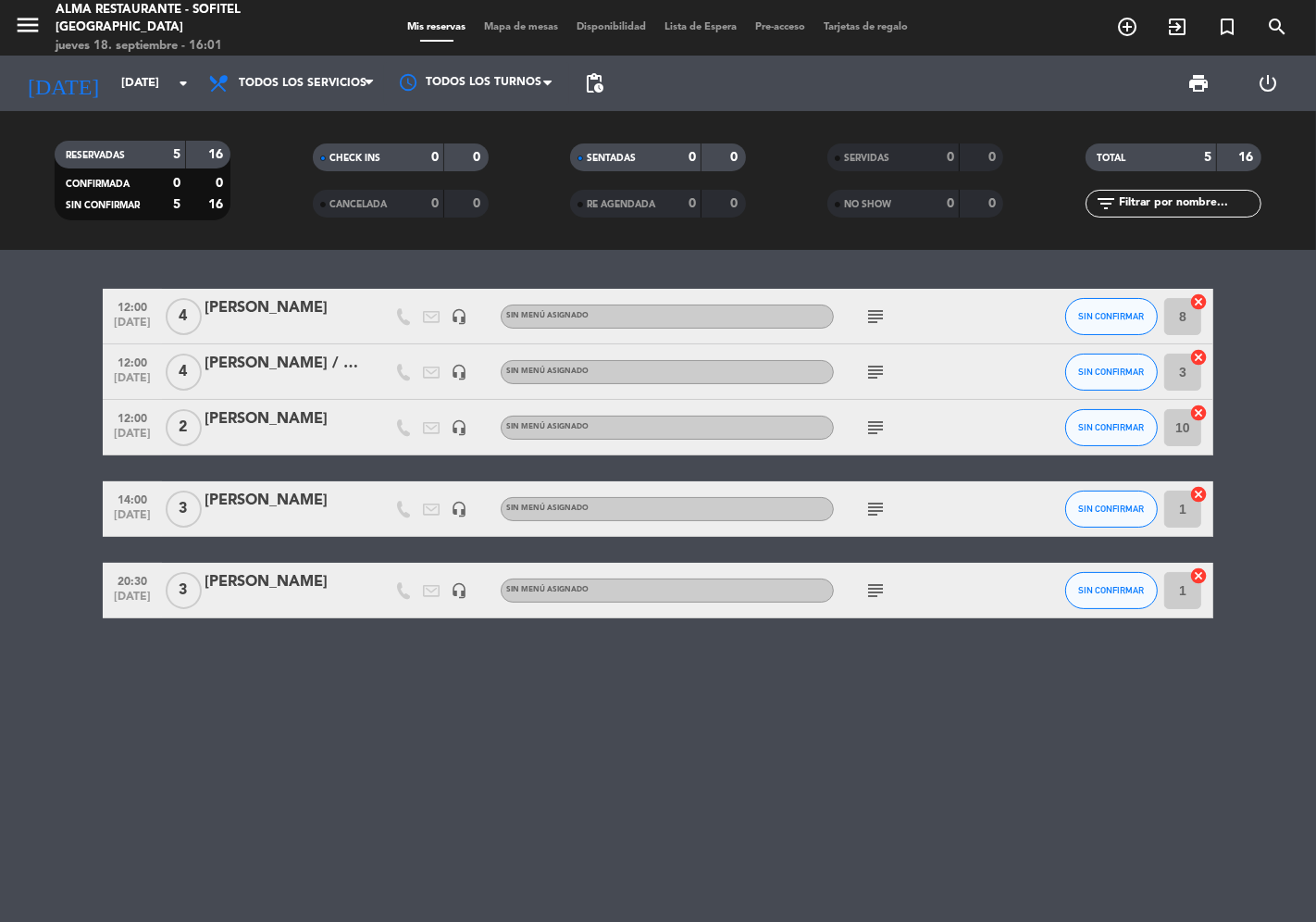
click at [882, 371] on icon "subject" at bounding box center [875, 371] width 22 height 22
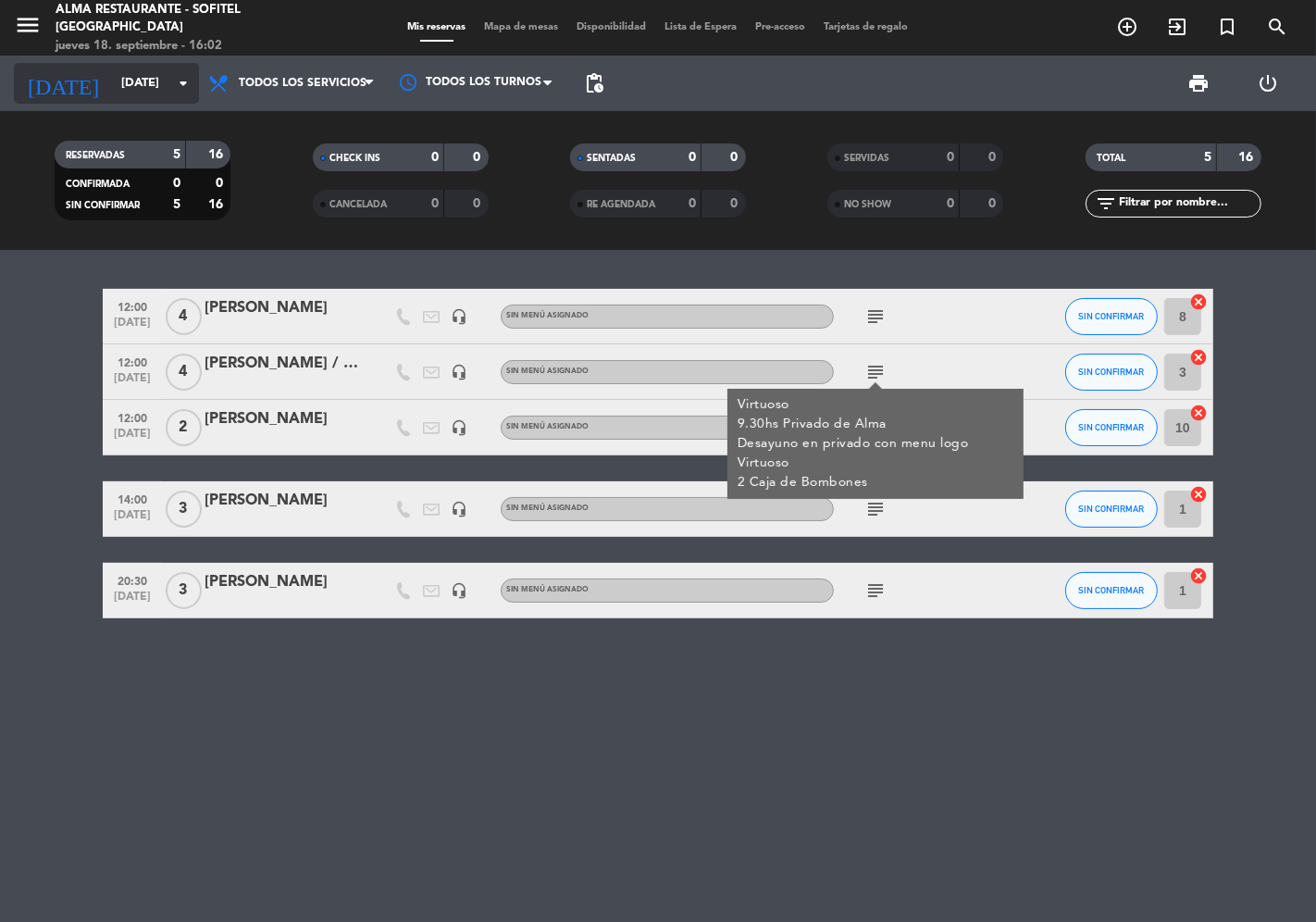
click at [146, 88] on input "[DATE]" at bounding box center [192, 83] width 161 height 33
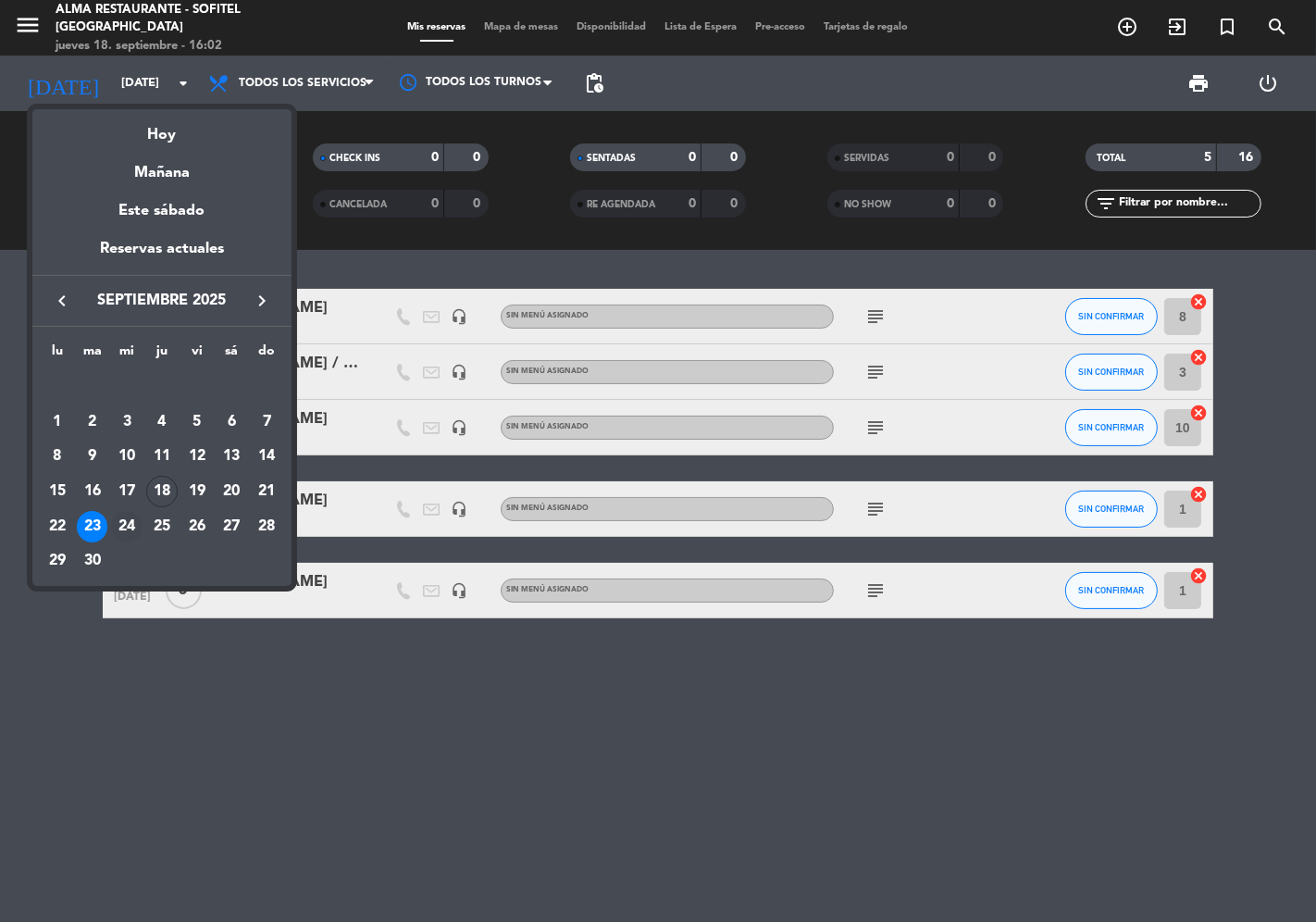
click at [128, 524] on div "24" at bounding box center [127, 526] width 31 height 31
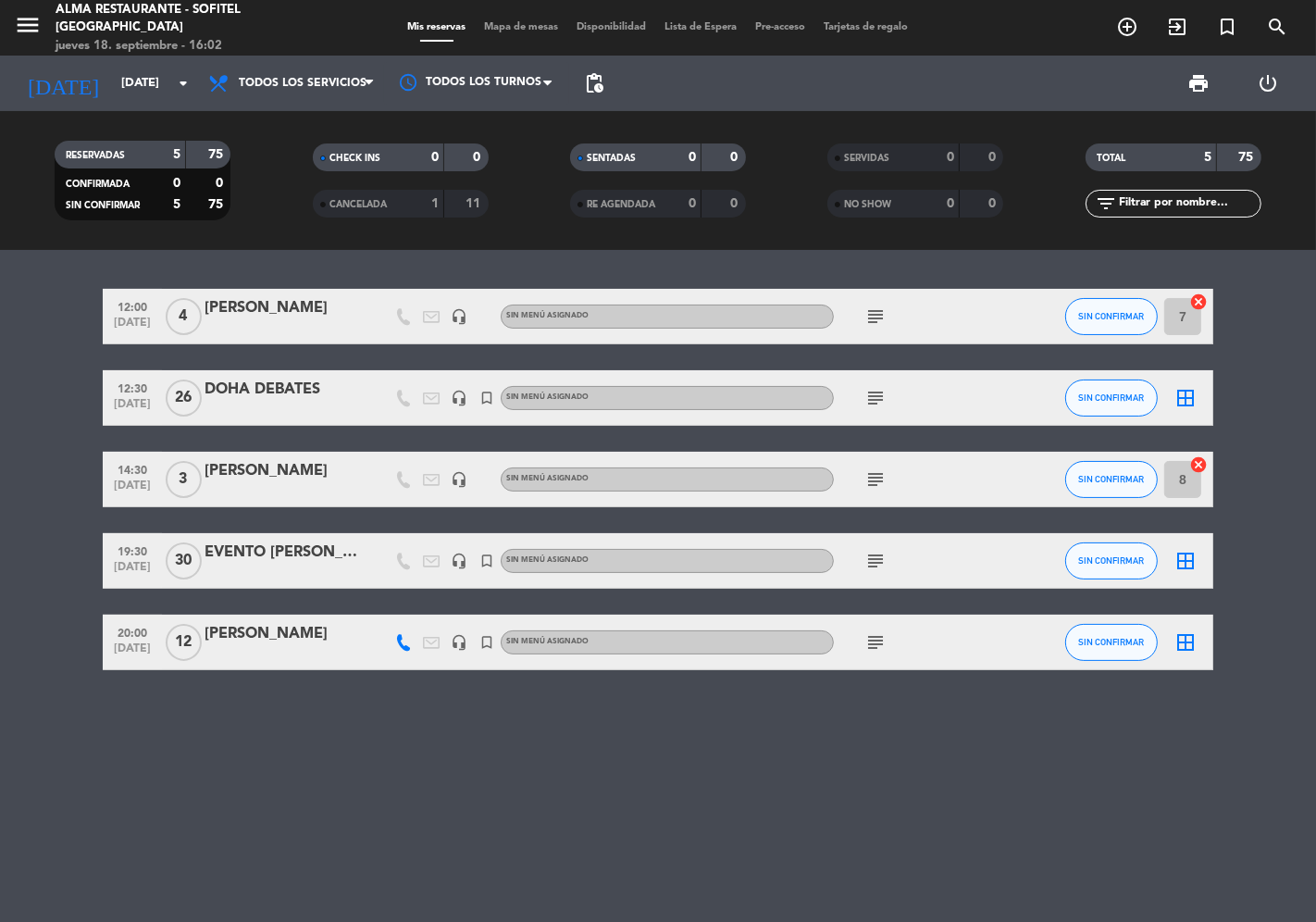
click at [889, 311] on span "subject" at bounding box center [875, 316] width 27 height 22
click at [879, 311] on icon "subject" at bounding box center [875, 316] width 22 height 22
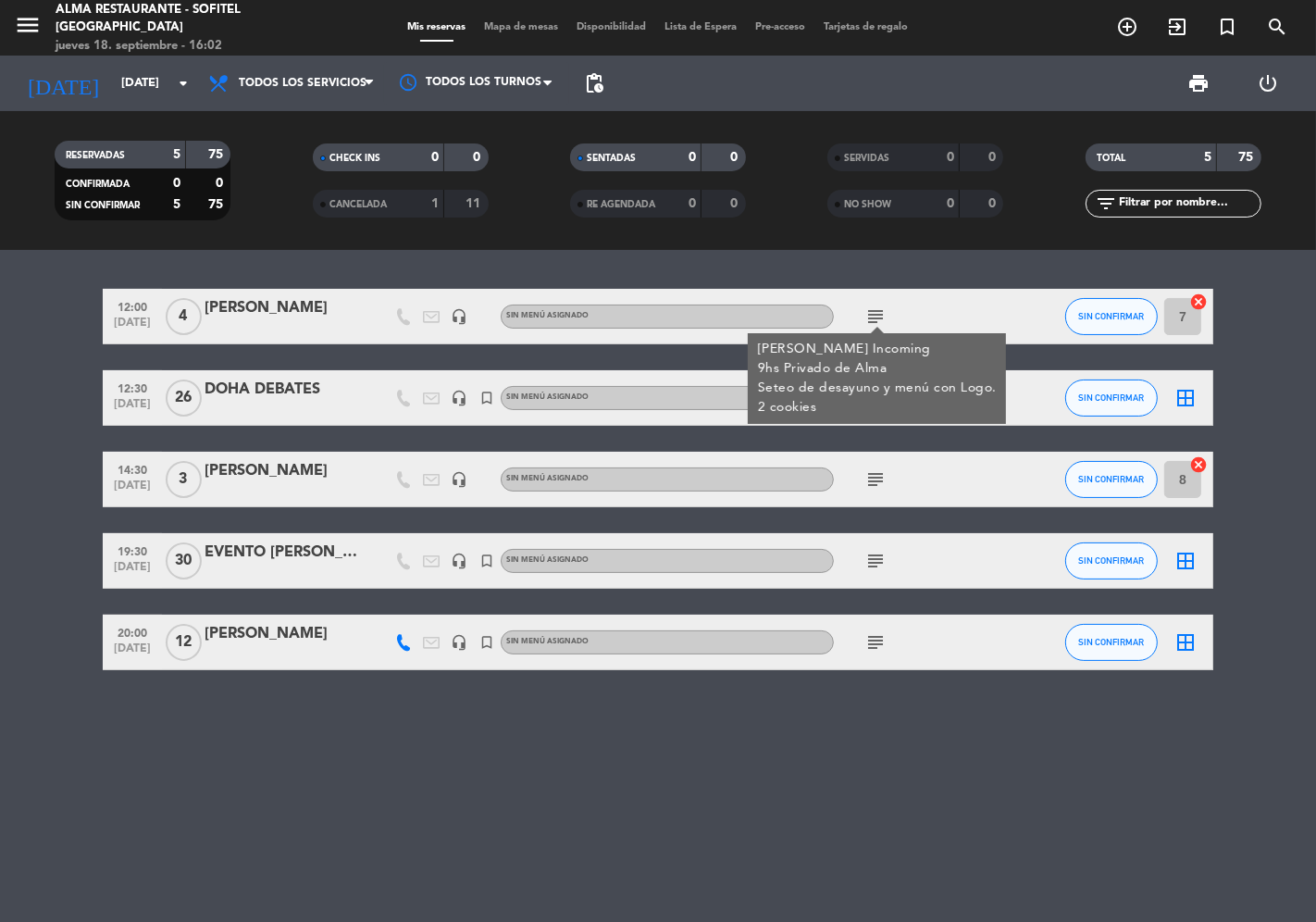
click at [739, 739] on div "12:00 [DATE] 4 [PERSON_NAME] headset_mic Sin menú asignado subject [PERSON_NAME…" at bounding box center [658, 585] width 1316 height 672
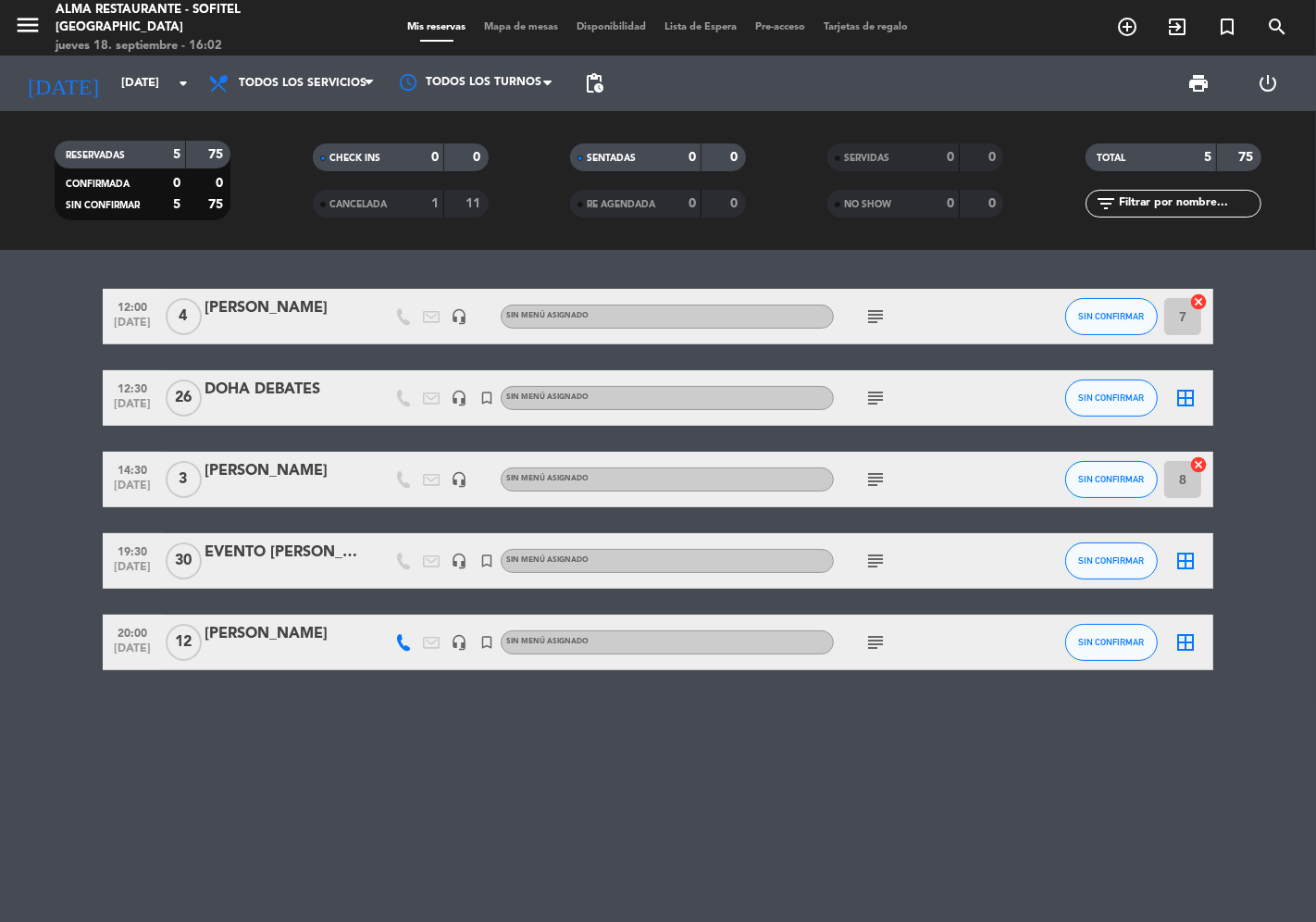
click at [883, 390] on icon "subject" at bounding box center [875, 398] width 22 height 22
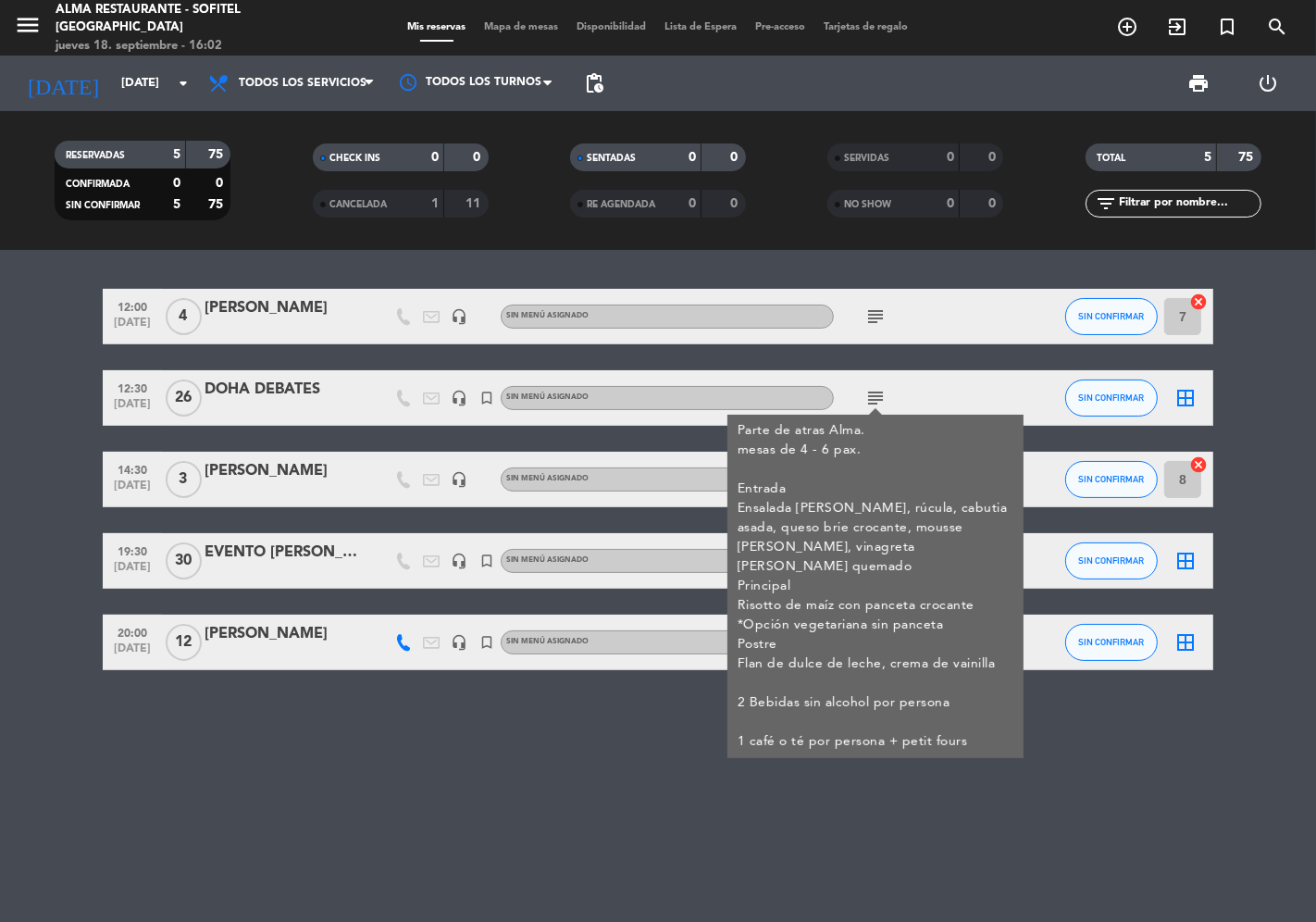
click at [290, 733] on div "12:00 [DATE] 4 [PERSON_NAME] headset_mic Sin menú asignado subject SIN CONFIRMA…" at bounding box center [658, 585] width 1316 height 672
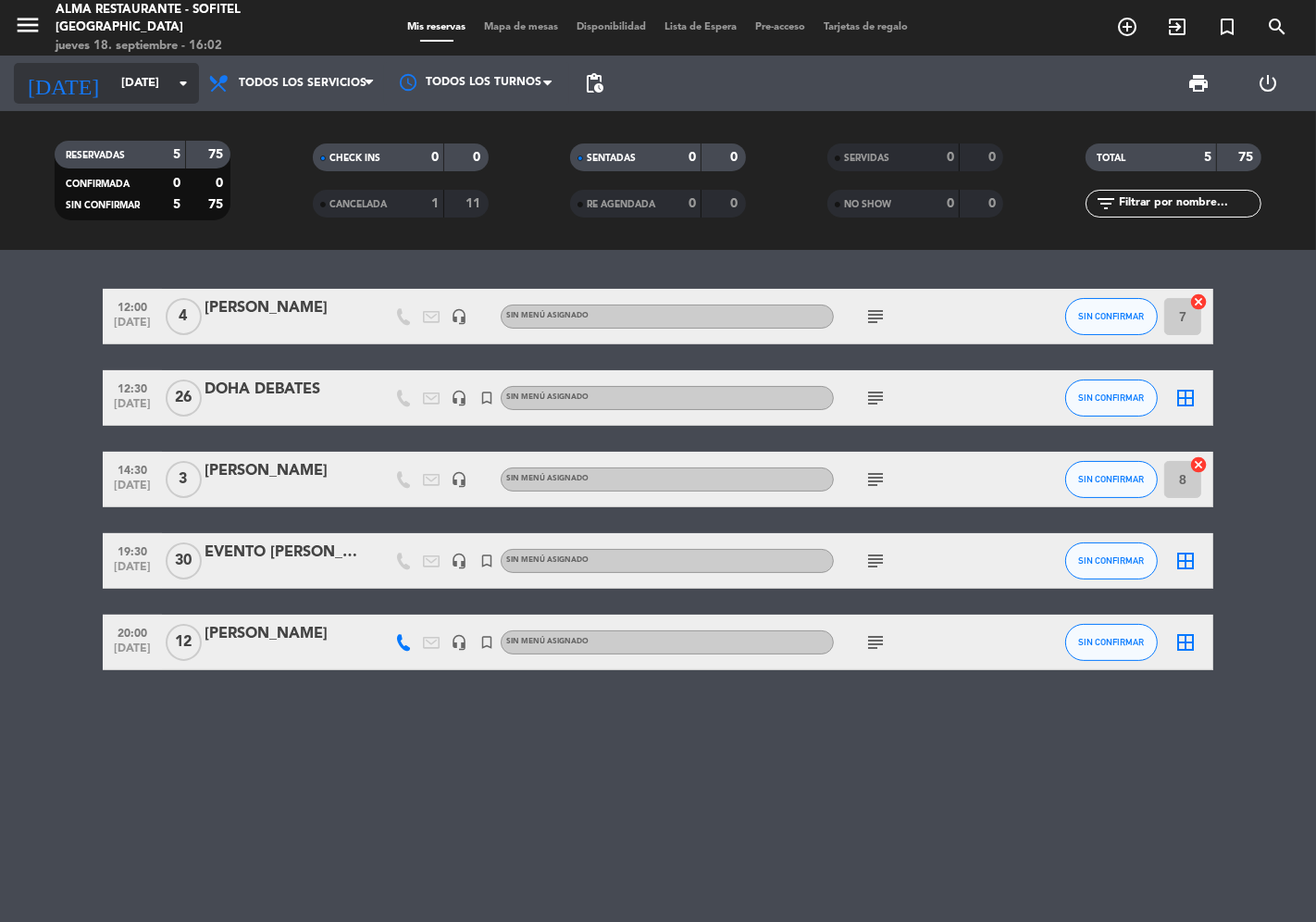
click at [124, 84] on input "[DATE]" at bounding box center [192, 83] width 161 height 33
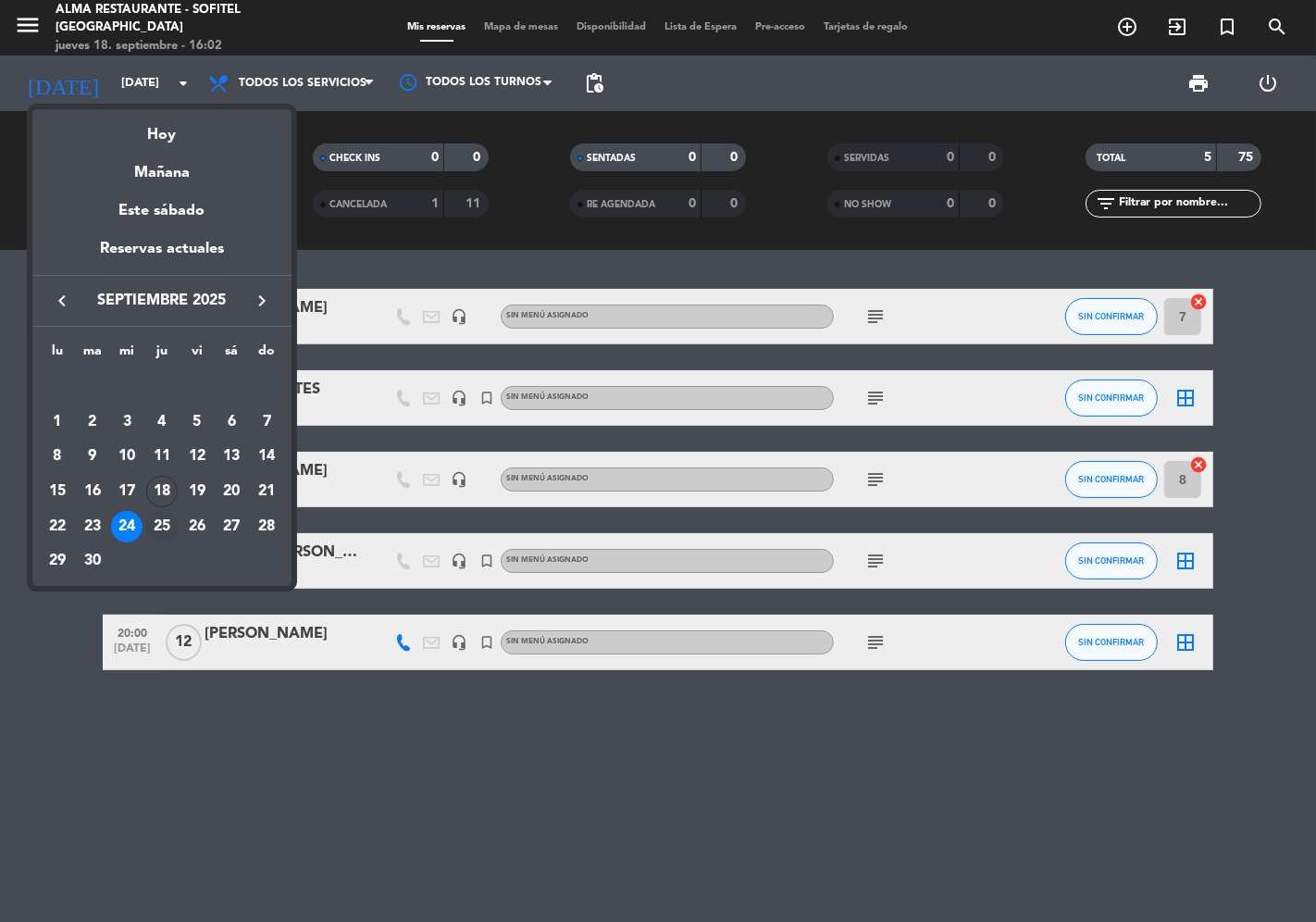
click at [171, 523] on div "25" at bounding box center [162, 526] width 31 height 31
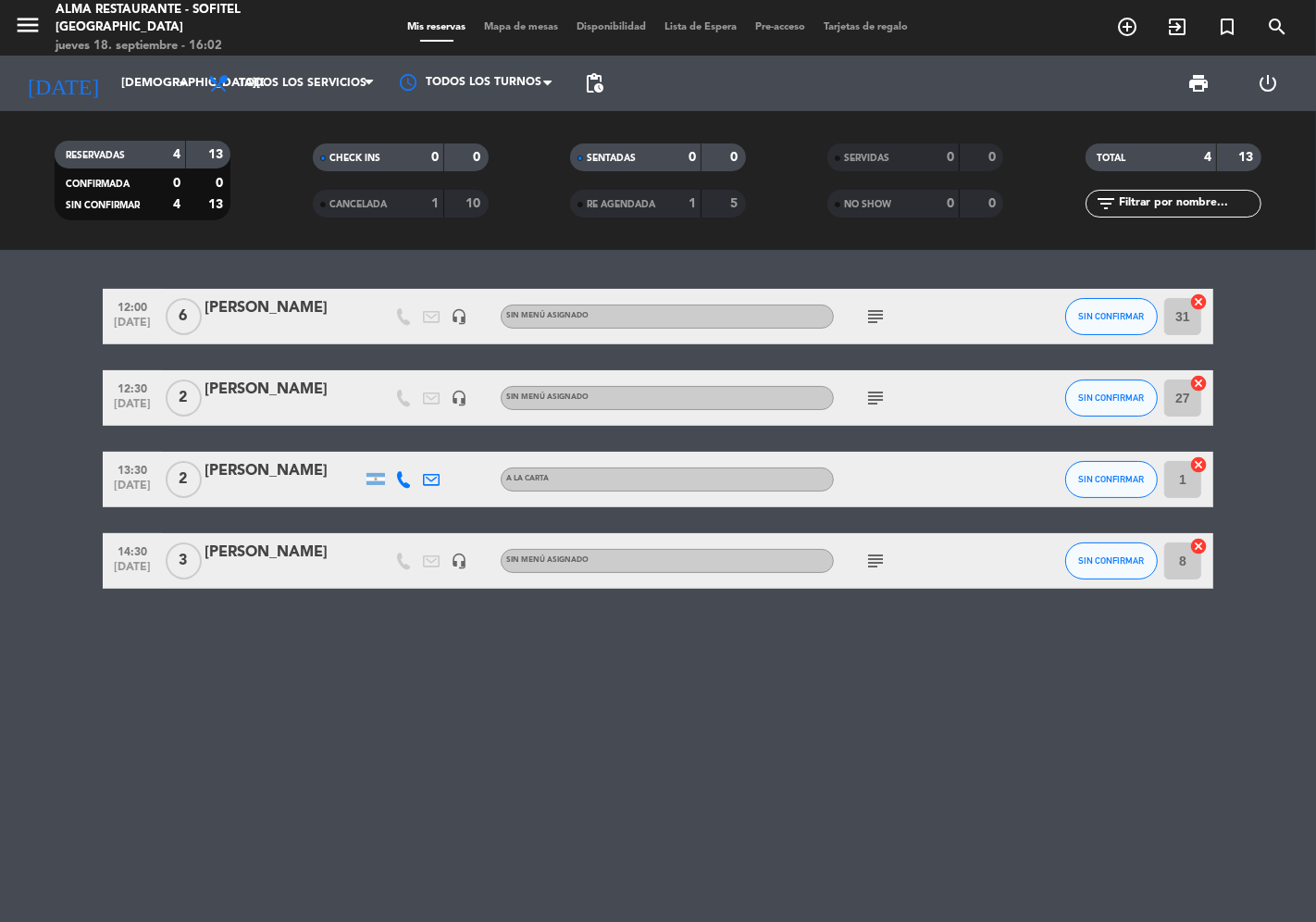
click at [886, 394] on icon "subject" at bounding box center [875, 398] width 22 height 22
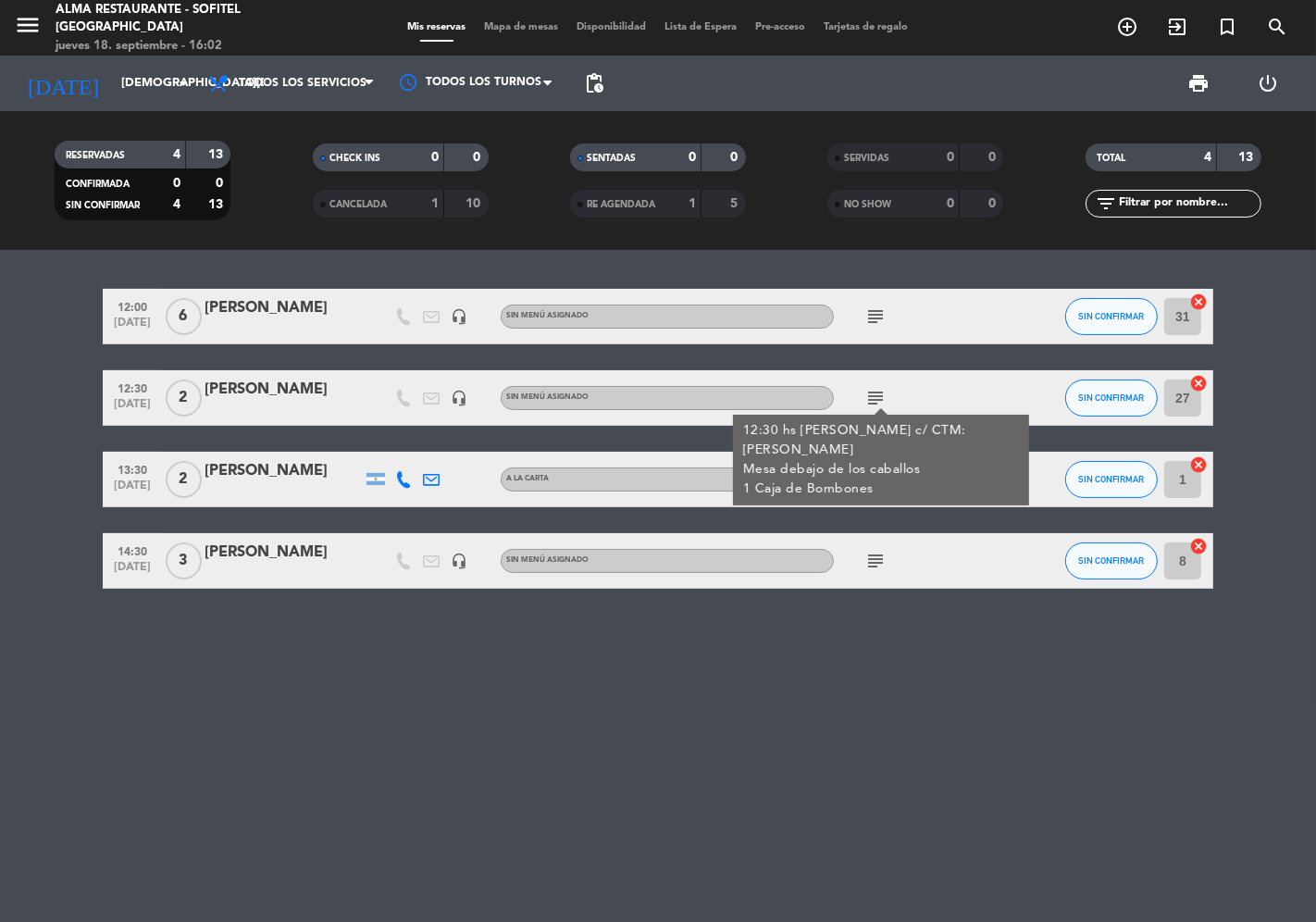
click at [788, 773] on div "12:00 [DATE] 6 [PERSON_NAME] headset_mic Sin menú asignado subject SIN CONFIRMA…" at bounding box center [658, 585] width 1316 height 672
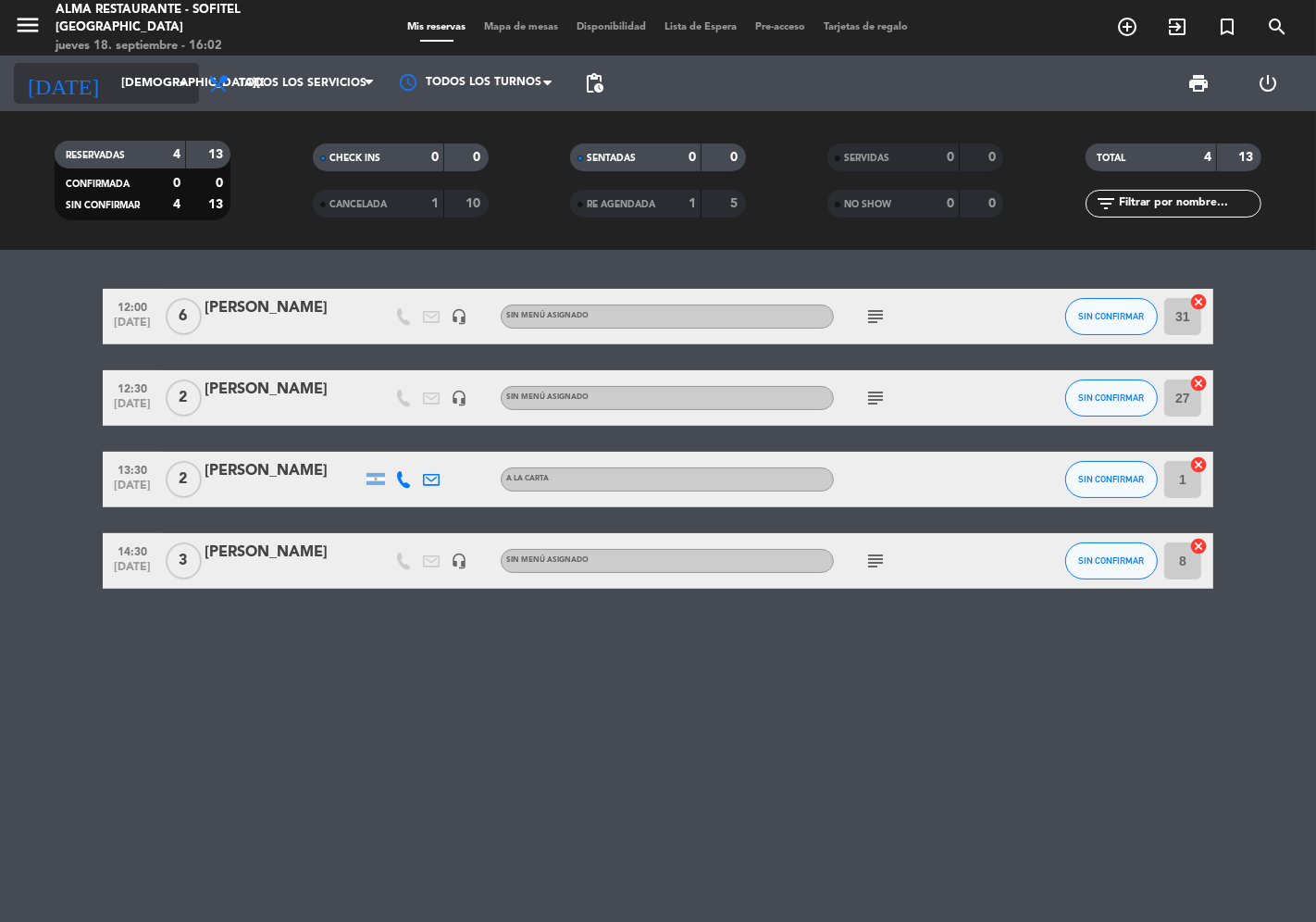
click at [117, 90] on input "[DEMOGRAPHIC_DATA][DATE]" at bounding box center [192, 83] width 161 height 33
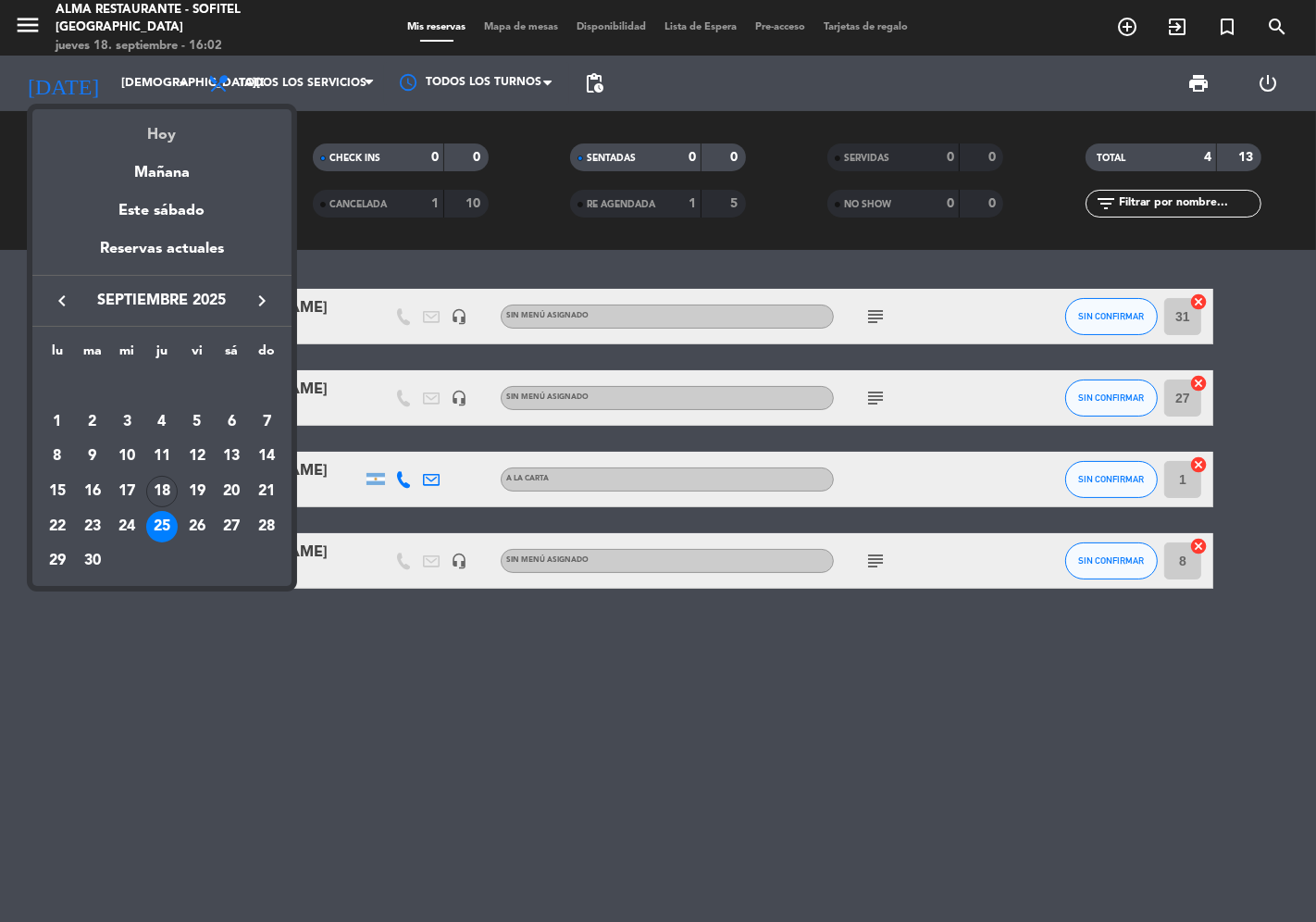
click at [142, 139] on div "Hoy" at bounding box center [162, 128] width 259 height 38
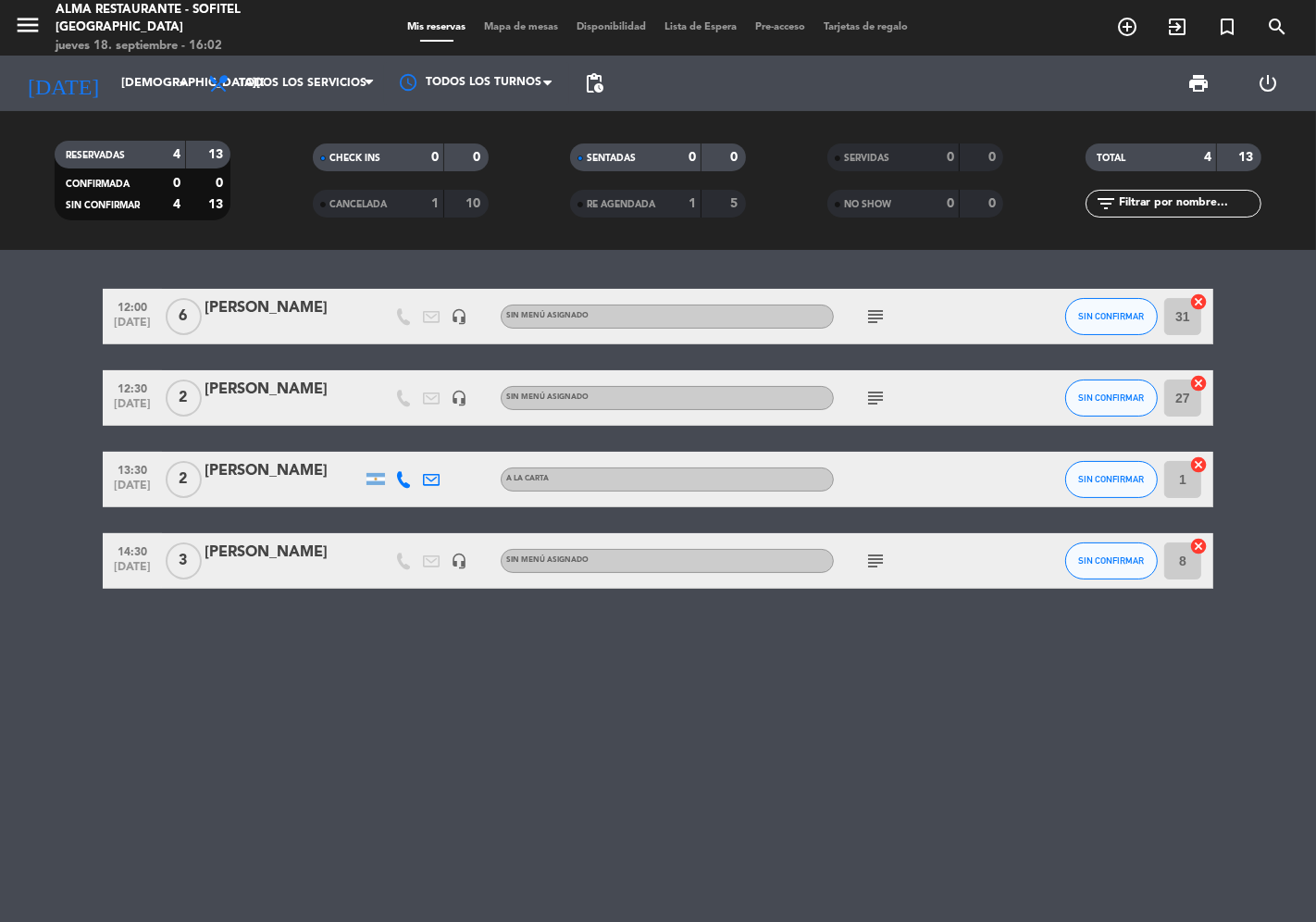
type input "[DEMOGRAPHIC_DATA][DATE]"
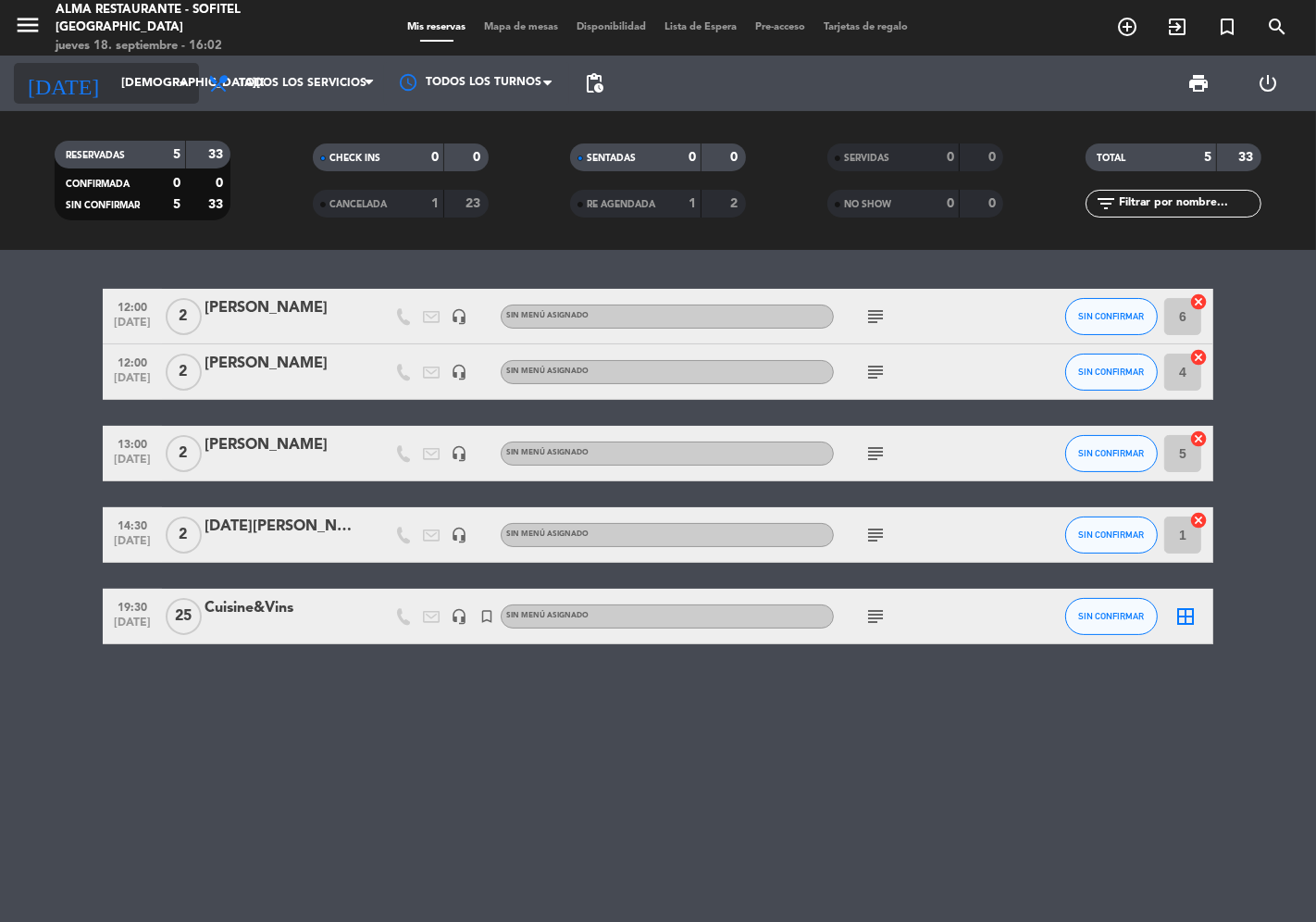
click at [134, 82] on input "[DEMOGRAPHIC_DATA][DATE]" at bounding box center [192, 83] width 161 height 33
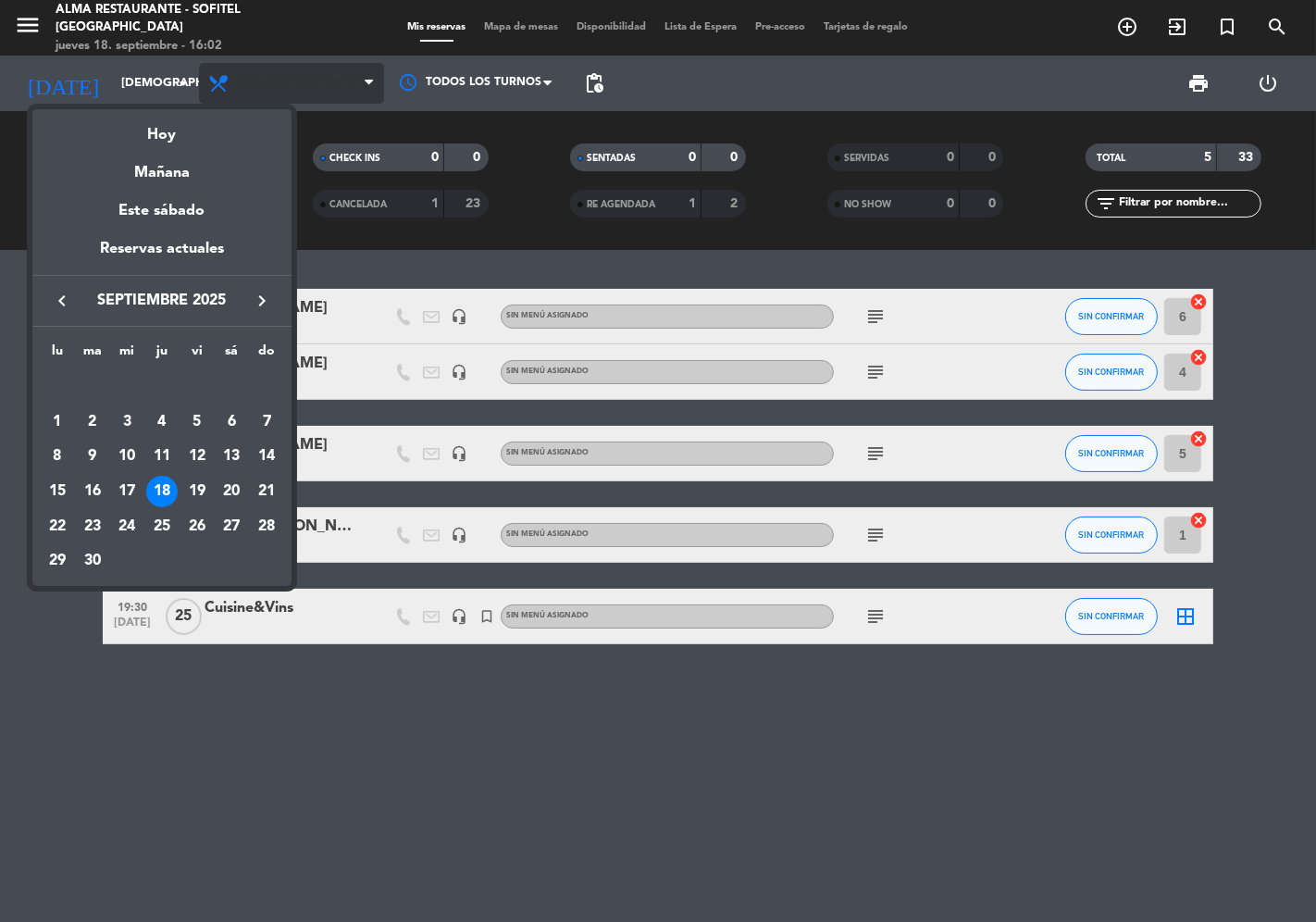
drag, startPoint x: 163, startPoint y: 135, endPoint x: 274, endPoint y: 67, distance: 130.2
click at [165, 135] on div "Hoy" at bounding box center [162, 128] width 259 height 38
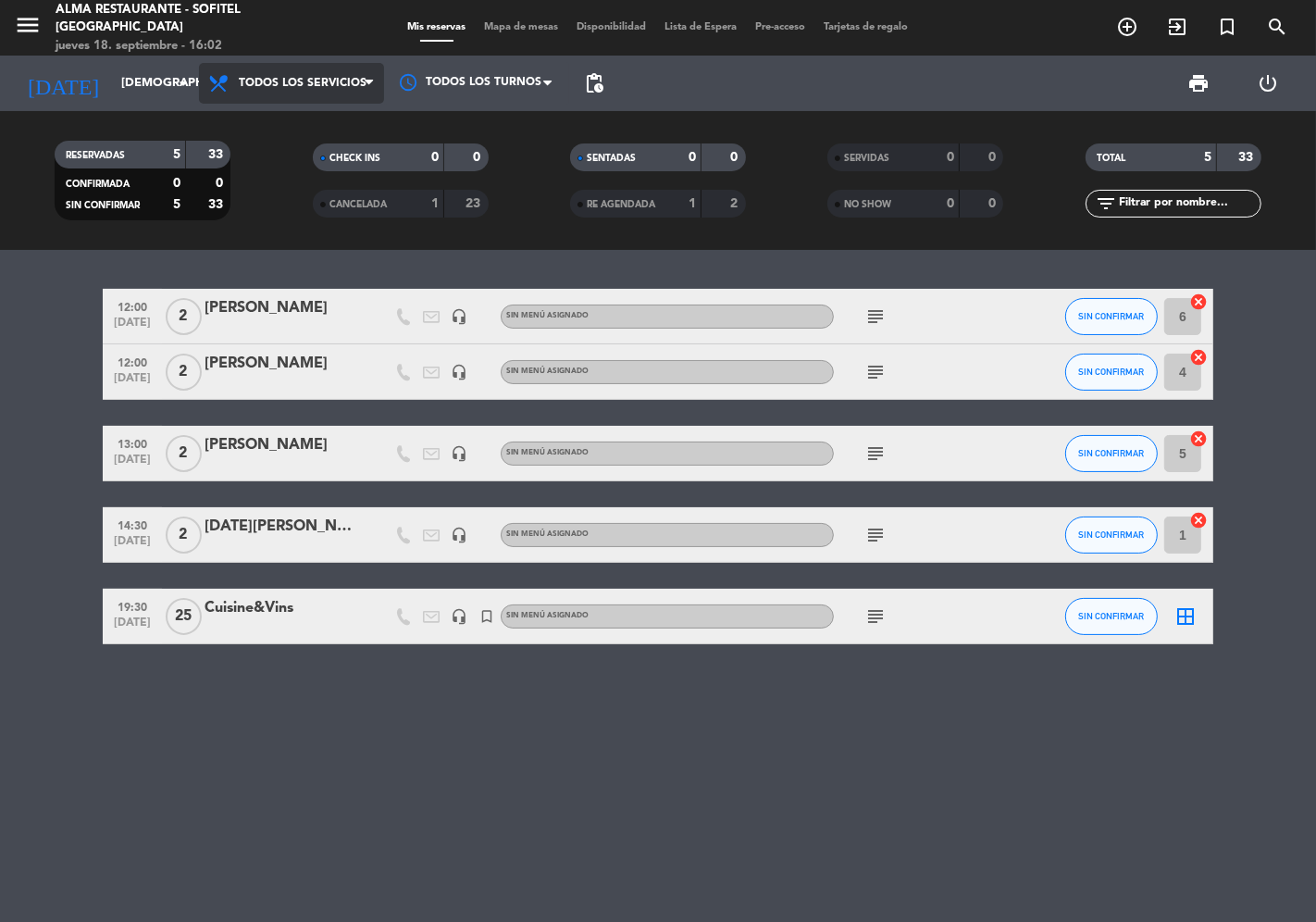
click at [334, 72] on span "Todos los servicios" at bounding box center [291, 84] width 185 height 41
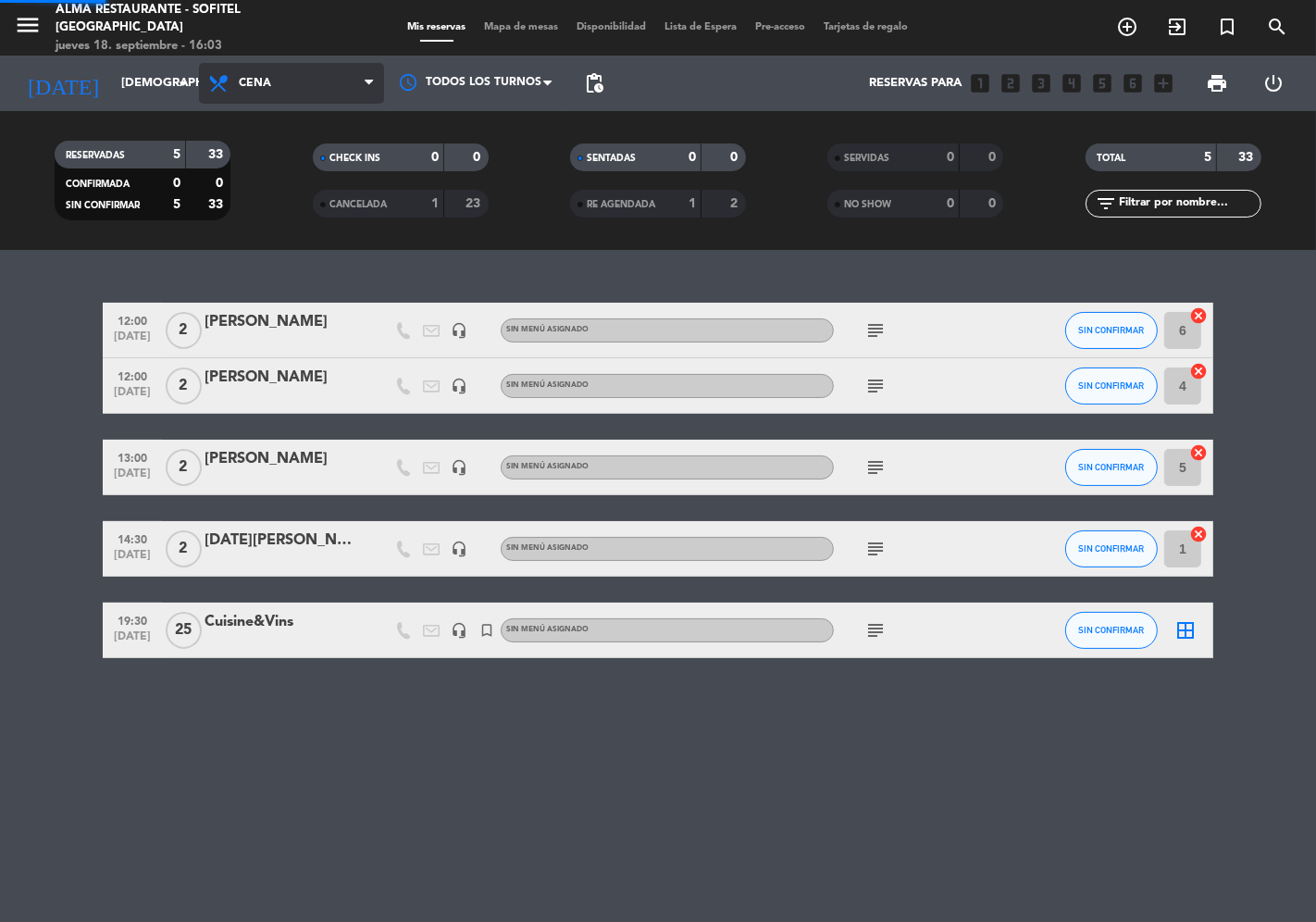
click at [334, 306] on ng-component "menu Alma restaurante - Sofitel [GEOGRAPHIC_DATA] [DATE] 18. septiembre - 16:03…" at bounding box center [658, 461] width 1316 height 922
